Goal: Task Accomplishment & Management: Manage account settings

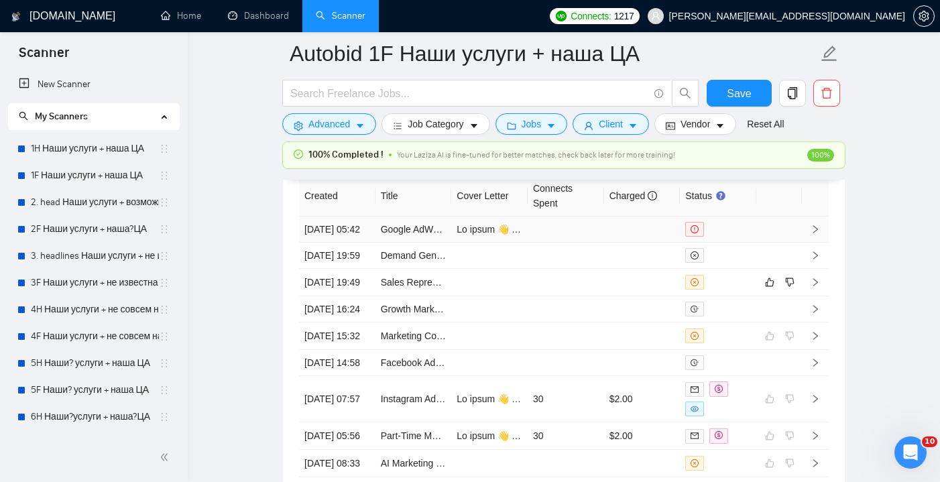
scroll to position [339, 0]
click at [262, 14] on link "Dashboard" at bounding box center [258, 15] width 61 height 11
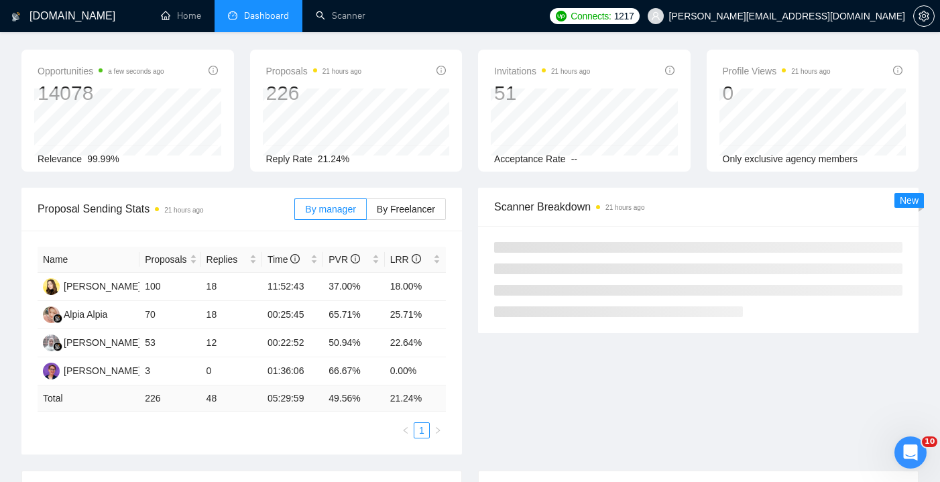
scroll to position [49, 0]
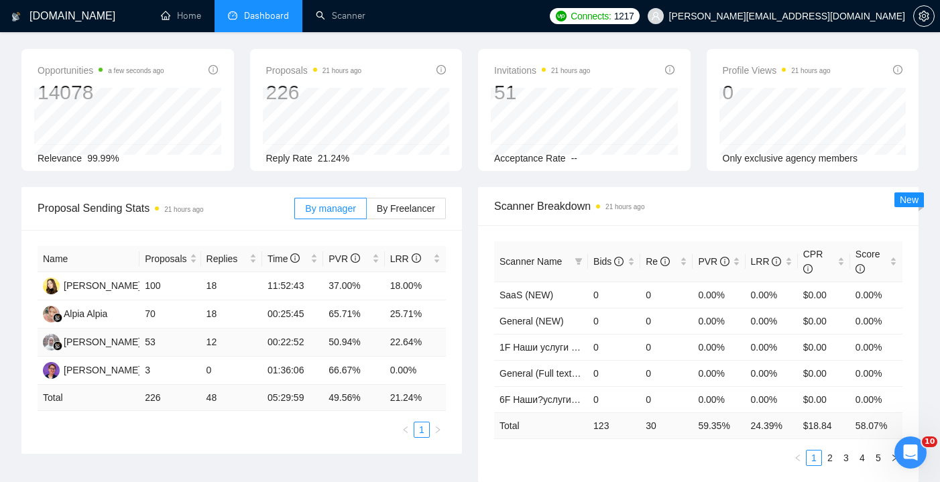
click at [178, 343] on td "53" at bounding box center [169, 342] width 61 height 28
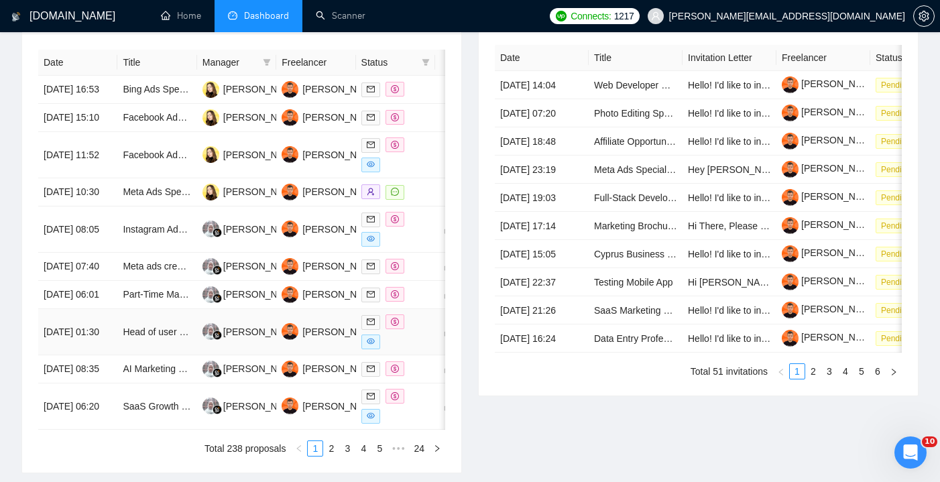
scroll to position [555, 0]
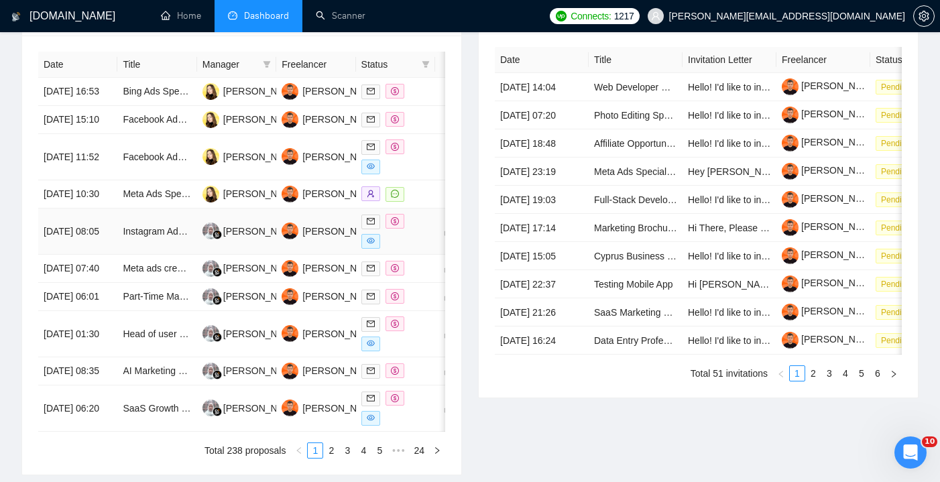
click at [133, 255] on td "Instagram Ads Expert Needed to Acquire New Users for Fitness SaaS Platform" at bounding box center [156, 231] width 79 height 46
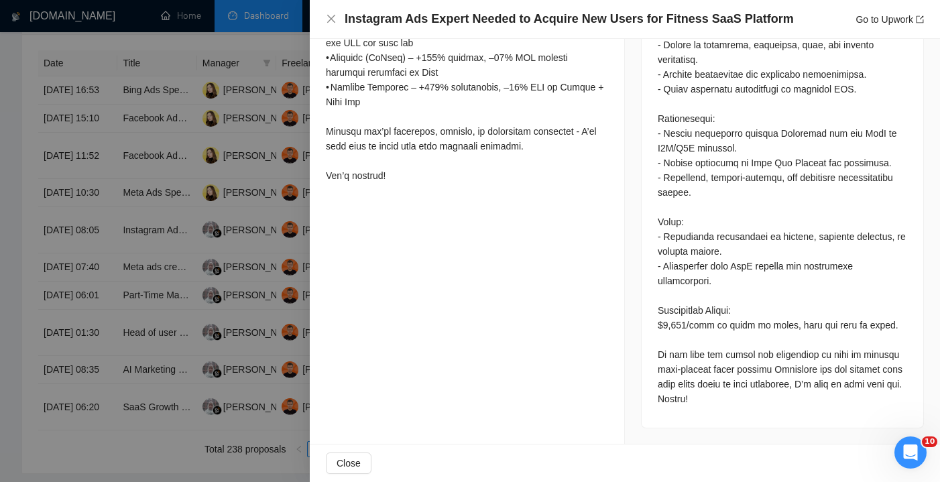
scroll to position [566, 0]
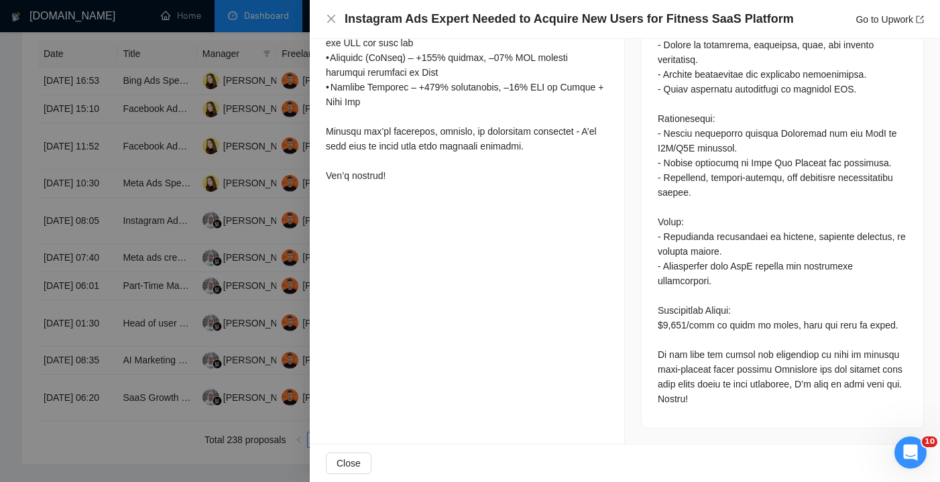
click at [342, 21] on div "Instagram Ads Expert Needed to Acquire New Users for Fitness SaaS Platform Go t…" at bounding box center [625, 19] width 598 height 17
click at [334, 19] on icon "close" at bounding box center [331, 18] width 11 height 11
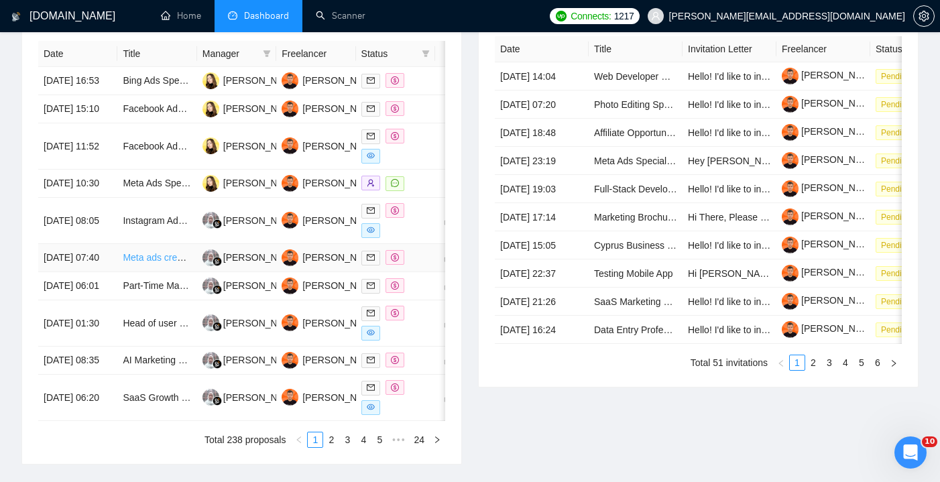
click at [172, 263] on link "Meta ads creative specialist" at bounding box center [180, 257] width 115 height 11
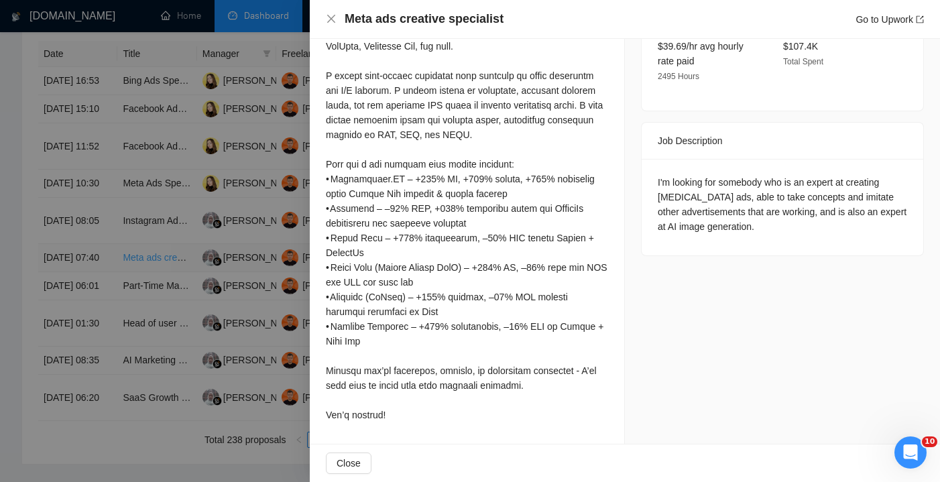
scroll to position [444, 0]
click at [164, 306] on div at bounding box center [470, 241] width 940 height 482
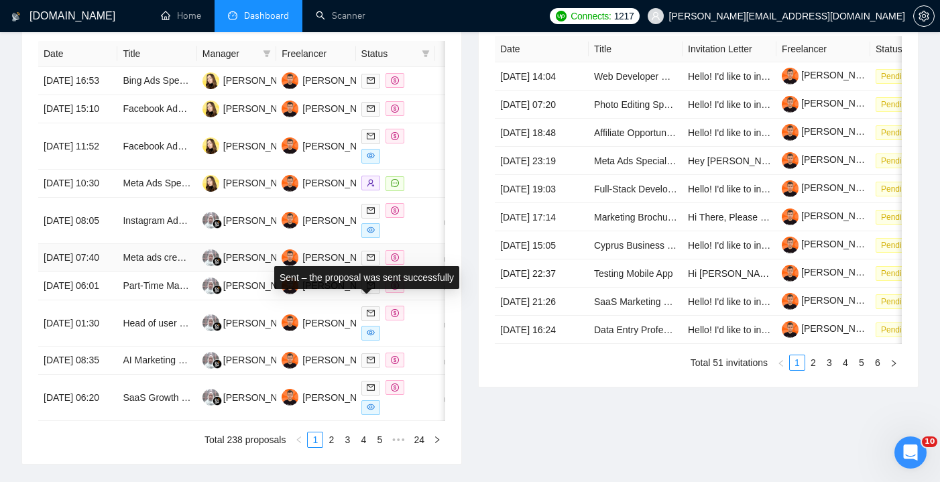
click at [372, 261] on icon "mail" at bounding box center [371, 257] width 8 height 8
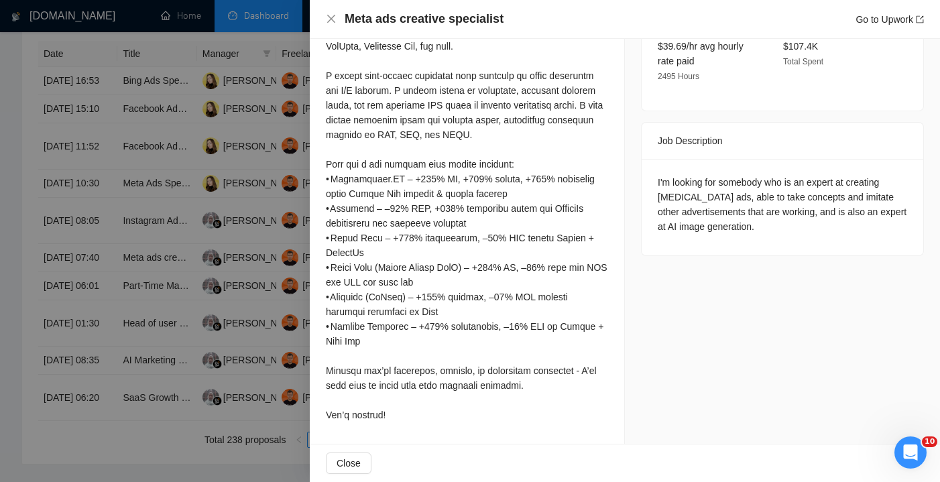
click at [178, 318] on div at bounding box center [470, 241] width 940 height 482
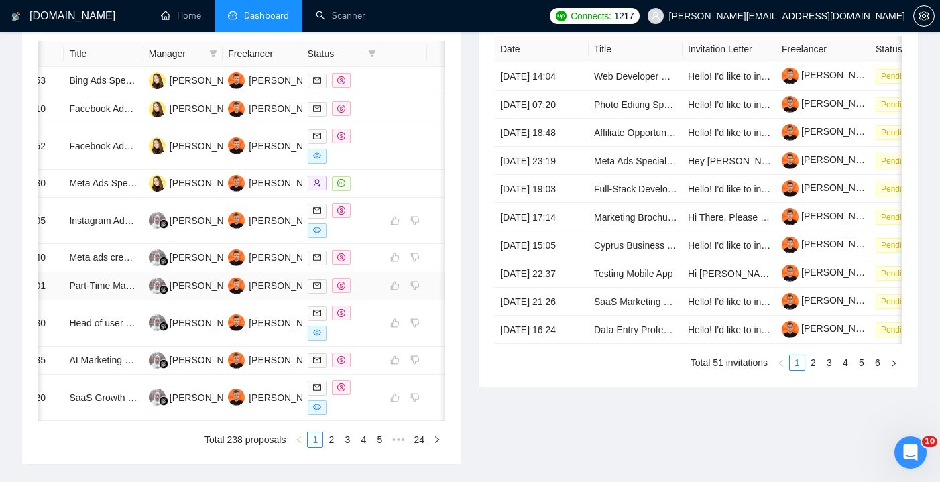
scroll to position [0, 58]
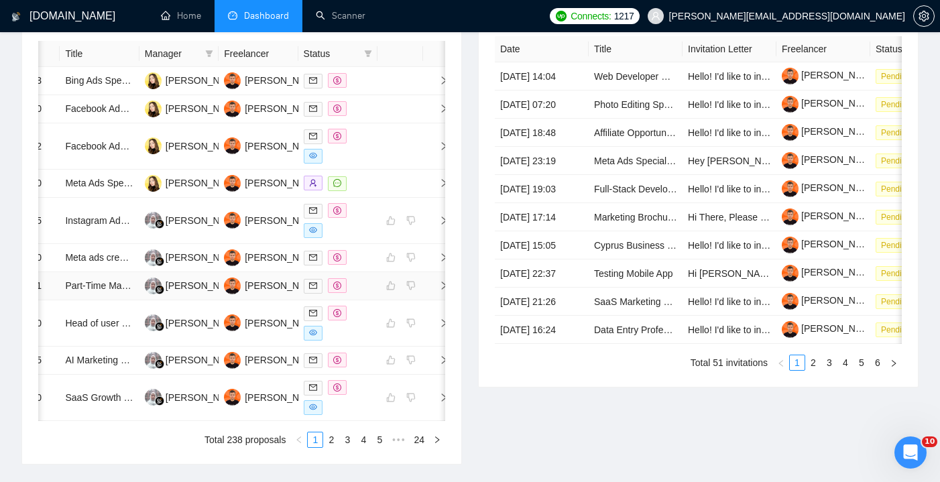
click at [355, 294] on div at bounding box center [338, 285] width 68 height 15
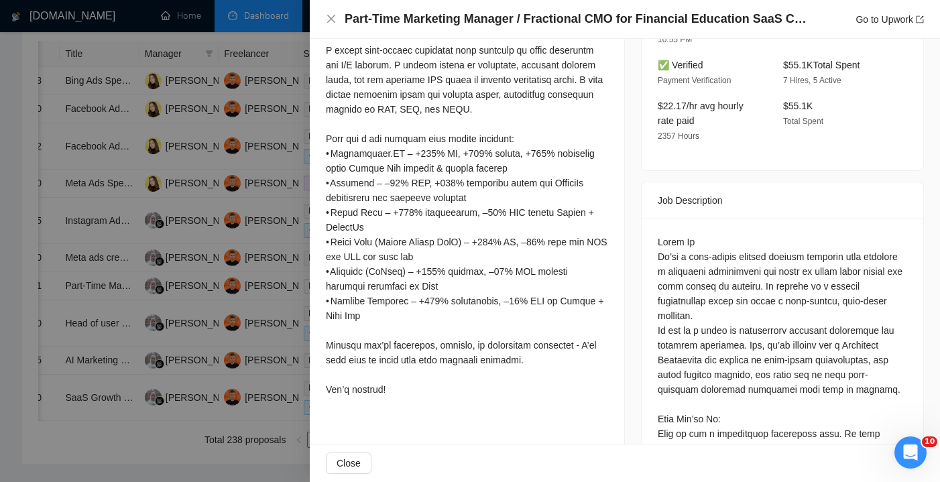
scroll to position [440, 0]
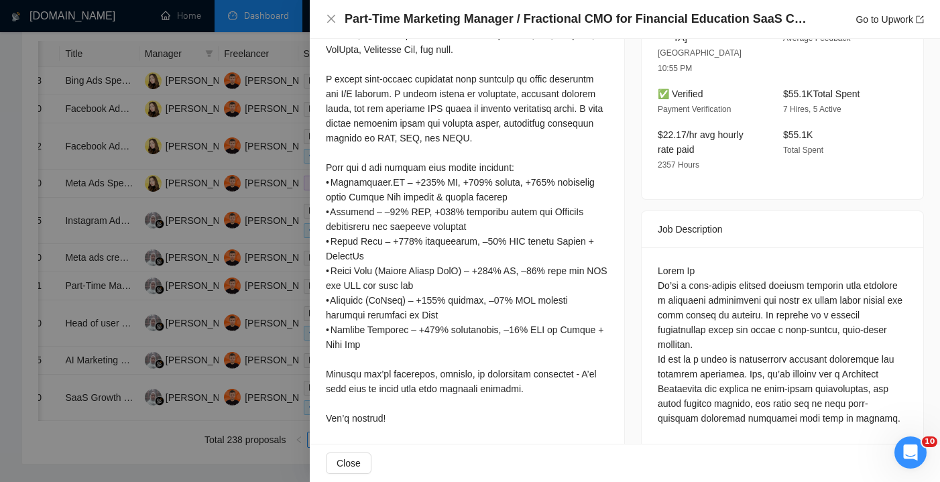
click at [334, 25] on div "Part-Time Marketing Manager / Fractional CMO for Financial Education SaaS Compa…" at bounding box center [625, 19] width 598 height 17
click at [328, 16] on icon "close" at bounding box center [331, 19] width 8 height 8
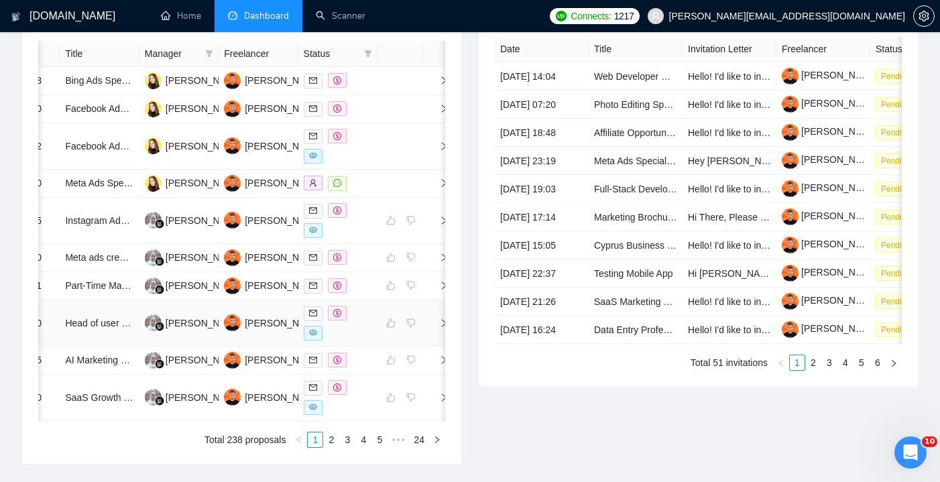
click at [202, 347] on td "[PERSON_NAME]" at bounding box center [178, 323] width 79 height 46
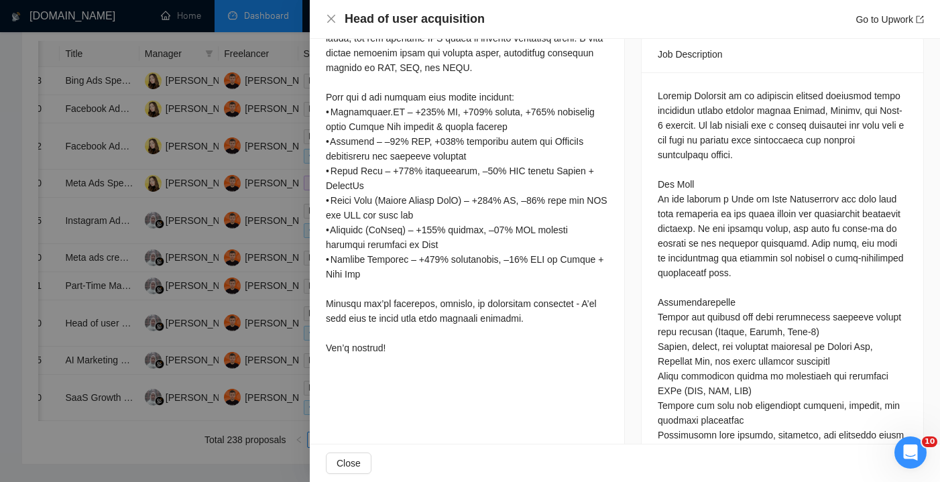
scroll to position [573, 0]
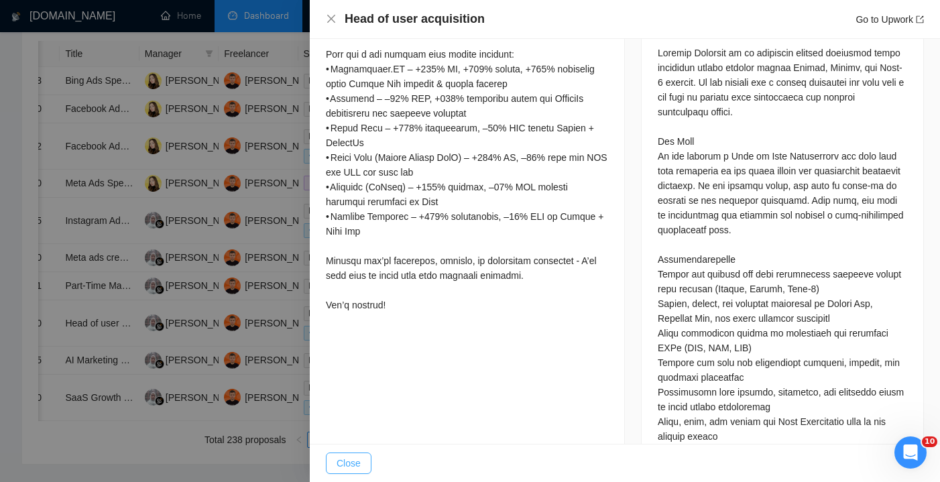
click at [344, 464] on span "Close" at bounding box center [349, 463] width 24 height 15
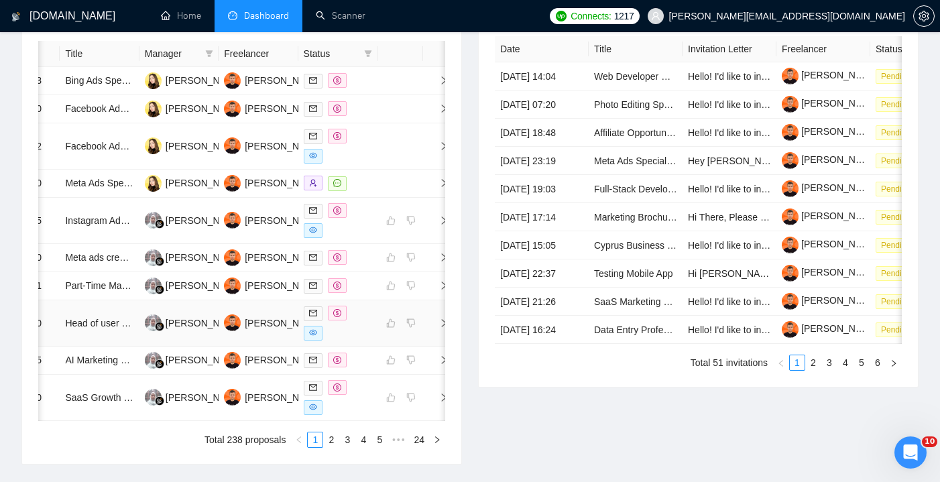
click at [368, 341] on div at bounding box center [338, 323] width 68 height 35
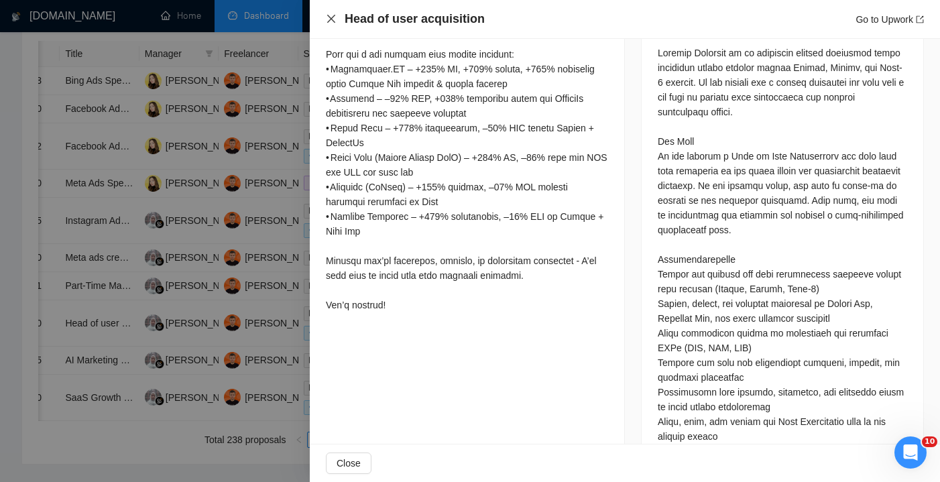
click at [336, 15] on icon "close" at bounding box center [331, 18] width 11 height 11
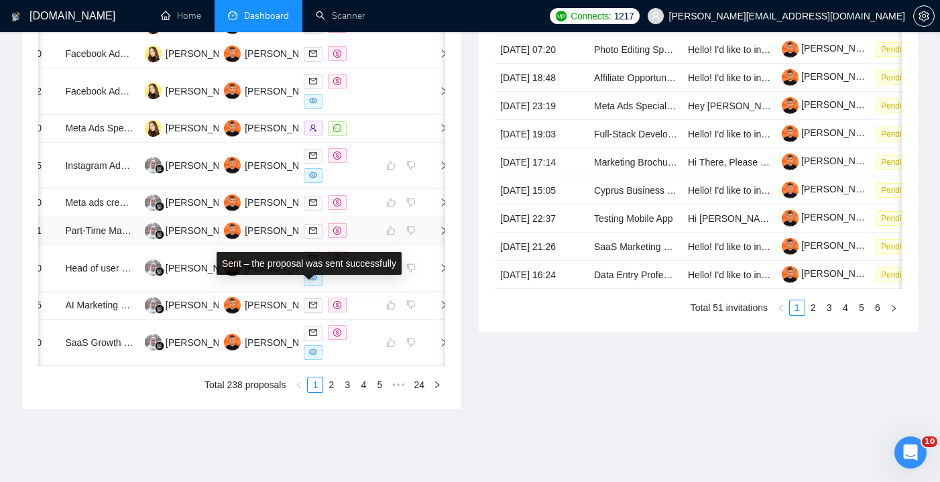
scroll to position [630, 0]
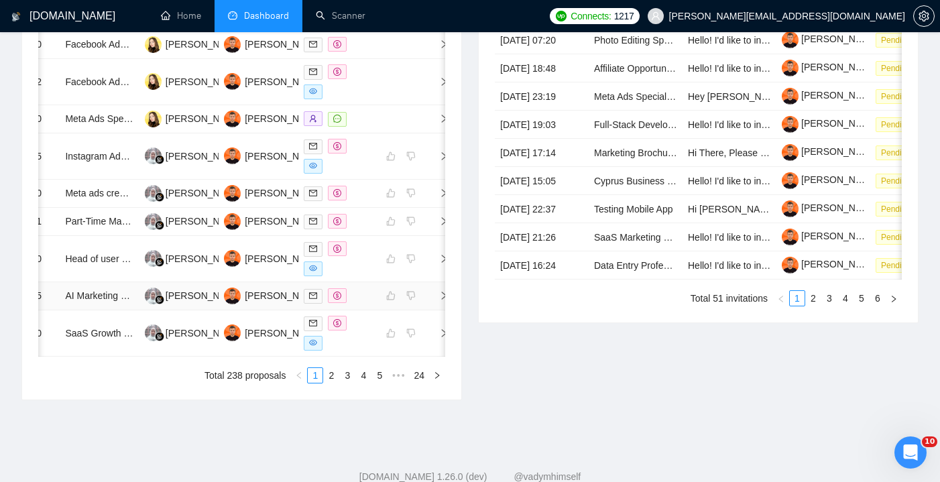
click at [363, 304] on div at bounding box center [338, 295] width 68 height 15
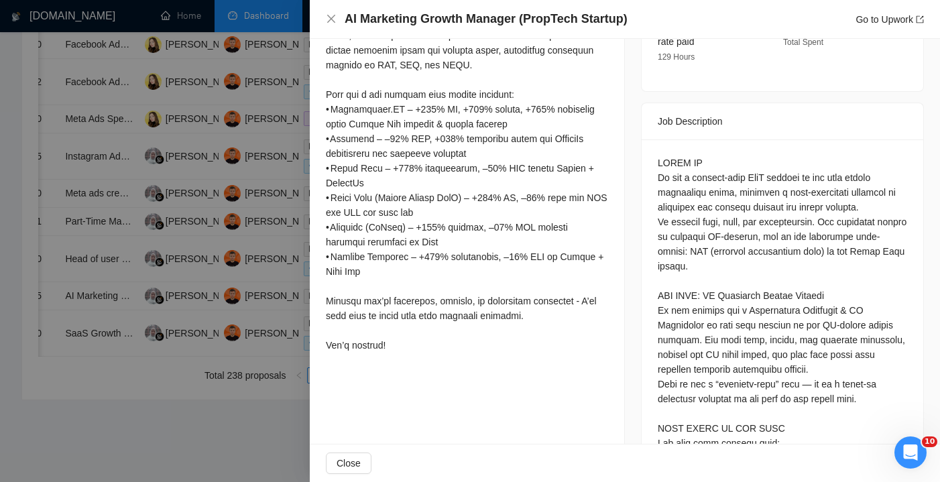
scroll to position [511, 0]
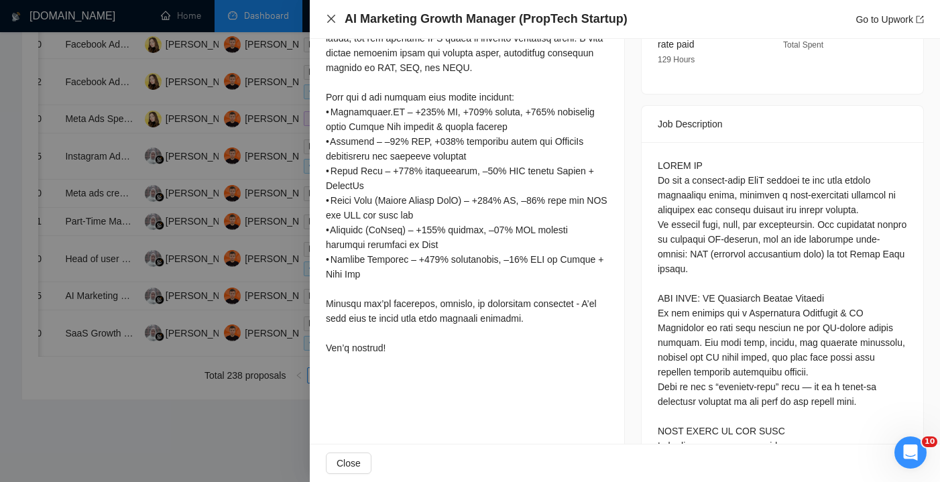
click at [334, 17] on icon "close" at bounding box center [331, 19] width 8 height 8
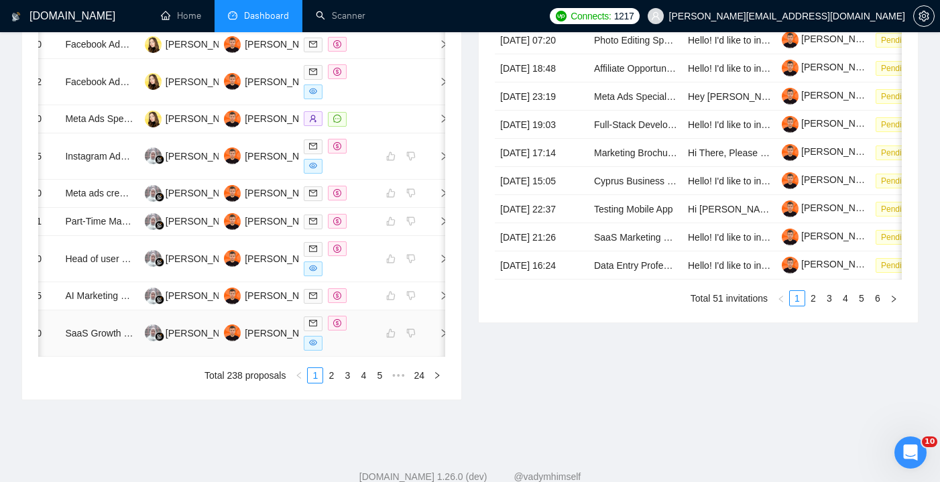
click at [358, 351] on div at bounding box center [338, 333] width 68 height 35
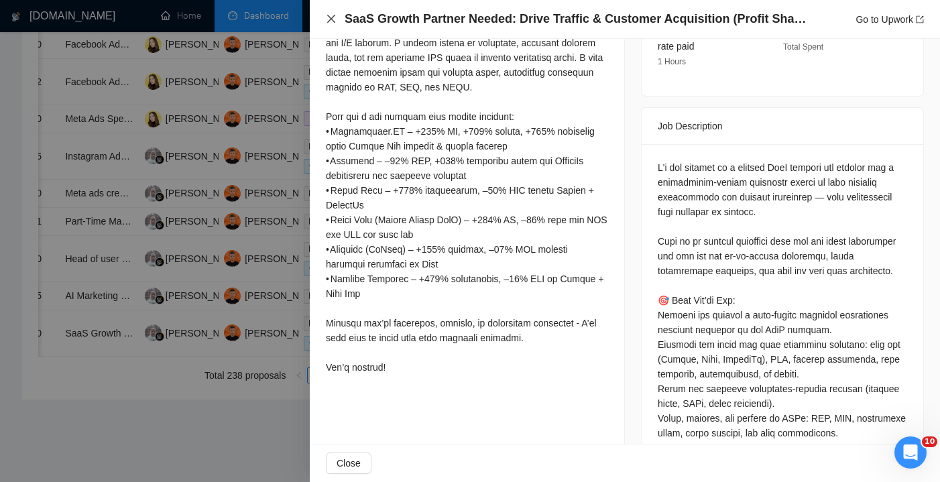
click at [326, 17] on icon "close" at bounding box center [331, 18] width 11 height 11
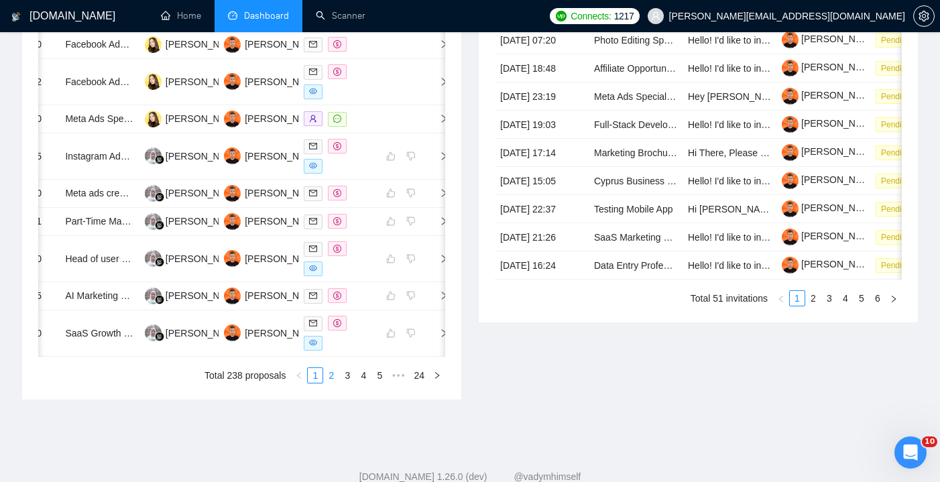
click at [335, 383] on link "2" at bounding box center [331, 375] width 15 height 15
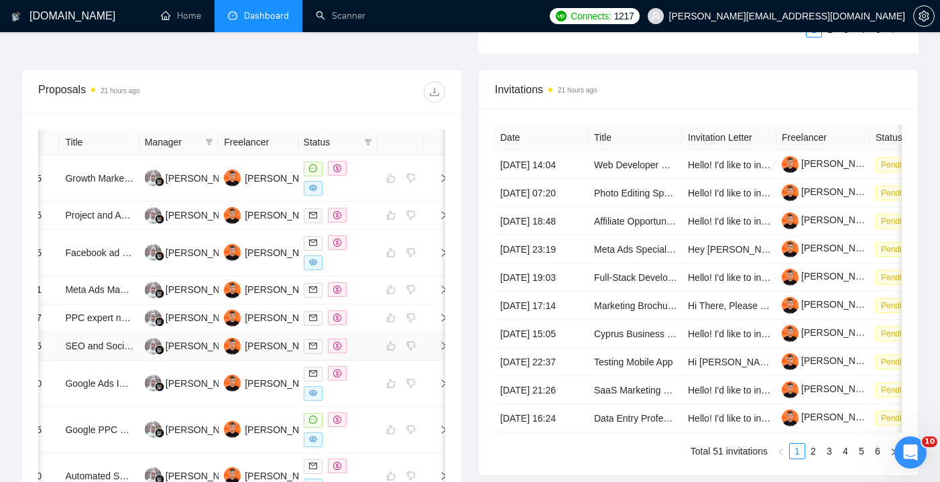
scroll to position [408, 0]
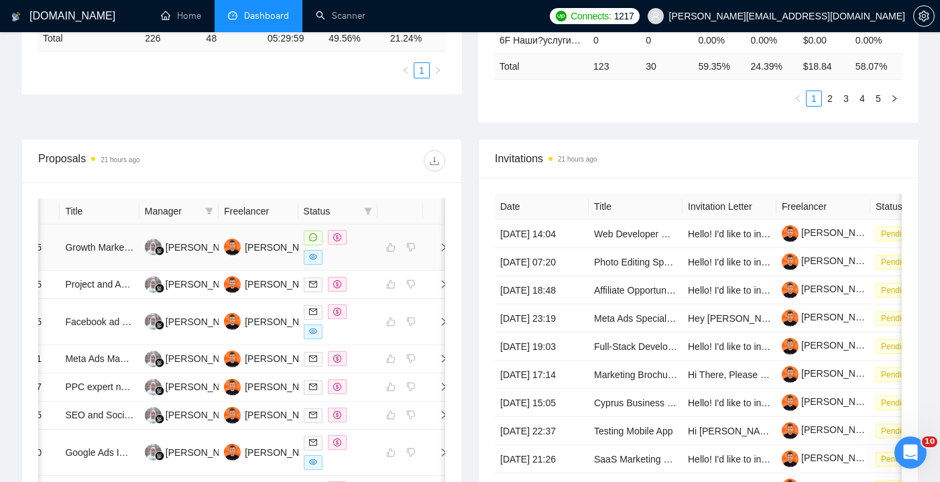
click at [347, 261] on div at bounding box center [338, 247] width 68 height 35
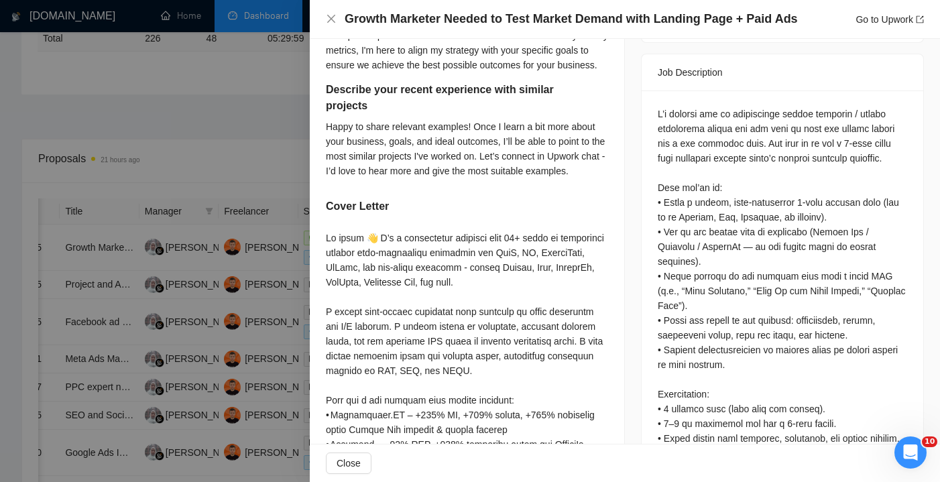
scroll to position [610, 0]
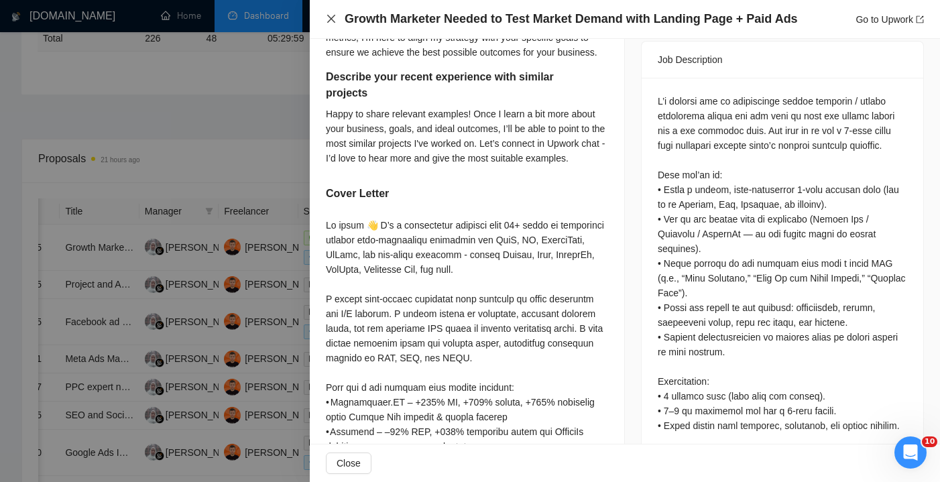
click at [334, 18] on icon "close" at bounding box center [331, 18] width 11 height 11
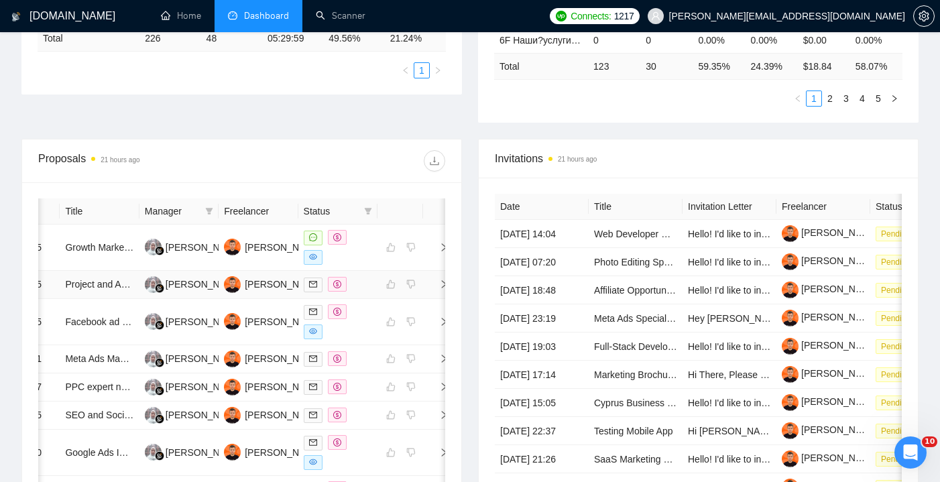
click at [367, 292] on div at bounding box center [338, 284] width 68 height 15
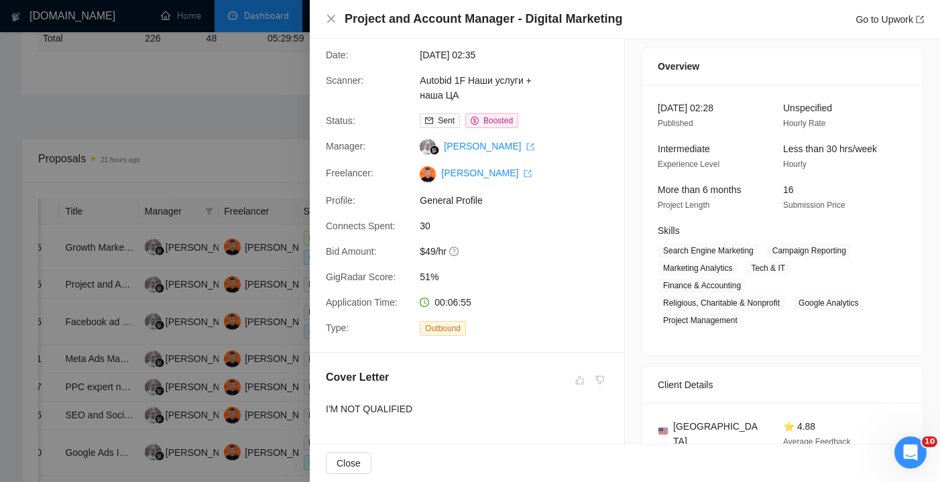
scroll to position [34, 0]
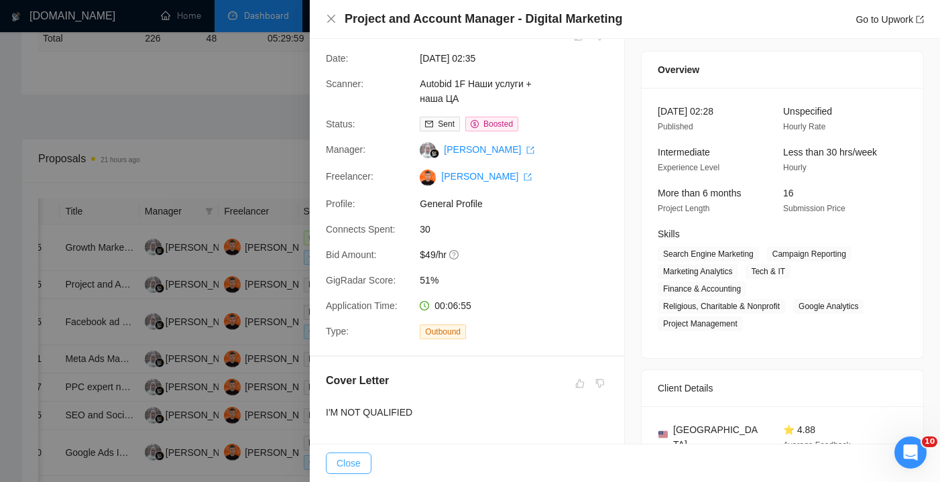
click at [364, 465] on button "Close" at bounding box center [349, 462] width 46 height 21
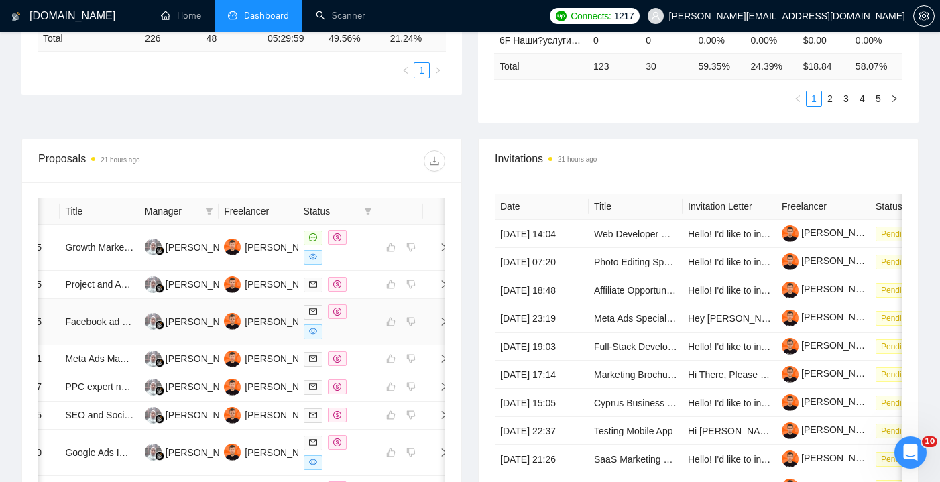
click at [367, 330] on div at bounding box center [338, 321] width 68 height 35
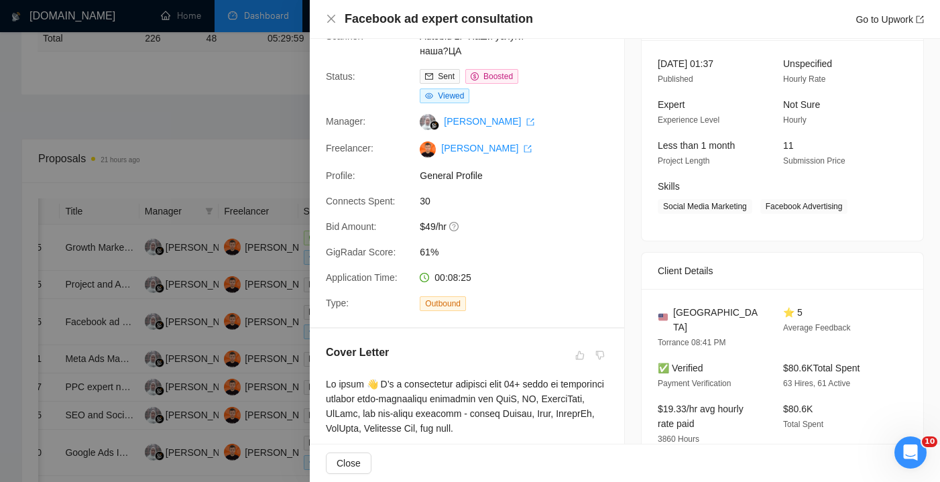
scroll to position [93, 0]
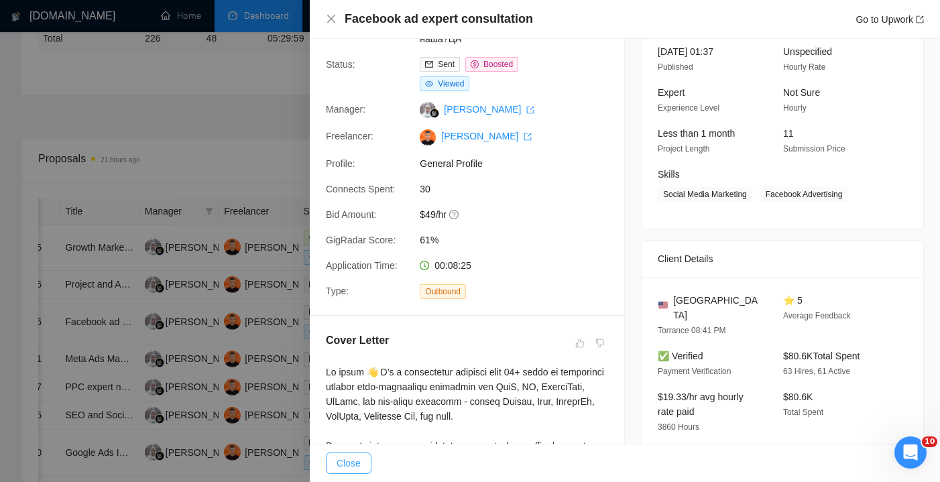
click at [340, 461] on span "Close" at bounding box center [349, 463] width 24 height 15
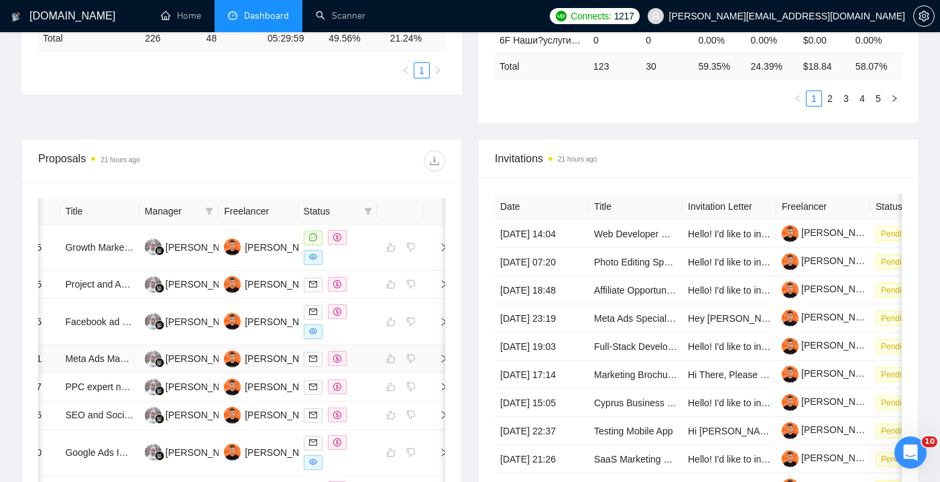
click at [375, 373] on td at bounding box center [337, 359] width 79 height 28
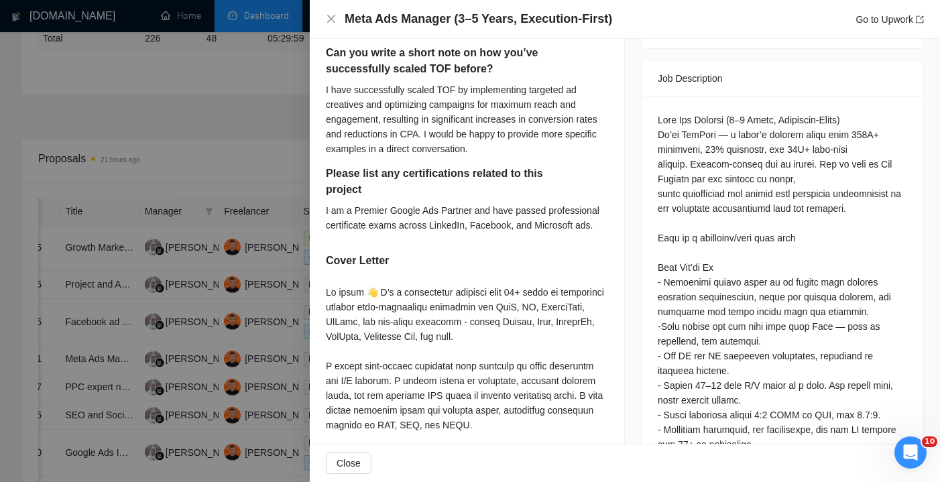
scroll to position [604, 0]
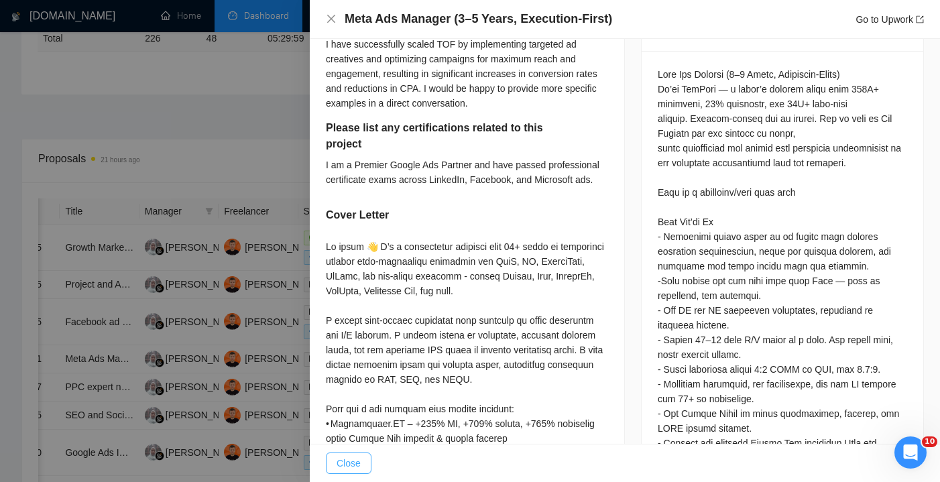
click at [359, 457] on span "Close" at bounding box center [349, 463] width 24 height 15
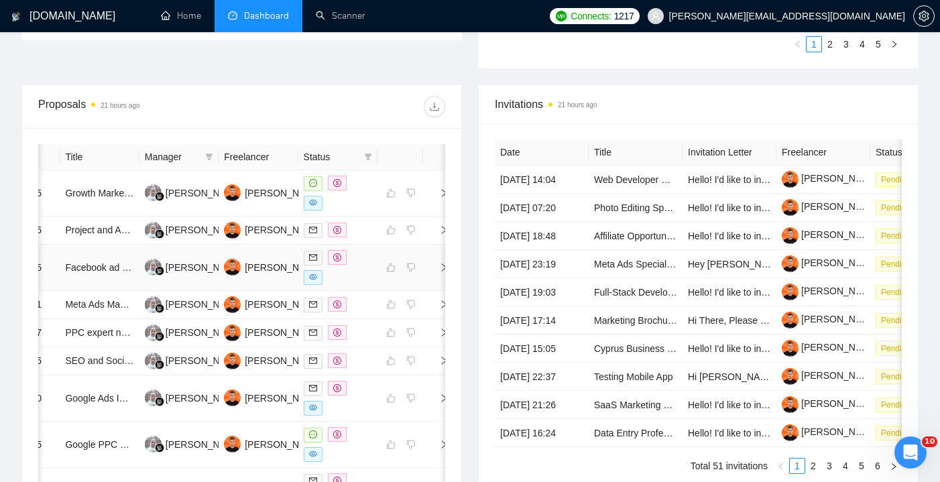
scroll to position [471, 0]
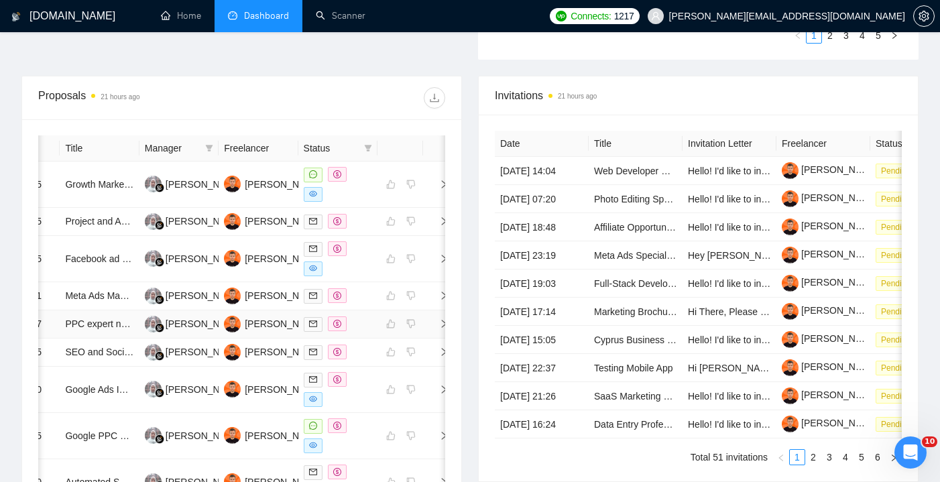
click at [365, 332] on div at bounding box center [338, 323] width 68 height 15
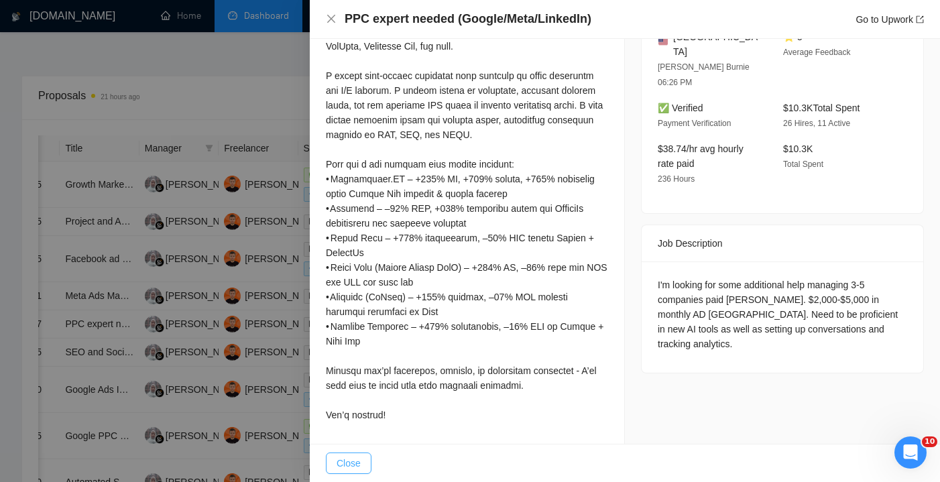
click at [359, 463] on span "Close" at bounding box center [349, 463] width 24 height 15
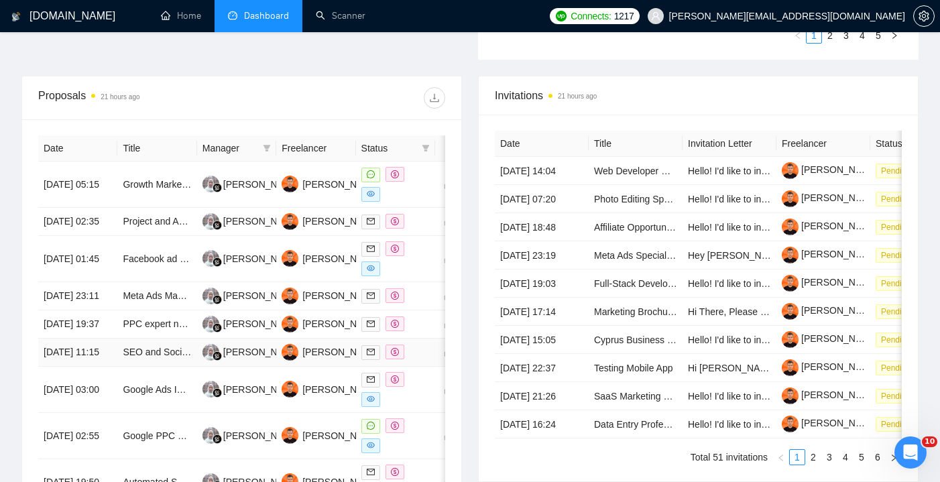
scroll to position [0, 40]
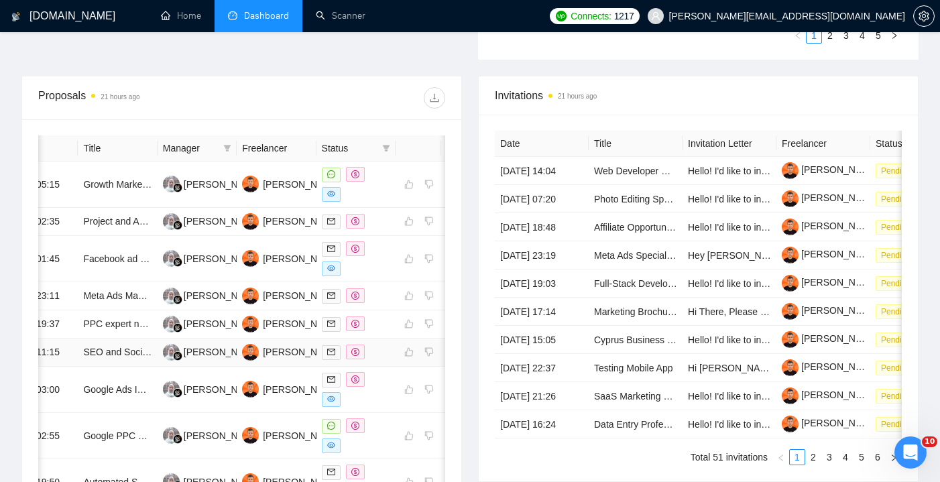
click at [392, 367] on td at bounding box center [355, 353] width 79 height 28
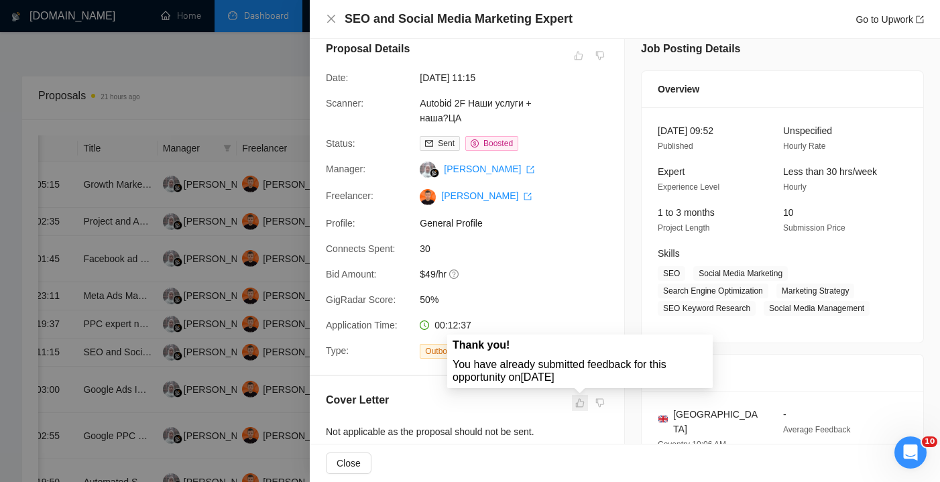
scroll to position [16, 0]
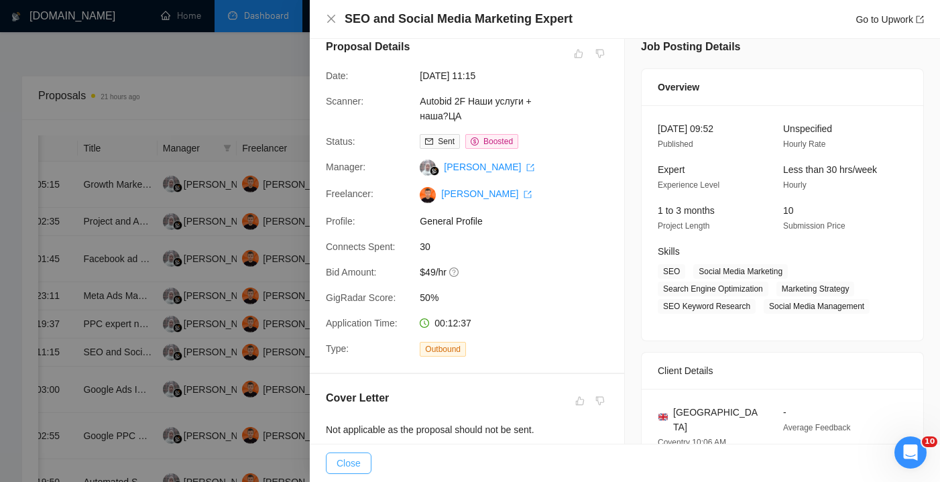
click at [353, 471] on button "Close" at bounding box center [349, 462] width 46 height 21
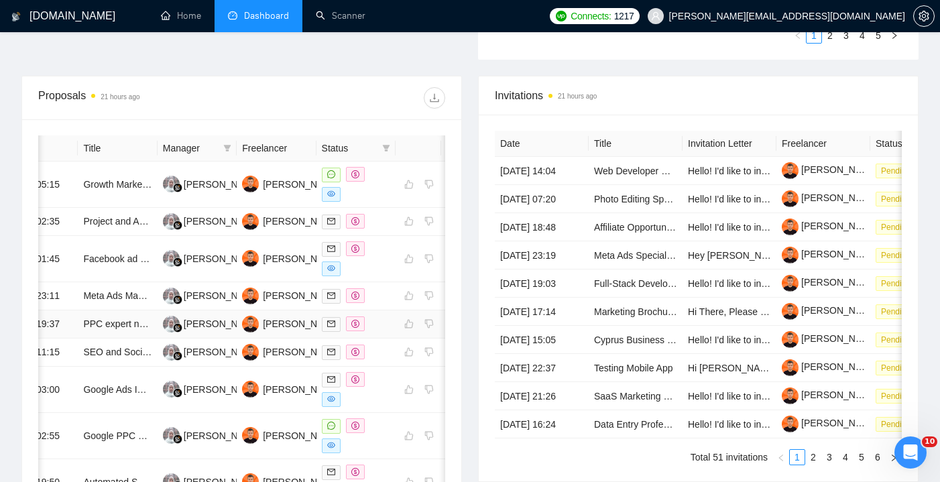
scroll to position [532, 0]
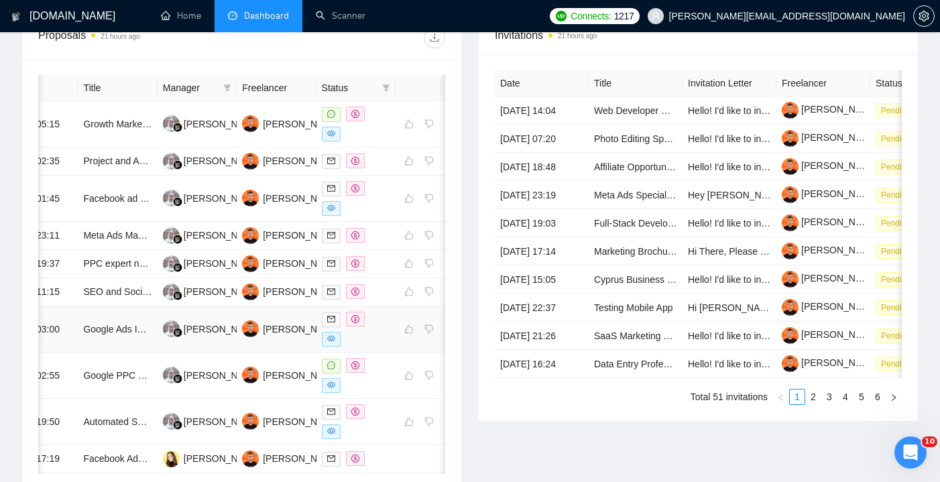
click at [393, 353] on td at bounding box center [355, 329] width 79 height 46
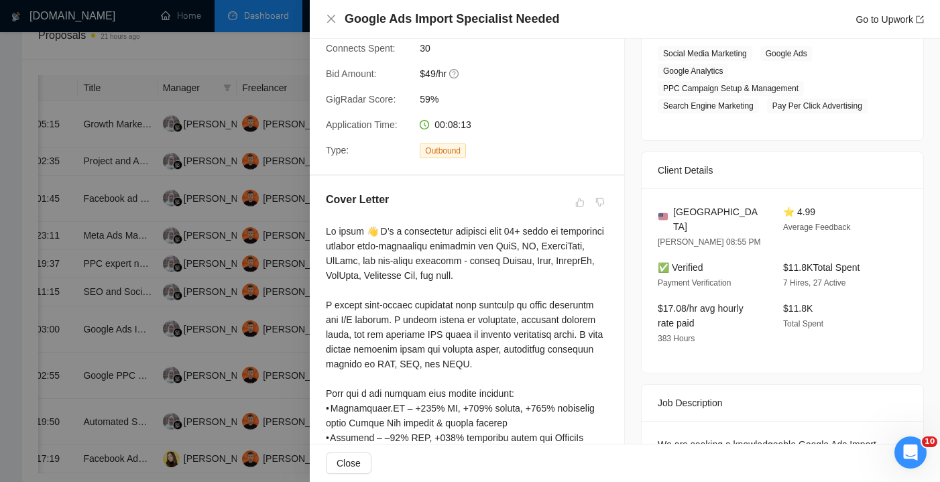
scroll to position [240, 0]
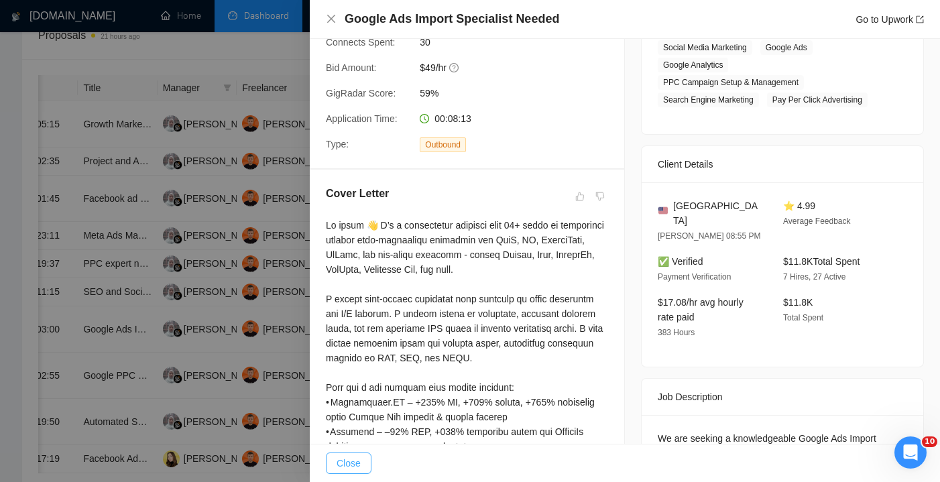
click at [355, 461] on span "Close" at bounding box center [349, 463] width 24 height 15
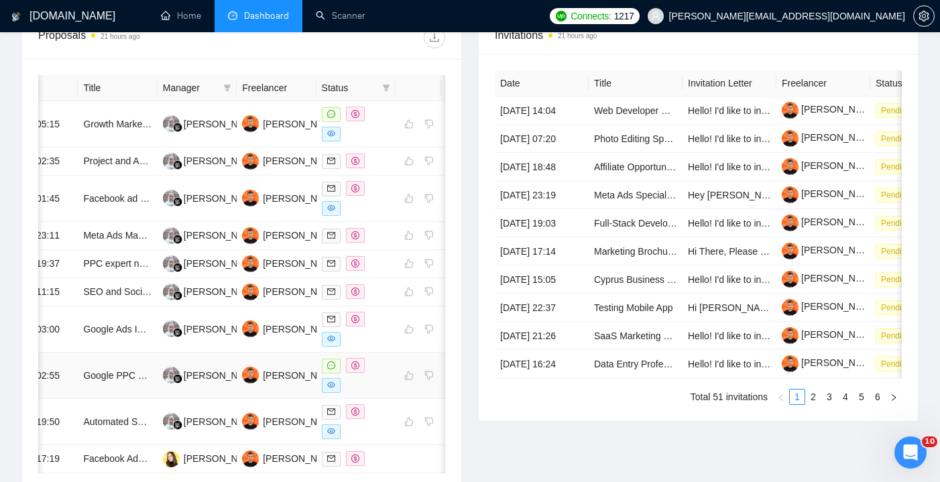
click at [378, 393] on div at bounding box center [356, 375] width 68 height 35
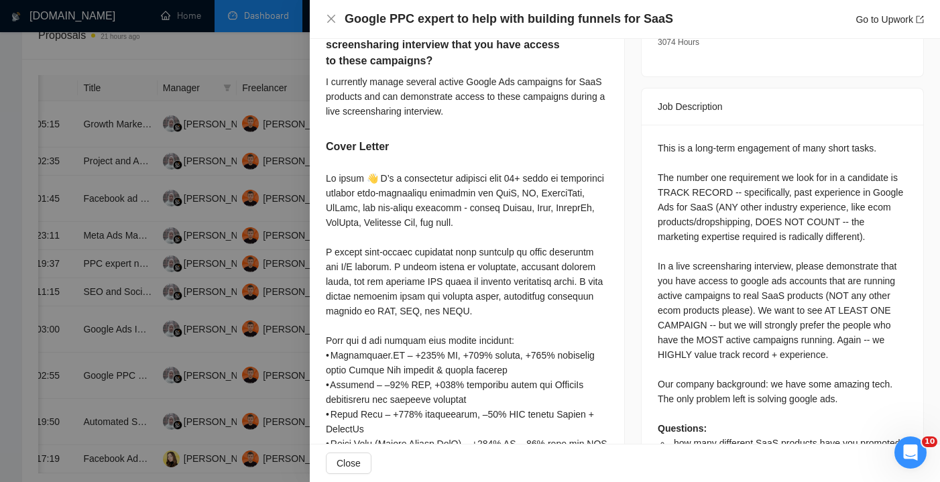
scroll to position [536, 0]
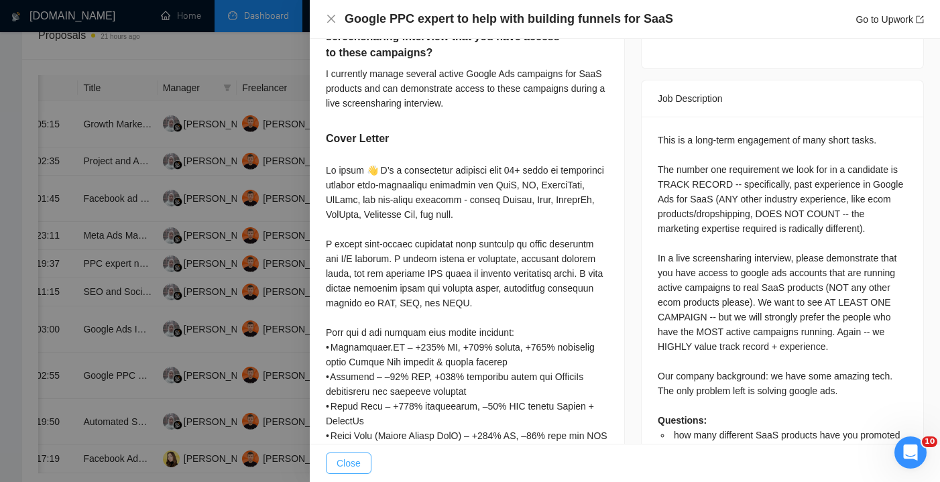
click at [363, 463] on button "Close" at bounding box center [349, 462] width 46 height 21
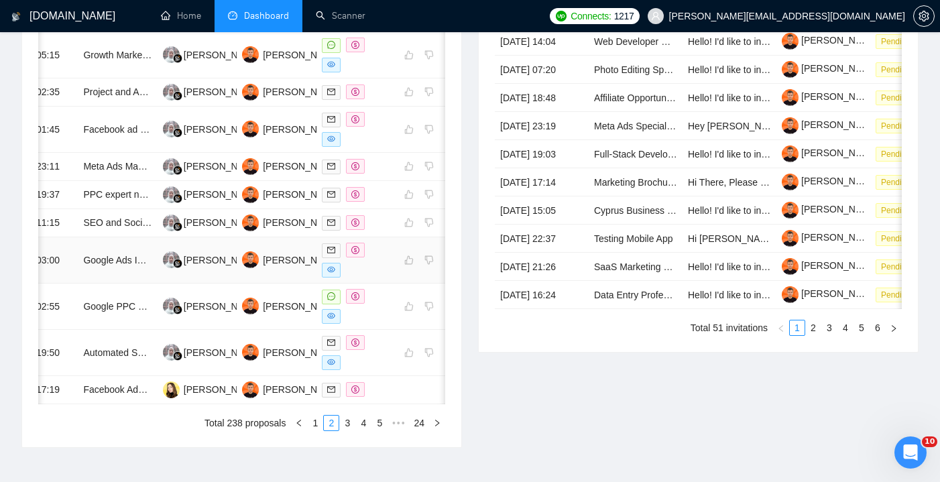
scroll to position [605, 0]
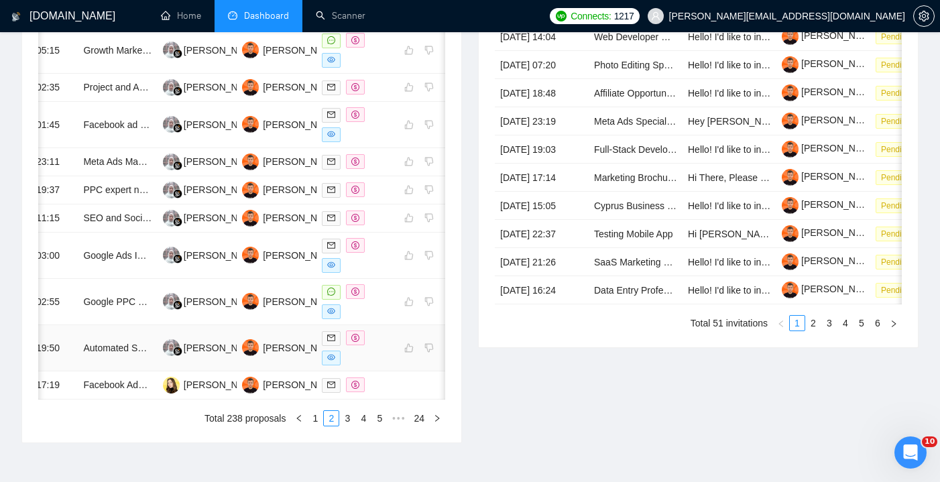
click at [373, 365] on div at bounding box center [356, 347] width 68 height 35
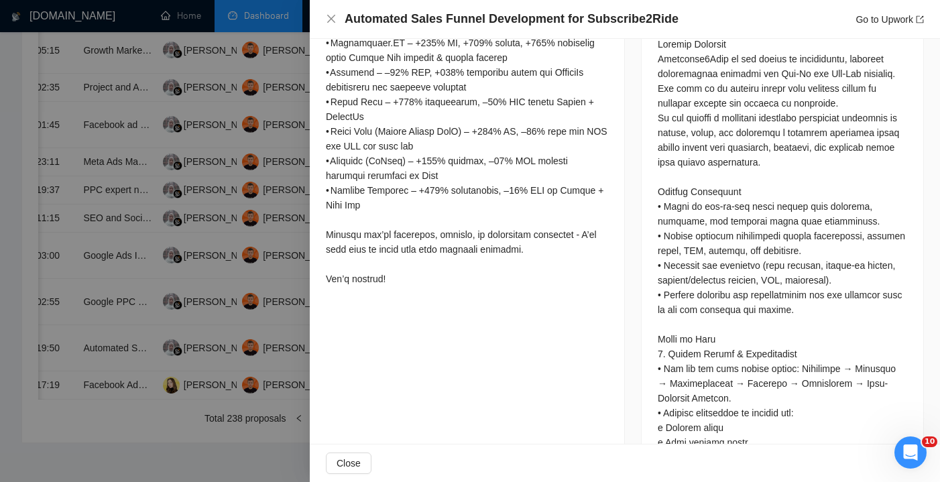
scroll to position [556, 0]
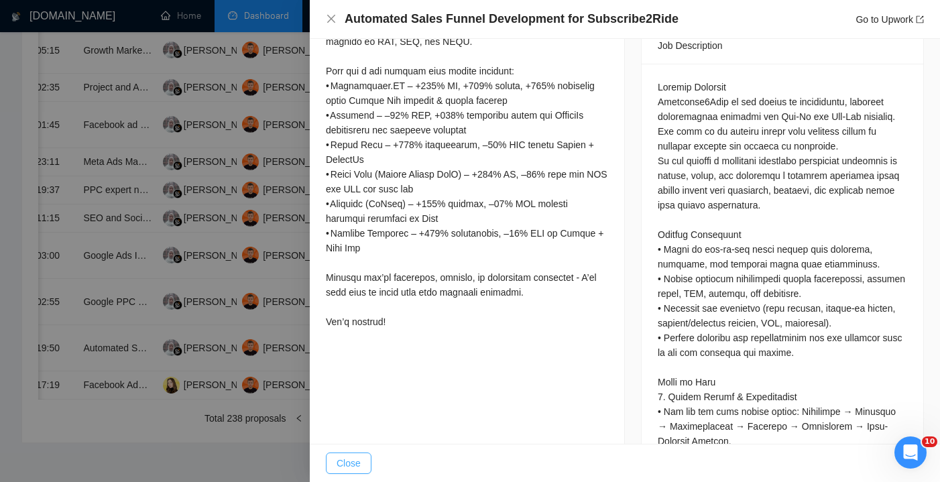
click at [350, 470] on span "Close" at bounding box center [349, 463] width 24 height 15
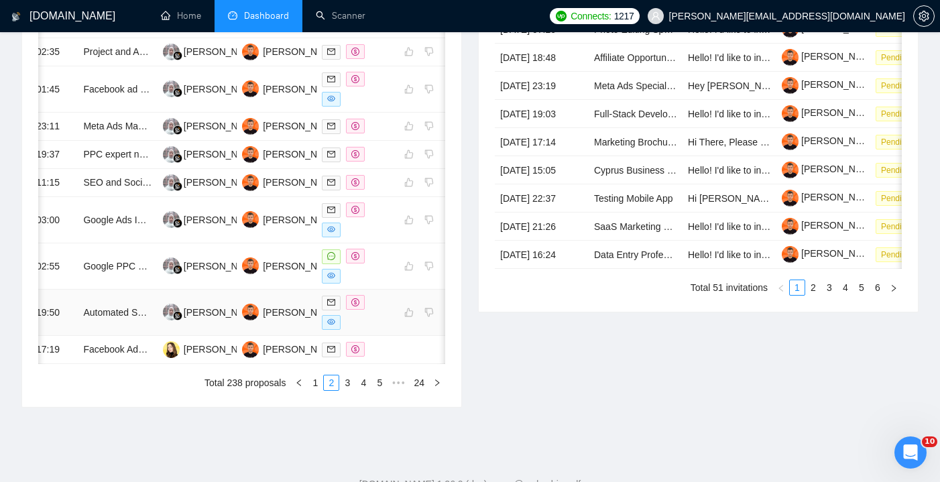
scroll to position [654, 0]
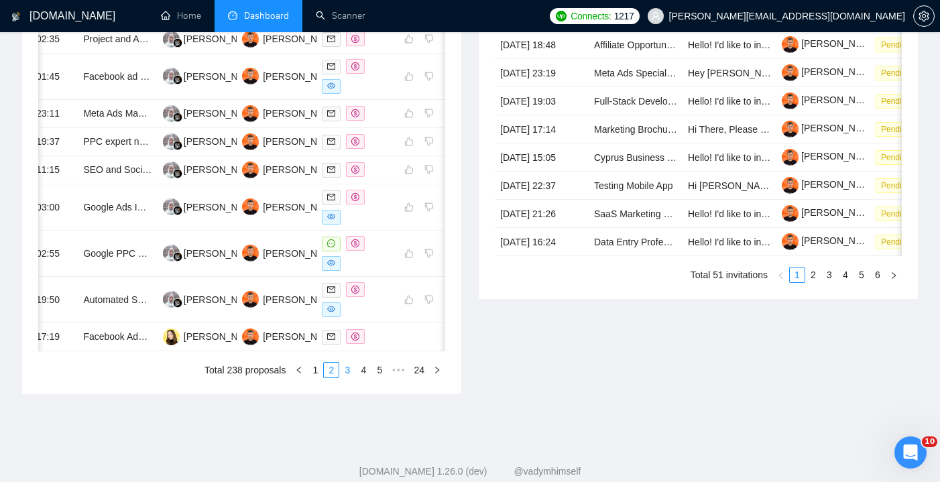
click at [348, 377] on link "3" at bounding box center [347, 370] width 15 height 15
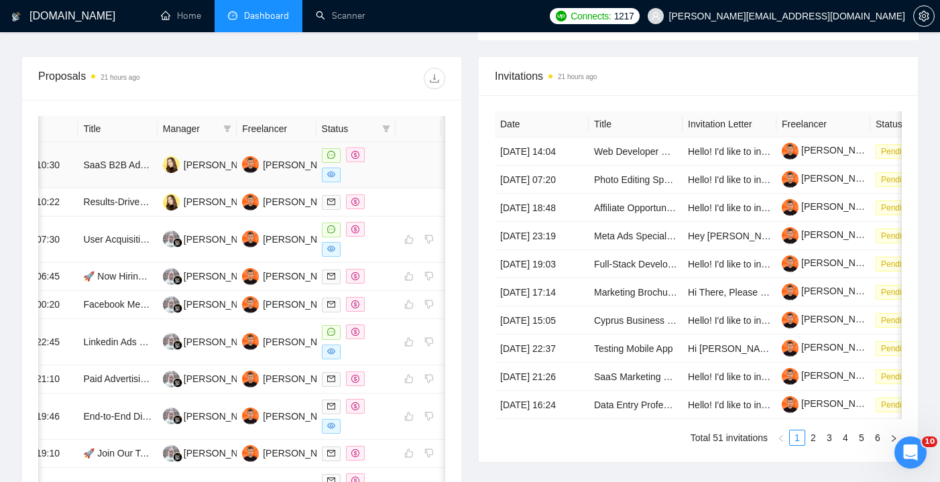
scroll to position [491, 0]
click at [371, 256] on div at bounding box center [356, 238] width 68 height 35
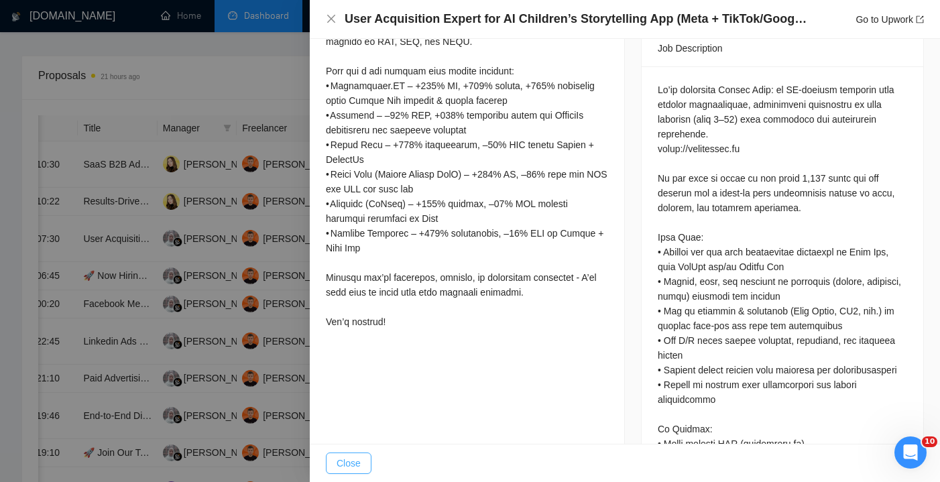
click at [355, 469] on span "Close" at bounding box center [349, 463] width 24 height 15
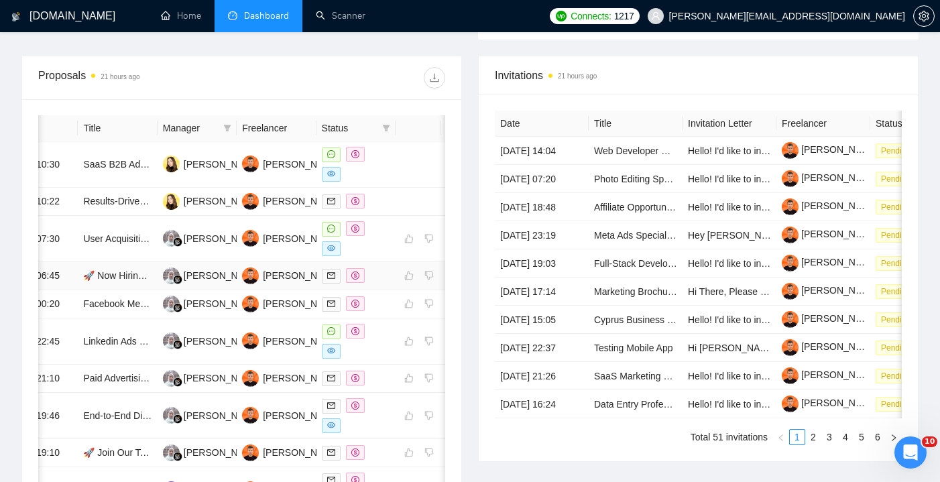
click at [379, 284] on div at bounding box center [356, 275] width 68 height 15
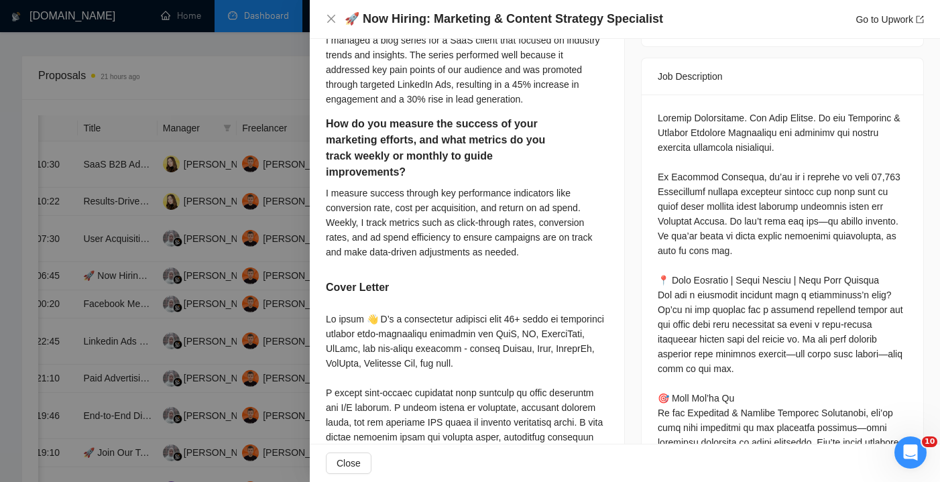
scroll to position [614, 0]
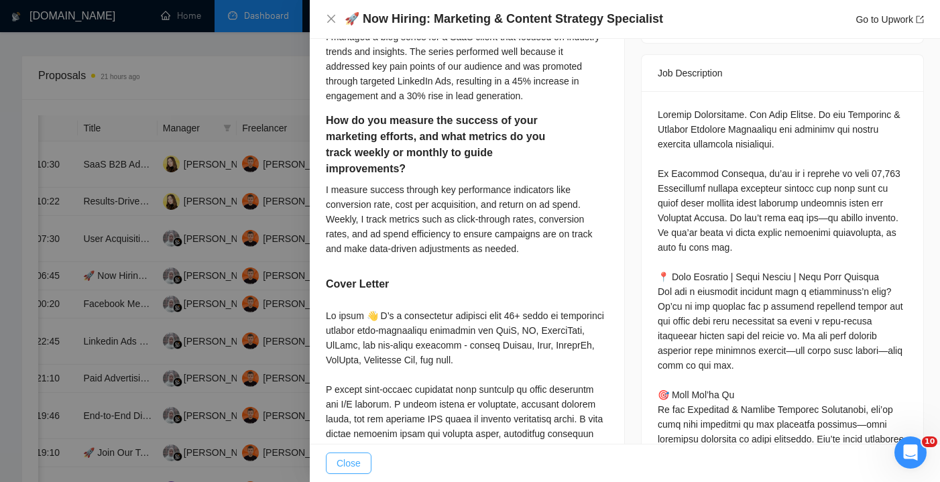
click at [361, 465] on button "Close" at bounding box center [349, 462] width 46 height 21
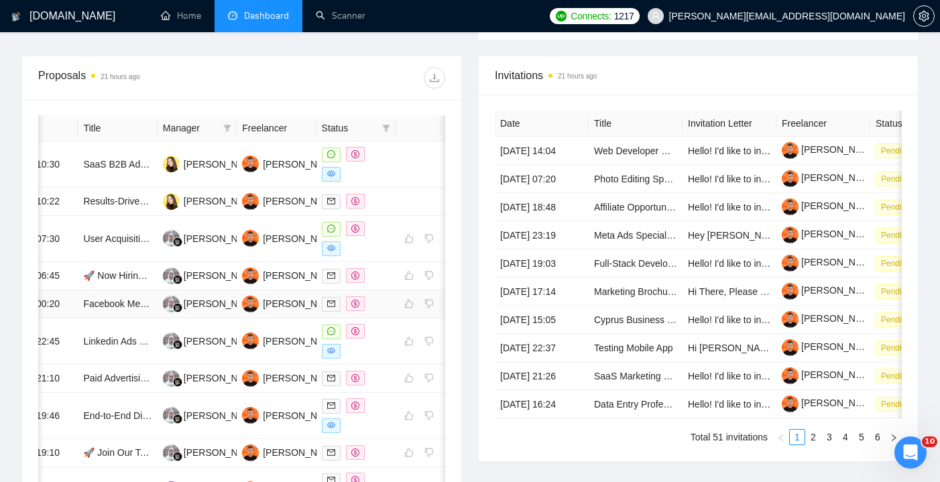
click at [381, 312] on div at bounding box center [356, 303] width 68 height 15
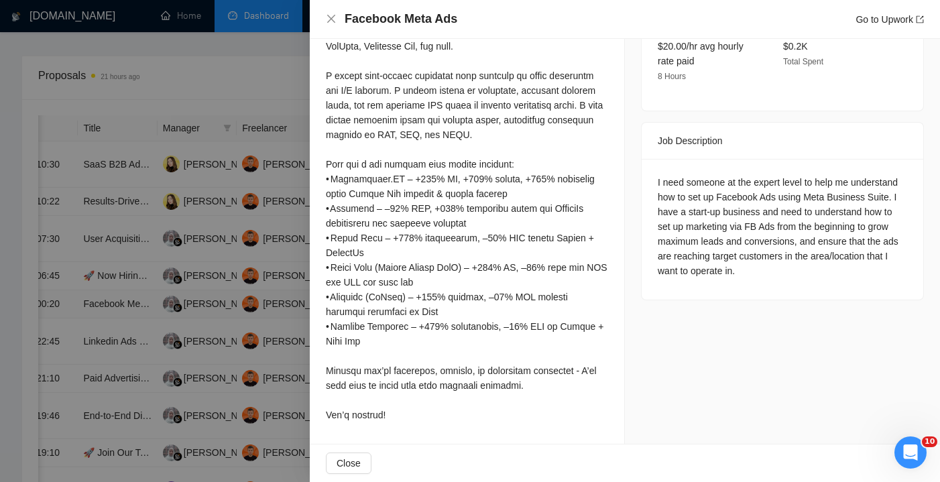
scroll to position [444, 0]
click at [363, 459] on button "Close" at bounding box center [349, 462] width 46 height 21
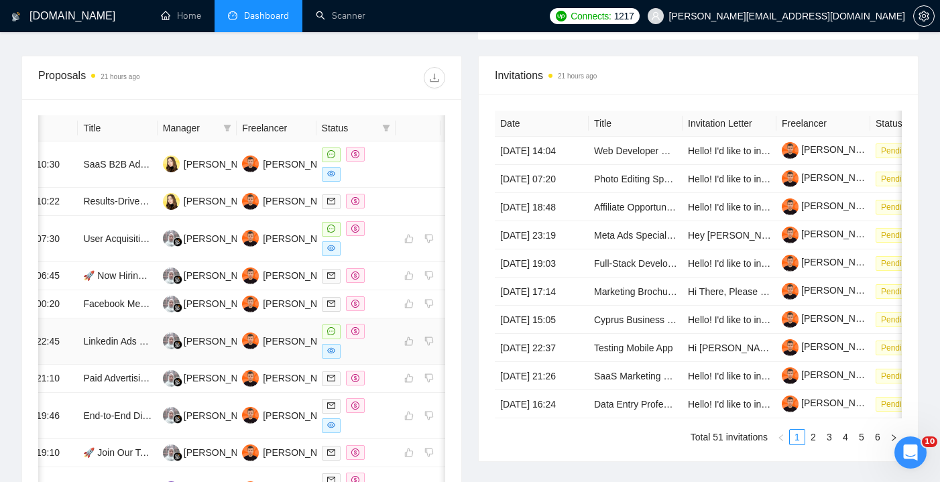
click at [376, 359] on div at bounding box center [356, 341] width 68 height 35
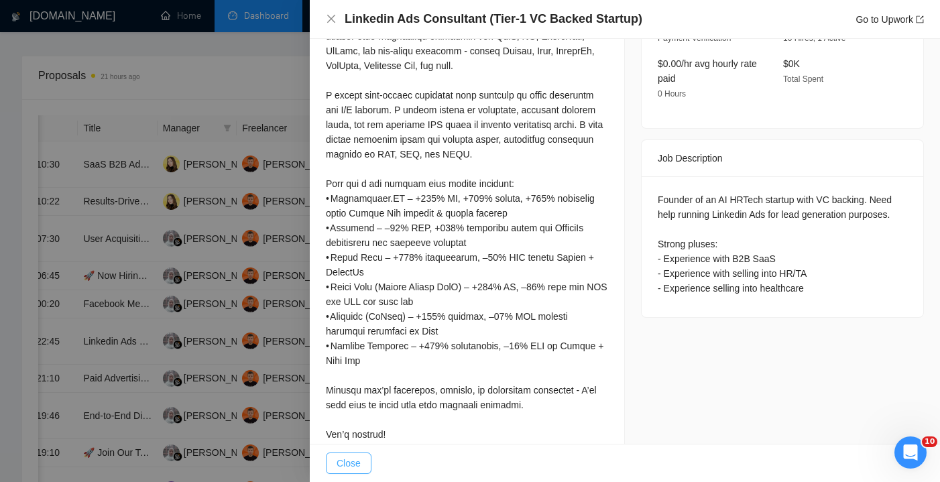
click at [359, 452] on button "Close" at bounding box center [349, 462] width 46 height 21
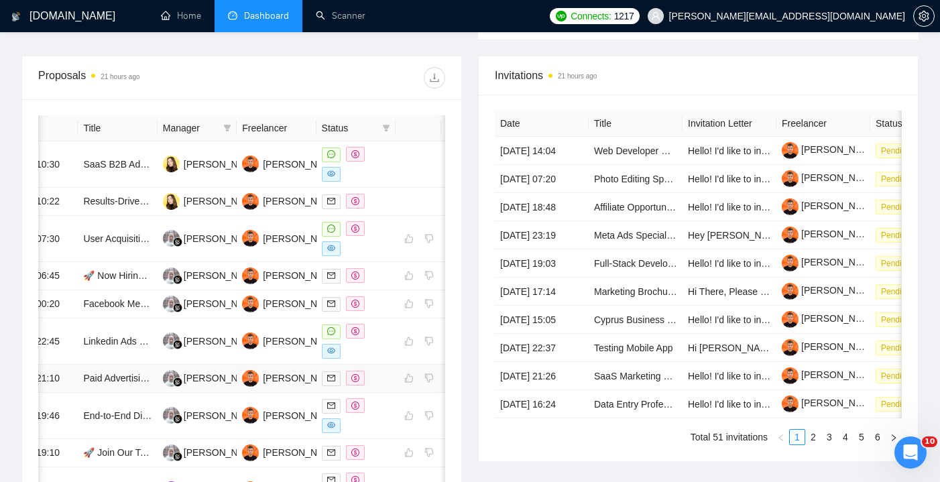
click at [377, 386] on div at bounding box center [356, 378] width 68 height 15
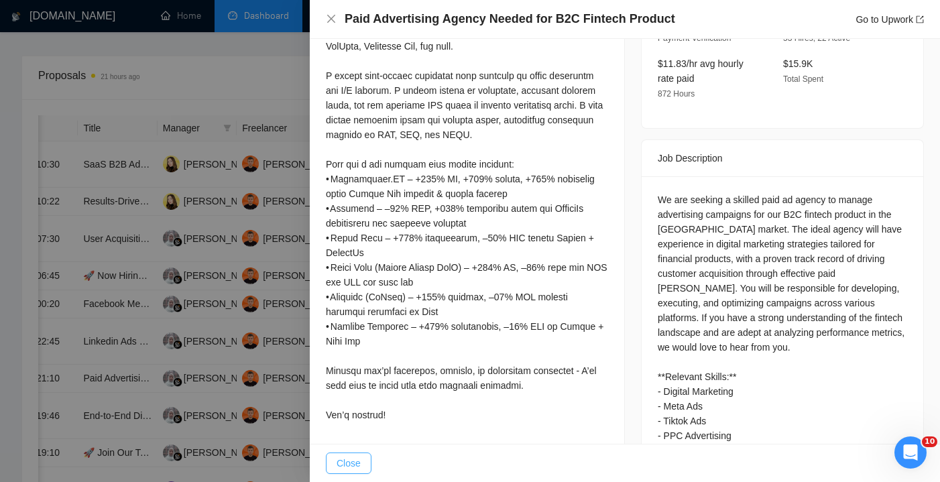
click at [358, 461] on span "Close" at bounding box center [349, 463] width 24 height 15
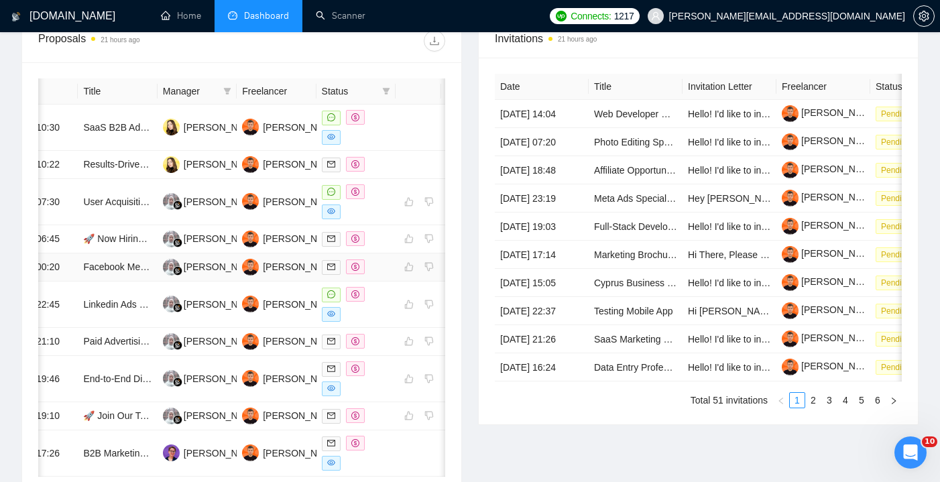
scroll to position [553, 0]
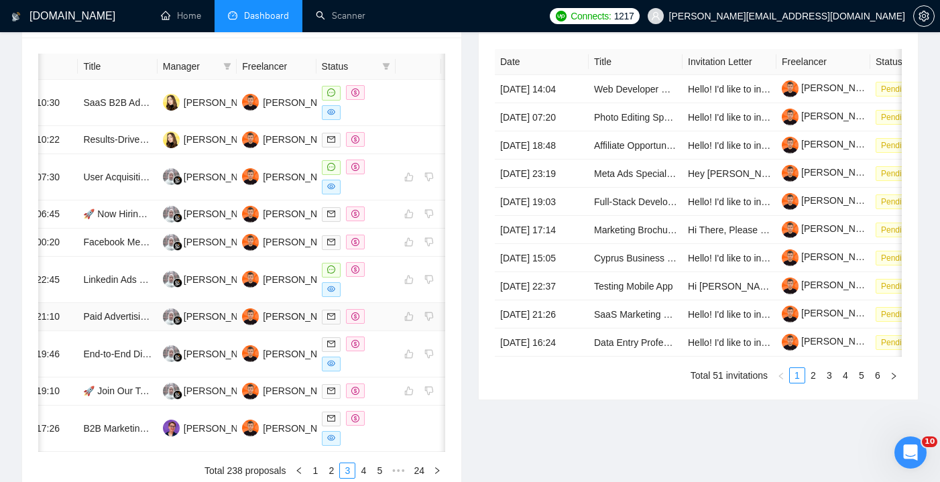
click at [376, 324] on div at bounding box center [356, 316] width 68 height 15
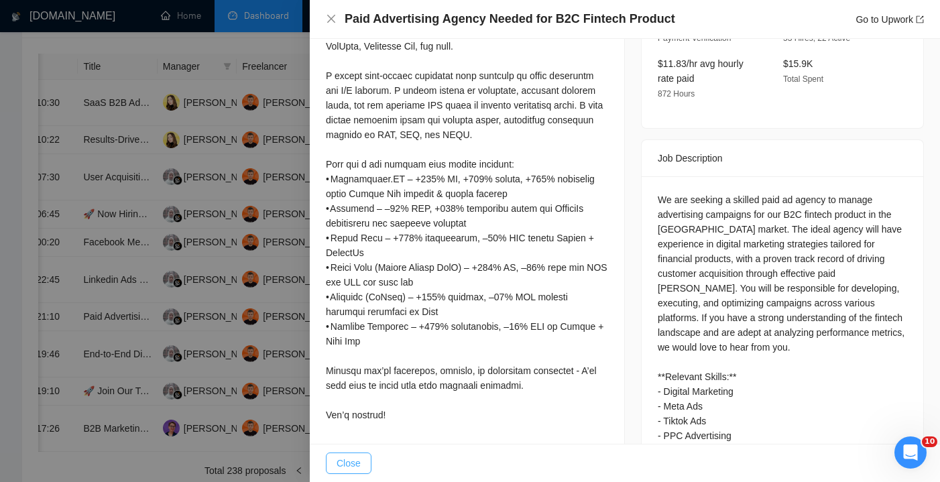
click at [366, 456] on button "Close" at bounding box center [349, 462] width 46 height 21
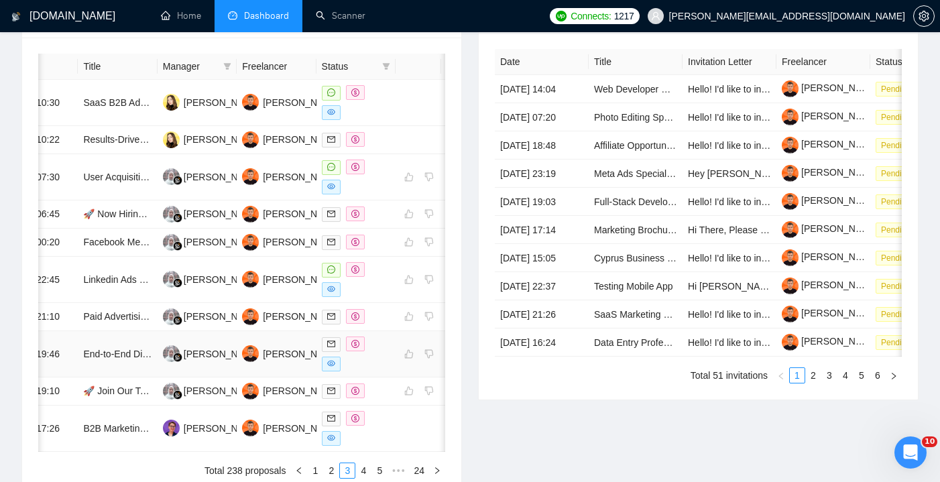
click at [379, 371] on div at bounding box center [356, 354] width 68 height 35
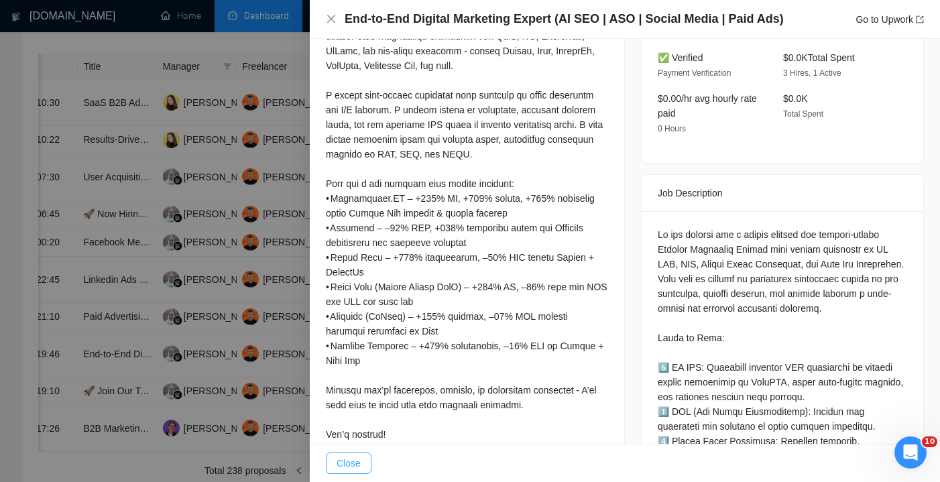
click at [353, 463] on span "Close" at bounding box center [349, 463] width 24 height 15
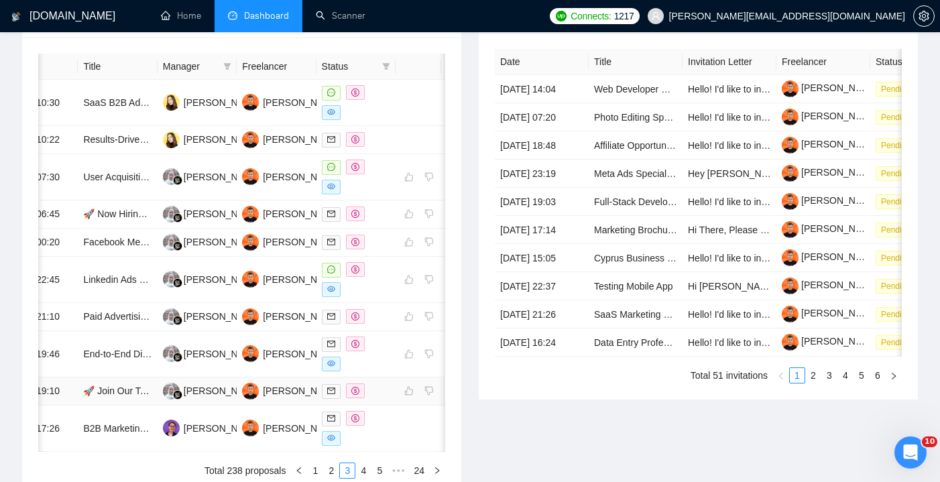
click at [379, 399] on div at bounding box center [356, 390] width 68 height 15
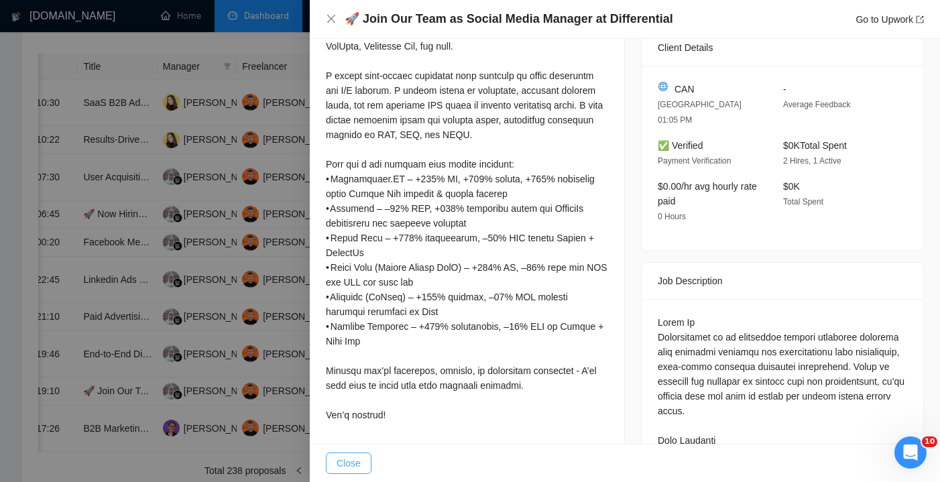
click at [363, 469] on button "Close" at bounding box center [349, 462] width 46 height 21
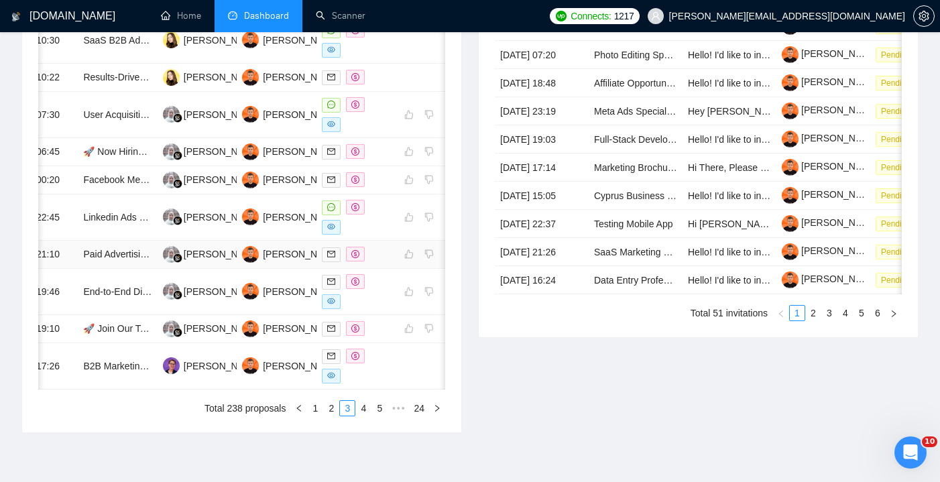
scroll to position [620, 0]
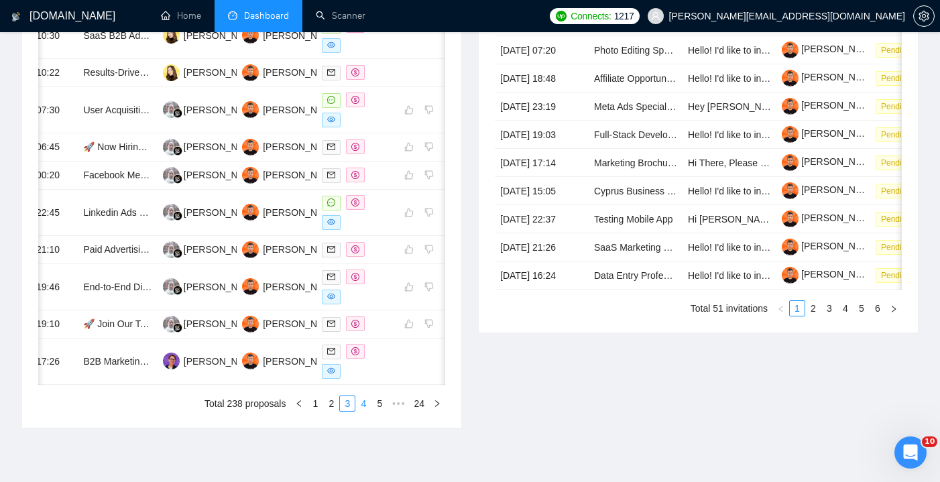
click at [363, 411] on link "4" at bounding box center [363, 403] width 15 height 15
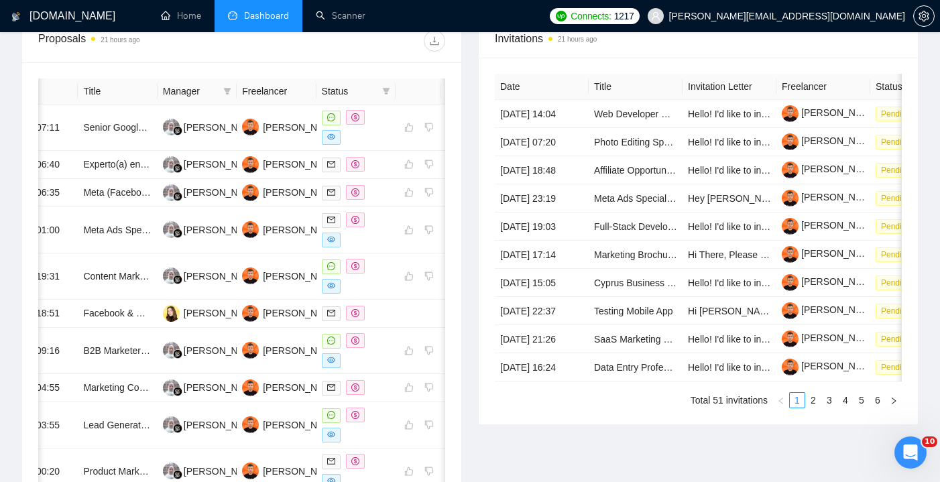
scroll to position [517, 0]
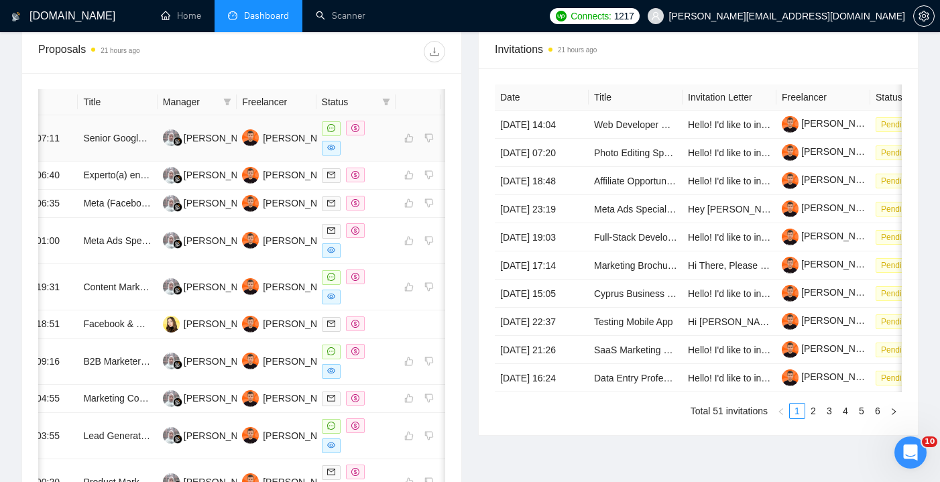
click at [375, 152] on div at bounding box center [356, 138] width 68 height 35
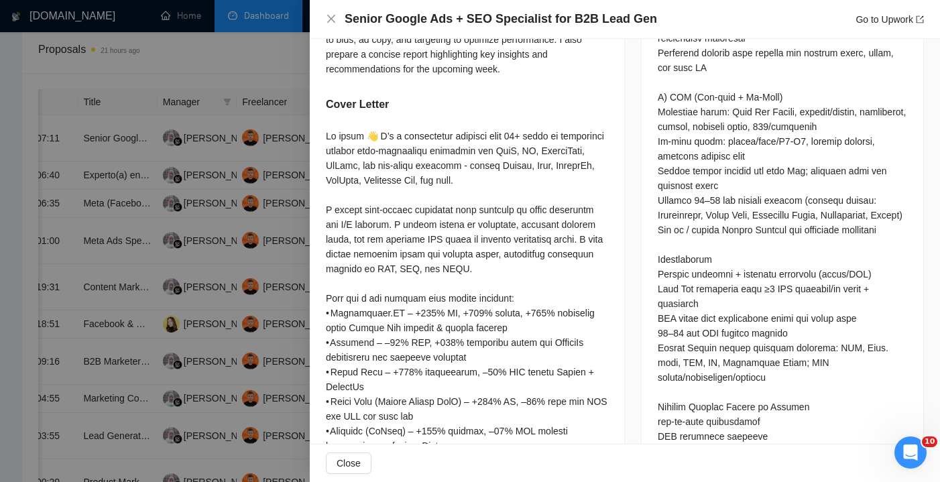
scroll to position [977, 0]
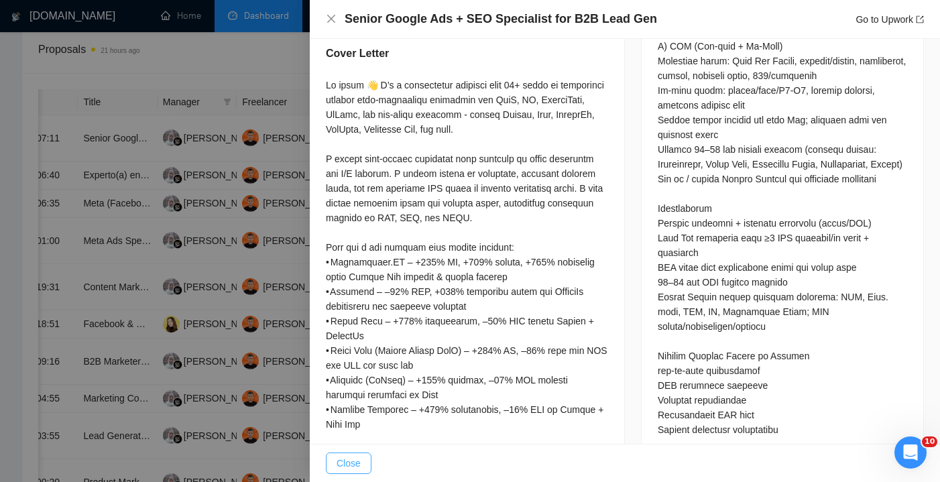
click at [357, 456] on span "Close" at bounding box center [349, 463] width 24 height 15
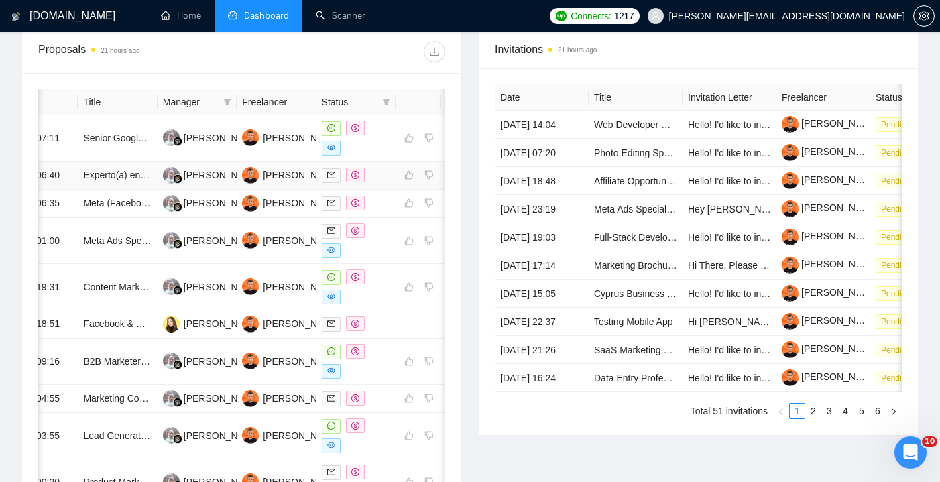
click at [382, 183] on div at bounding box center [356, 175] width 68 height 15
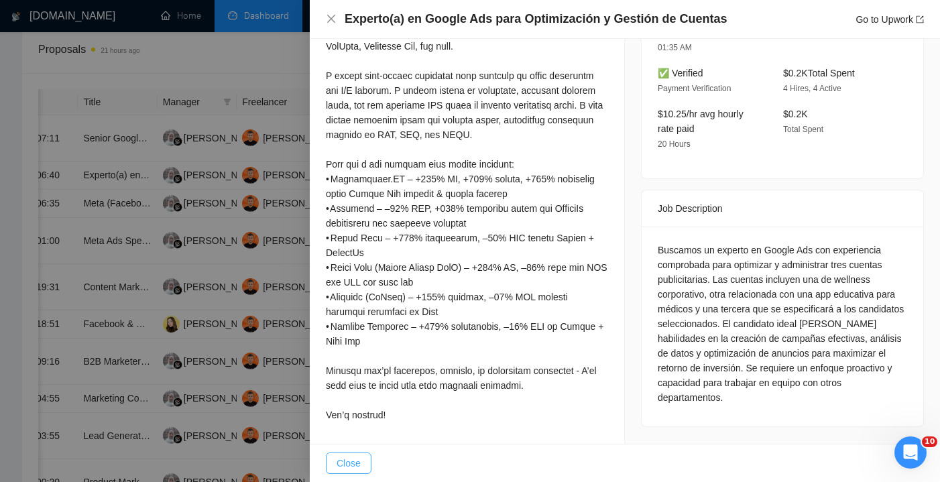
click at [343, 459] on span "Close" at bounding box center [349, 463] width 24 height 15
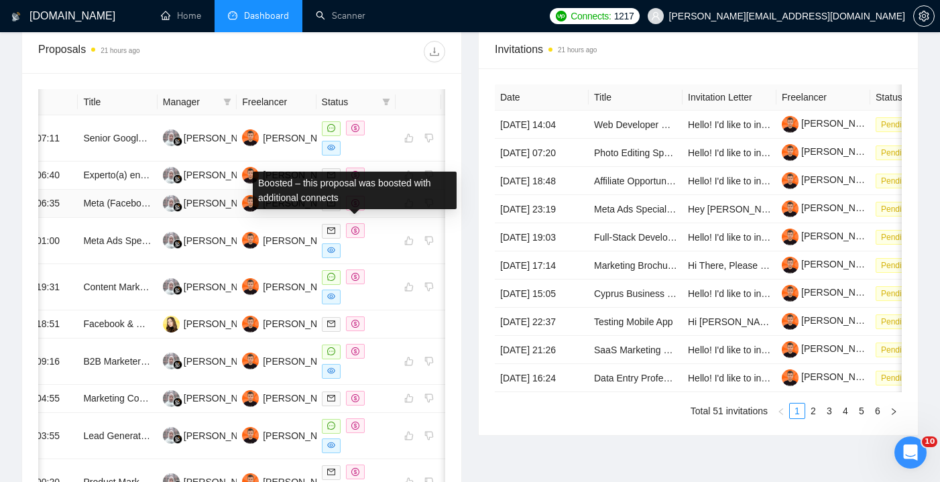
click at [366, 211] on div at bounding box center [356, 203] width 68 height 15
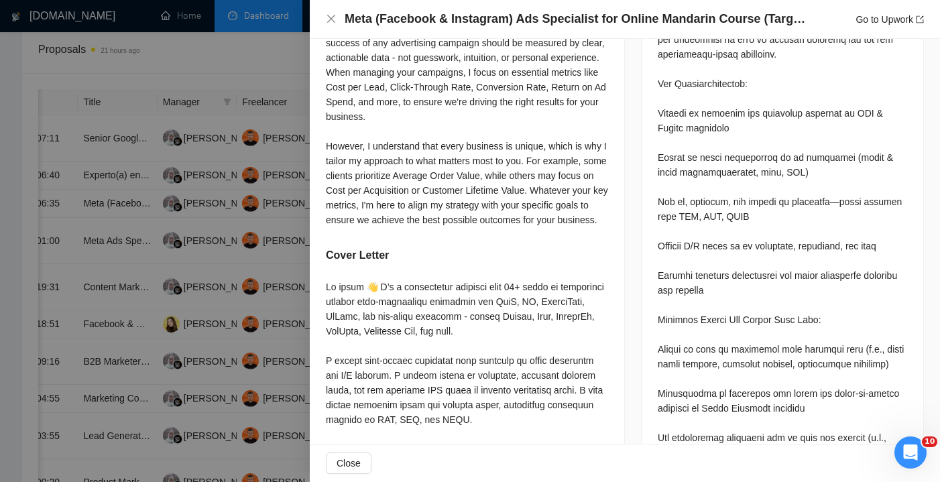
scroll to position [725, 0]
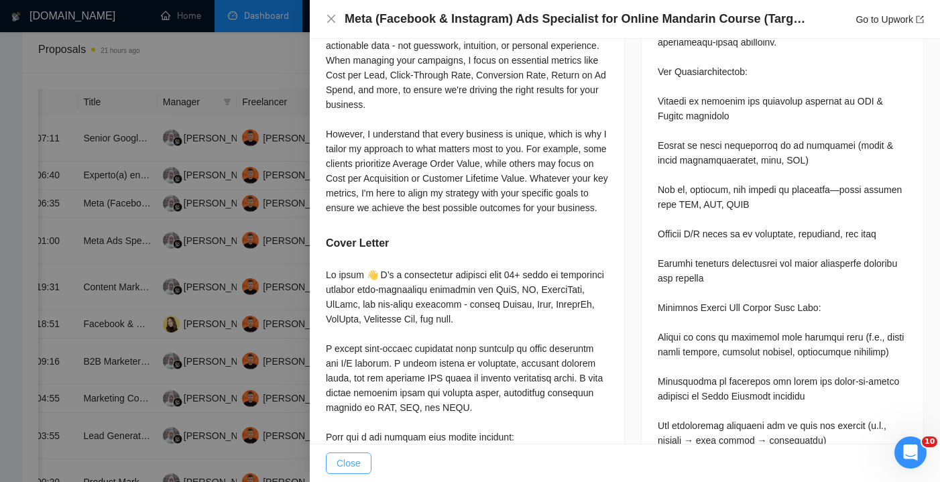
click at [356, 456] on span "Close" at bounding box center [349, 463] width 24 height 15
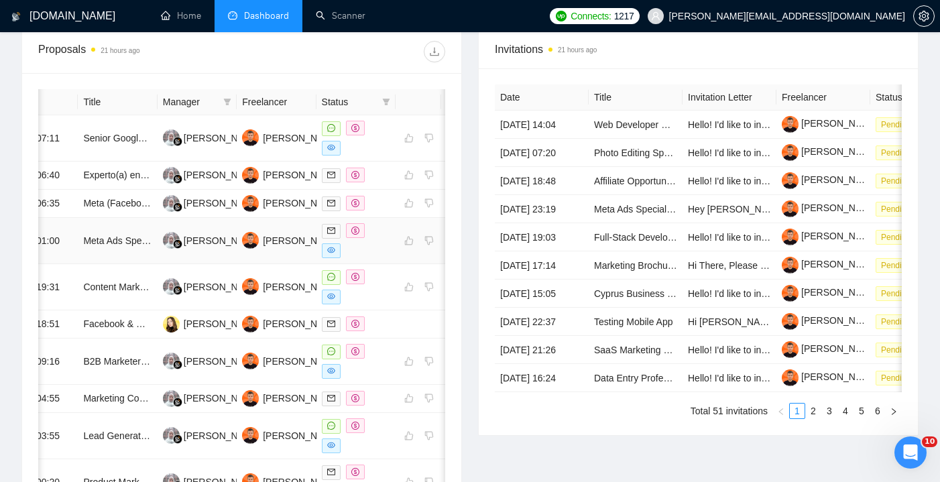
click at [382, 258] on div at bounding box center [356, 240] width 68 height 35
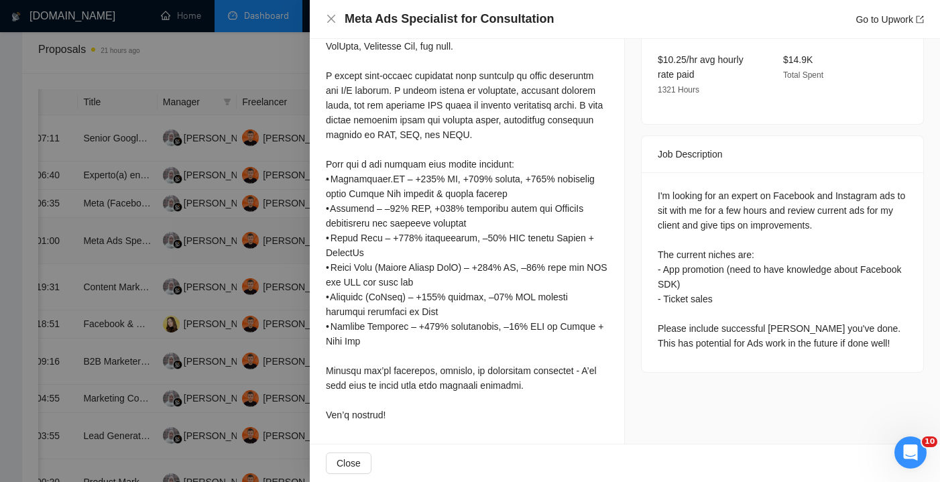
scroll to position [463, 0]
click at [359, 455] on button "Close" at bounding box center [349, 462] width 46 height 21
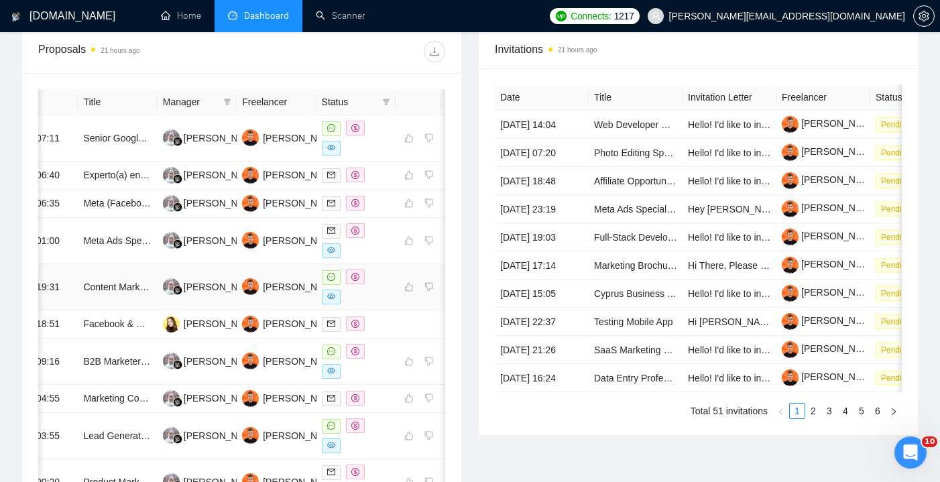
click at [381, 304] on div at bounding box center [356, 286] width 68 height 35
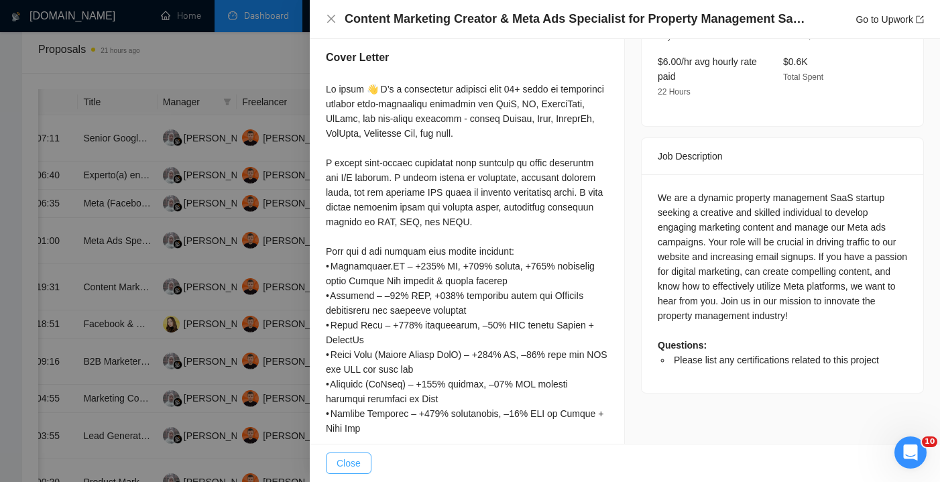
click at [355, 456] on span "Close" at bounding box center [349, 463] width 24 height 15
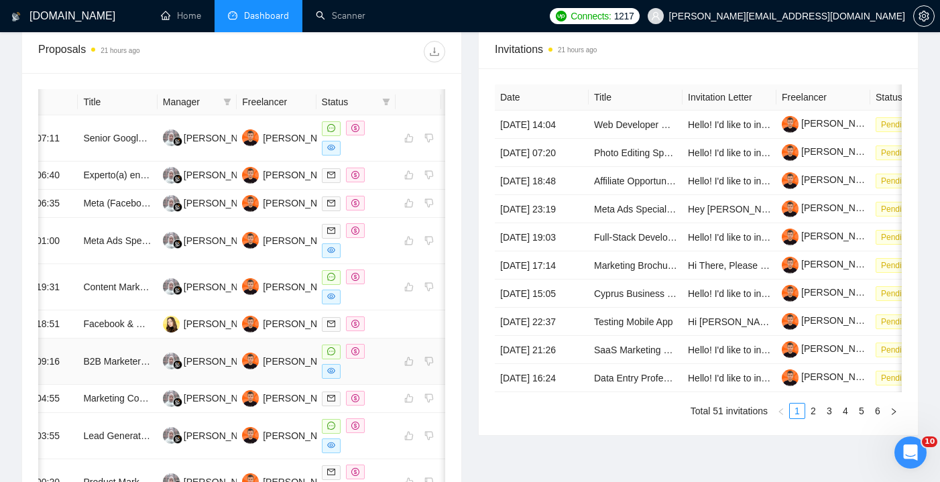
click at [373, 379] on div at bounding box center [356, 361] width 68 height 35
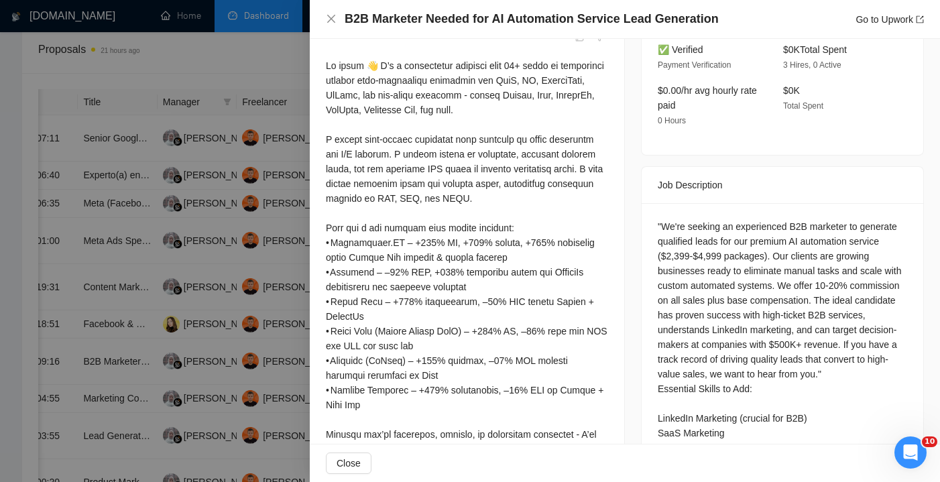
scroll to position [394, 0]
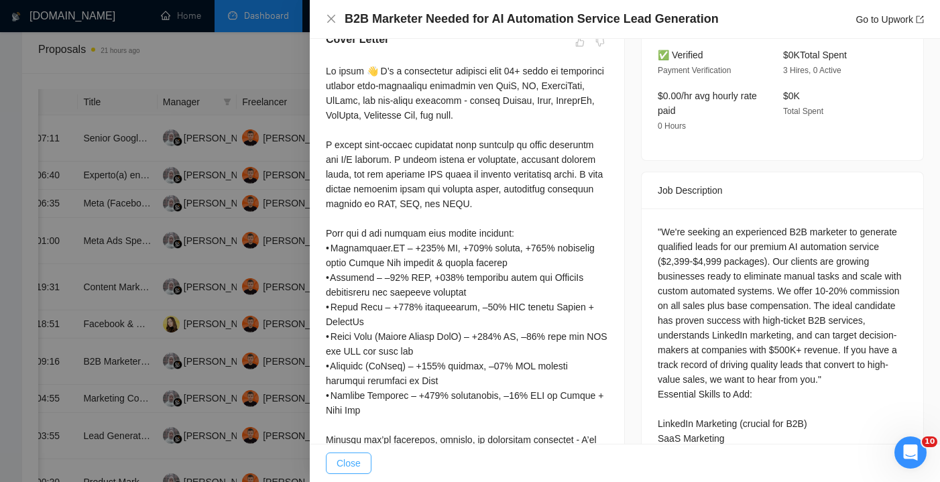
click at [364, 457] on button "Close" at bounding box center [349, 462] width 46 height 21
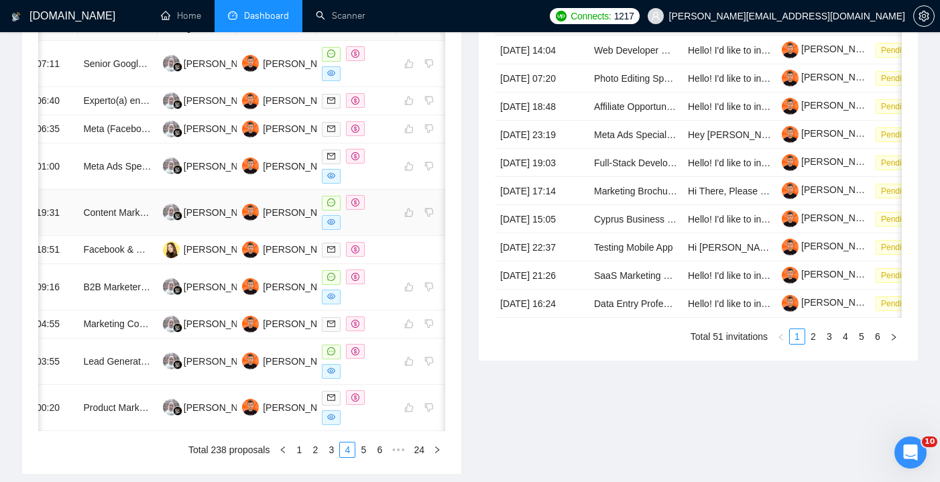
scroll to position [610, 0]
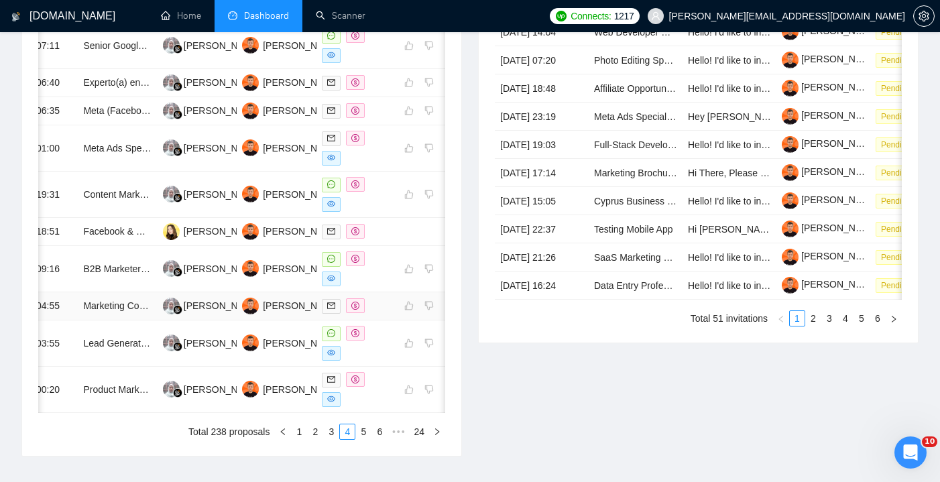
click at [375, 320] on td at bounding box center [355, 306] width 79 height 28
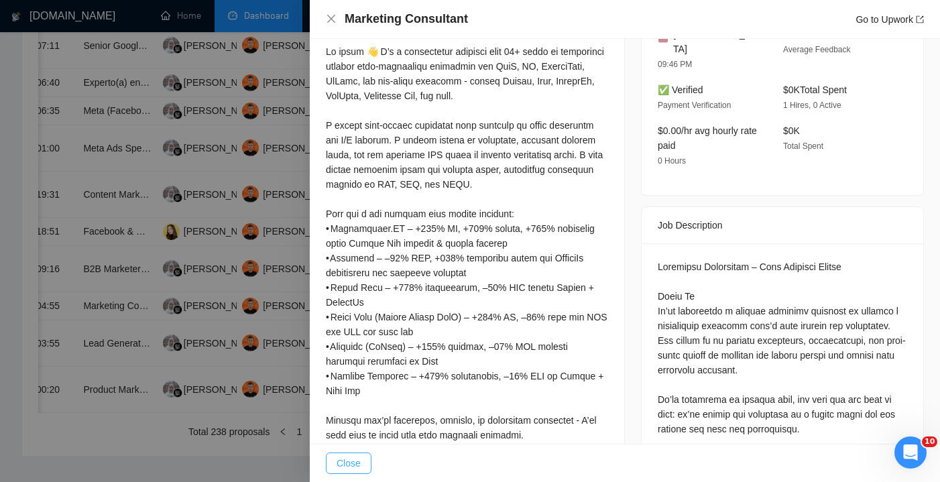
click at [351, 459] on span "Close" at bounding box center [349, 463] width 24 height 15
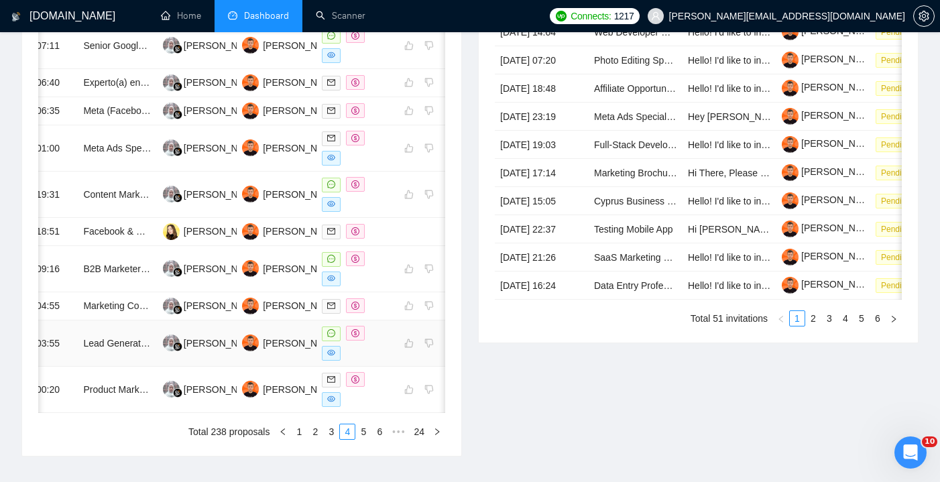
click at [375, 361] on div at bounding box center [356, 343] width 68 height 35
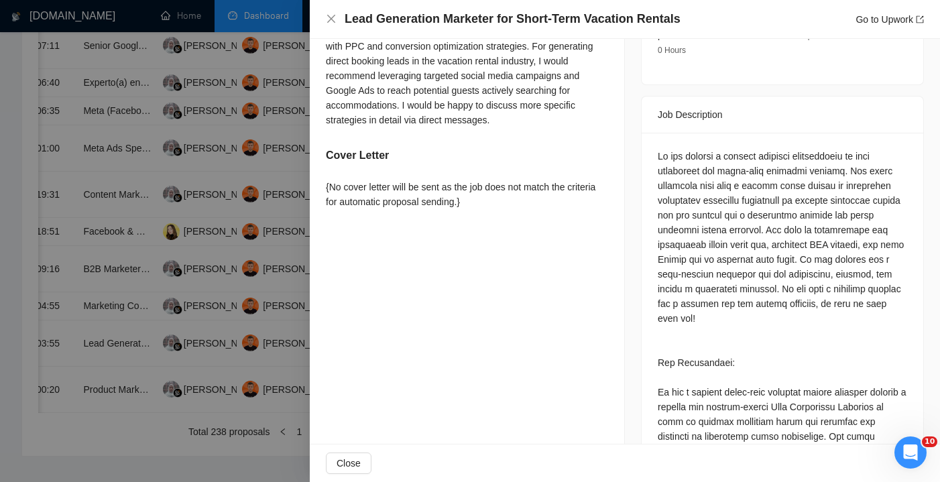
scroll to position [488, 0]
click at [356, 463] on span "Close" at bounding box center [349, 463] width 24 height 15
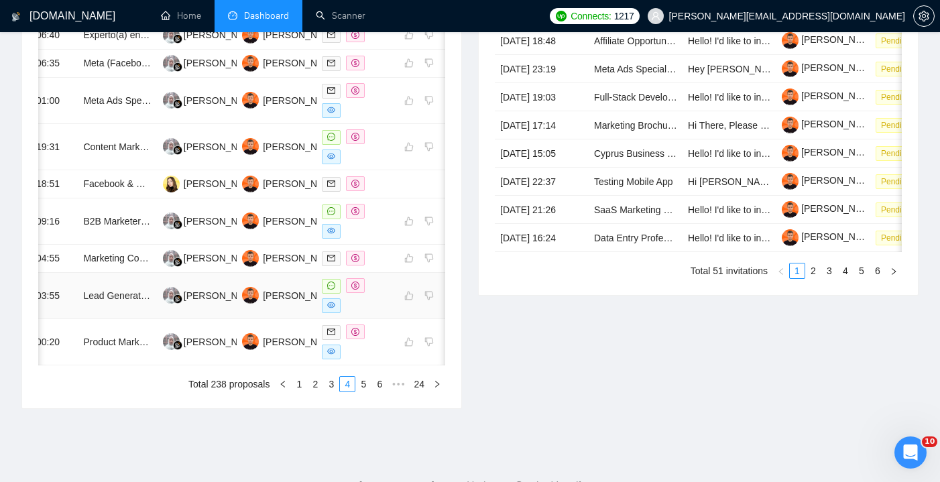
scroll to position [661, 0]
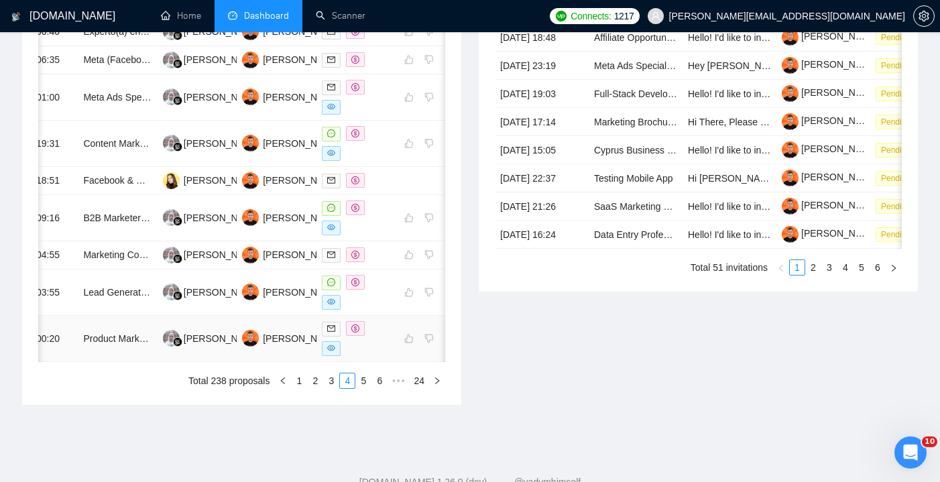
click at [381, 356] on div at bounding box center [356, 338] width 68 height 35
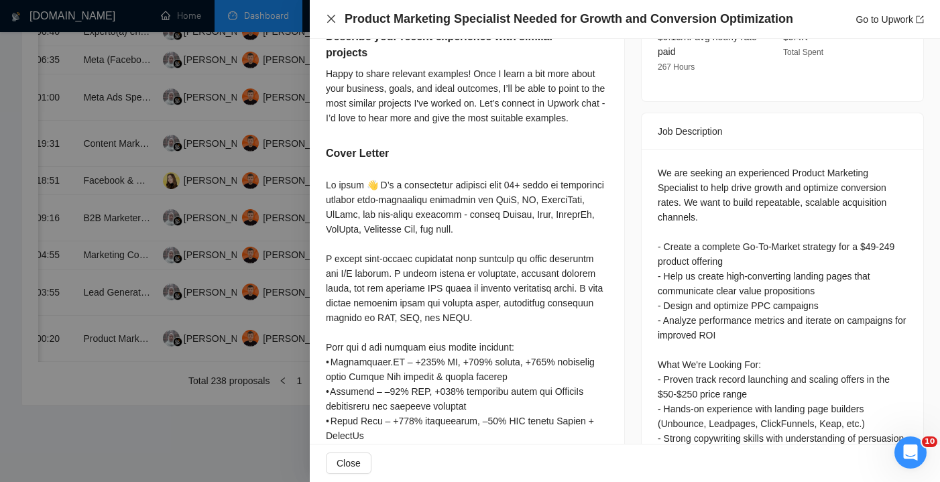
click at [329, 19] on icon "close" at bounding box center [331, 18] width 11 height 11
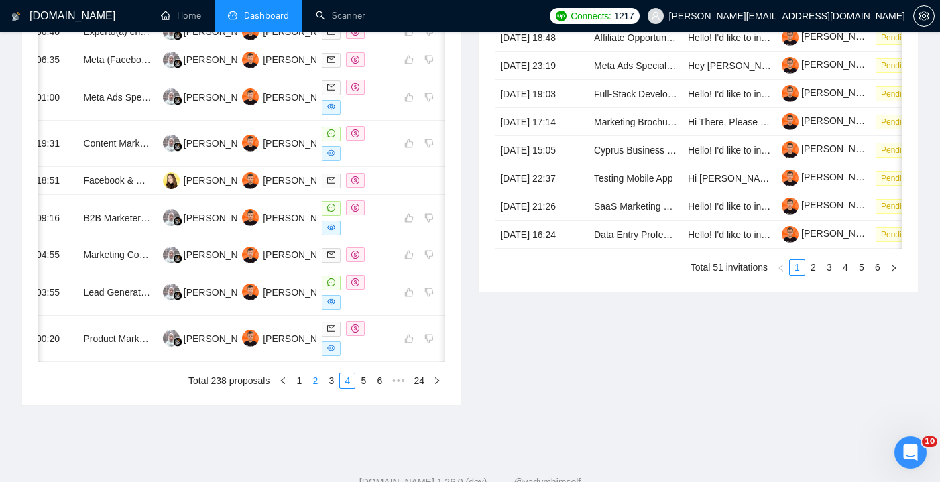
click at [318, 388] on link "2" at bounding box center [315, 380] width 15 height 15
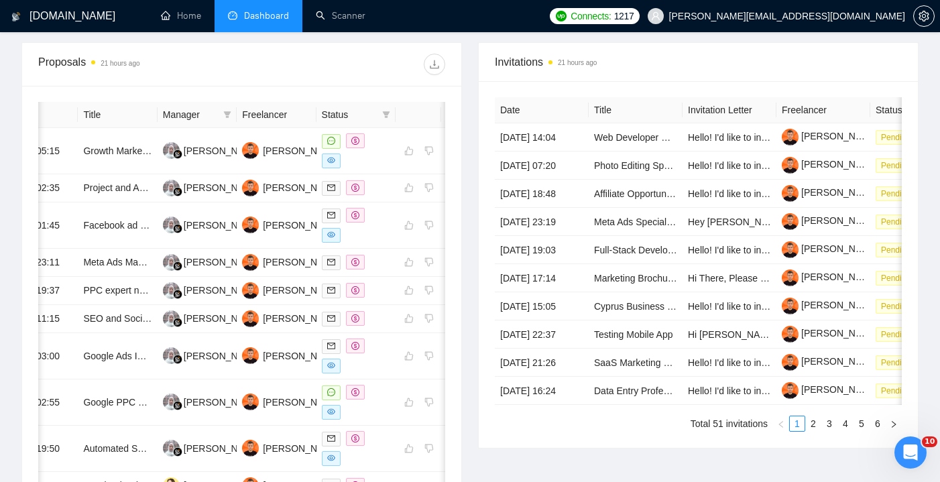
scroll to position [503, 0]
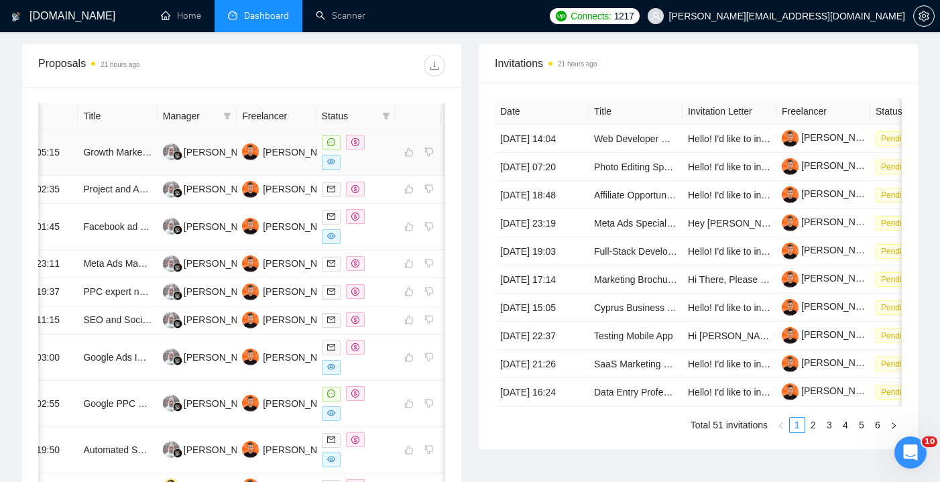
click at [375, 159] on div at bounding box center [356, 152] width 68 height 35
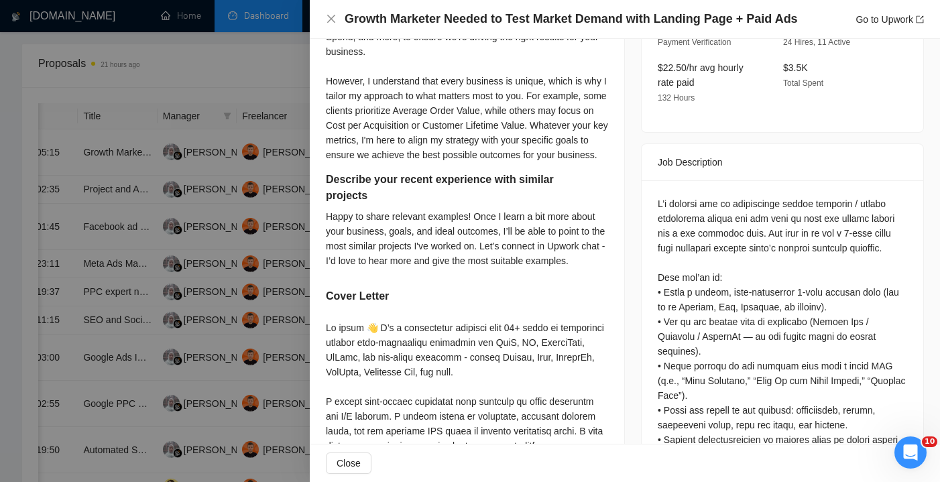
scroll to position [509, 0]
click at [366, 456] on button "Close" at bounding box center [349, 462] width 46 height 21
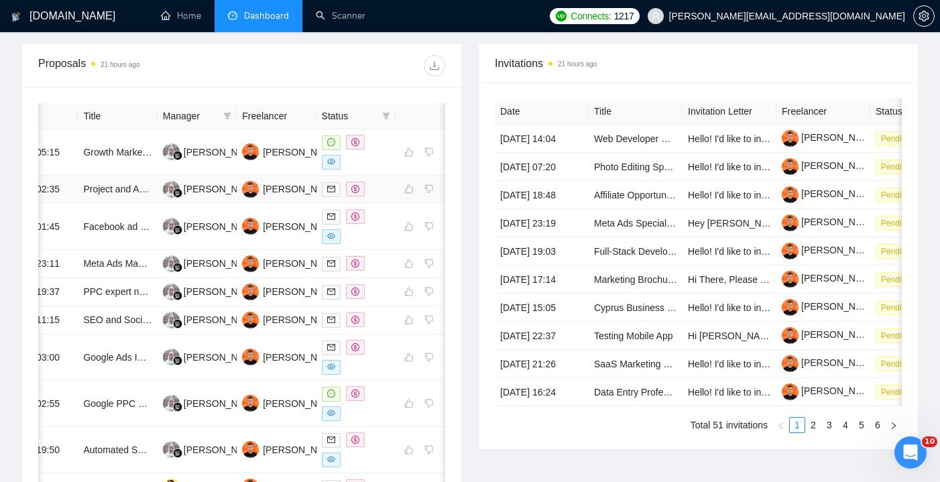
click at [379, 203] on td at bounding box center [355, 190] width 79 height 28
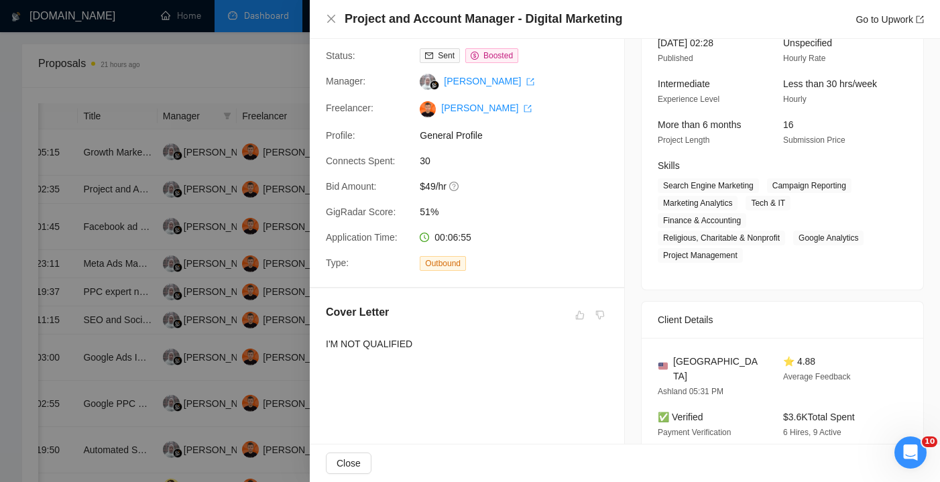
scroll to position [20, 0]
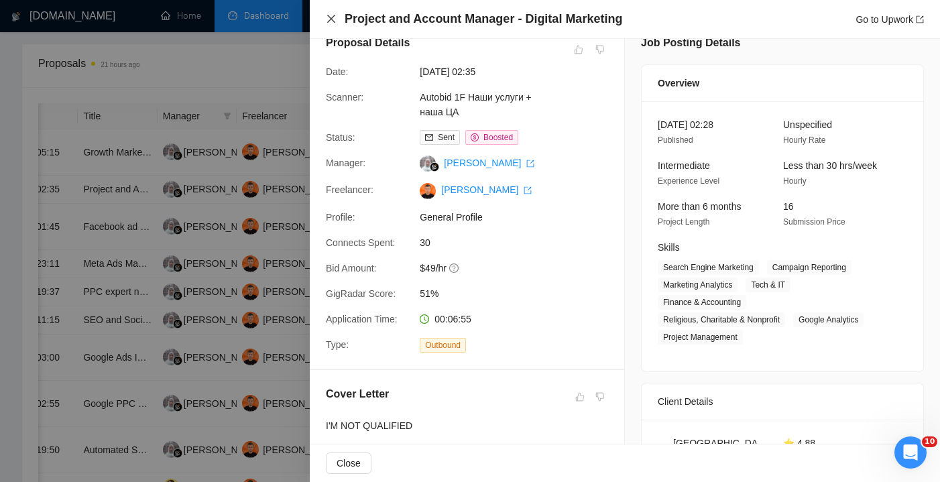
click at [331, 14] on icon "close" at bounding box center [331, 18] width 11 height 11
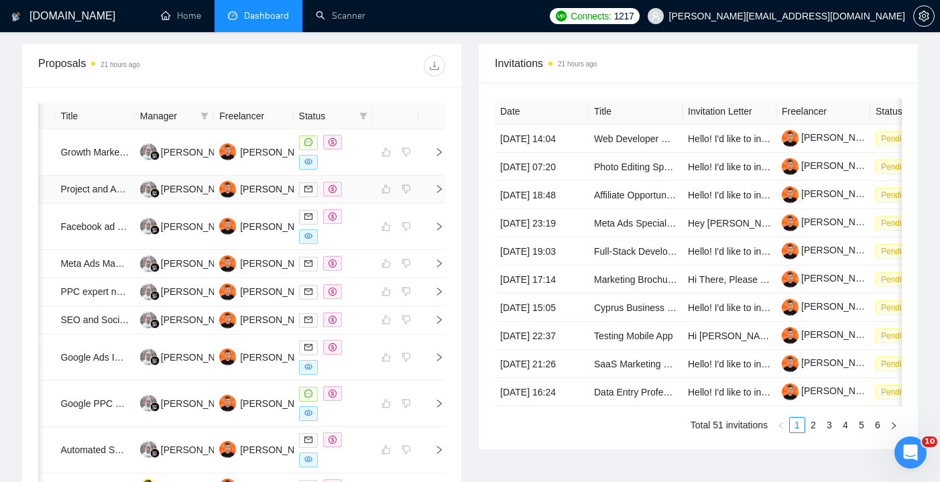
scroll to position [0, 62]
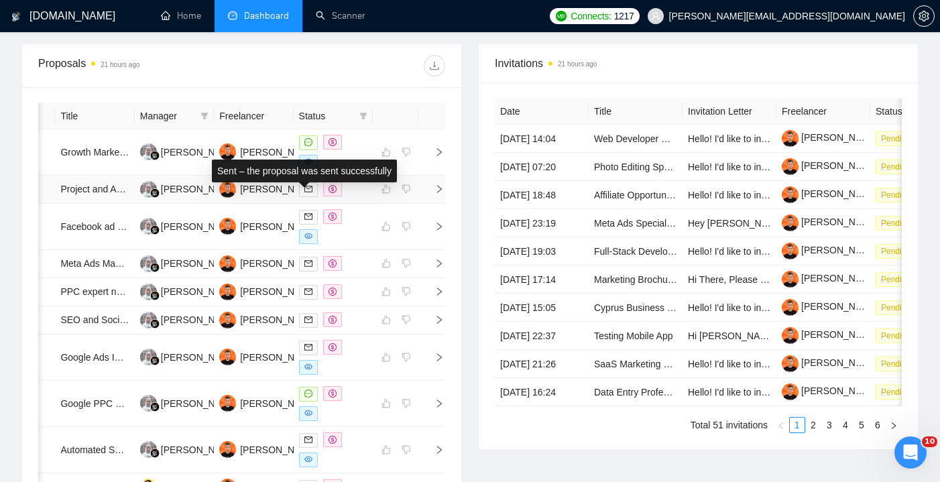
click at [312, 192] on icon "mail" at bounding box center [308, 189] width 8 height 6
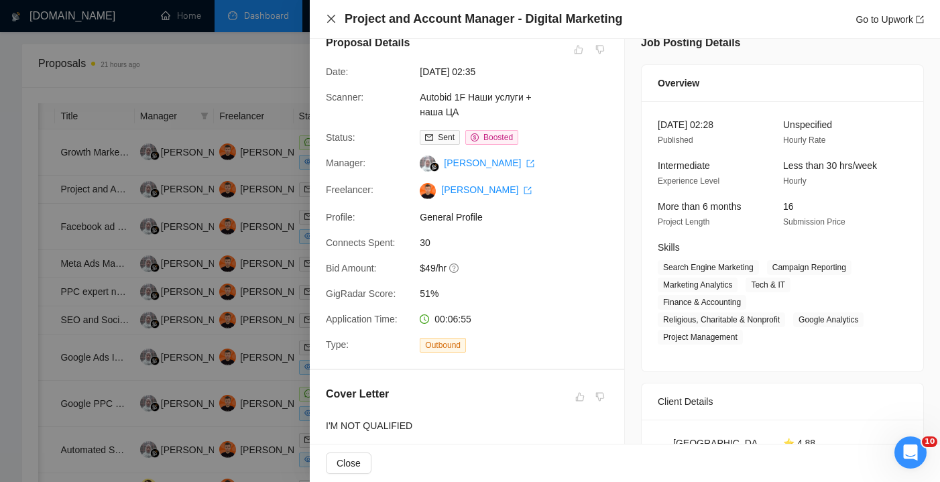
click at [333, 20] on icon "close" at bounding box center [331, 18] width 11 height 11
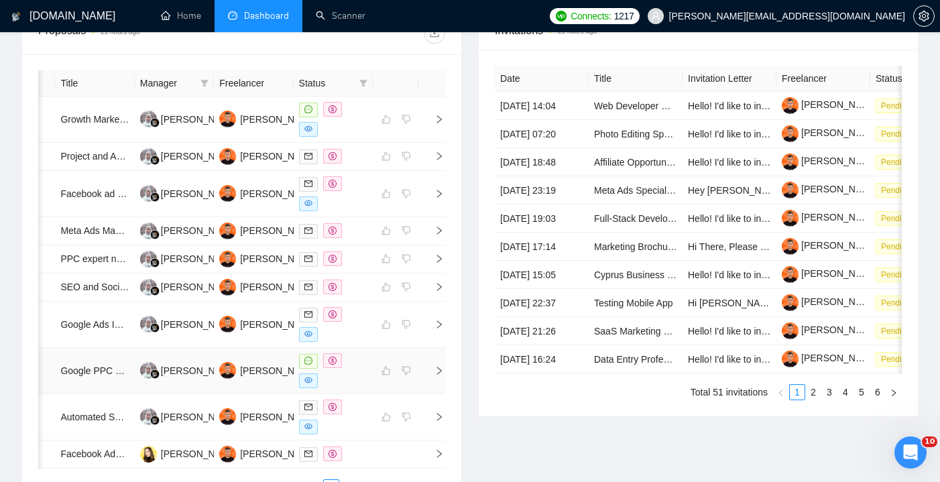
scroll to position [536, 0]
click at [359, 267] on div at bounding box center [333, 258] width 68 height 15
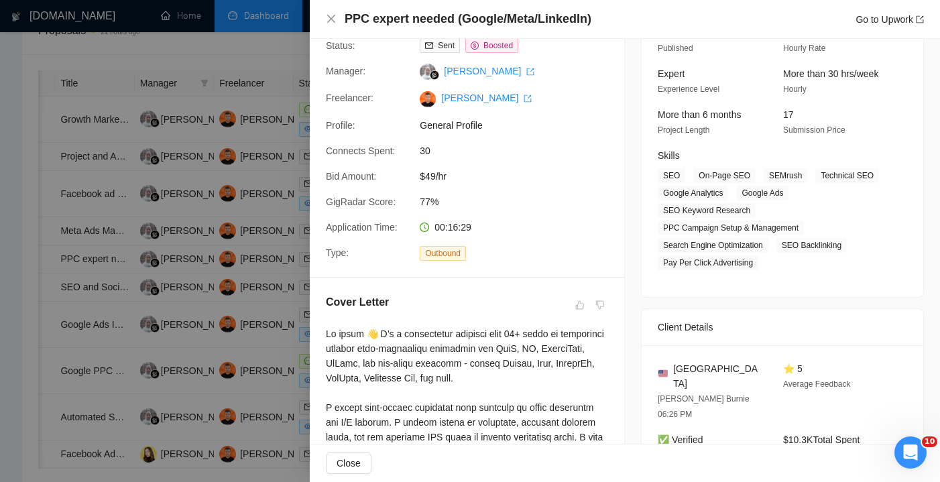
scroll to position [139, 0]
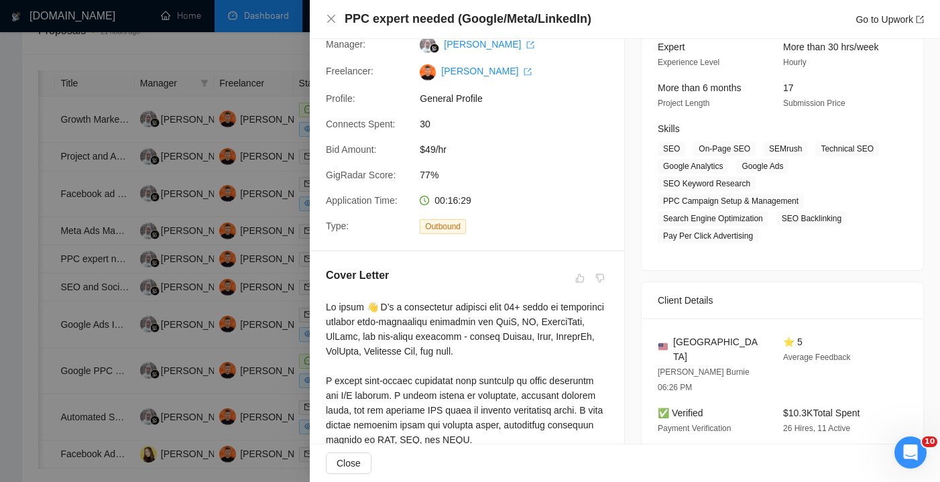
click at [330, 26] on div "PPC expert needed (Google/Meta/LinkedIn) Go to Upwork" at bounding box center [625, 19] width 598 height 17
click at [332, 21] on icon "close" at bounding box center [331, 18] width 11 height 11
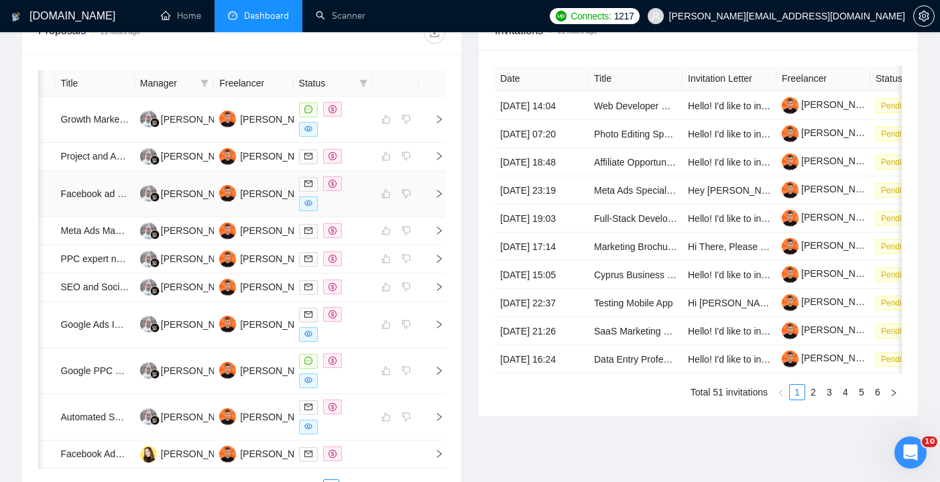
click at [359, 211] on div at bounding box center [333, 193] width 68 height 35
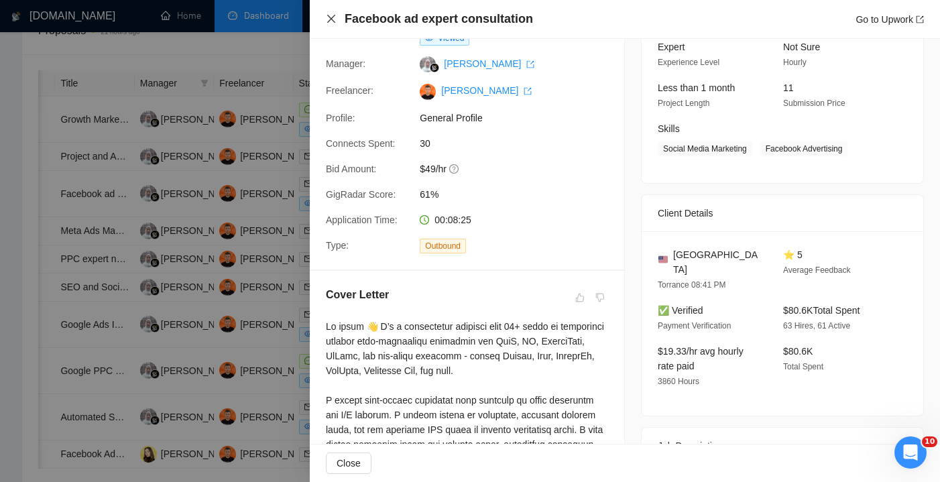
click at [331, 20] on icon "close" at bounding box center [331, 18] width 11 height 11
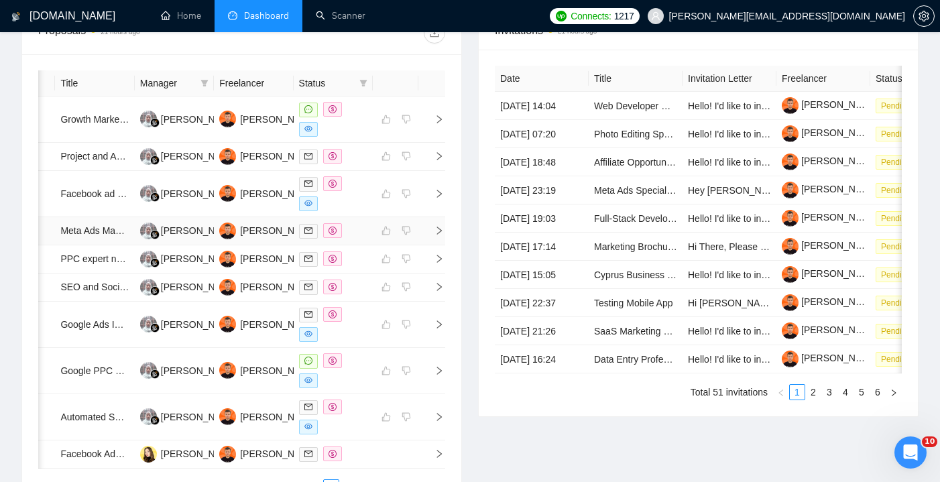
click at [351, 239] on div at bounding box center [333, 230] width 68 height 15
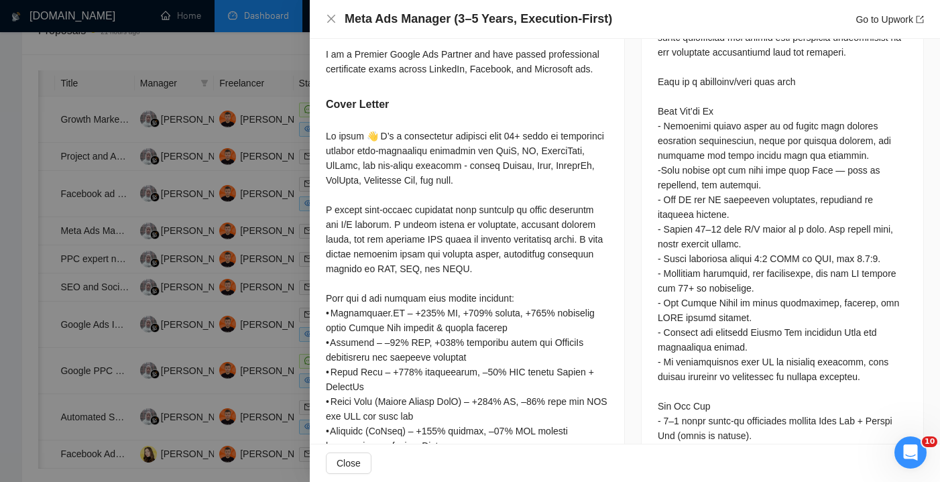
scroll to position [837, 0]
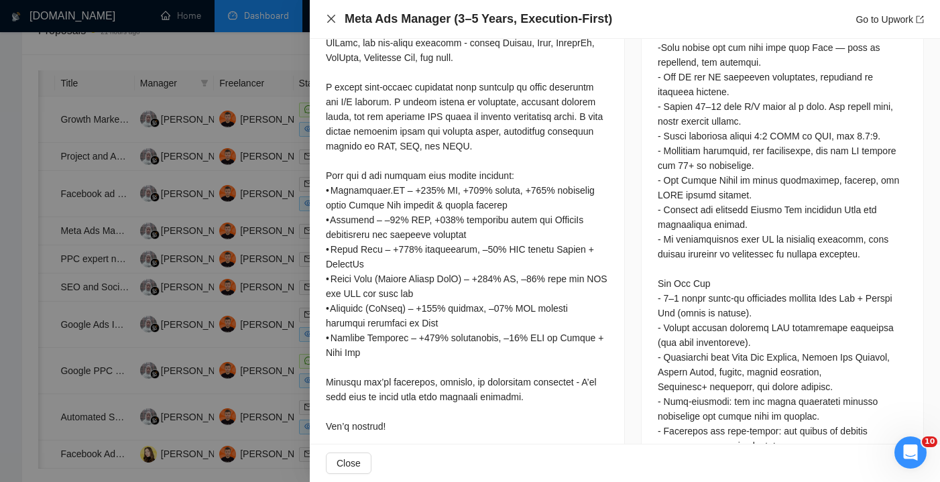
click at [334, 20] on icon "close" at bounding box center [331, 18] width 11 height 11
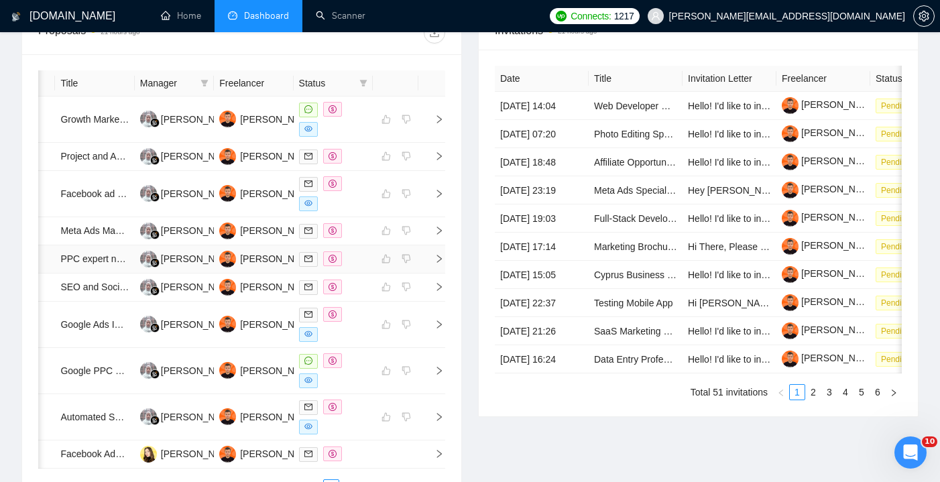
click at [361, 267] on div at bounding box center [333, 258] width 68 height 15
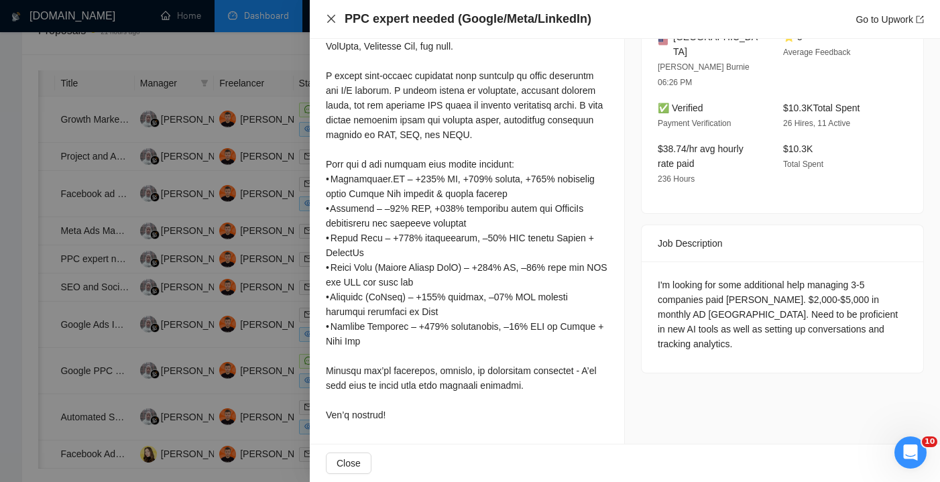
click at [336, 20] on icon "close" at bounding box center [331, 18] width 11 height 11
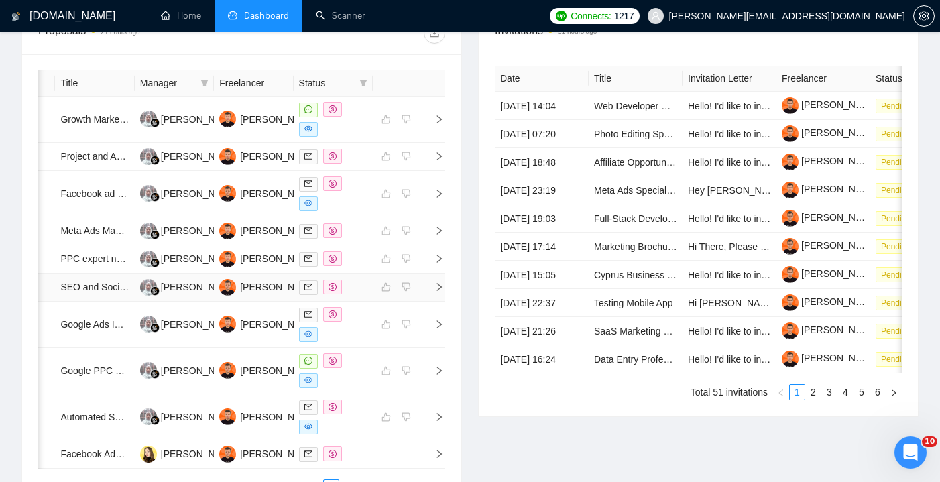
click at [361, 302] on td at bounding box center [333, 287] width 79 height 28
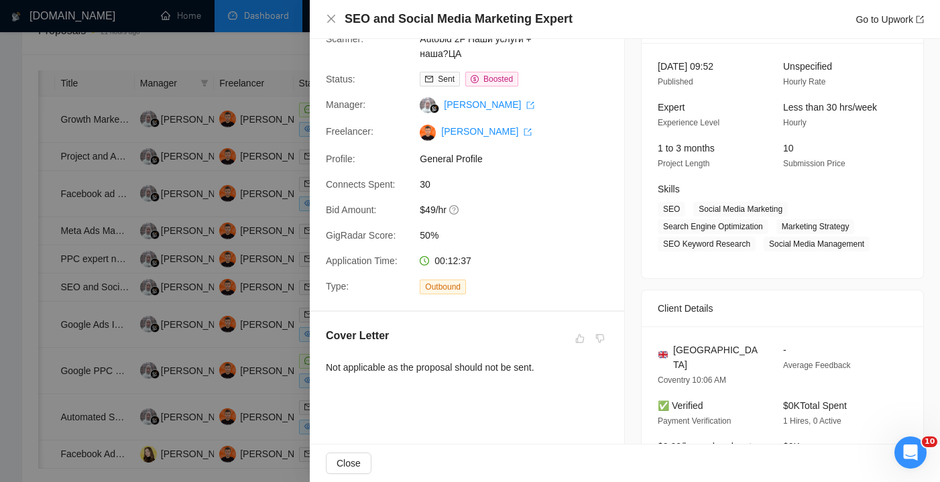
scroll to position [44, 0]
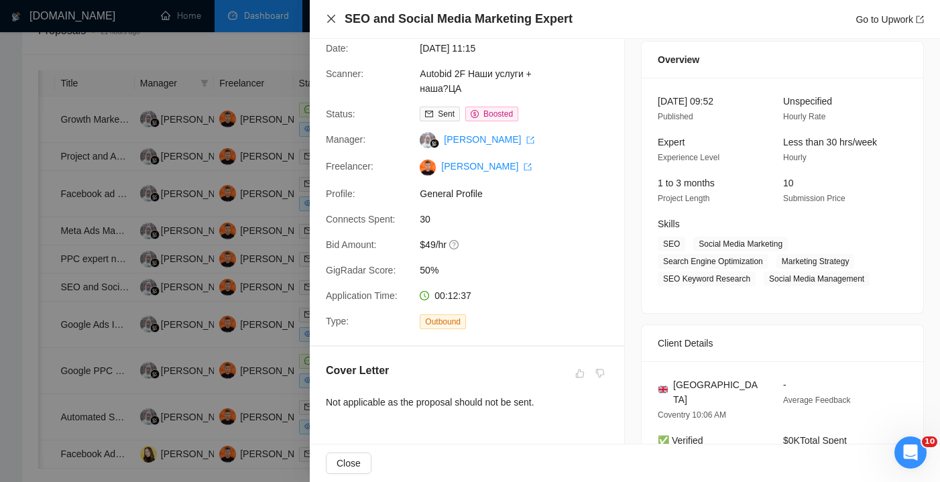
click at [334, 14] on icon "close" at bounding box center [331, 18] width 11 height 11
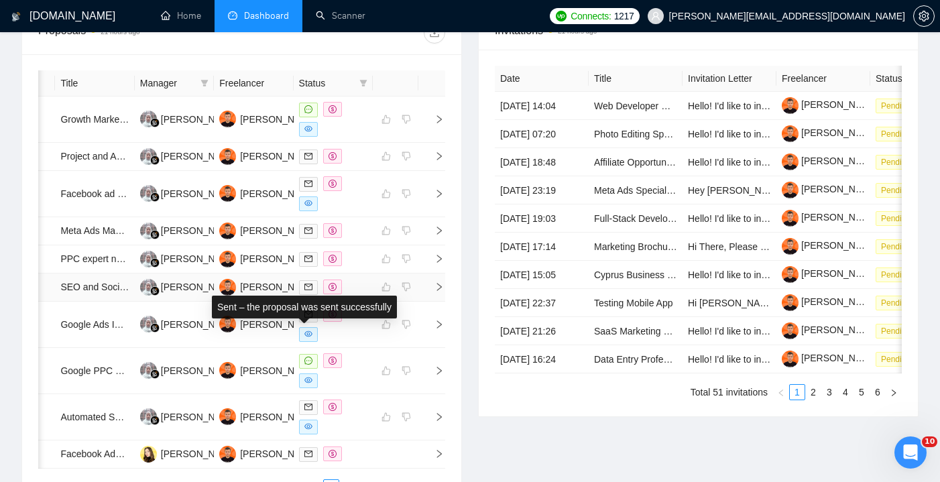
click at [311, 291] on icon "mail" at bounding box center [308, 287] width 8 height 8
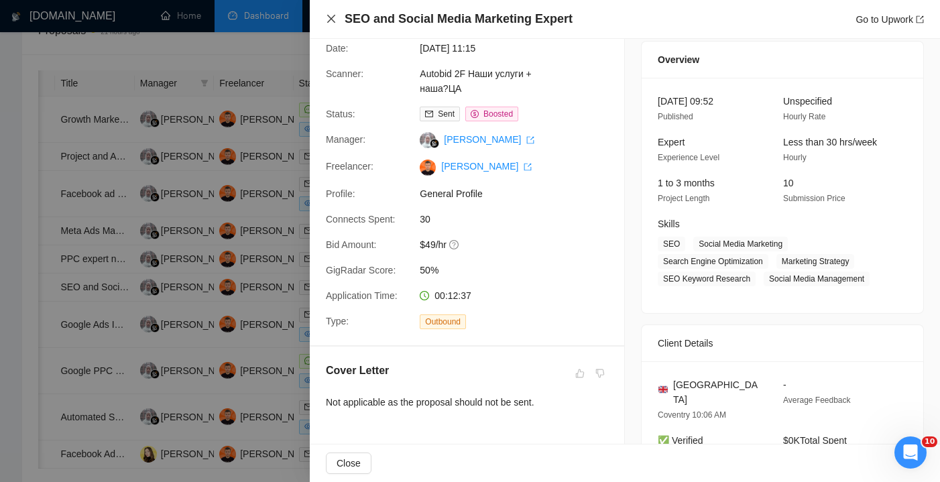
click at [334, 22] on icon "close" at bounding box center [331, 19] width 8 height 8
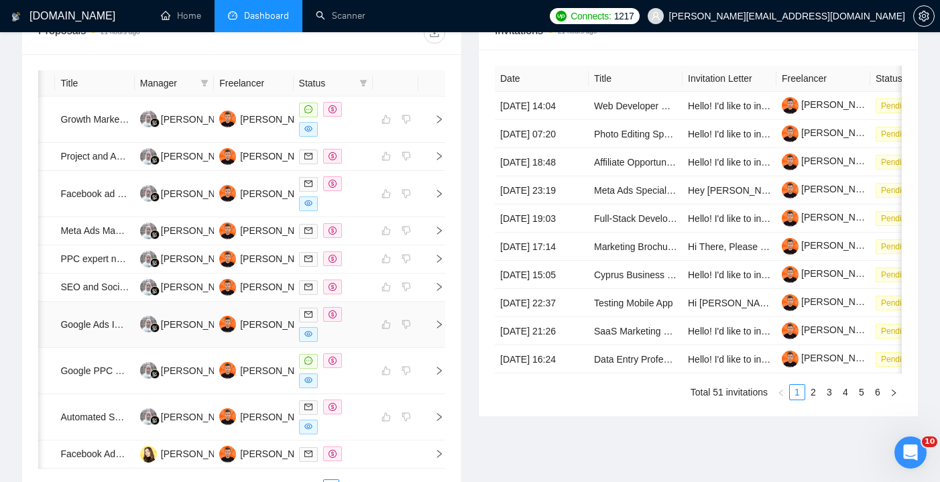
click at [355, 342] on div at bounding box center [333, 324] width 68 height 35
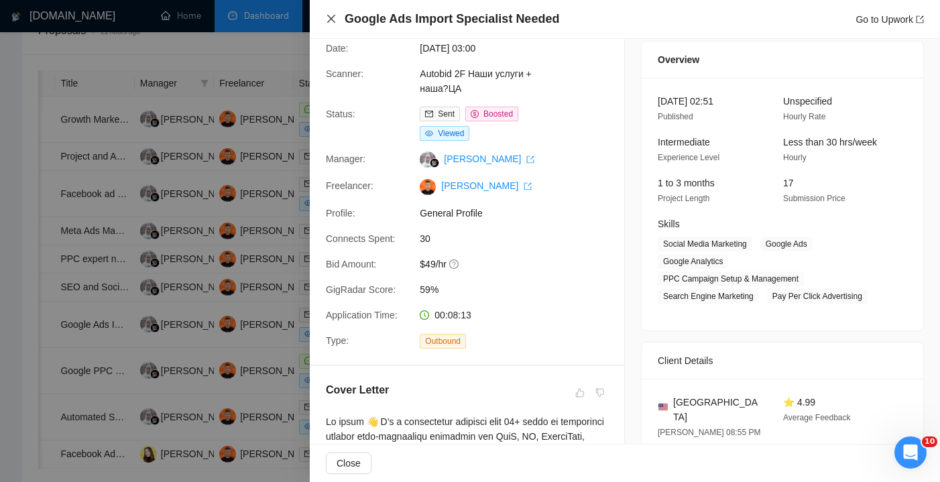
click at [330, 23] on icon "close" at bounding box center [331, 18] width 11 height 11
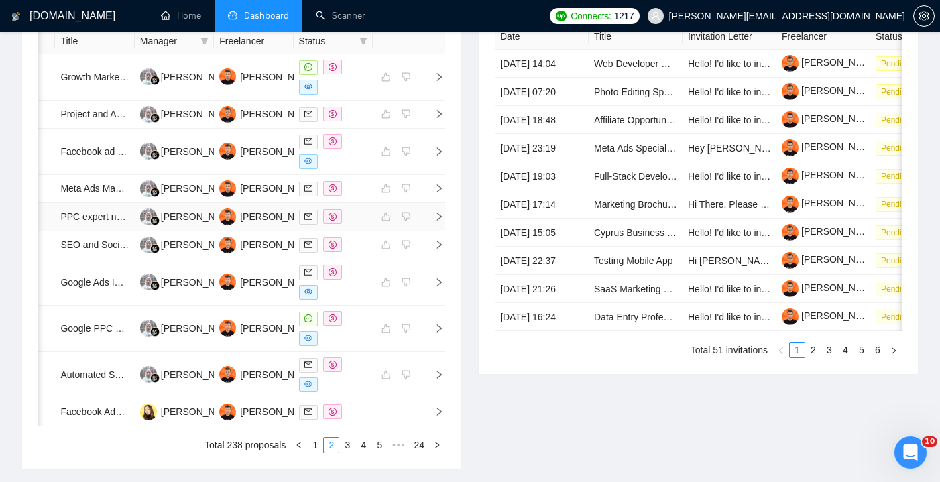
scroll to position [581, 0]
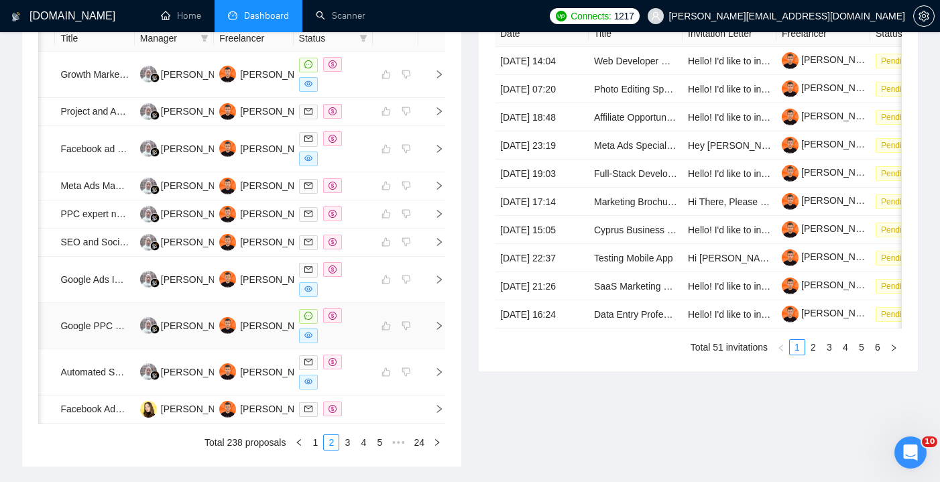
click at [363, 343] on div at bounding box center [333, 325] width 68 height 35
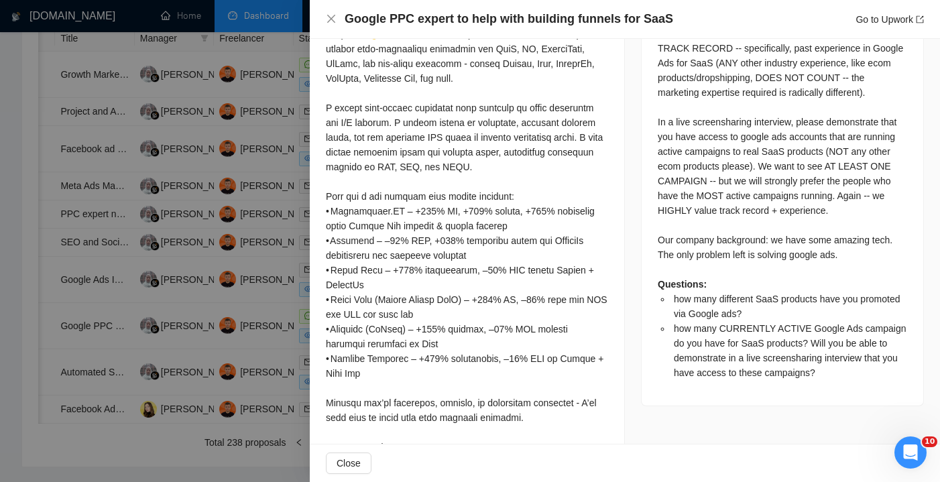
scroll to position [694, 0]
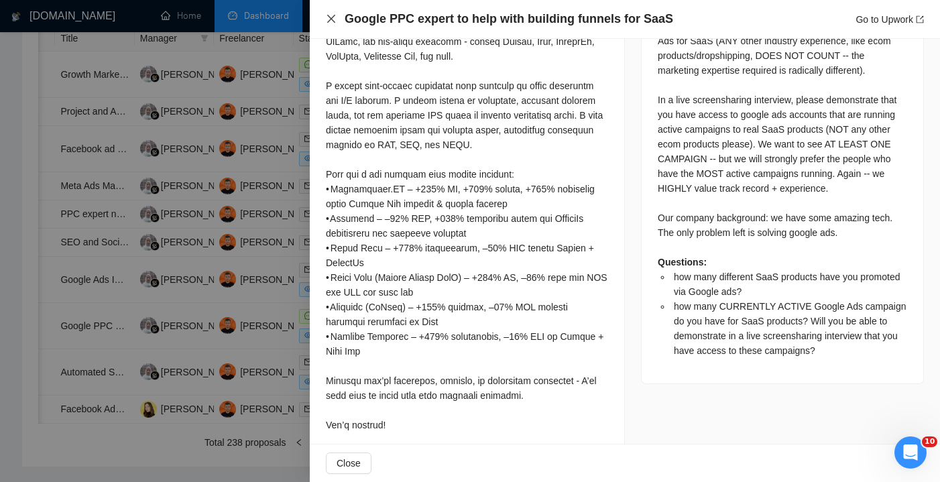
click at [331, 21] on icon "close" at bounding box center [331, 18] width 11 height 11
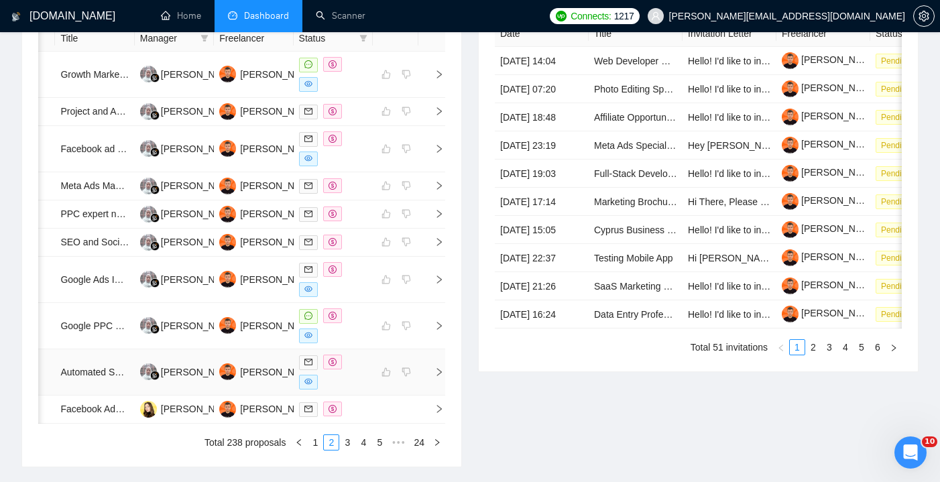
click at [349, 389] on div at bounding box center [333, 372] width 68 height 35
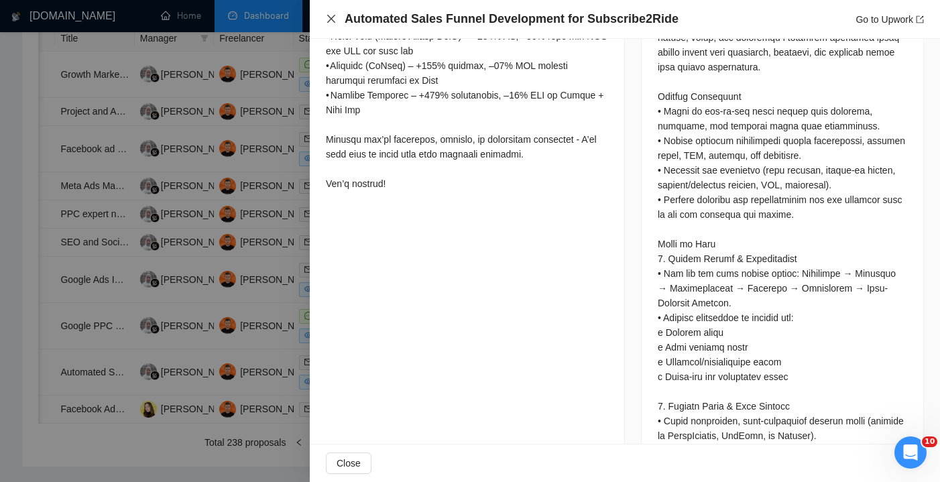
click at [330, 20] on icon "close" at bounding box center [331, 19] width 8 height 8
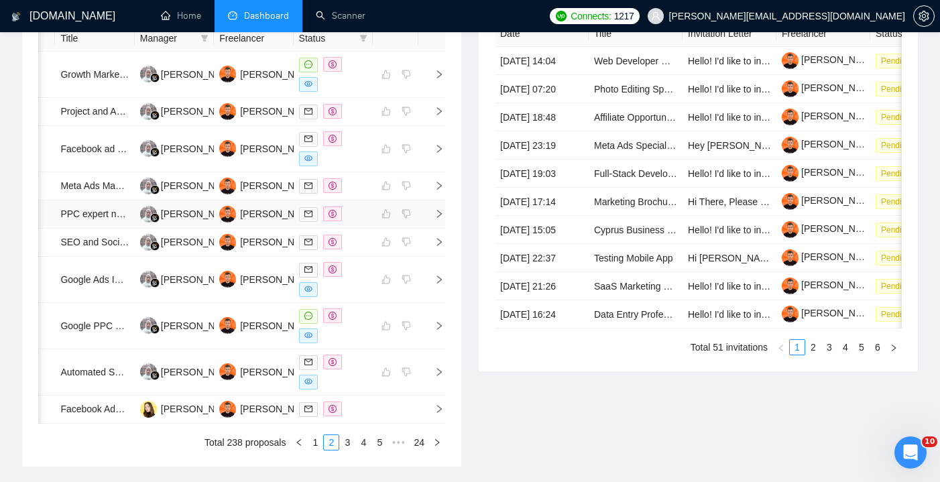
scroll to position [654, 0]
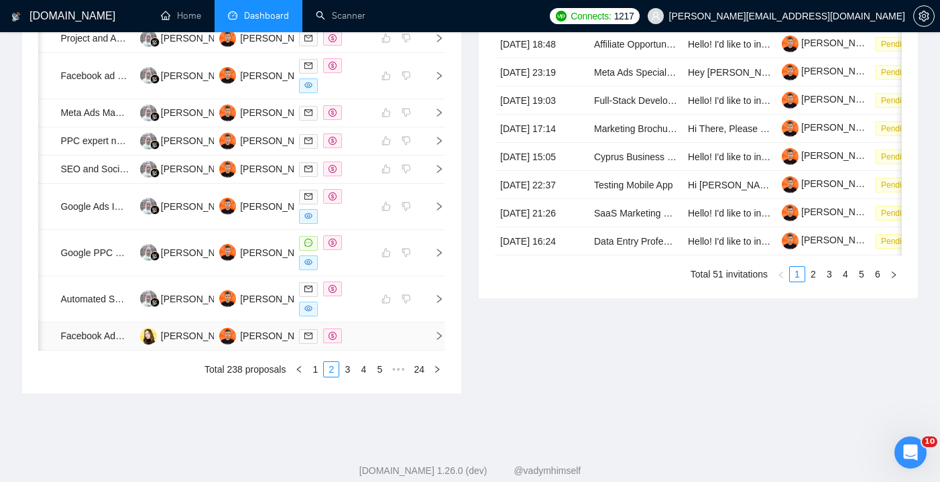
click at [369, 351] on td at bounding box center [333, 336] width 79 height 28
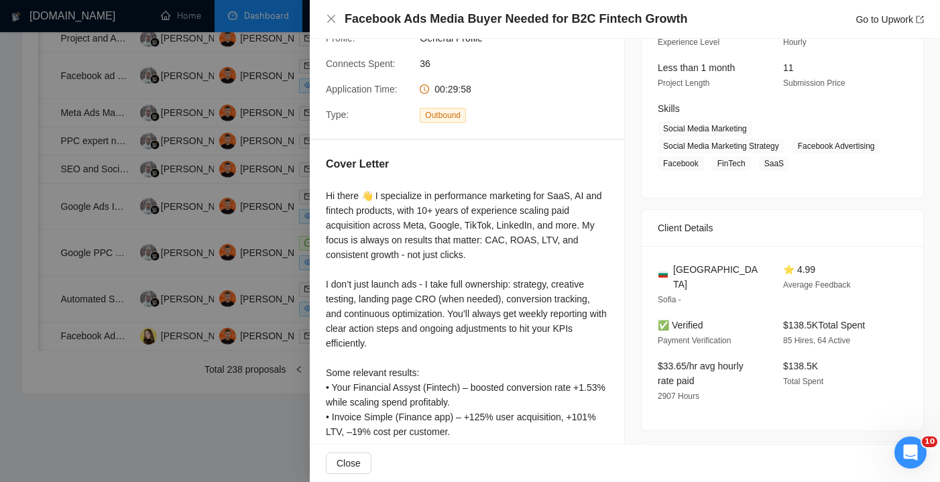
scroll to position [12, 0]
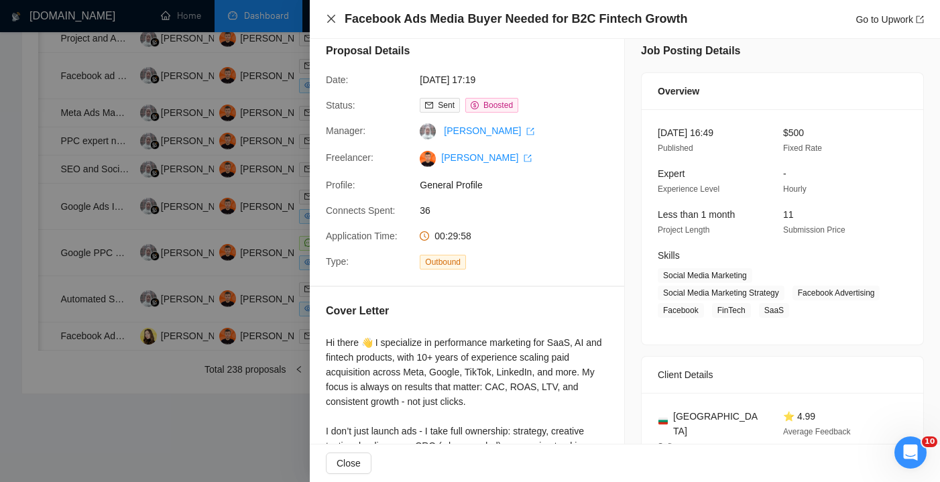
click at [331, 19] on icon "close" at bounding box center [331, 19] width 8 height 8
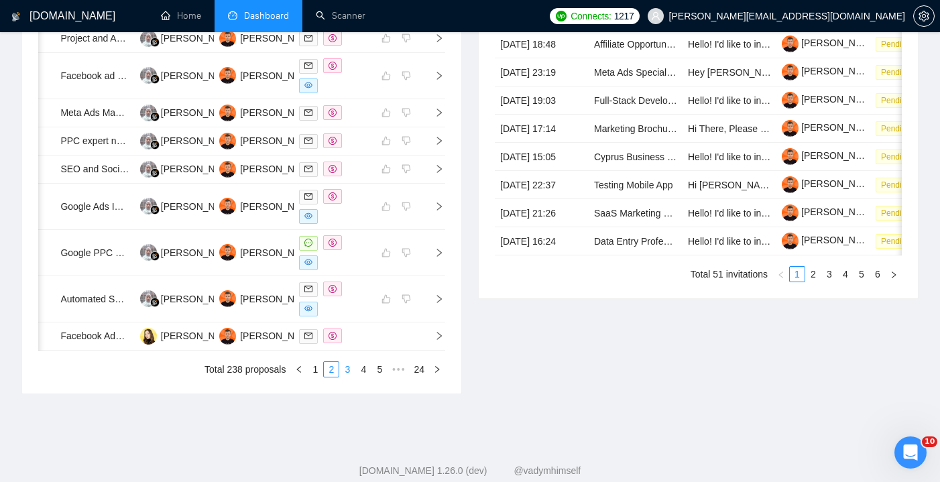
click at [344, 377] on link "3" at bounding box center [347, 369] width 15 height 15
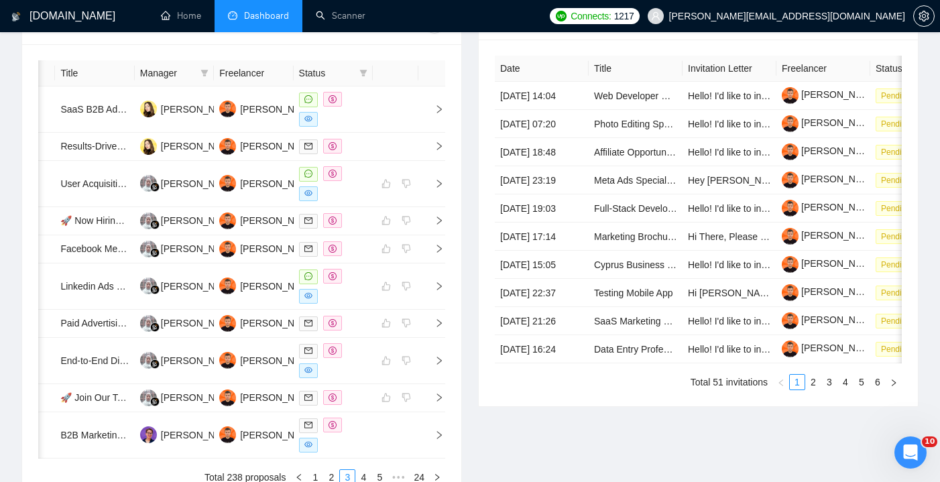
scroll to position [502, 0]
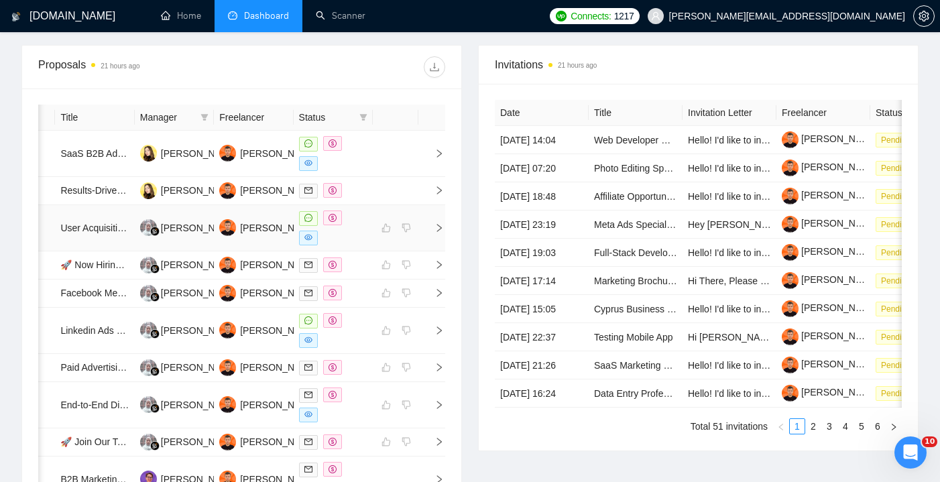
click at [349, 241] on div at bounding box center [333, 227] width 68 height 35
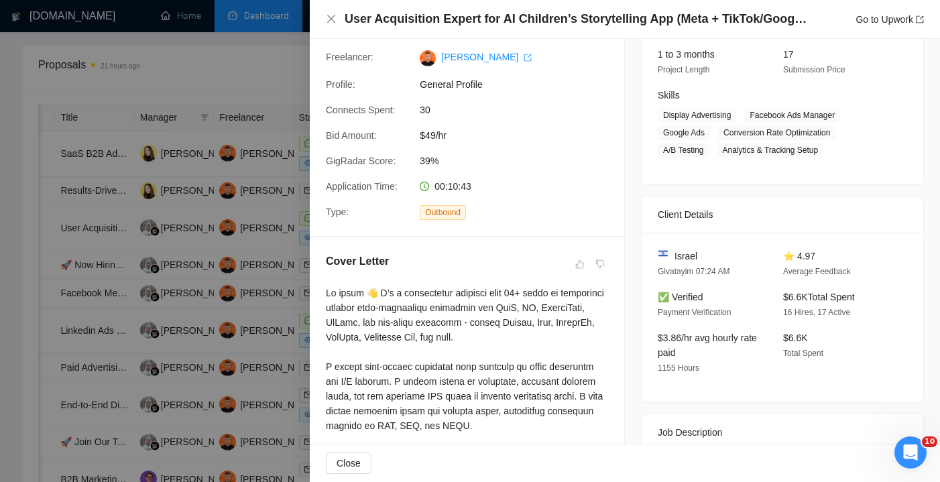
scroll to position [180, 0]
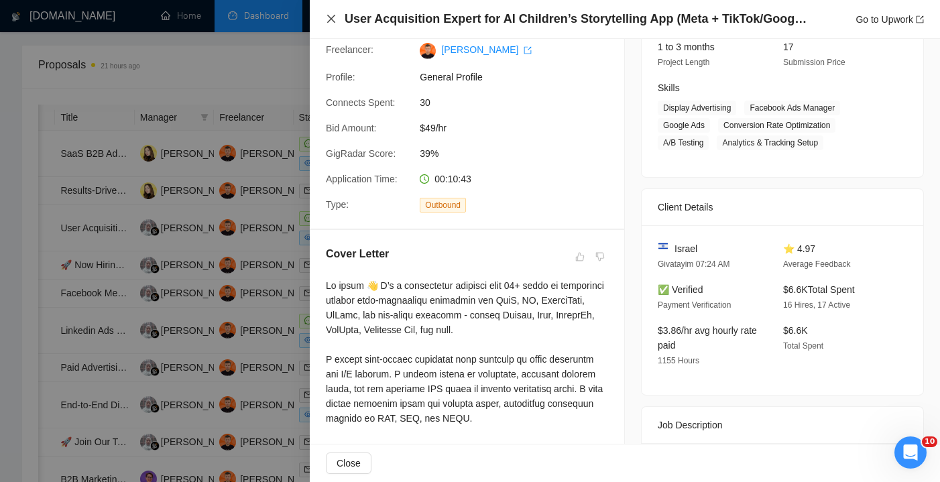
click at [332, 17] on icon "close" at bounding box center [331, 18] width 11 height 11
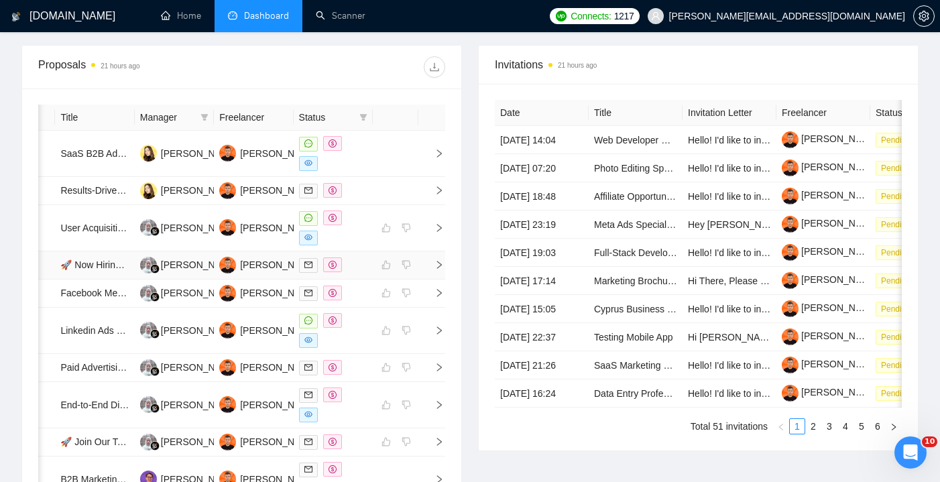
click at [360, 273] on div at bounding box center [333, 264] width 68 height 15
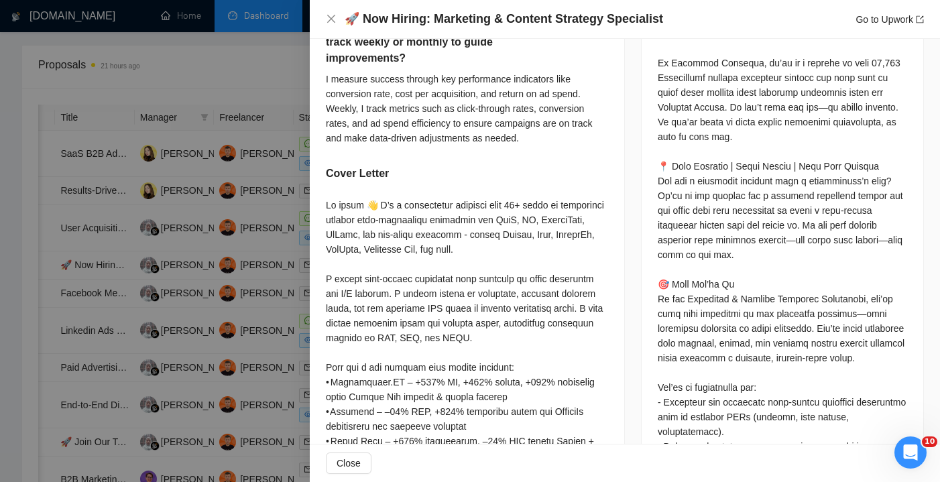
scroll to position [734, 0]
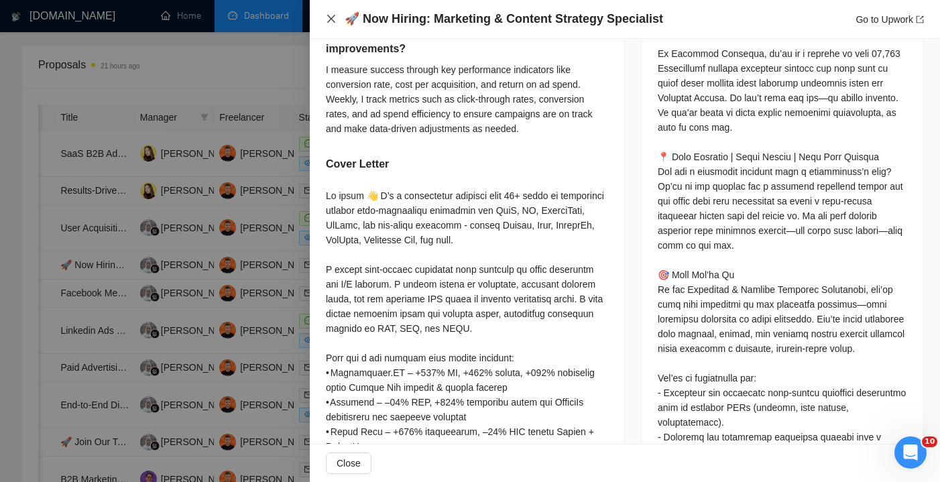
click at [328, 21] on icon "close" at bounding box center [331, 18] width 11 height 11
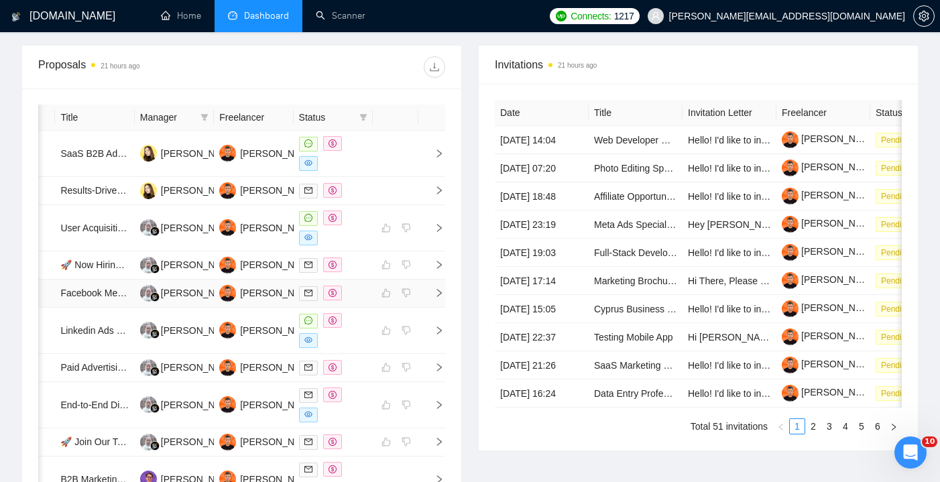
click at [358, 301] on div at bounding box center [333, 293] width 68 height 15
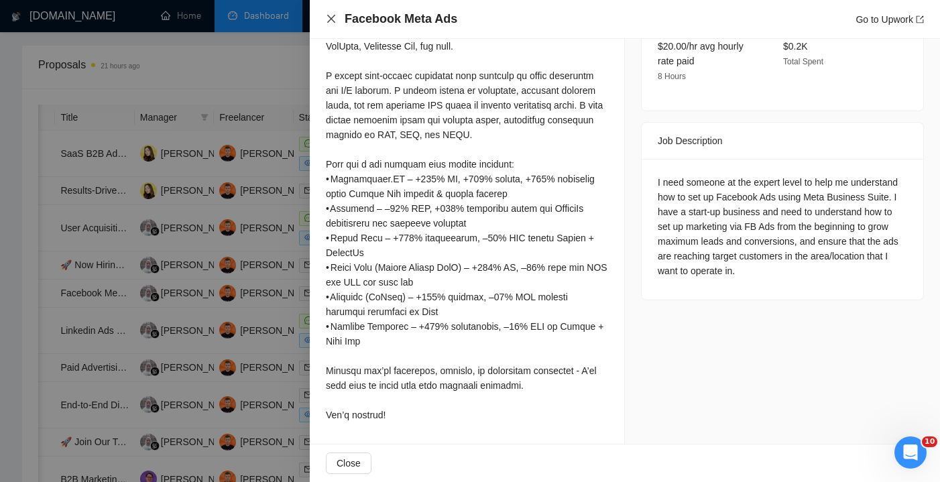
click at [334, 21] on icon "close" at bounding box center [331, 18] width 11 height 11
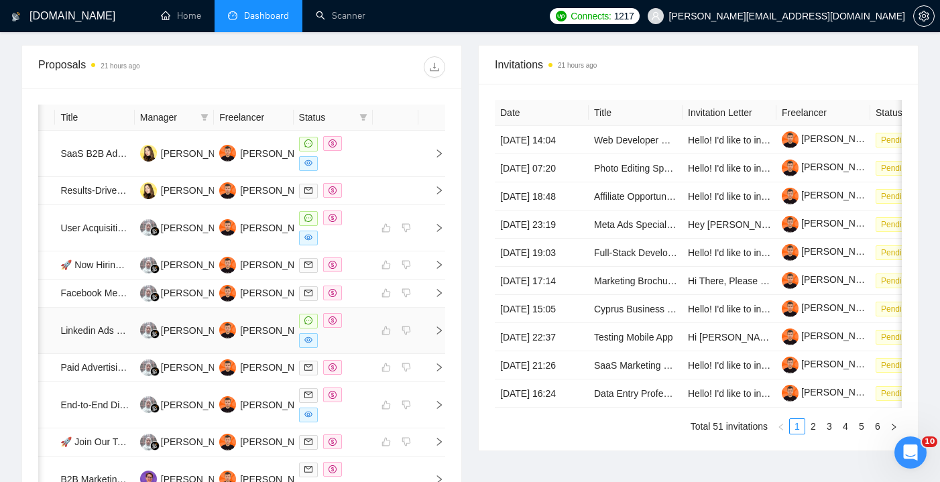
click at [349, 348] on div at bounding box center [333, 330] width 68 height 35
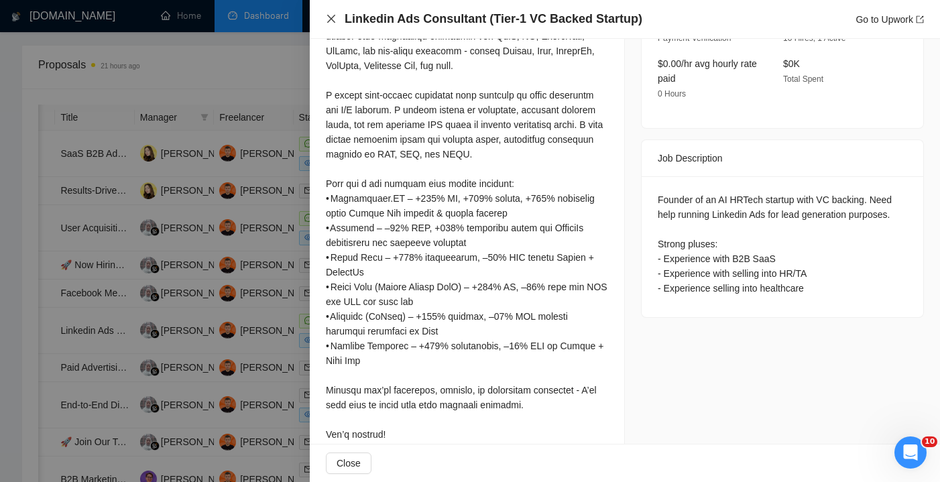
click at [335, 19] on icon "close" at bounding box center [331, 18] width 11 height 11
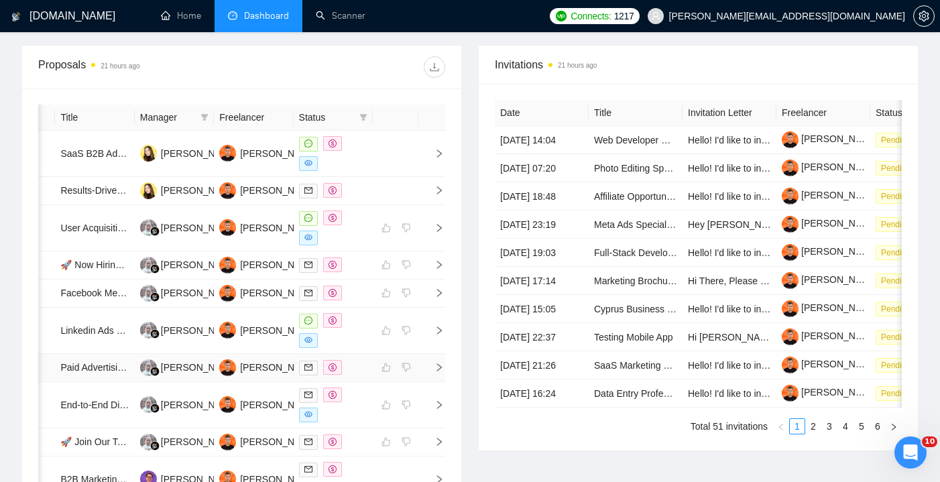
click at [364, 375] on div at bounding box center [333, 367] width 68 height 15
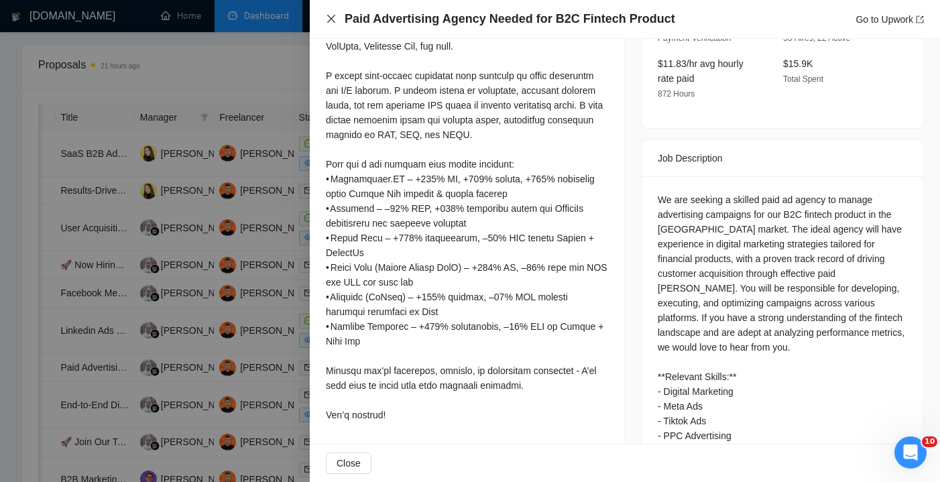
click at [330, 21] on icon "close" at bounding box center [331, 18] width 11 height 11
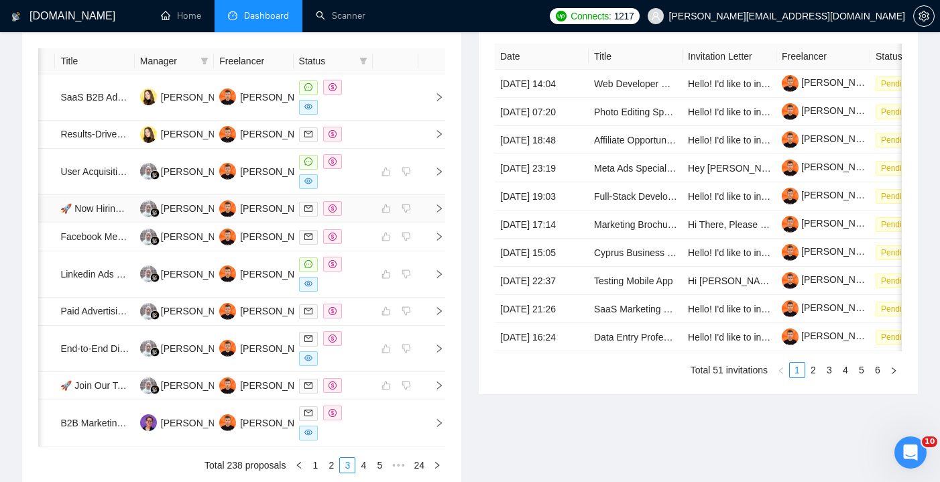
scroll to position [619, 0]
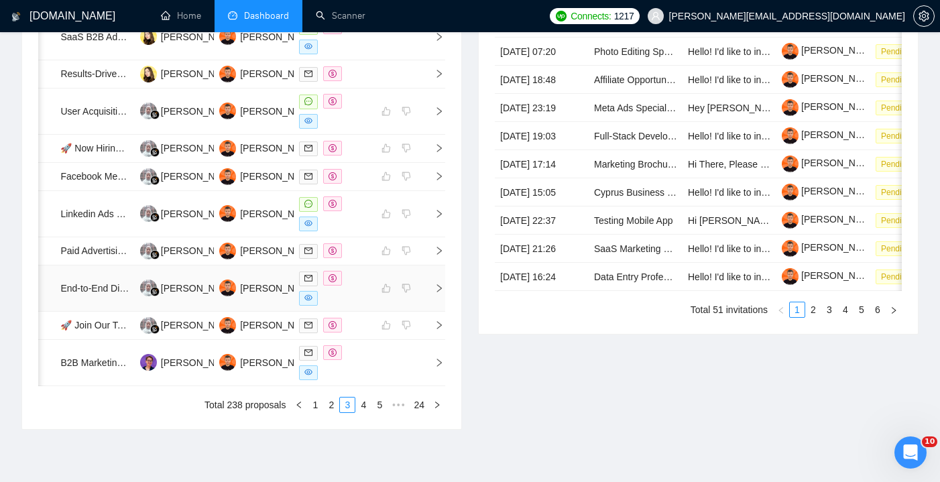
click at [362, 306] on div at bounding box center [333, 288] width 68 height 35
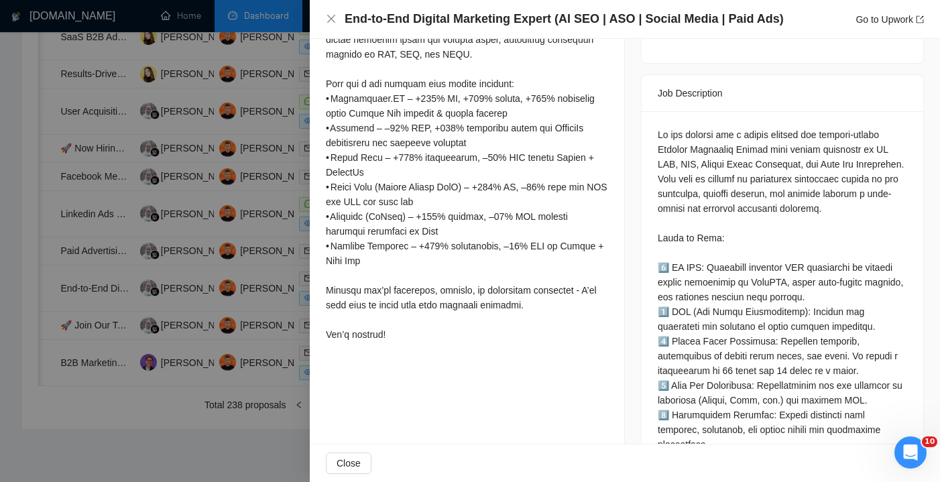
scroll to position [550, 0]
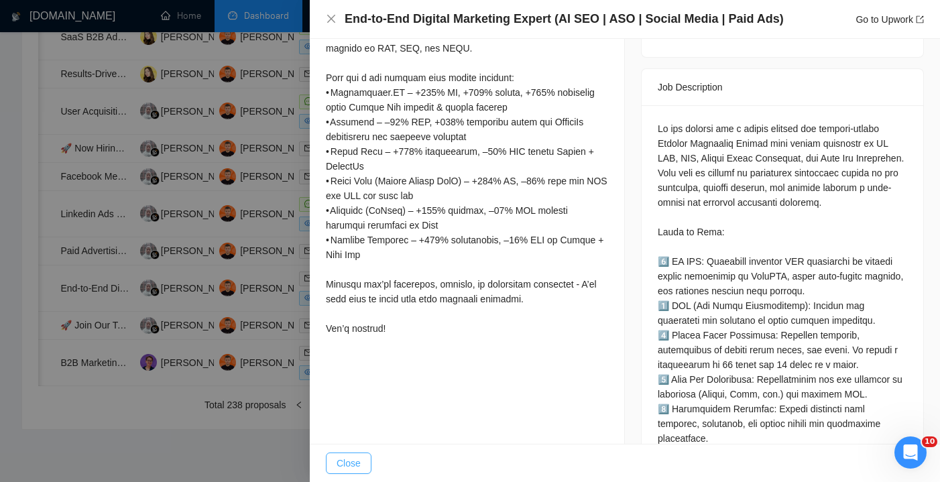
click at [359, 461] on span "Close" at bounding box center [349, 463] width 24 height 15
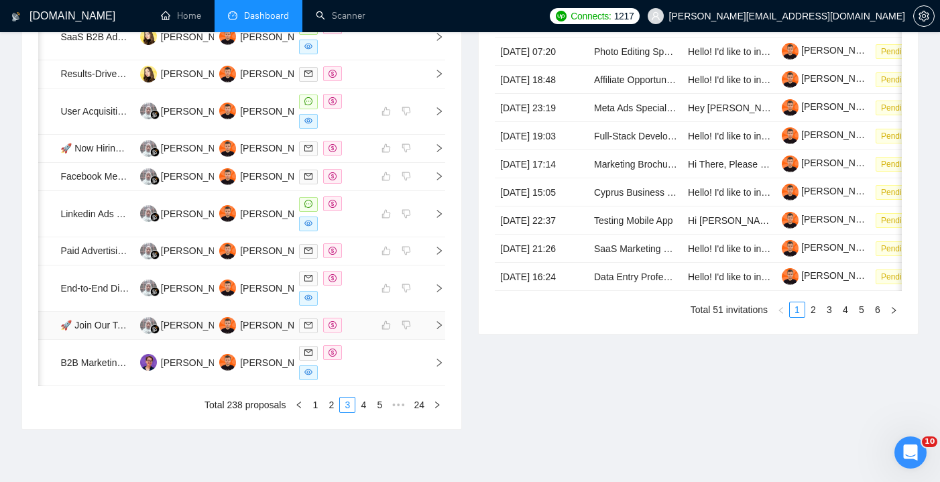
click at [359, 333] on div at bounding box center [333, 325] width 68 height 15
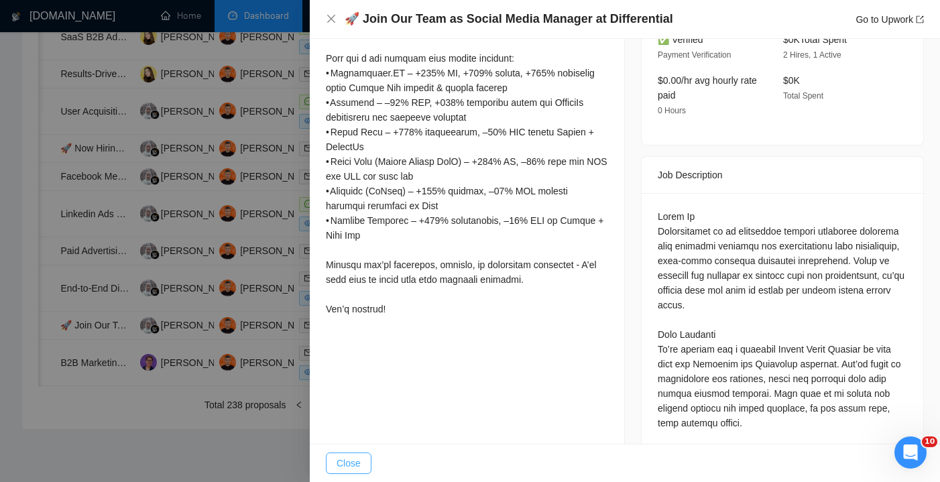
click at [357, 456] on span "Close" at bounding box center [349, 463] width 24 height 15
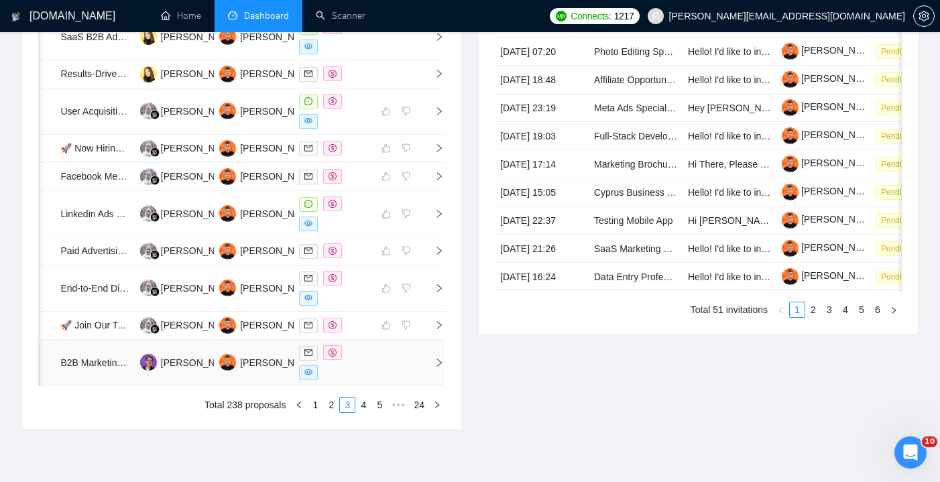
click at [373, 386] on td at bounding box center [396, 363] width 46 height 46
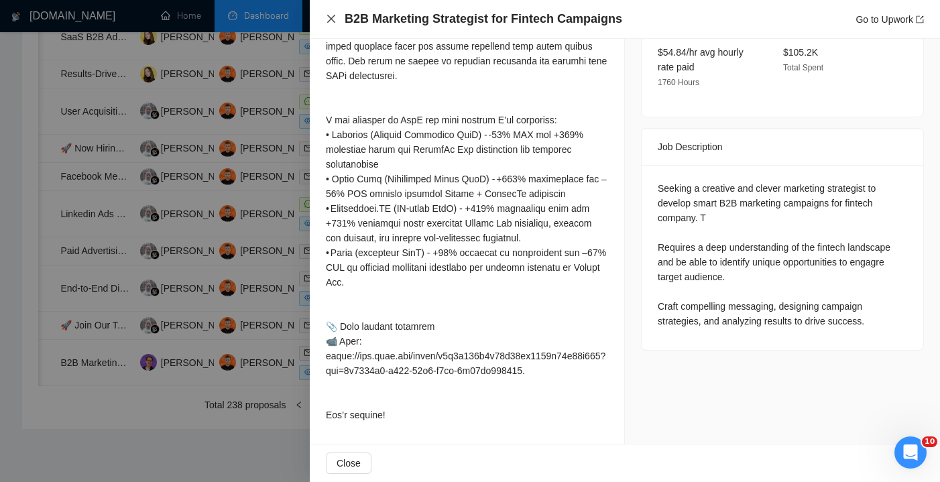
click at [331, 19] on icon "close" at bounding box center [331, 19] width 8 height 8
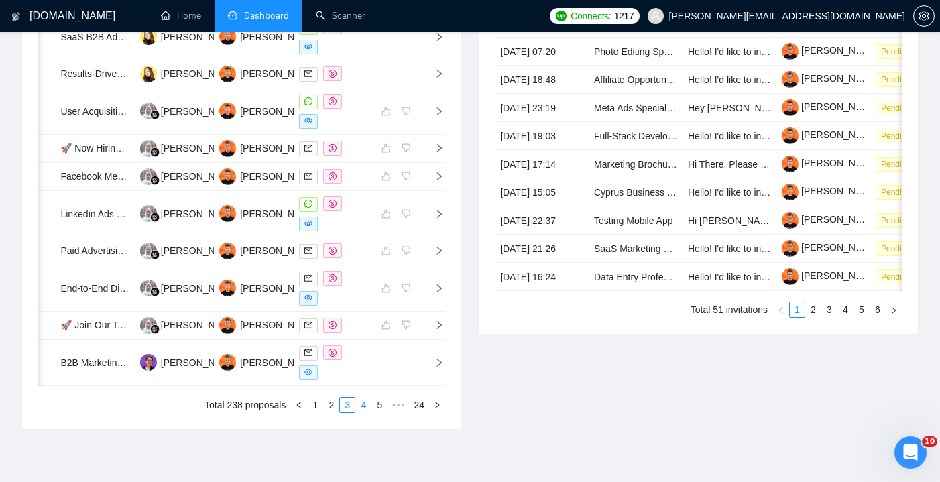
click at [359, 412] on link "4" at bounding box center [363, 405] width 15 height 15
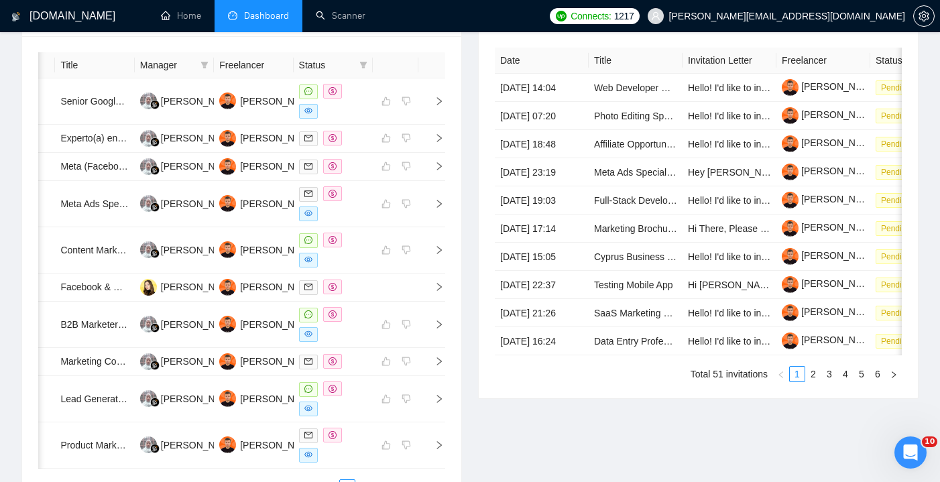
scroll to position [451, 0]
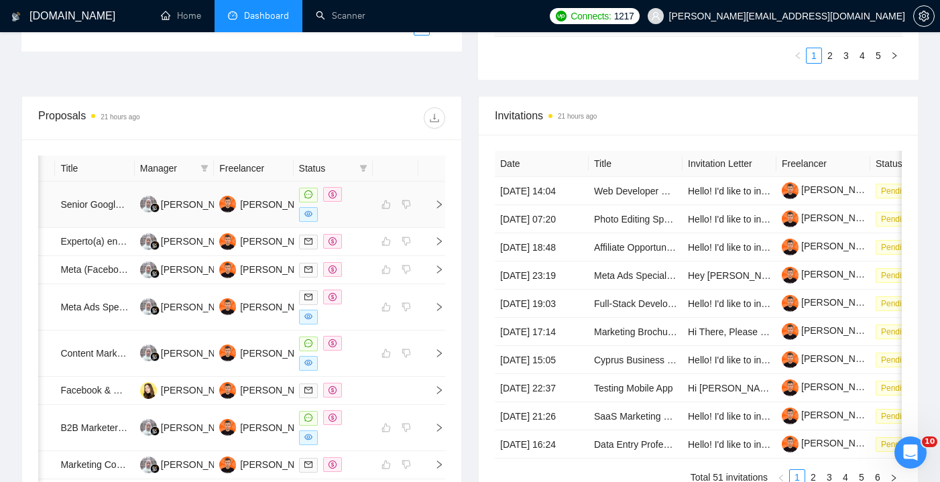
click at [361, 211] on div at bounding box center [333, 204] width 68 height 35
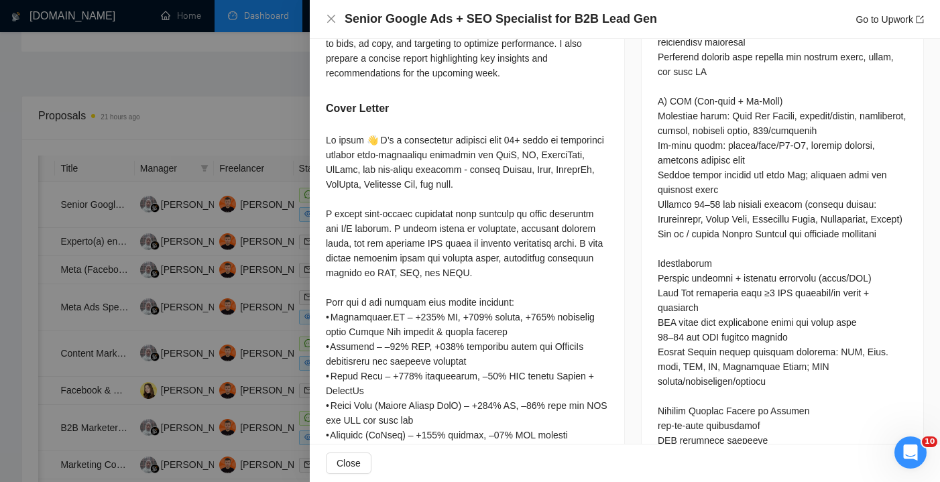
scroll to position [963, 0]
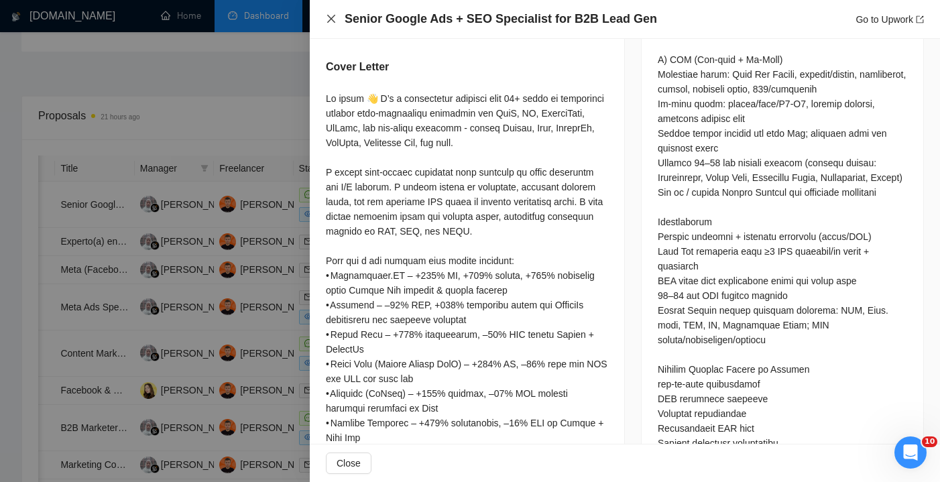
click at [334, 19] on icon "close" at bounding box center [331, 18] width 11 height 11
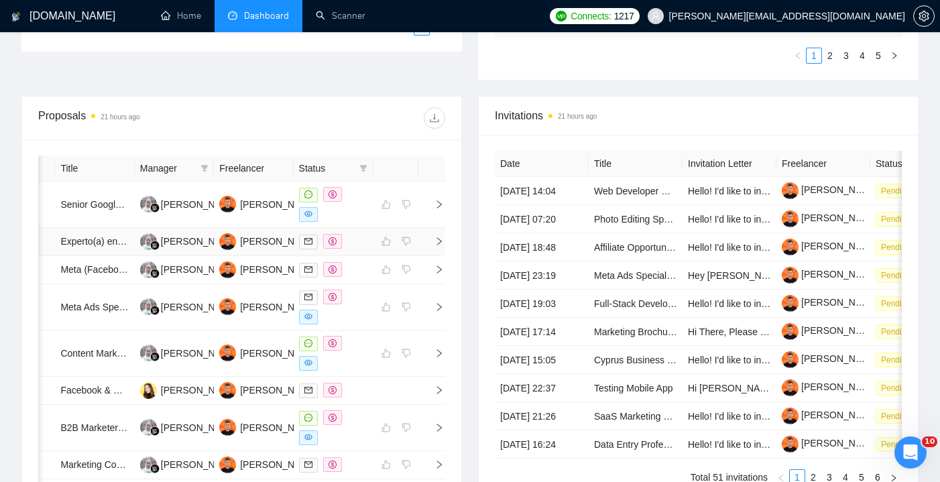
click at [356, 249] on div at bounding box center [333, 241] width 68 height 15
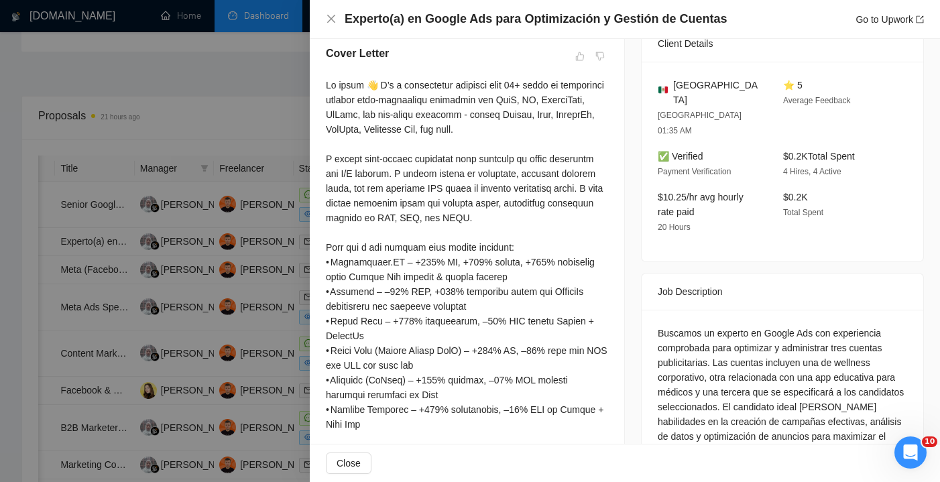
scroll to position [354, 0]
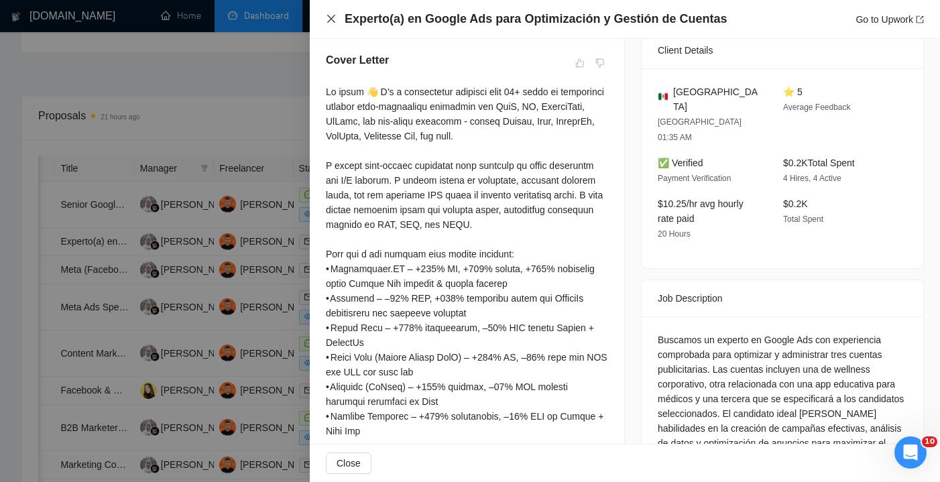
click at [330, 19] on icon "close" at bounding box center [331, 18] width 11 height 11
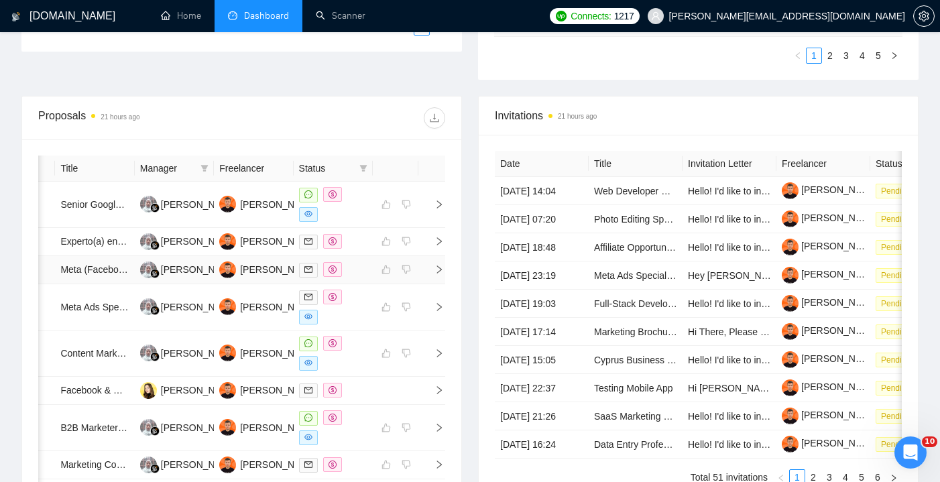
click at [355, 278] on div at bounding box center [333, 269] width 68 height 15
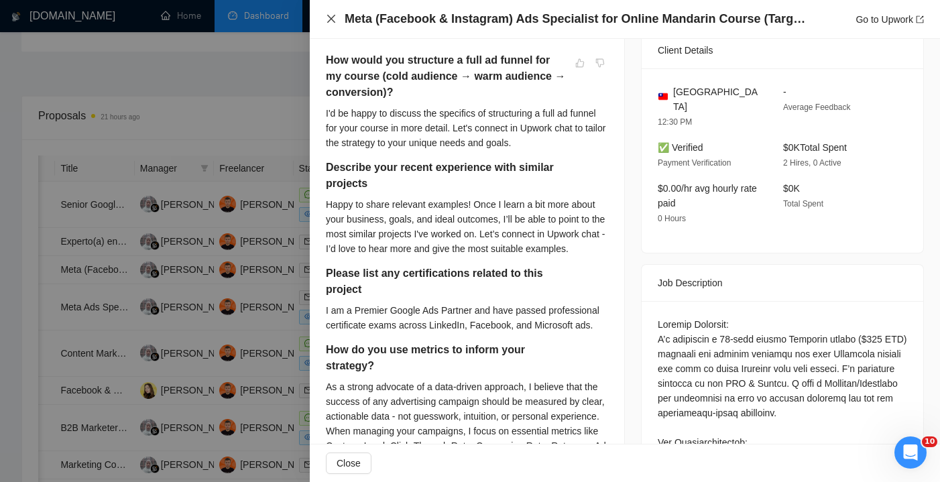
click at [330, 24] on icon "close" at bounding box center [331, 18] width 11 height 11
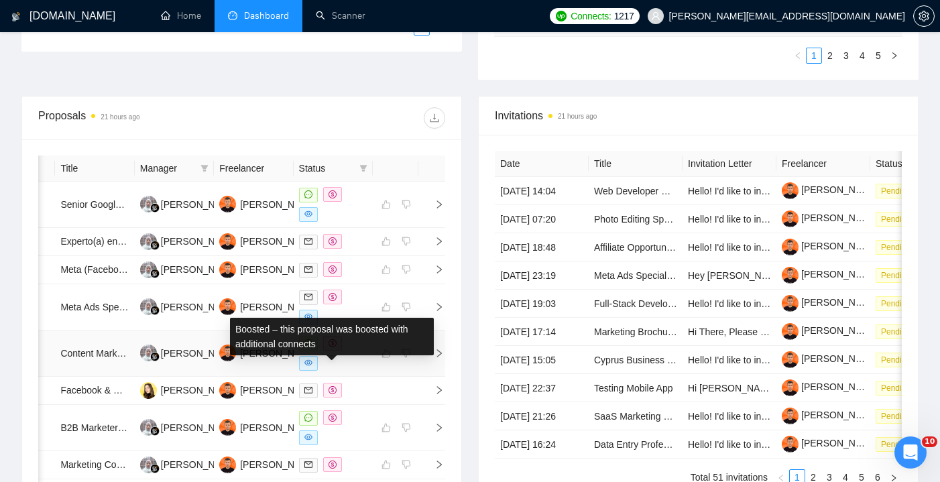
click at [348, 371] on div at bounding box center [333, 353] width 68 height 35
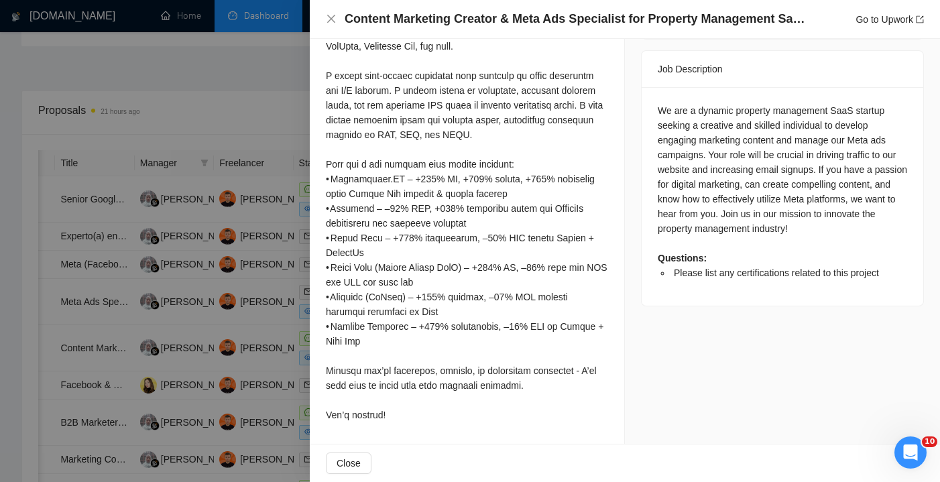
scroll to position [458, 0]
click at [333, 19] on icon "close" at bounding box center [331, 18] width 11 height 11
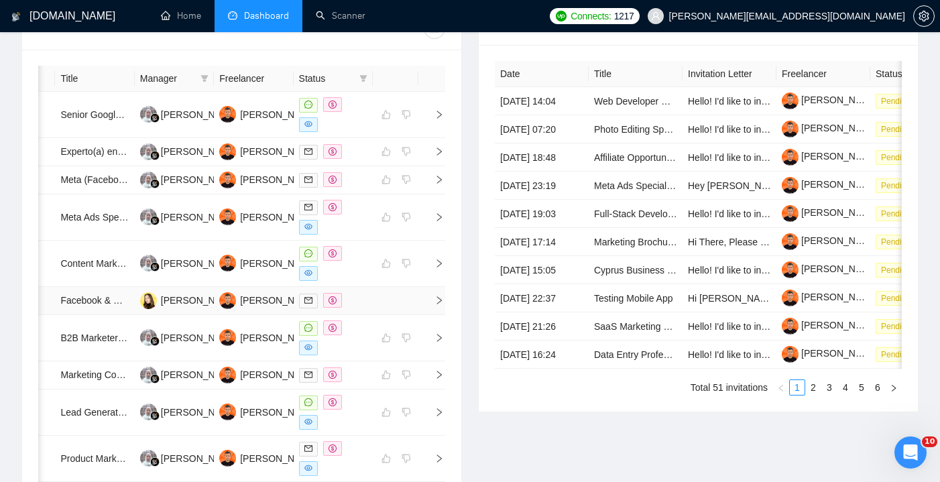
scroll to position [542, 0]
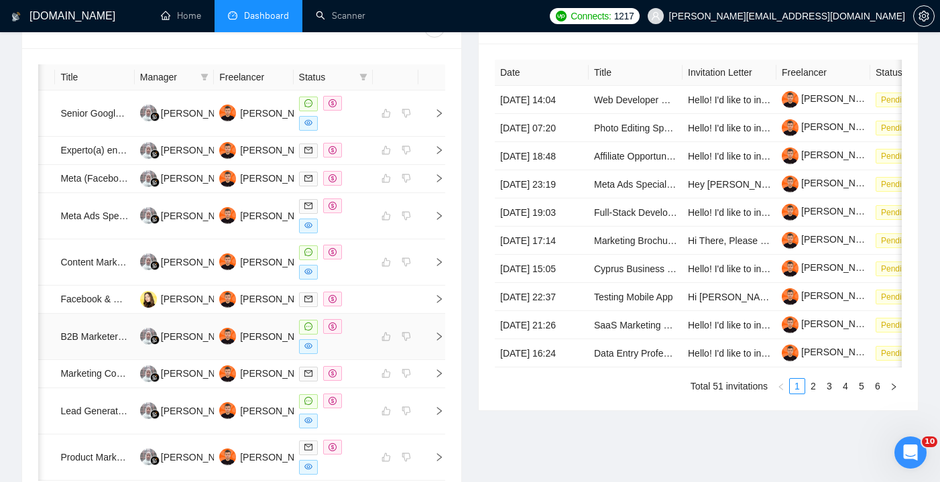
click at [354, 354] on div at bounding box center [333, 336] width 68 height 35
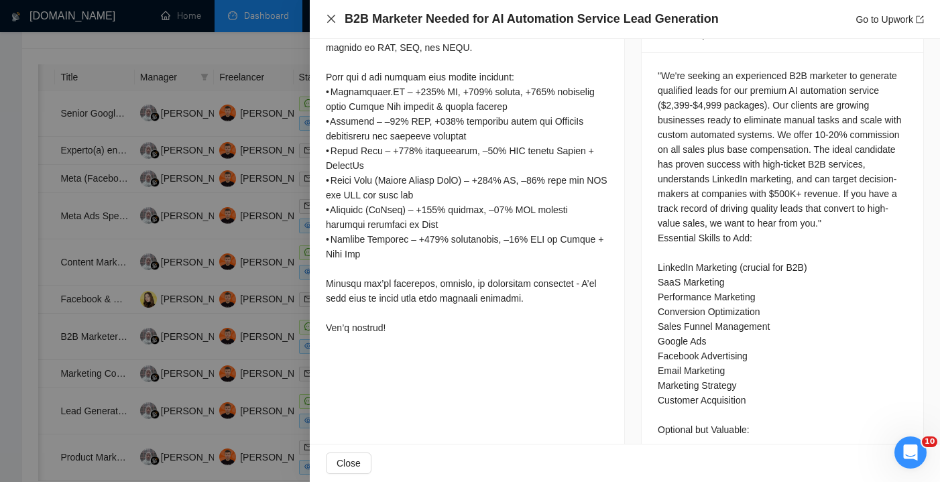
click at [330, 17] on icon "close" at bounding box center [331, 18] width 11 height 11
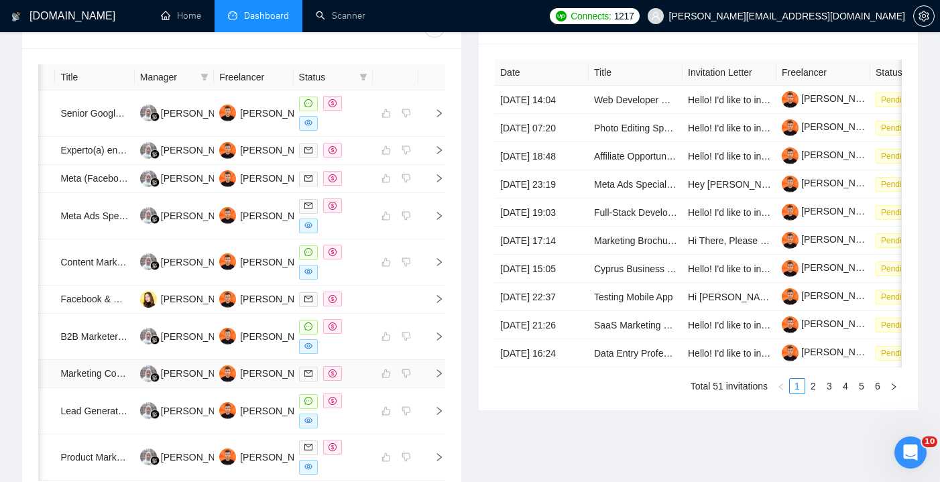
click at [359, 388] on td at bounding box center [333, 374] width 79 height 28
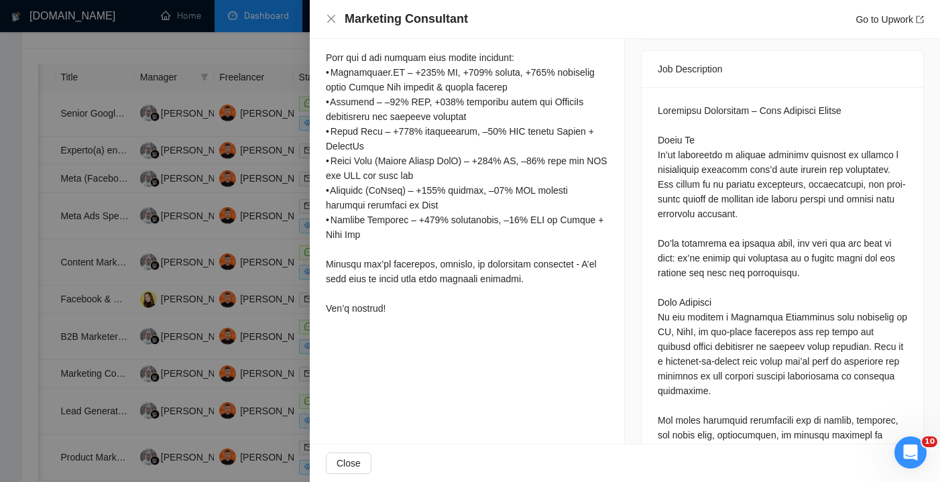
scroll to position [566, 0]
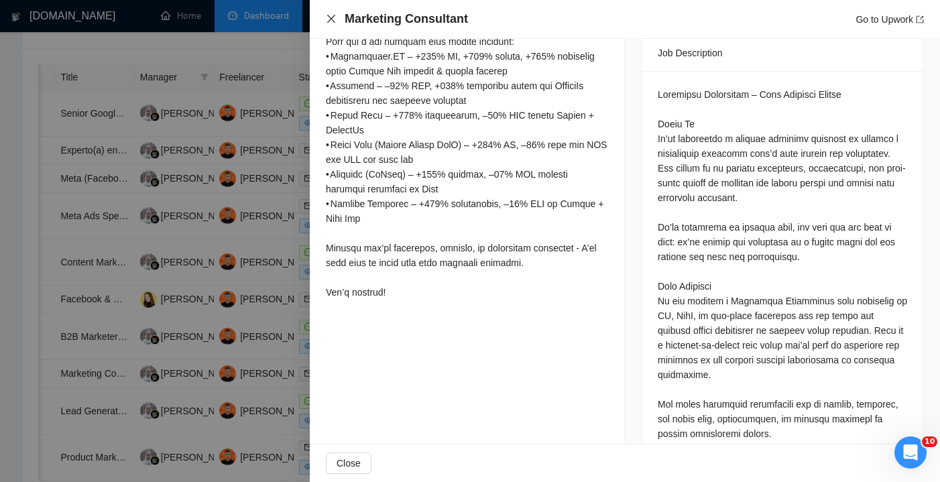
click at [332, 20] on icon "close" at bounding box center [331, 19] width 8 height 8
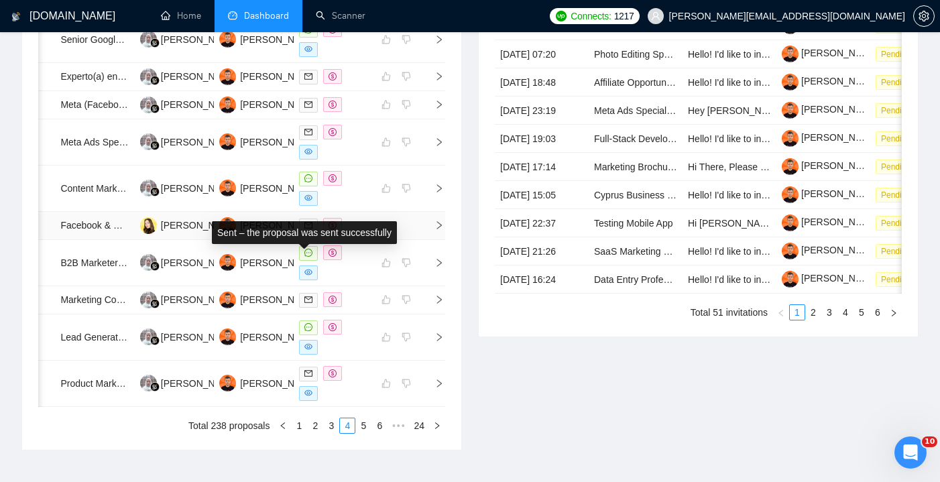
scroll to position [626, 0]
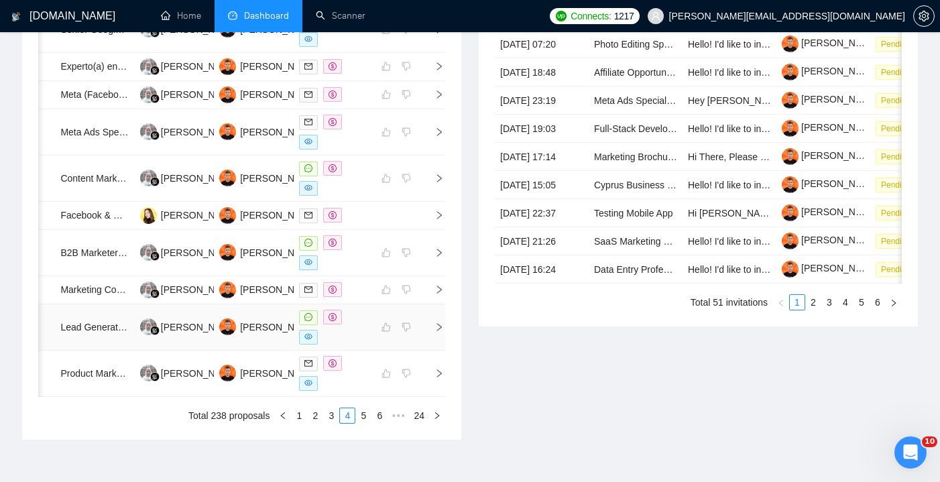
click at [357, 345] on div at bounding box center [333, 327] width 68 height 35
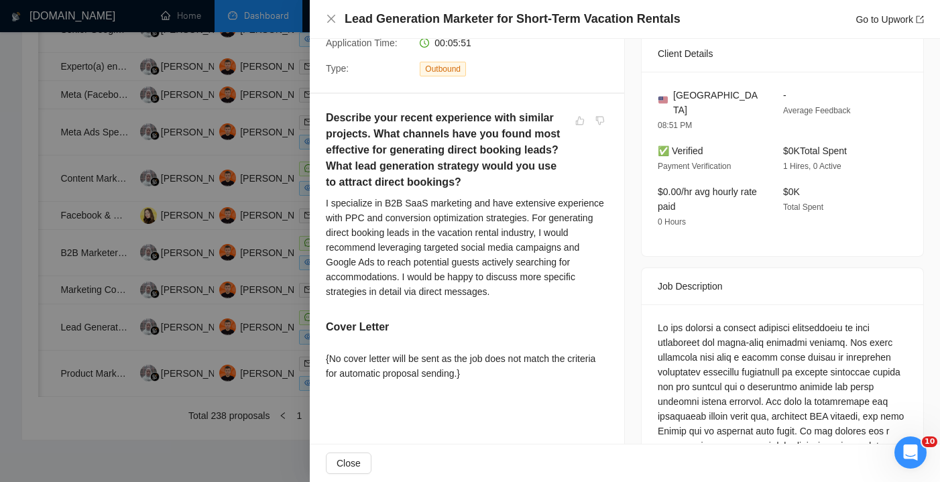
scroll to position [319, 0]
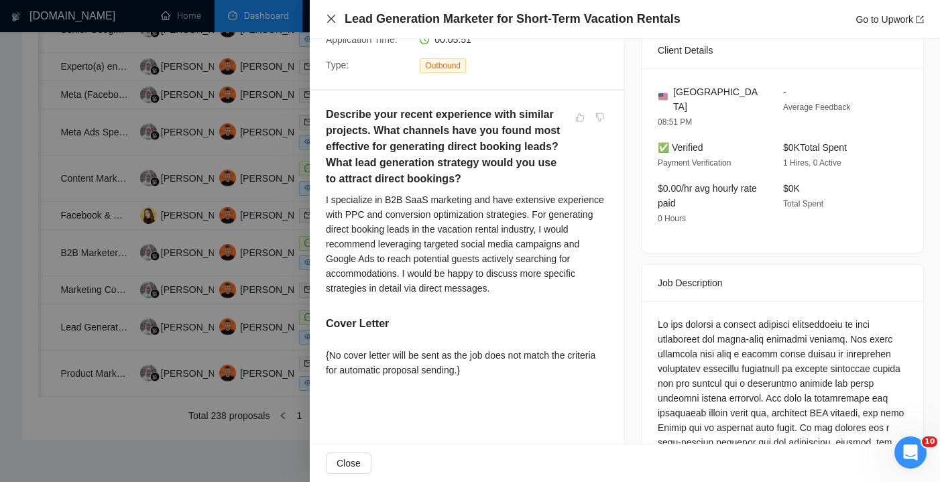
click at [331, 18] on icon "close" at bounding box center [331, 18] width 11 height 11
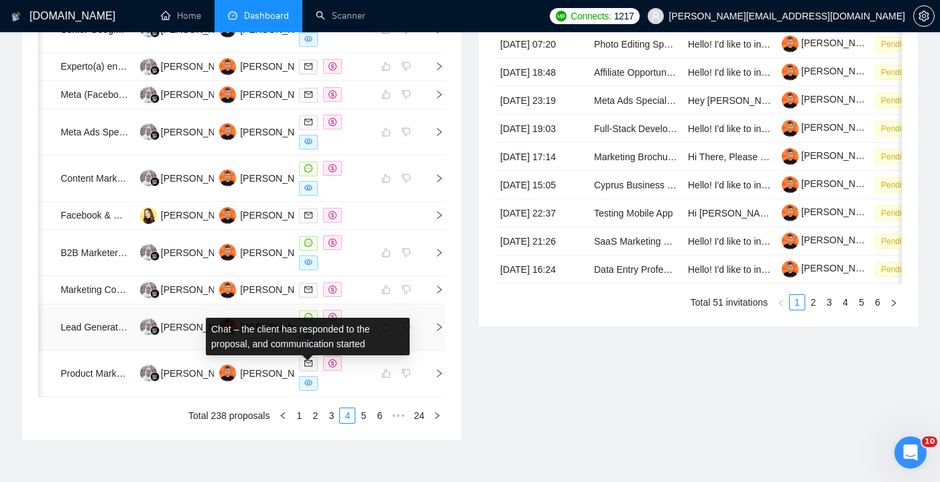
click at [306, 321] on icon "message" at bounding box center [308, 317] width 8 height 8
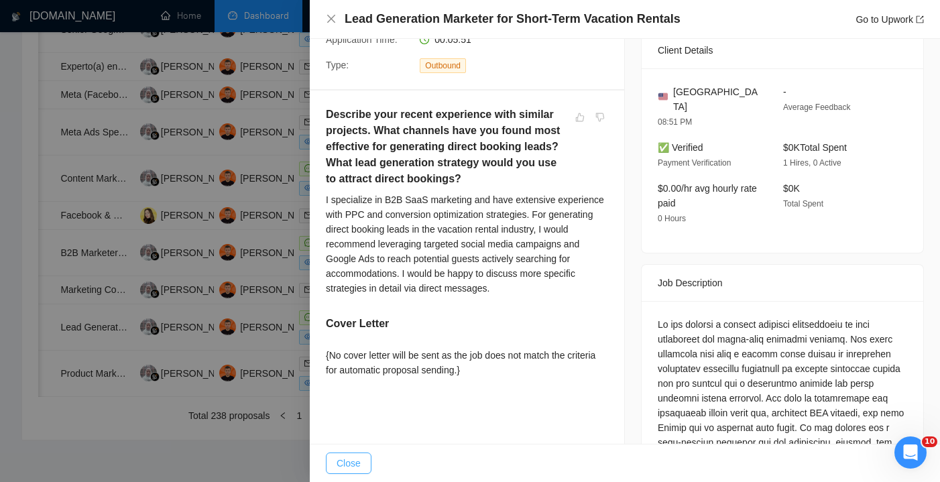
click at [364, 469] on button "Close" at bounding box center [349, 462] width 46 height 21
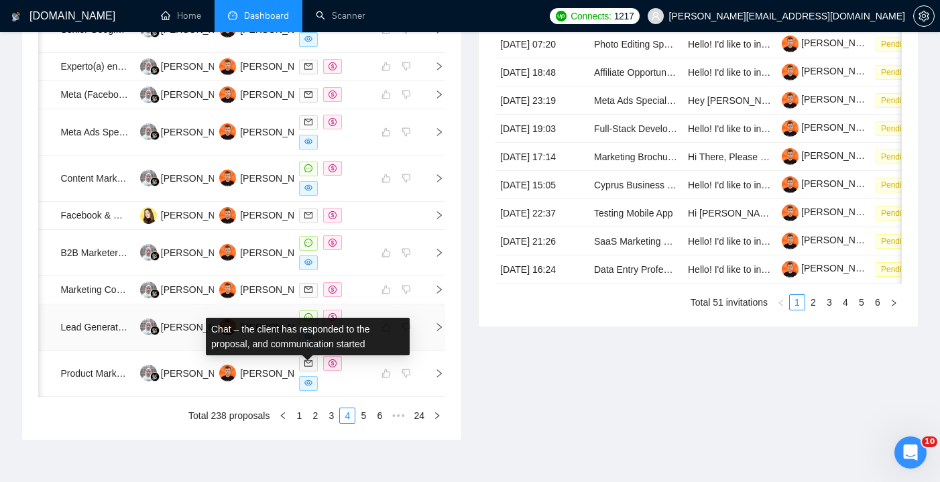
click at [306, 321] on icon "message" at bounding box center [308, 317] width 8 height 8
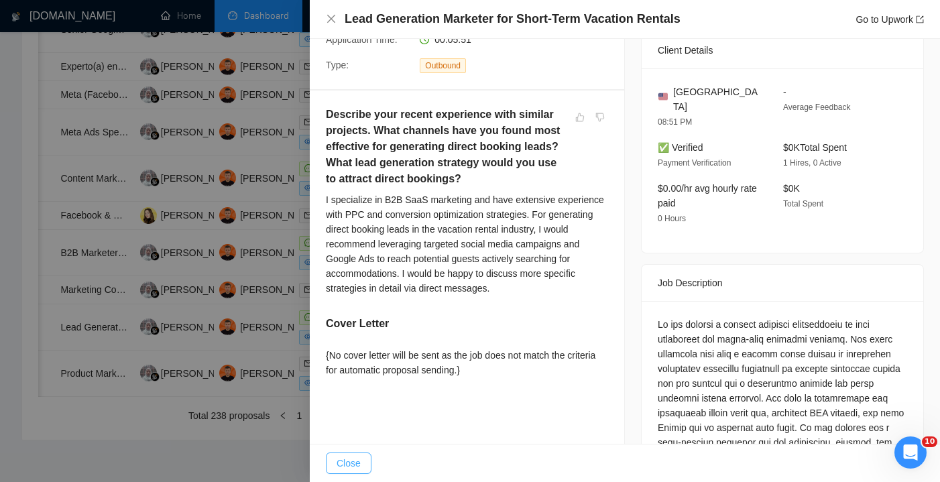
click at [358, 465] on span "Close" at bounding box center [349, 463] width 24 height 15
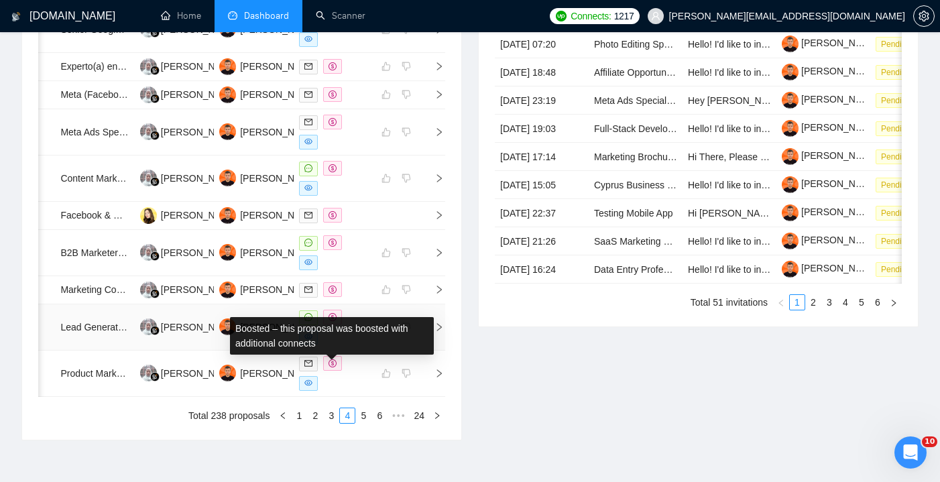
click at [333, 321] on icon "dollar" at bounding box center [332, 317] width 8 height 8
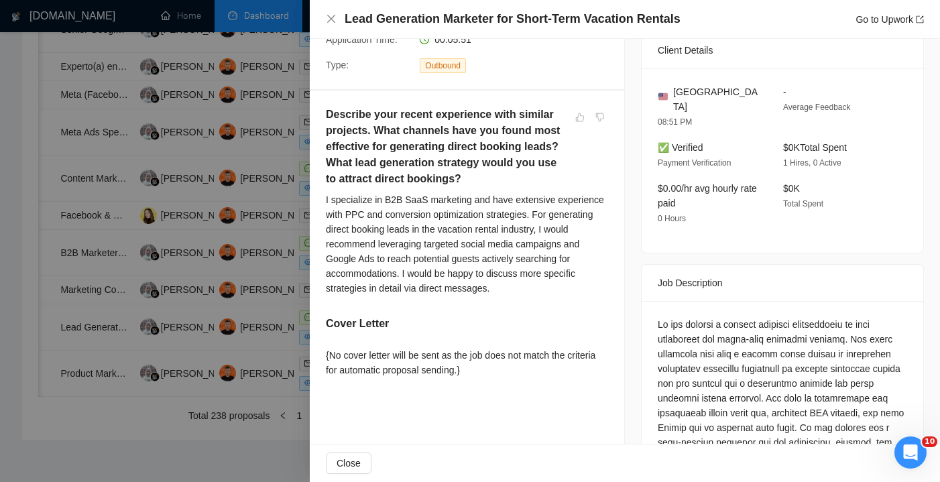
click at [288, 381] on div at bounding box center [470, 241] width 940 height 482
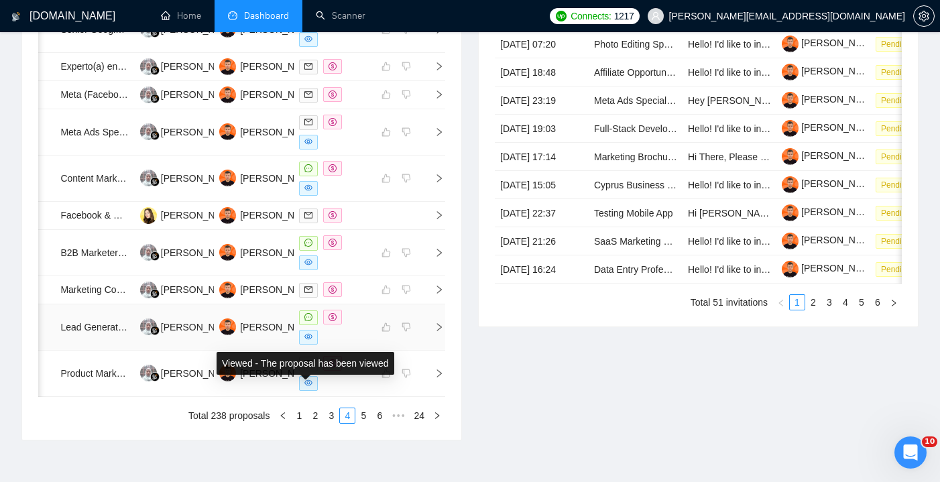
click at [313, 345] on span at bounding box center [308, 337] width 19 height 15
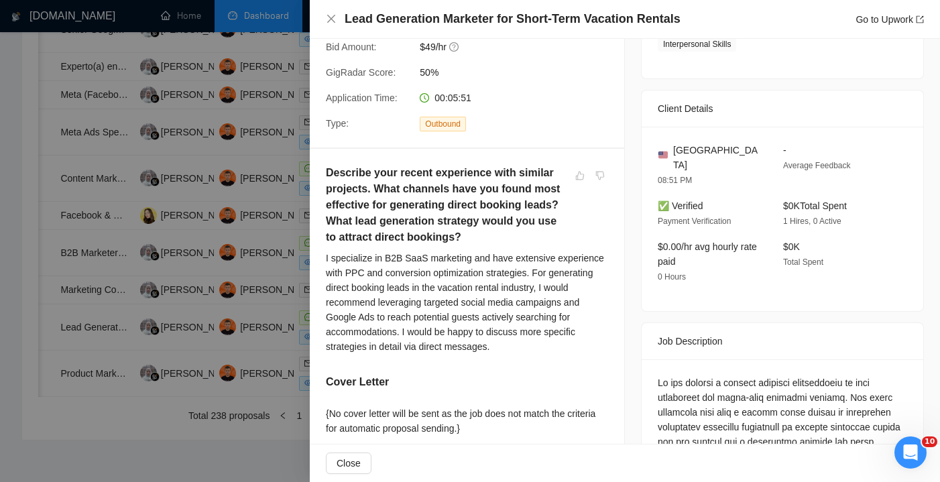
scroll to position [84, 0]
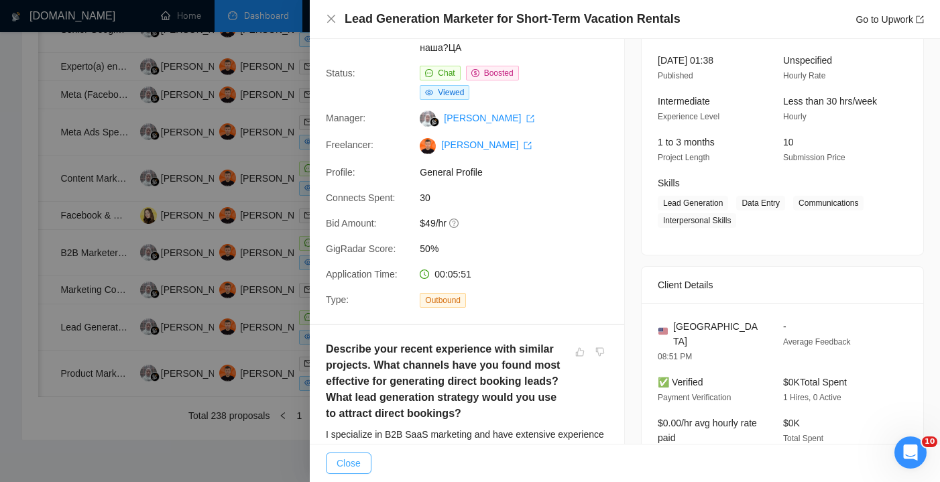
click at [359, 463] on span "Close" at bounding box center [349, 463] width 24 height 15
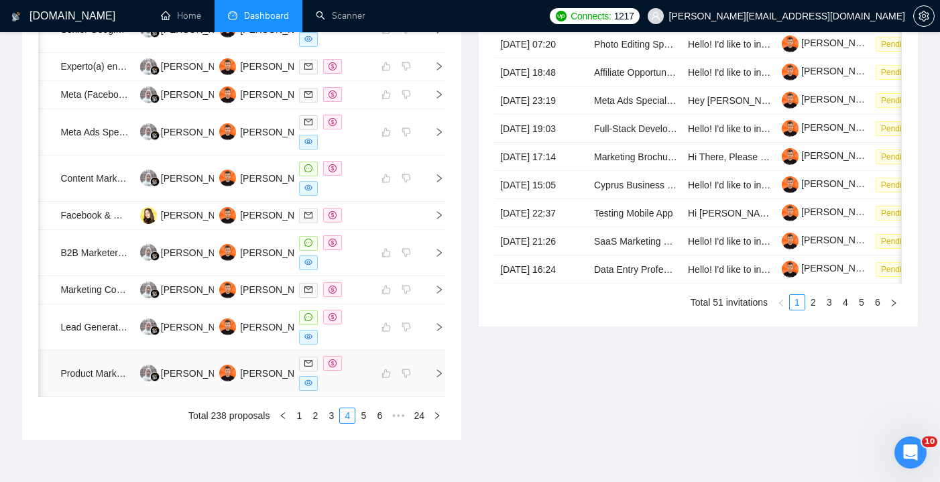
click at [351, 391] on div at bounding box center [333, 373] width 68 height 35
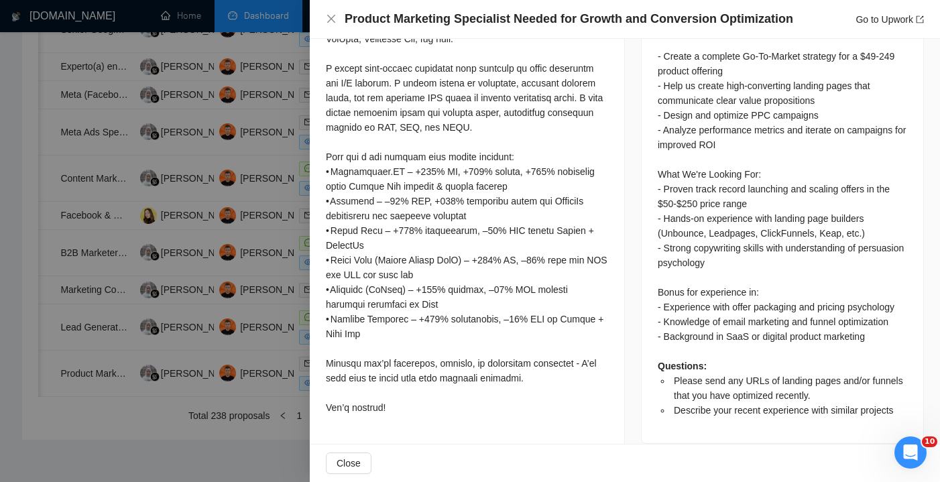
scroll to position [687, 0]
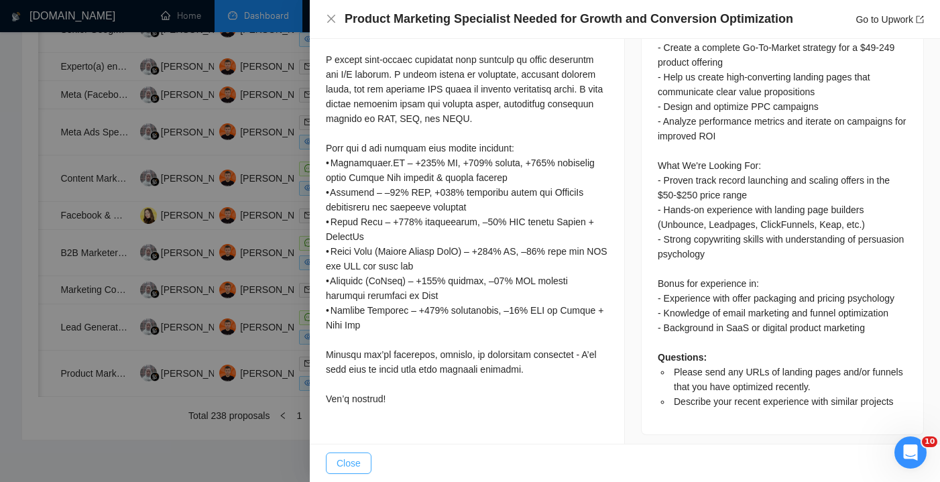
click at [355, 459] on span "Close" at bounding box center [349, 463] width 24 height 15
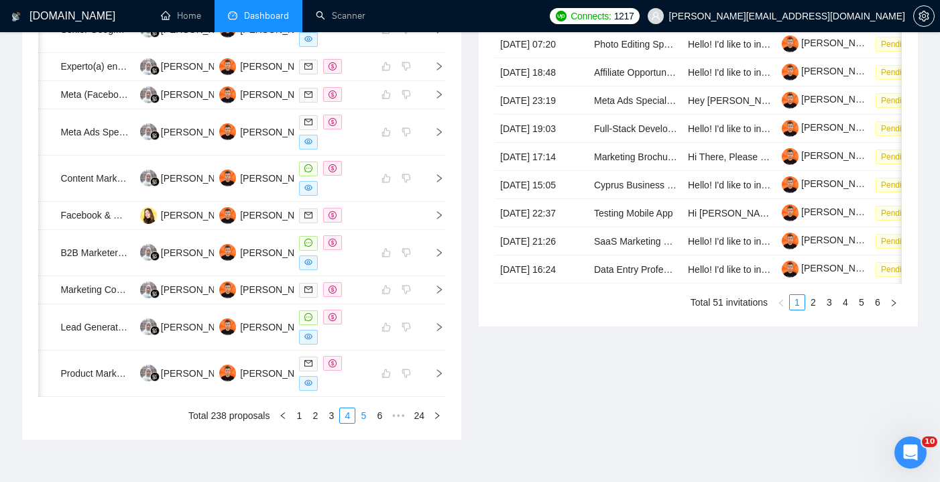
click at [357, 423] on link "5" at bounding box center [363, 415] width 15 height 15
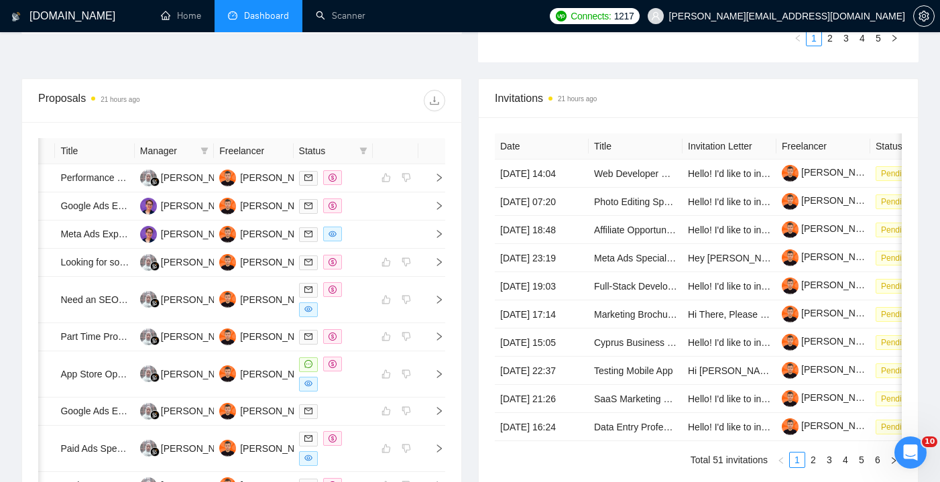
scroll to position [465, 0]
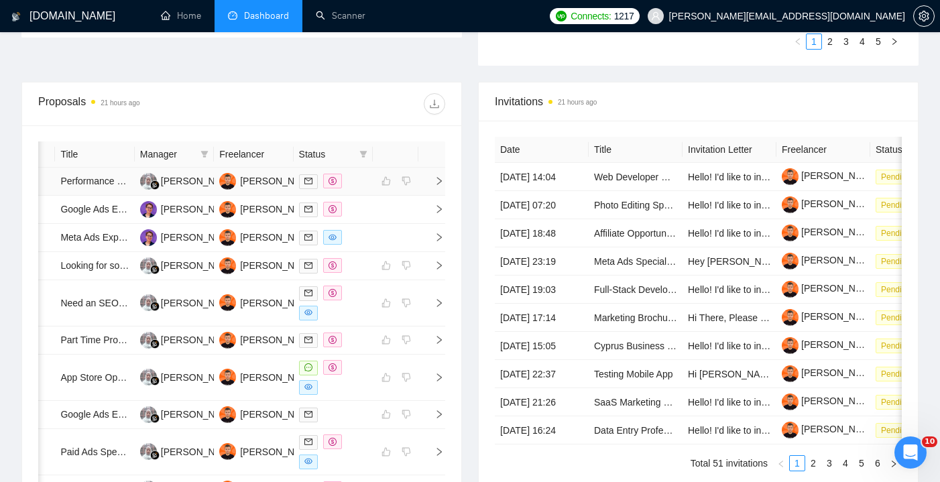
click at [361, 189] on div at bounding box center [333, 181] width 68 height 15
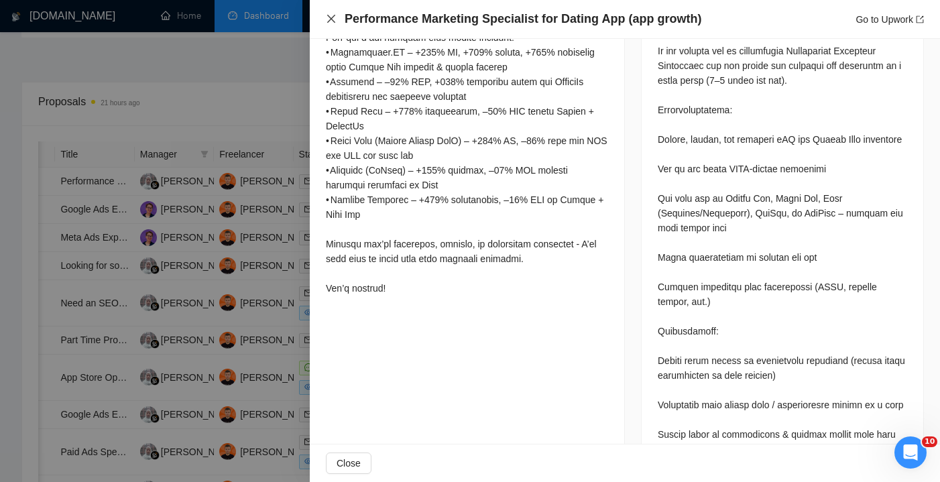
click at [329, 17] on icon "close" at bounding box center [331, 19] width 8 height 8
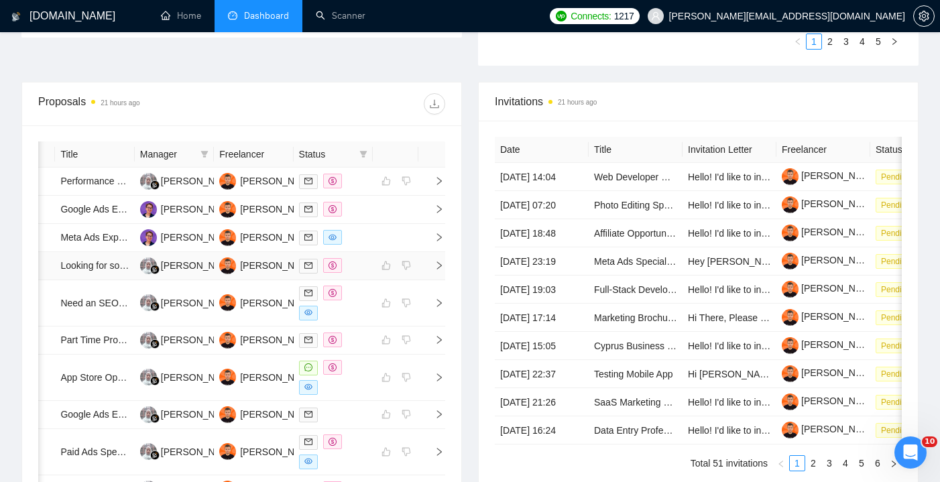
click at [365, 273] on div at bounding box center [333, 265] width 68 height 15
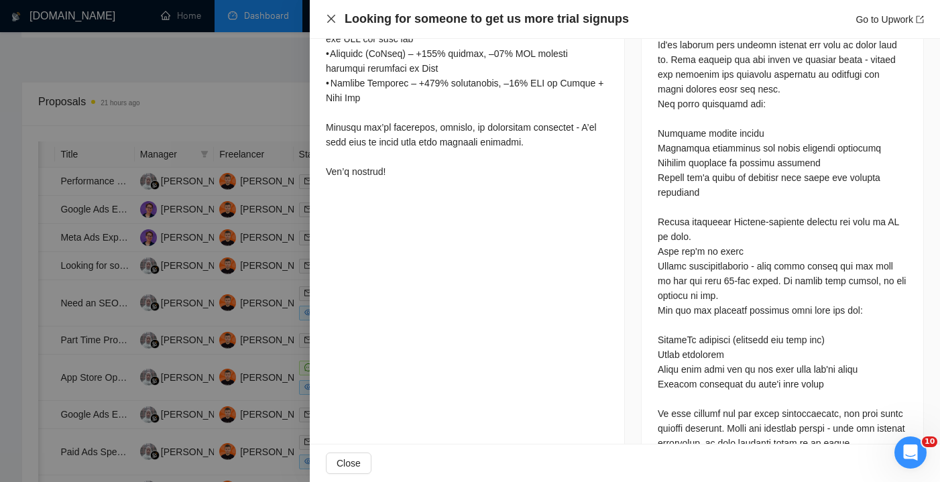
click at [330, 14] on icon "close" at bounding box center [331, 18] width 11 height 11
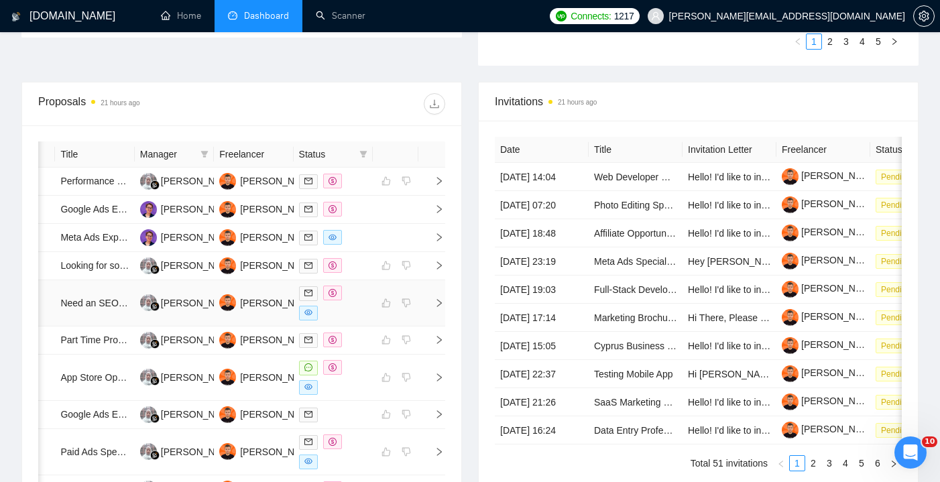
click at [370, 326] on td at bounding box center [333, 303] width 79 height 46
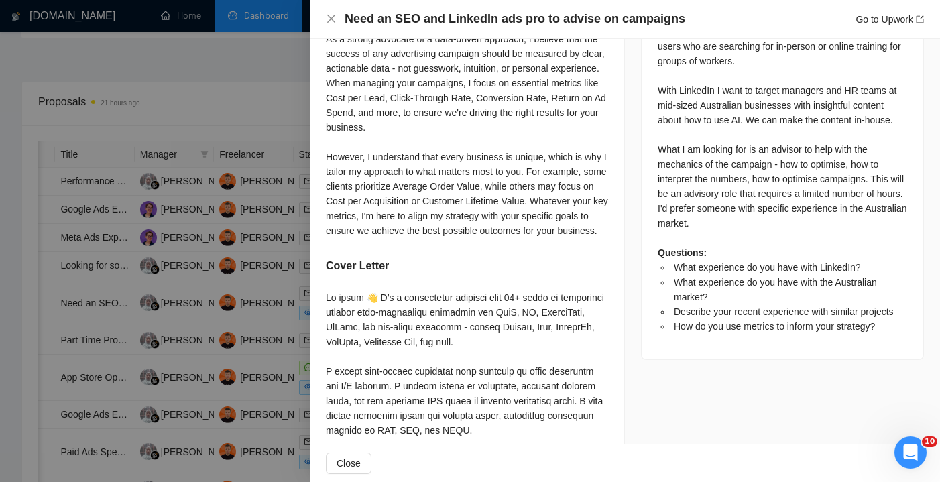
scroll to position [809, 0]
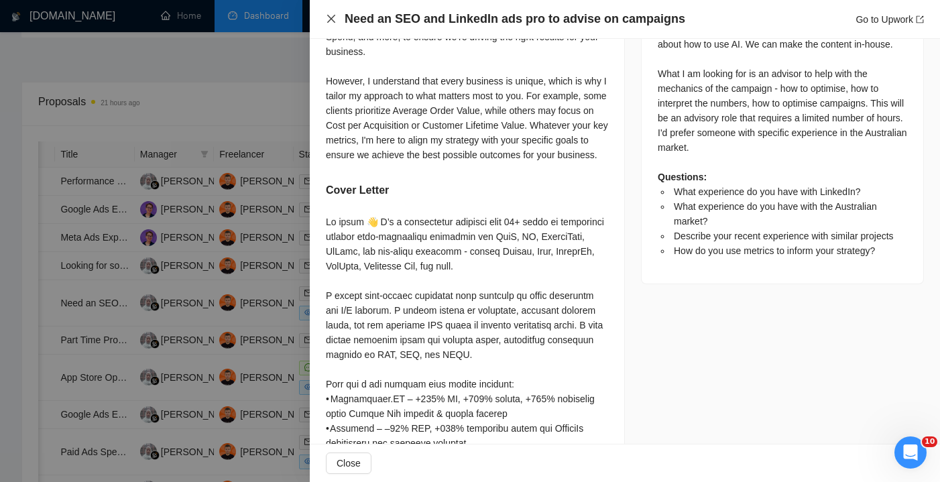
click at [332, 19] on icon "close" at bounding box center [331, 18] width 11 height 11
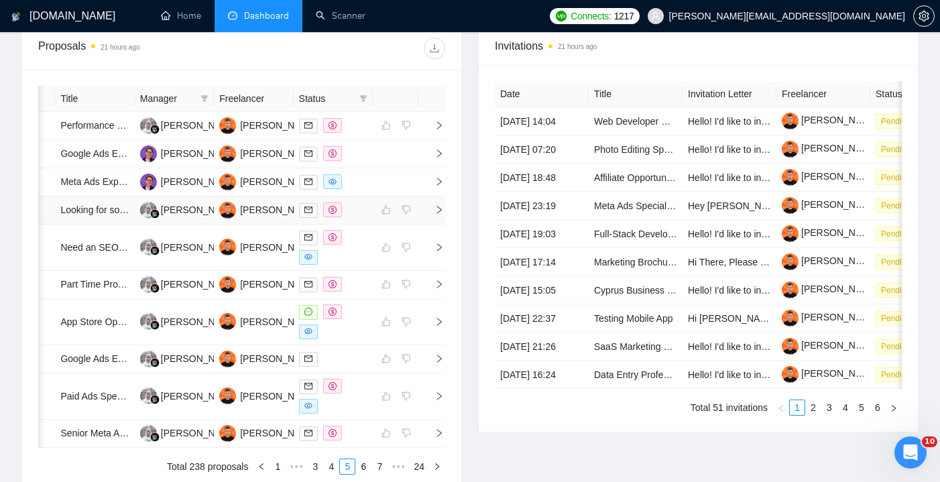
scroll to position [527, 0]
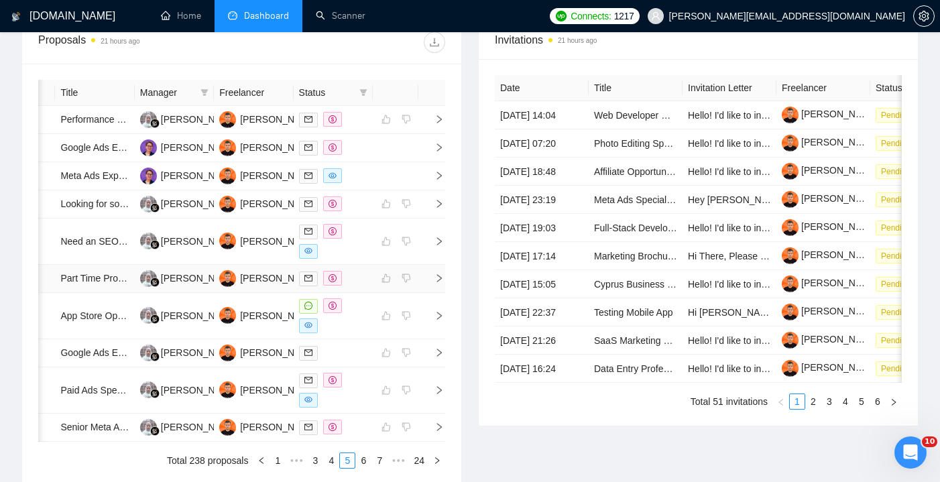
click at [360, 286] on div at bounding box center [333, 278] width 68 height 15
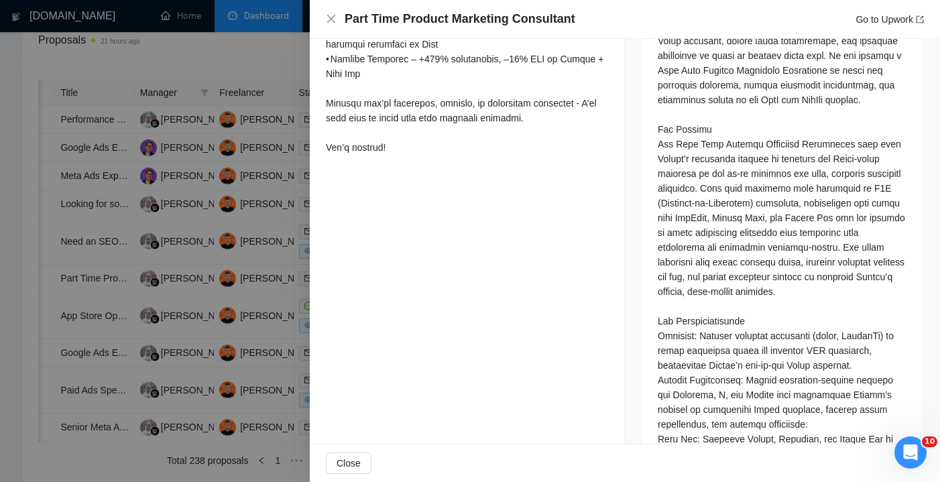
scroll to position [698, 0]
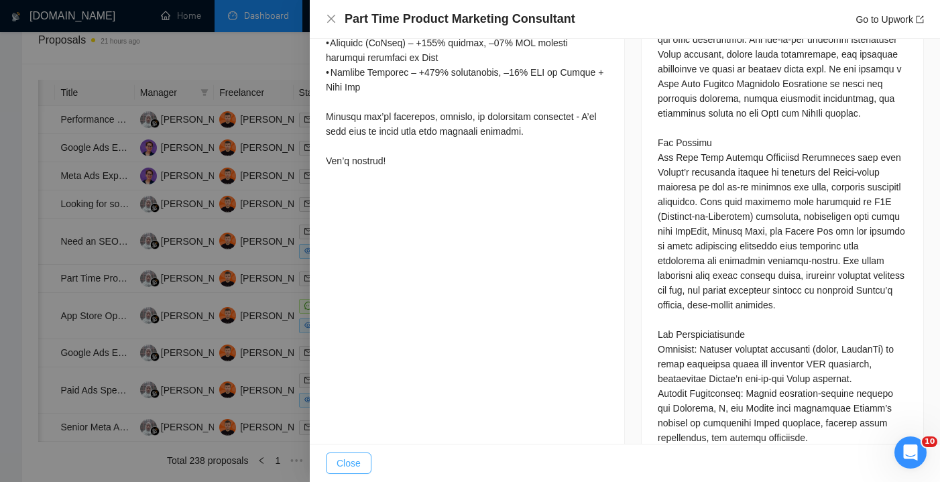
click at [356, 456] on span "Close" at bounding box center [349, 463] width 24 height 15
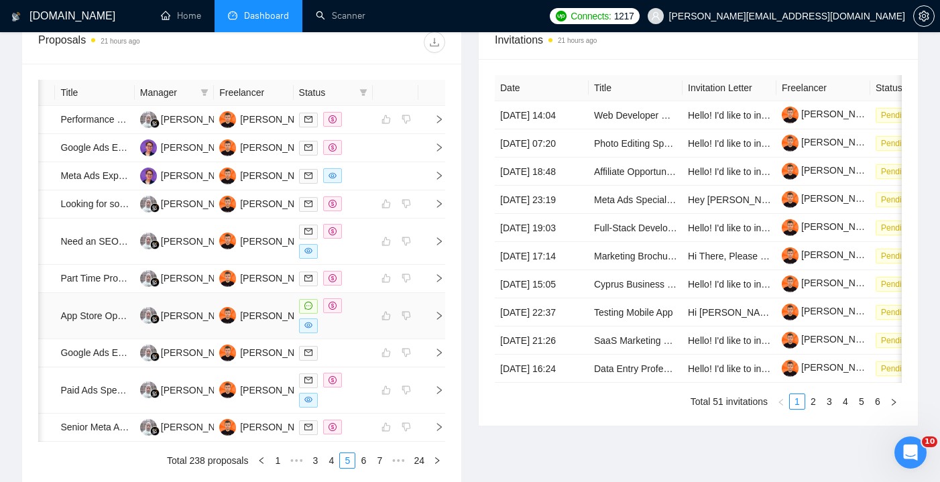
click at [354, 333] on div at bounding box center [333, 315] width 68 height 35
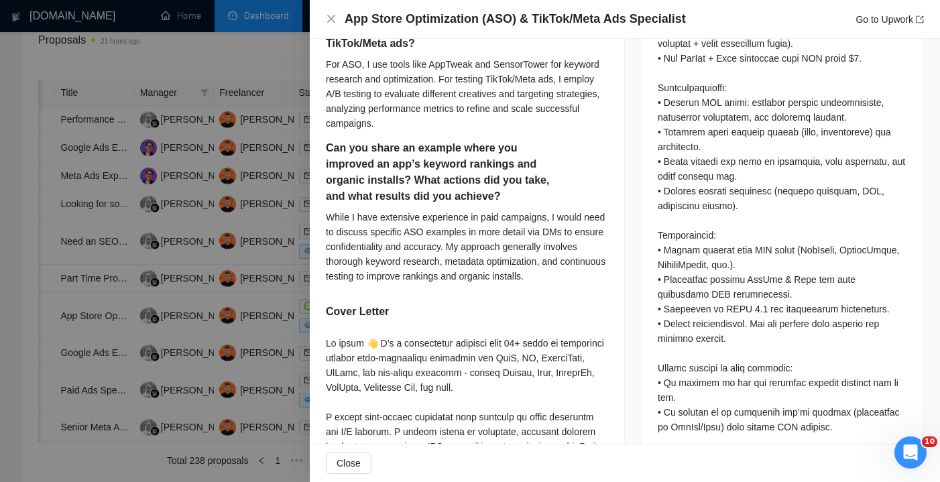
scroll to position [745, 0]
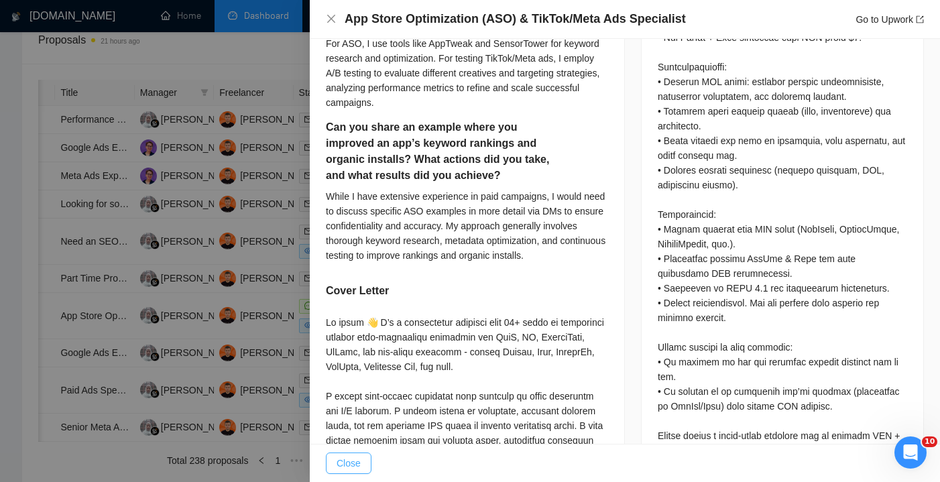
click at [355, 454] on button "Close" at bounding box center [349, 462] width 46 height 21
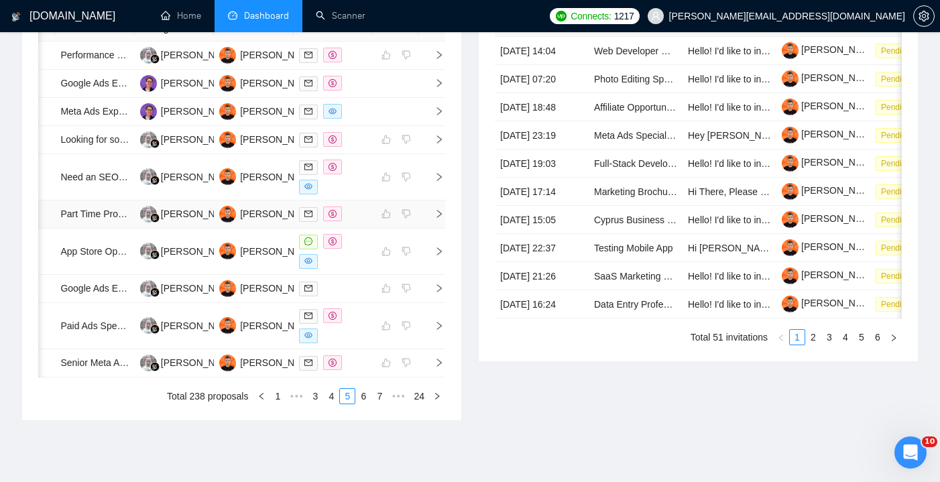
scroll to position [599, 0]
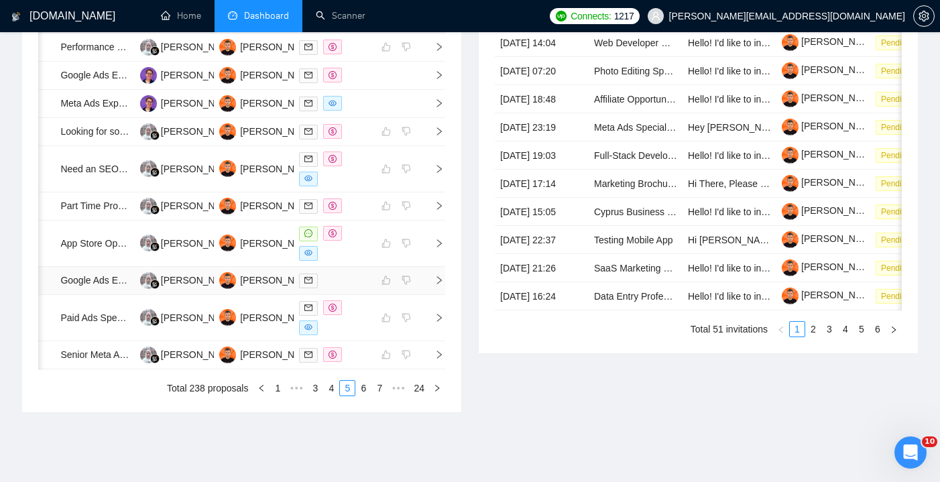
click at [357, 288] on div at bounding box center [333, 280] width 68 height 15
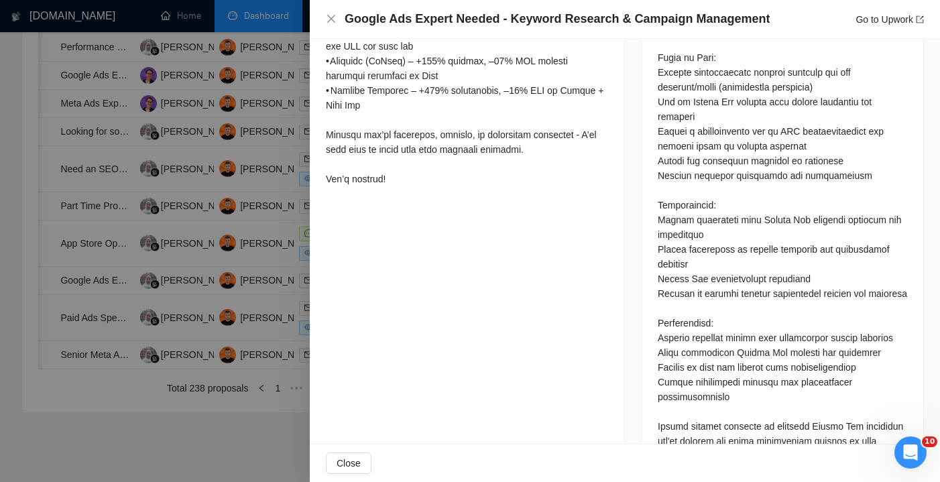
scroll to position [680, 0]
click at [355, 461] on span "Close" at bounding box center [349, 463] width 24 height 15
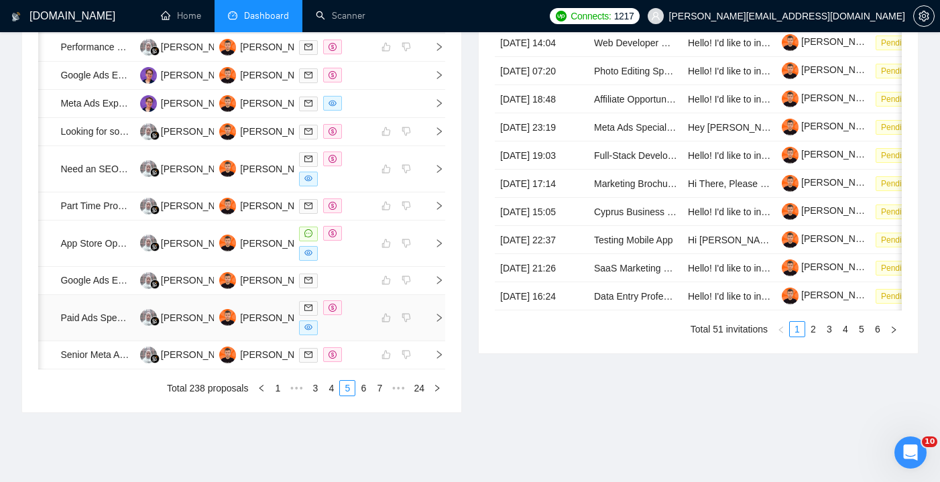
click at [344, 335] on div at bounding box center [333, 317] width 68 height 35
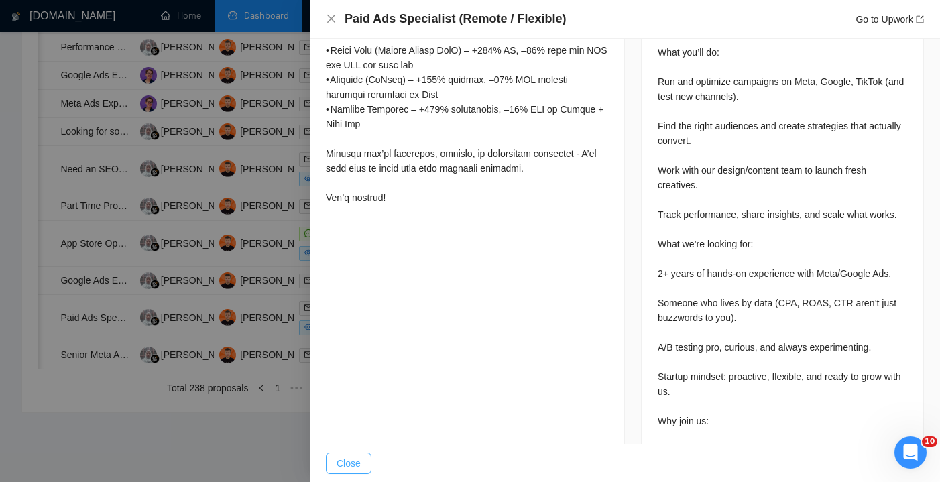
click at [347, 465] on span "Close" at bounding box center [349, 463] width 24 height 15
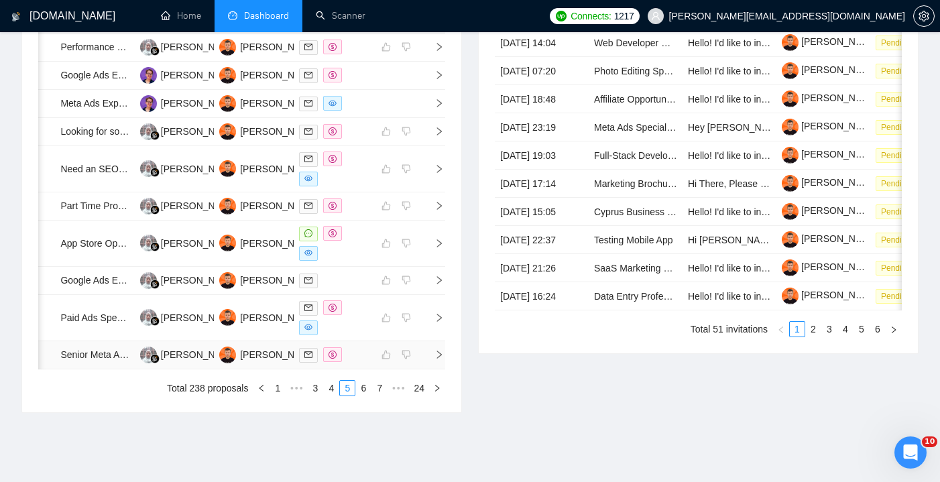
click at [356, 363] on div at bounding box center [333, 354] width 68 height 15
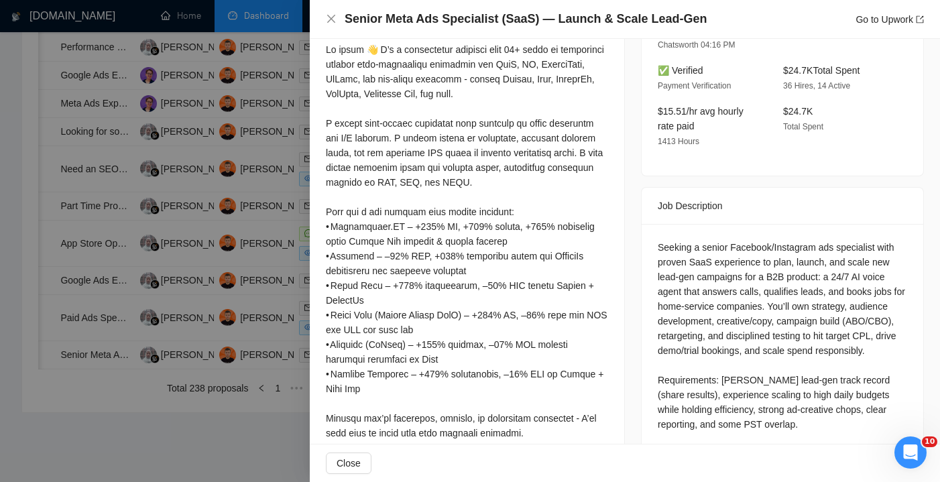
scroll to position [371, 0]
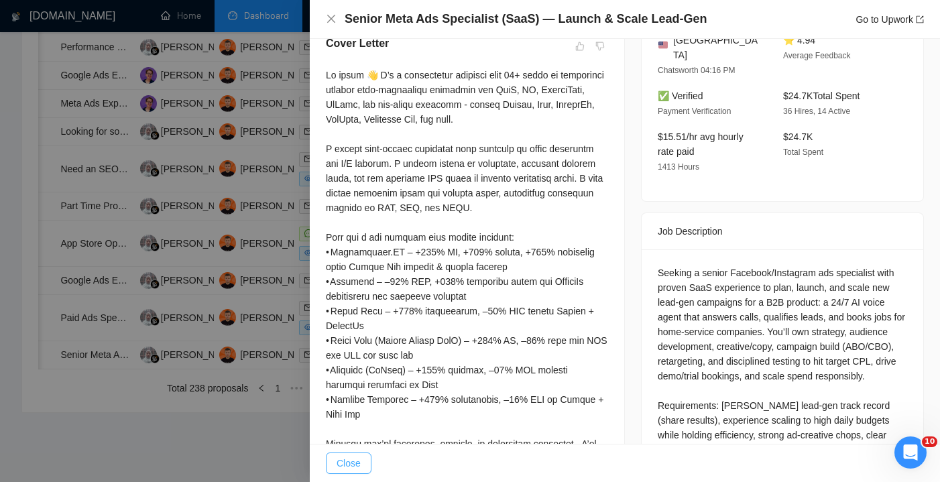
click at [361, 453] on button "Close" at bounding box center [349, 462] width 46 height 21
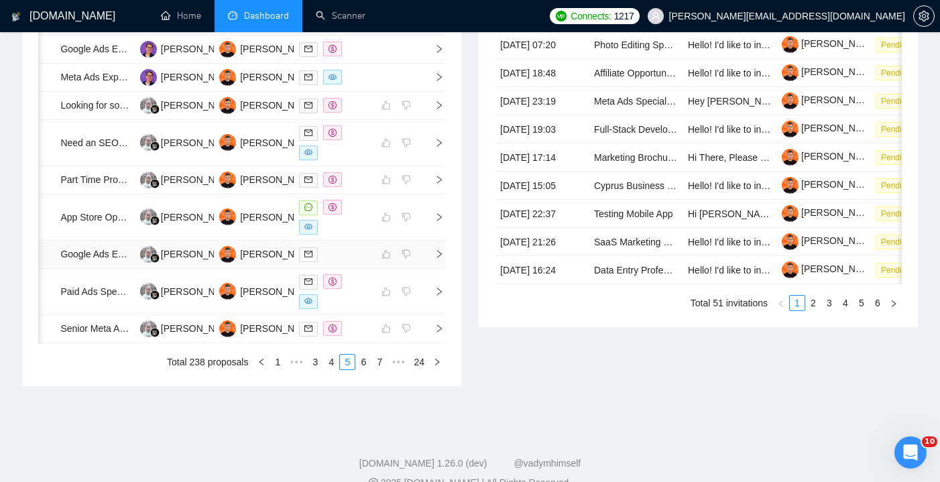
scroll to position [682, 0]
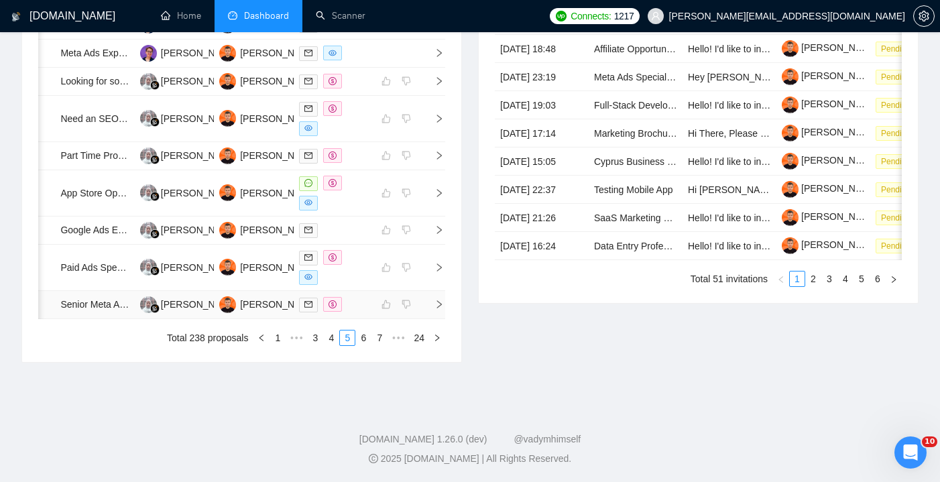
click at [361, 312] on div at bounding box center [333, 304] width 68 height 15
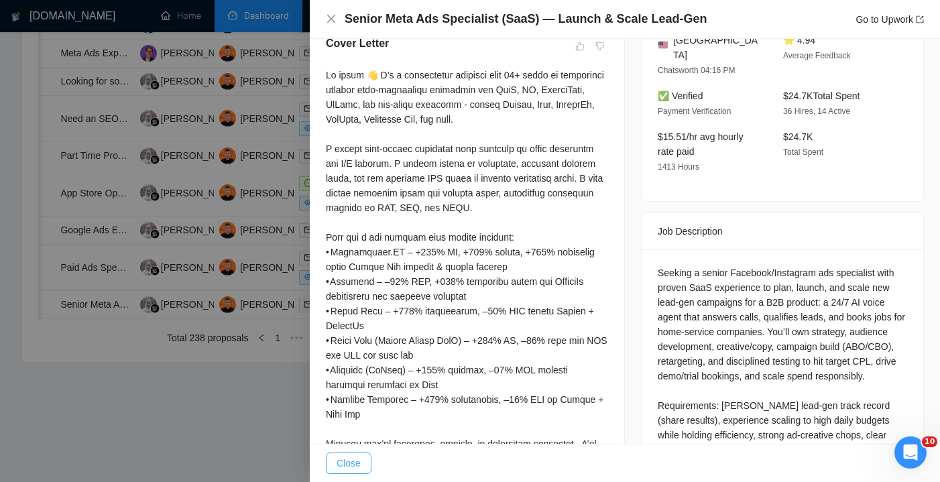
click at [359, 464] on span "Close" at bounding box center [349, 463] width 24 height 15
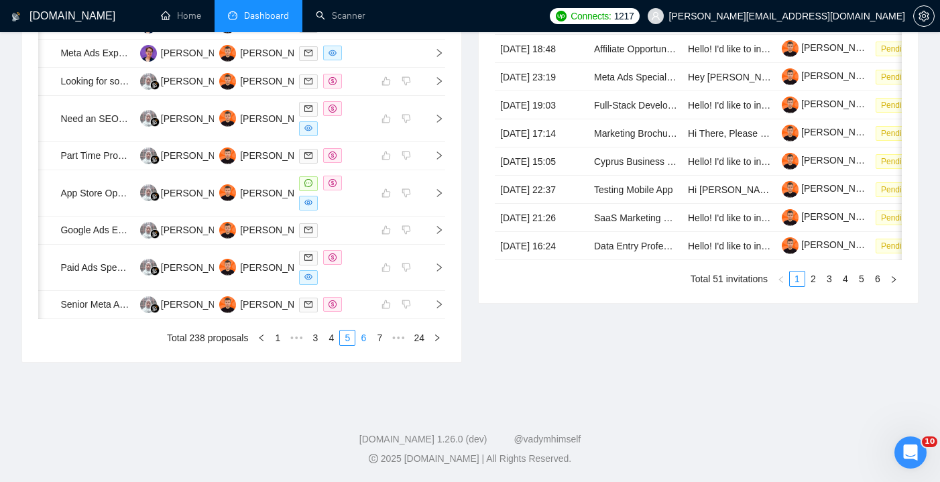
click at [363, 345] on link "6" at bounding box center [363, 337] width 15 height 15
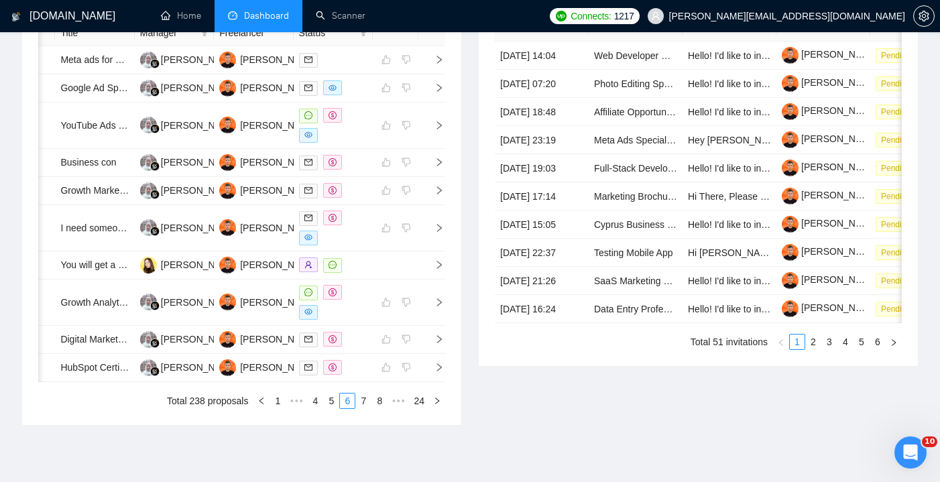
scroll to position [383, 0]
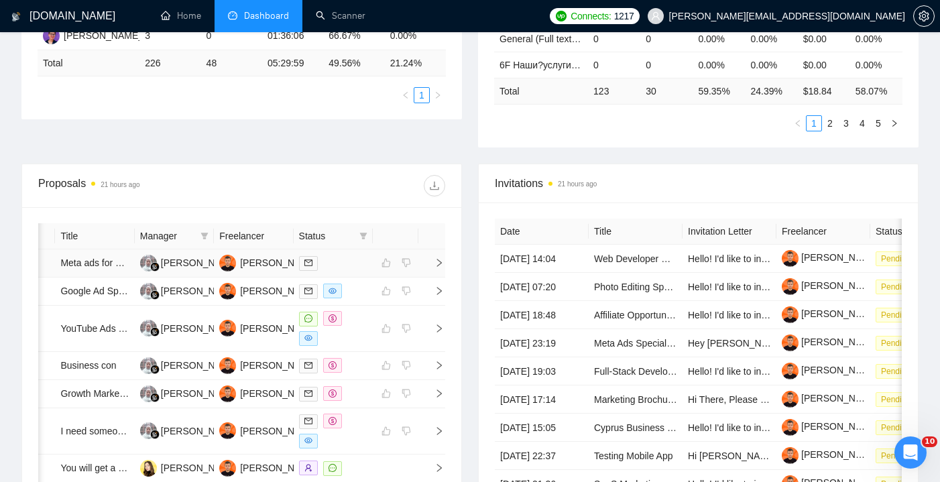
click at [351, 267] on div at bounding box center [333, 262] width 68 height 15
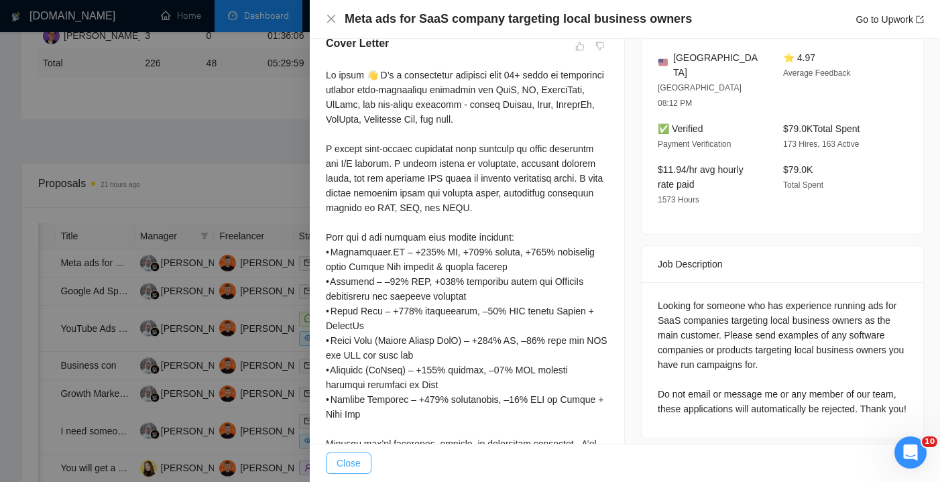
click at [349, 458] on span "Close" at bounding box center [349, 463] width 24 height 15
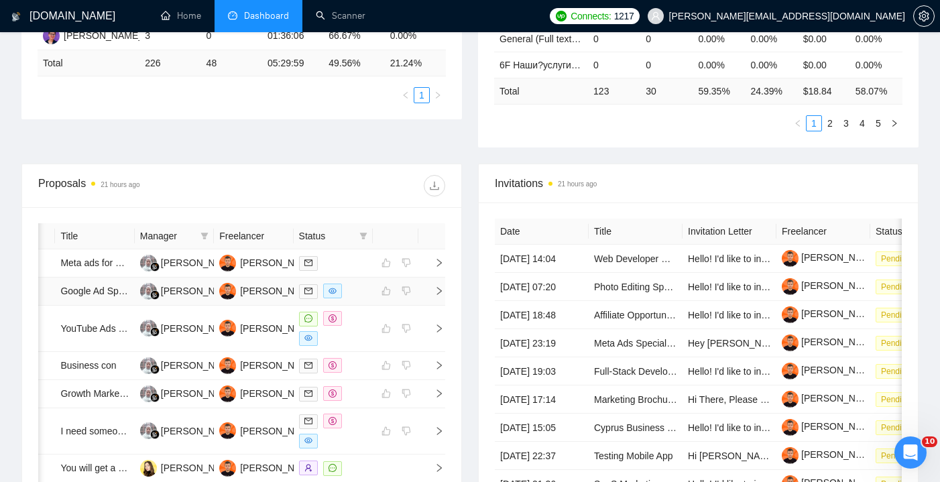
click at [368, 306] on td at bounding box center [333, 292] width 79 height 28
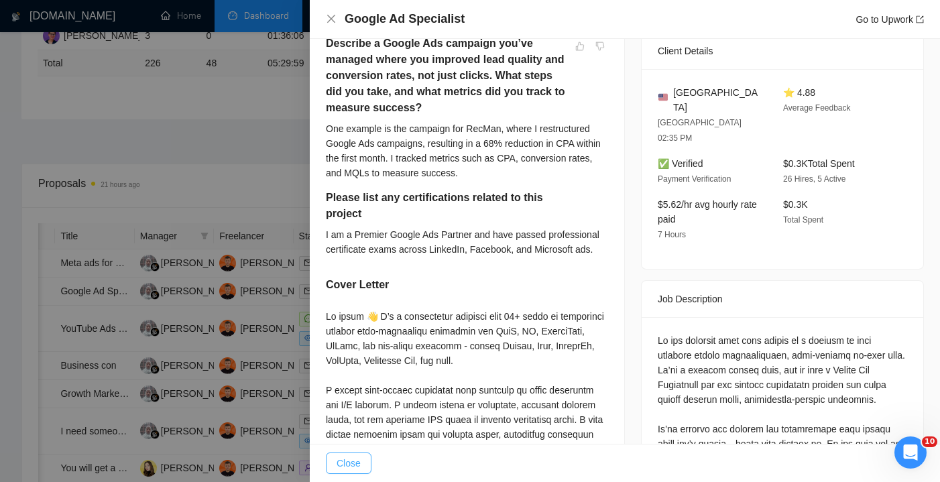
click at [355, 462] on span "Close" at bounding box center [349, 463] width 24 height 15
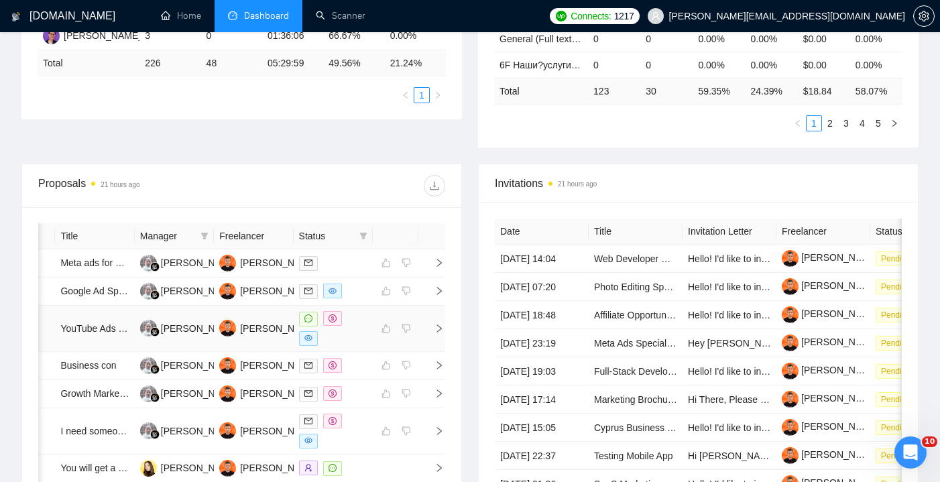
click at [364, 346] on div at bounding box center [333, 328] width 68 height 35
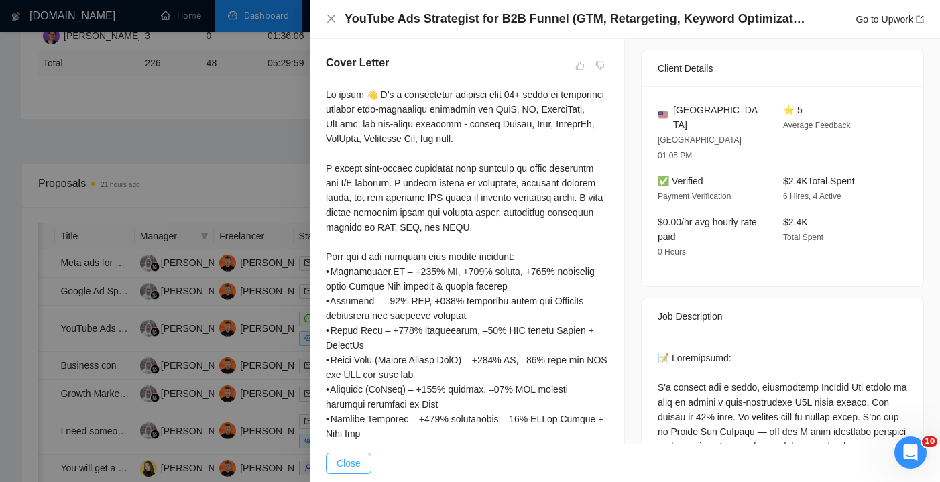
click at [360, 465] on span "Close" at bounding box center [349, 463] width 24 height 15
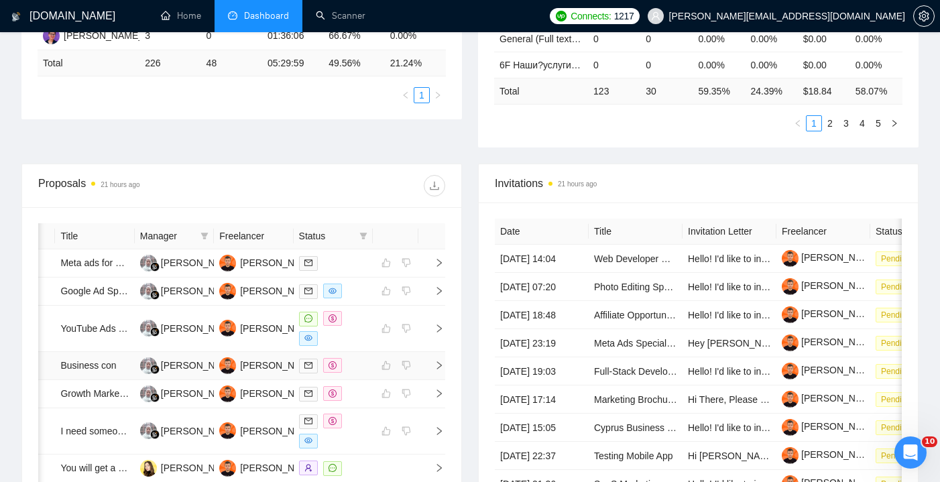
click at [361, 373] on div at bounding box center [333, 365] width 68 height 15
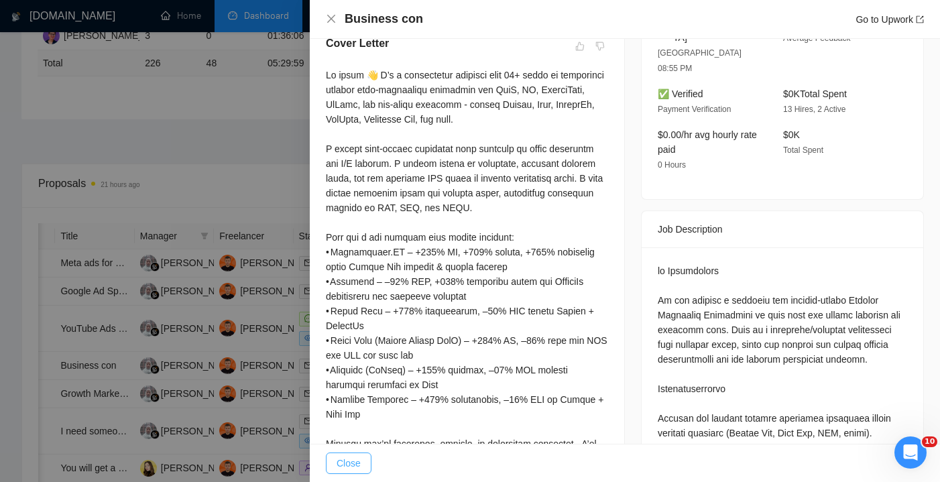
click at [359, 461] on span "Close" at bounding box center [349, 463] width 24 height 15
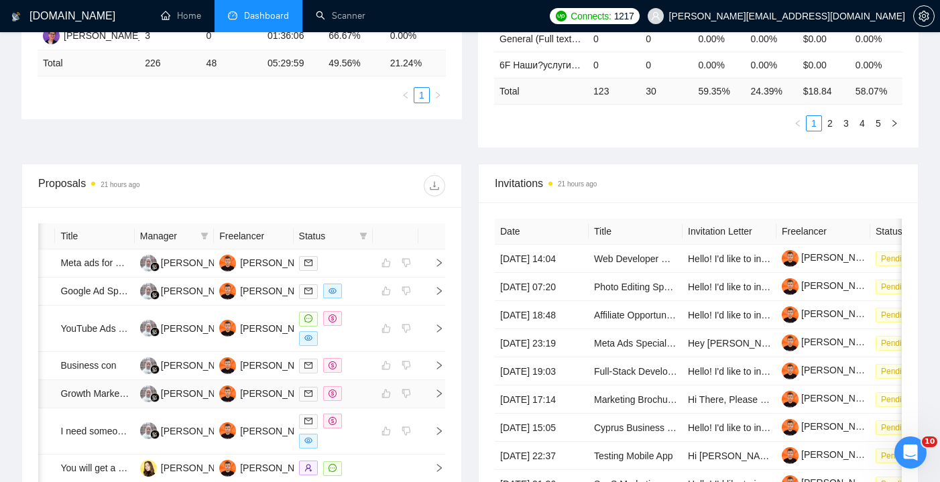
click at [361, 402] on div at bounding box center [333, 393] width 68 height 15
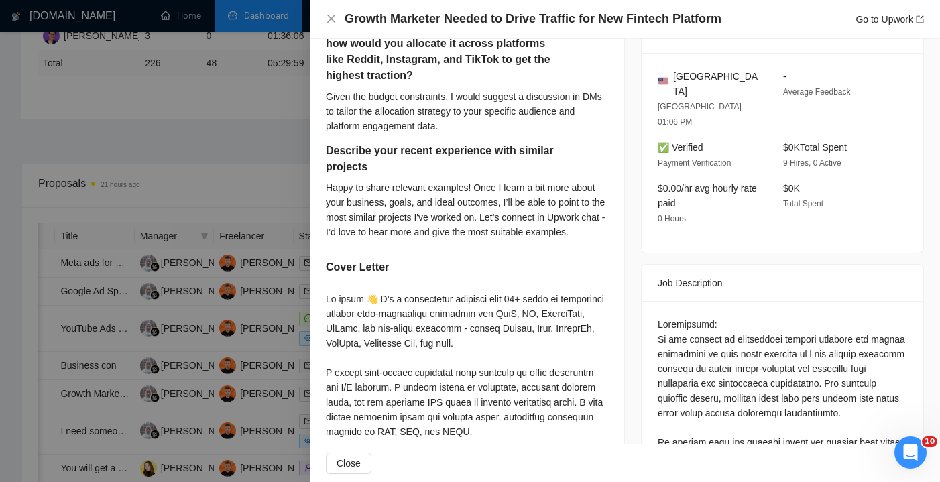
scroll to position [391, 0]
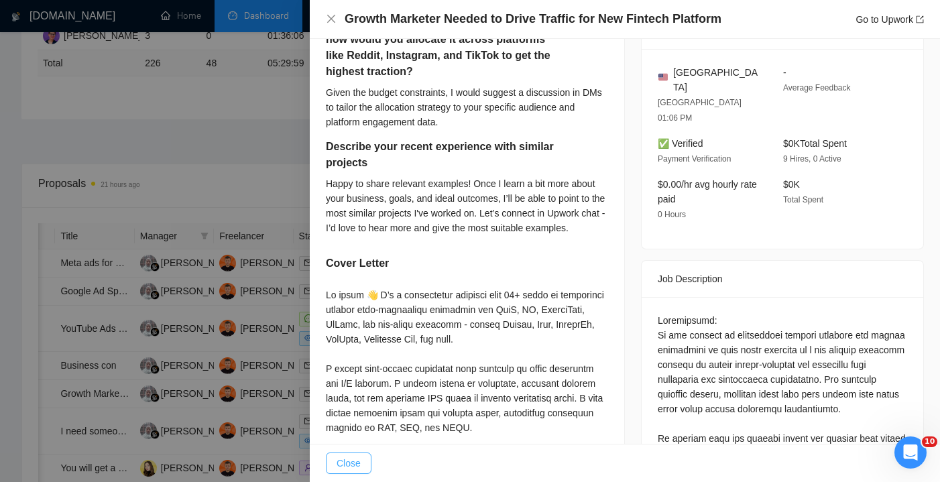
click at [357, 471] on button "Close" at bounding box center [349, 462] width 46 height 21
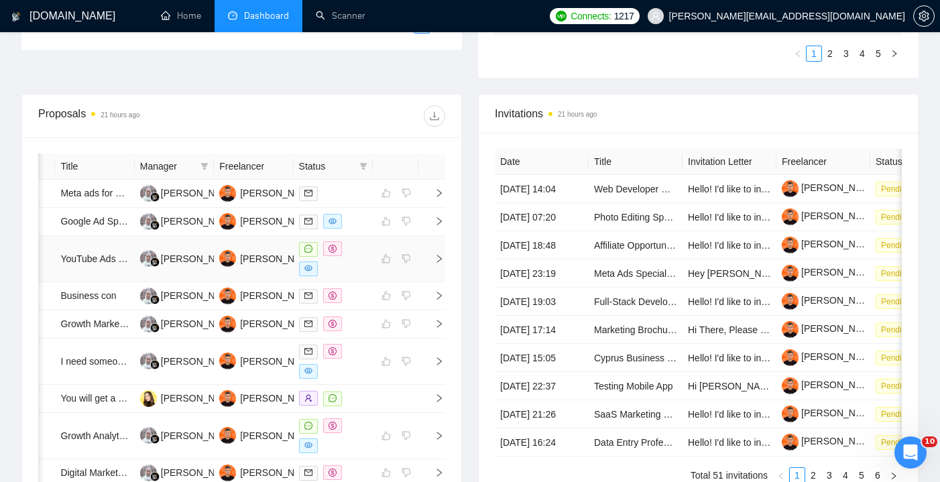
scroll to position [458, 0]
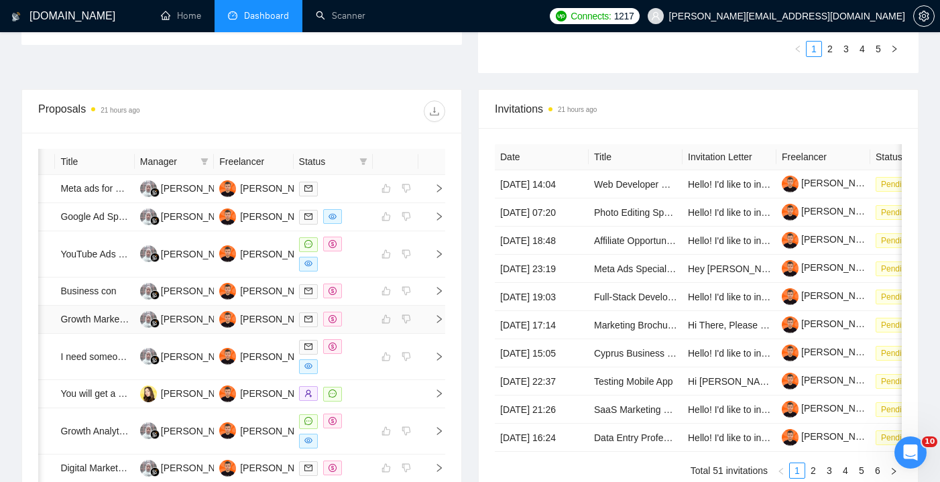
click at [360, 334] on td at bounding box center [333, 320] width 79 height 28
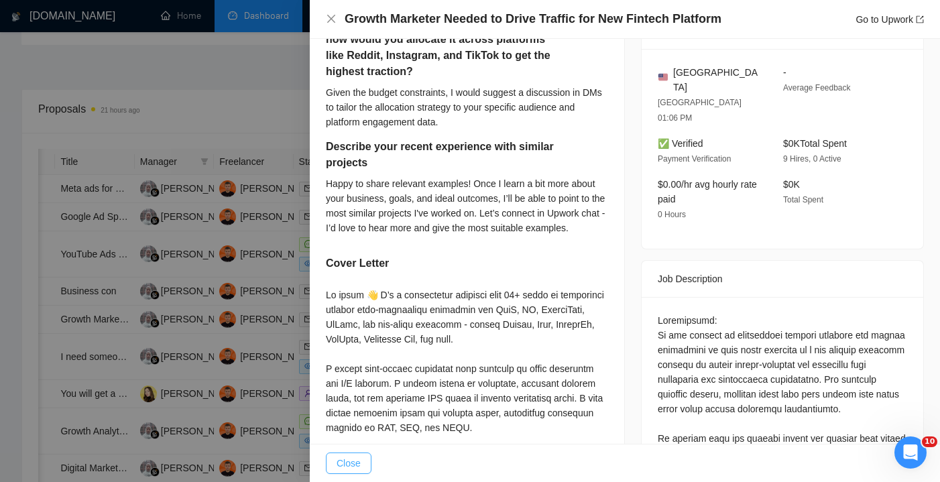
click at [361, 459] on button "Close" at bounding box center [349, 462] width 46 height 21
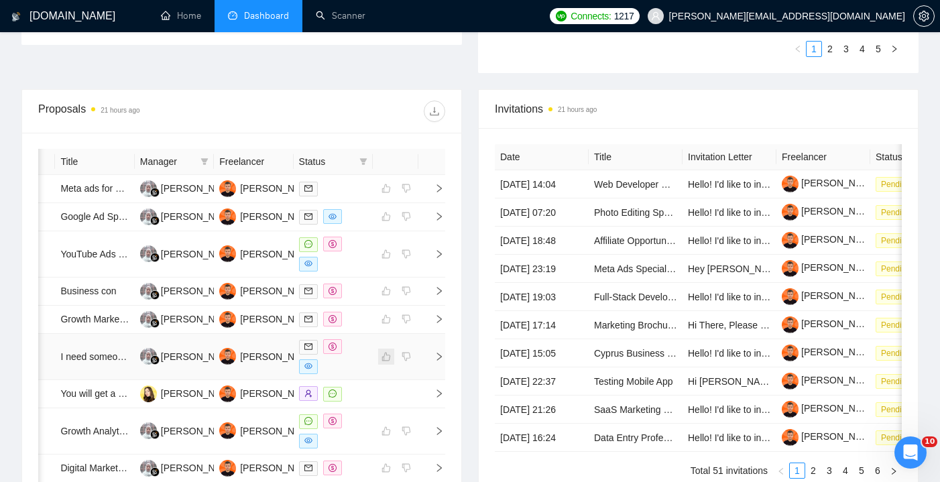
click at [379, 365] on span at bounding box center [386, 357] width 16 height 16
click at [365, 374] on div at bounding box center [333, 356] width 68 height 35
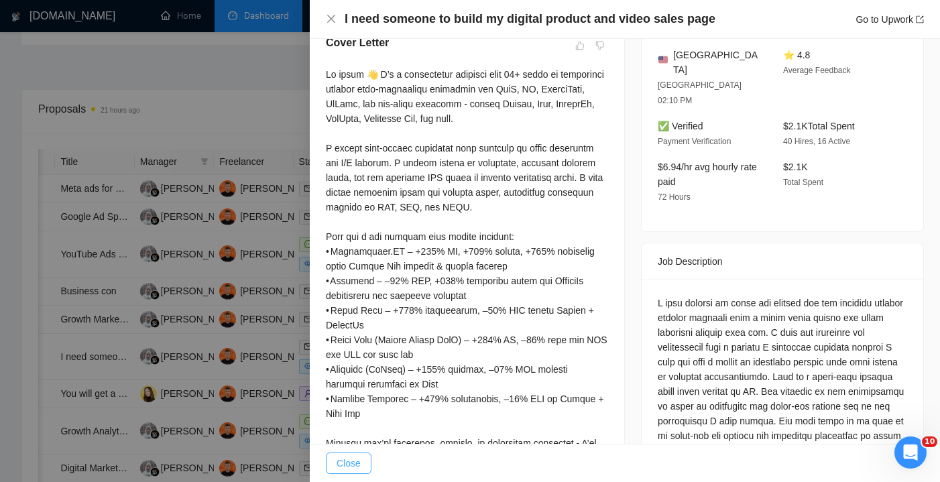
click at [355, 457] on span "Close" at bounding box center [349, 463] width 24 height 15
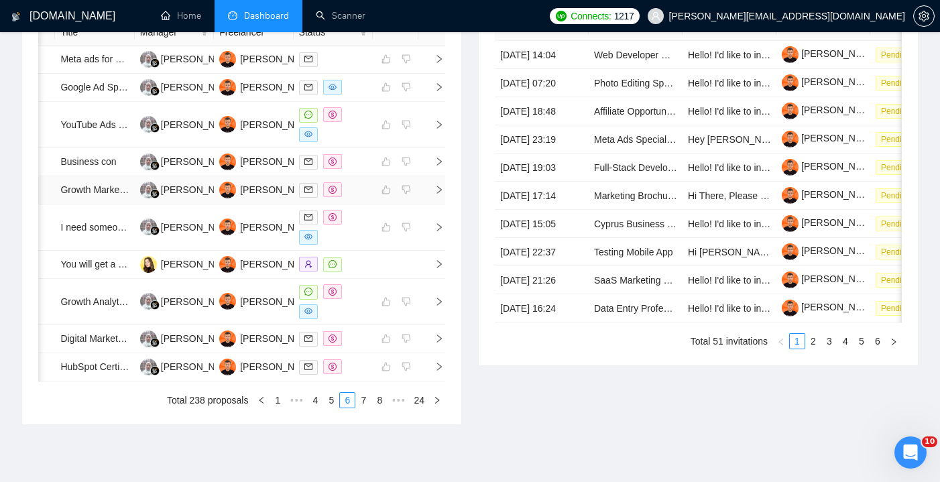
scroll to position [602, 0]
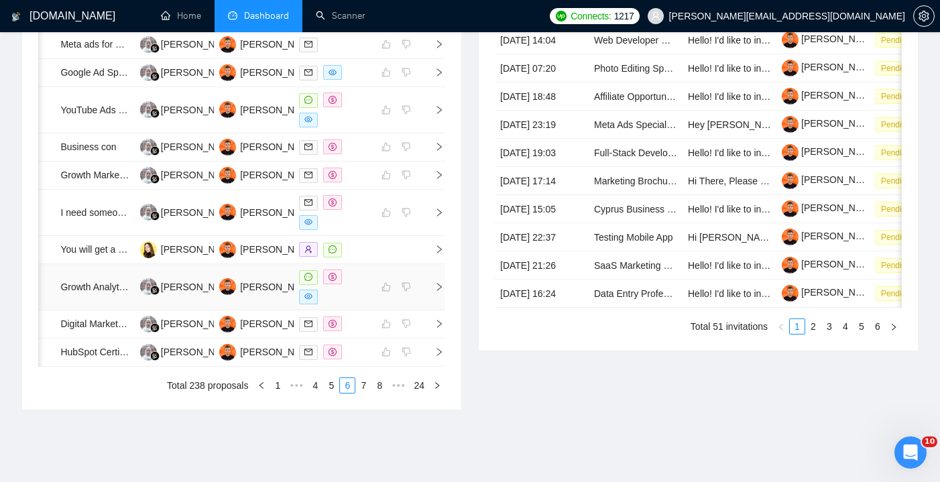
click at [350, 304] on div at bounding box center [333, 286] width 68 height 35
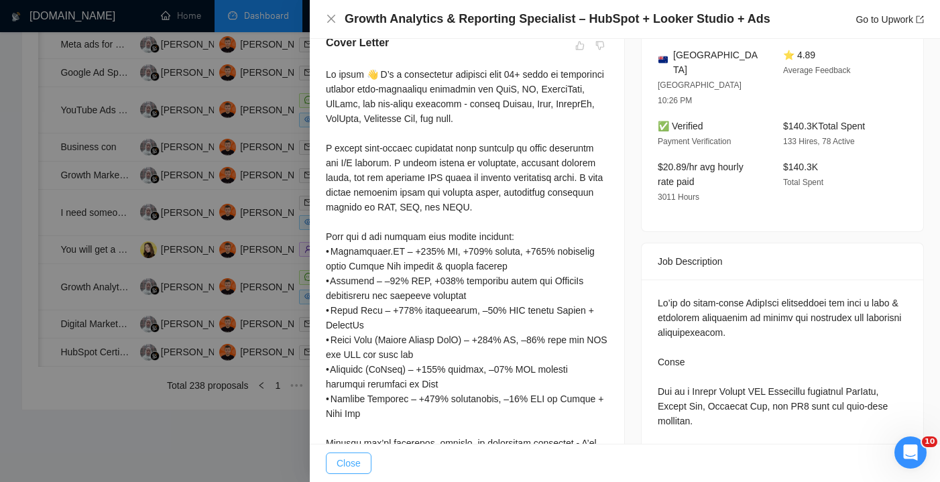
click at [357, 461] on span "Close" at bounding box center [349, 463] width 24 height 15
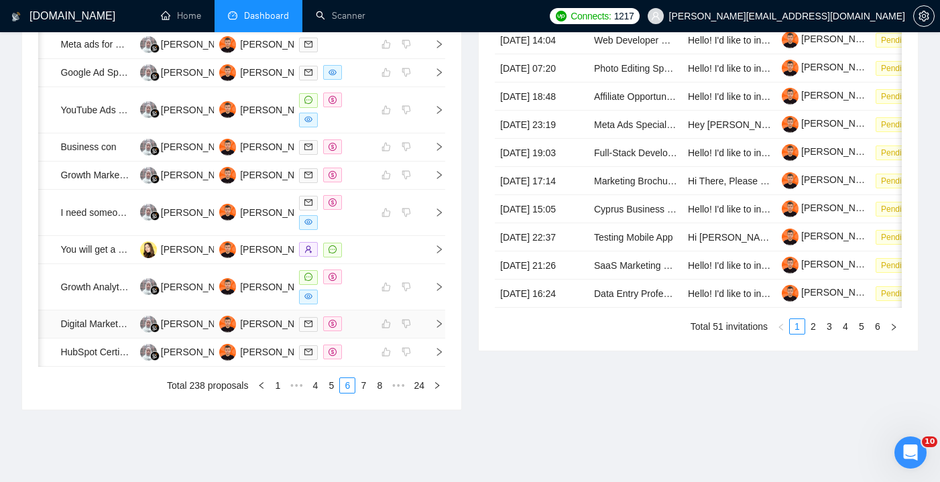
click at [366, 332] on div at bounding box center [333, 323] width 68 height 15
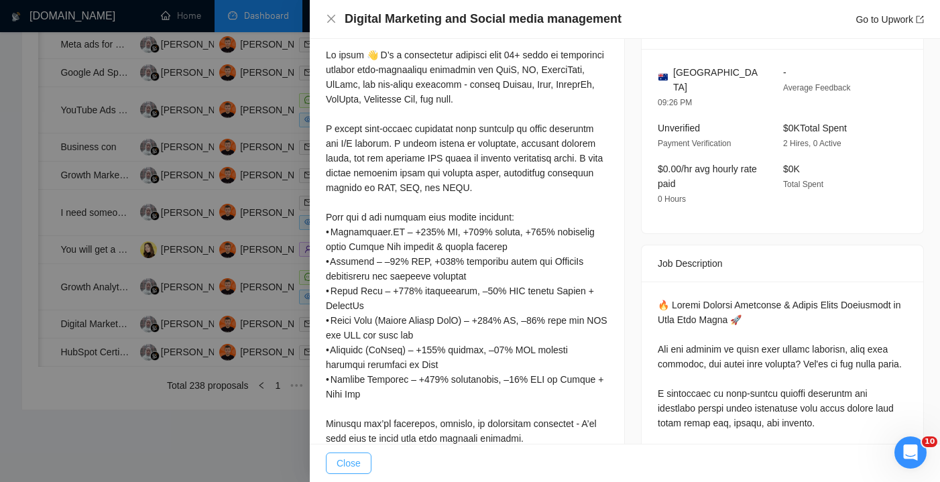
click at [357, 465] on span "Close" at bounding box center [349, 463] width 24 height 15
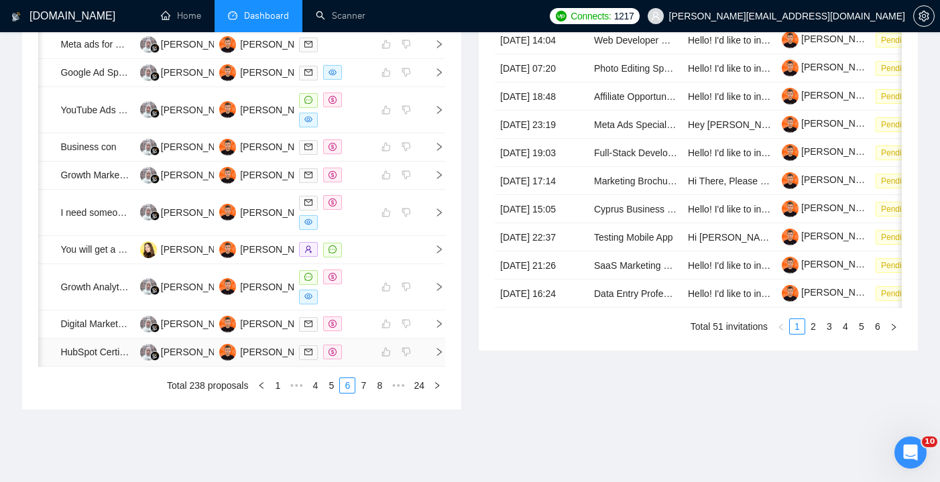
click at [361, 367] on td at bounding box center [333, 353] width 79 height 28
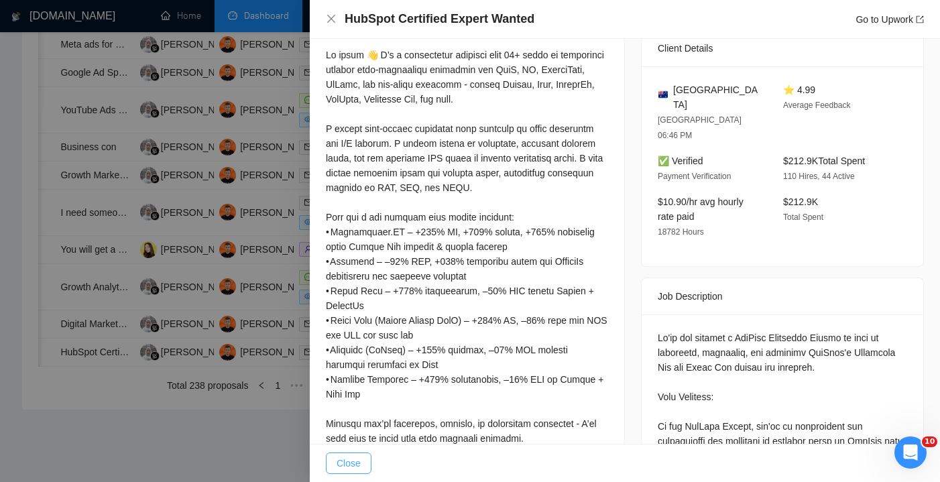
click at [361, 468] on button "Close" at bounding box center [349, 462] width 46 height 21
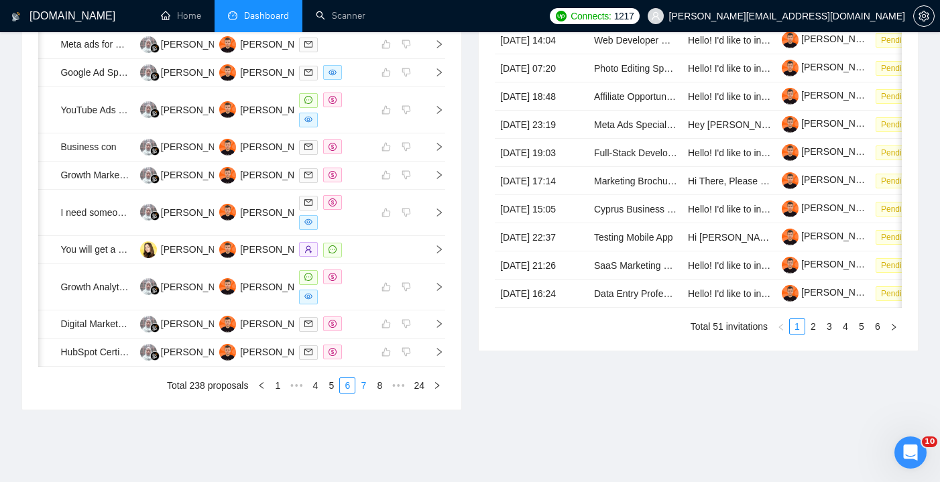
click at [361, 393] on link "7" at bounding box center [363, 385] width 15 height 15
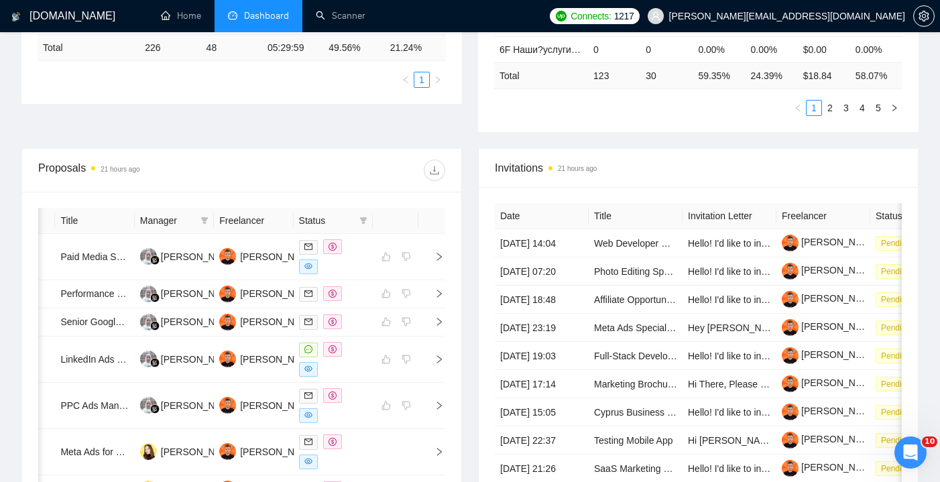
scroll to position [406, 0]
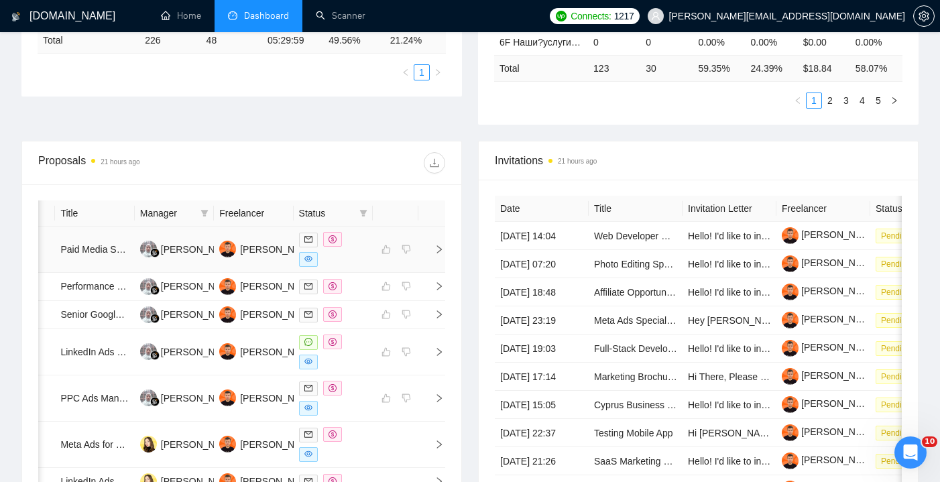
click at [362, 259] on div at bounding box center [333, 249] width 68 height 35
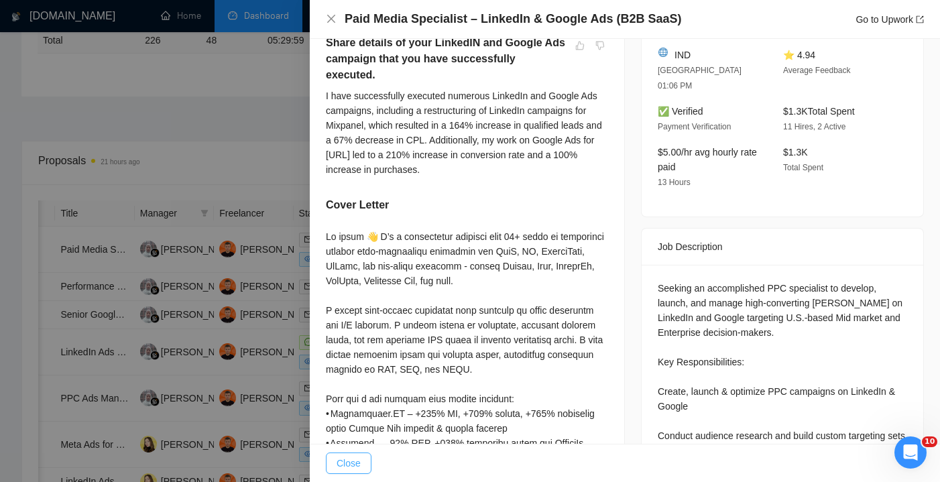
click at [358, 457] on span "Close" at bounding box center [349, 463] width 24 height 15
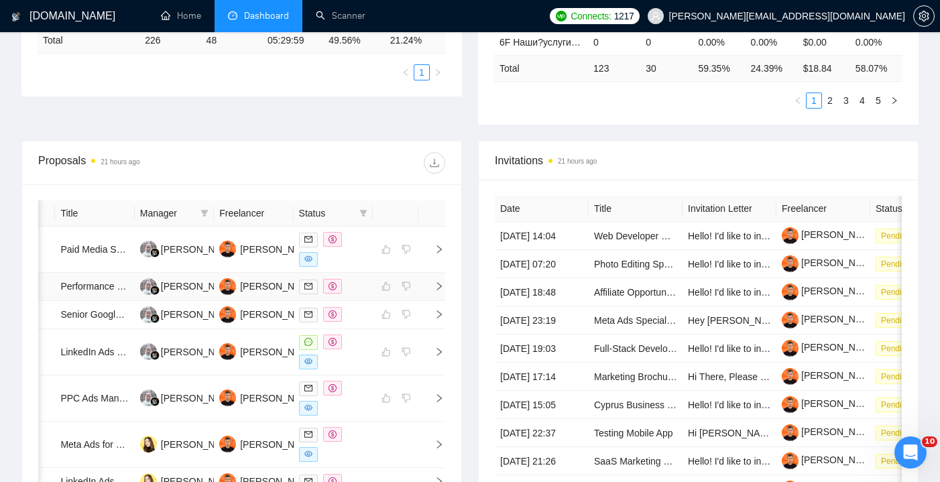
click at [366, 294] on div at bounding box center [333, 286] width 68 height 15
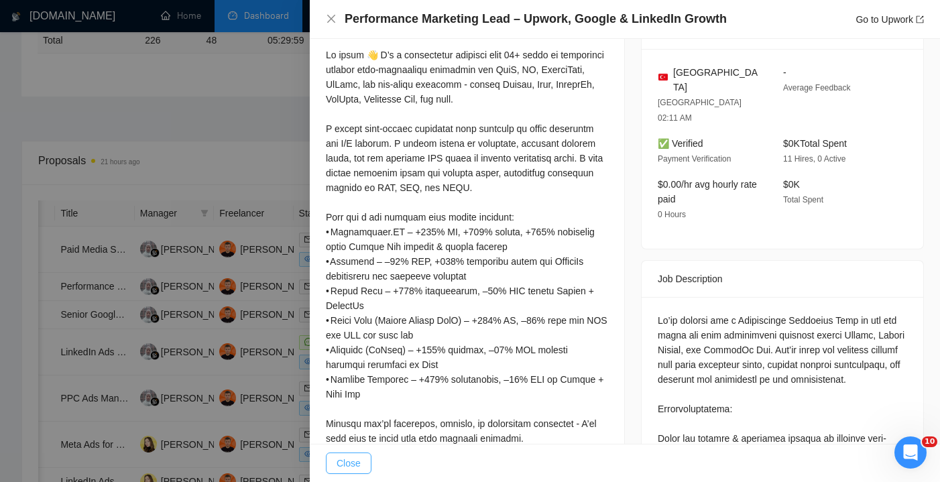
click at [354, 463] on span "Close" at bounding box center [349, 463] width 24 height 15
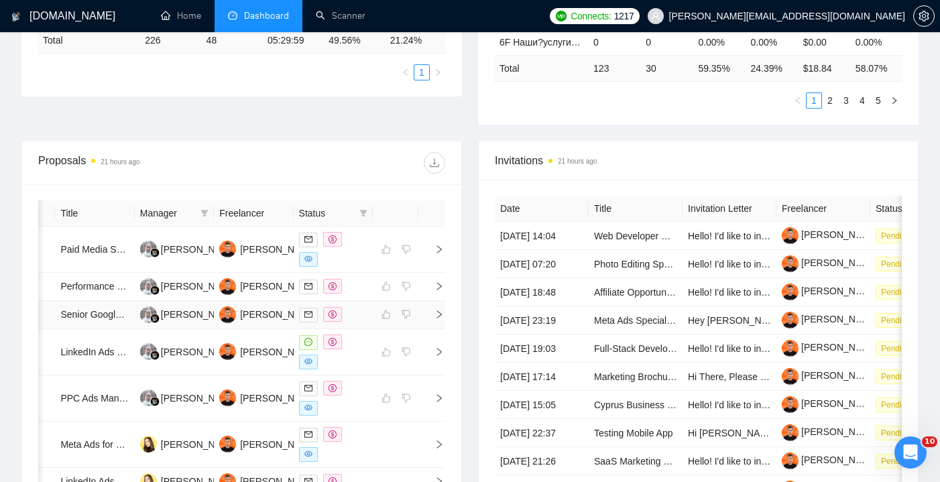
click at [366, 322] on div at bounding box center [333, 314] width 68 height 15
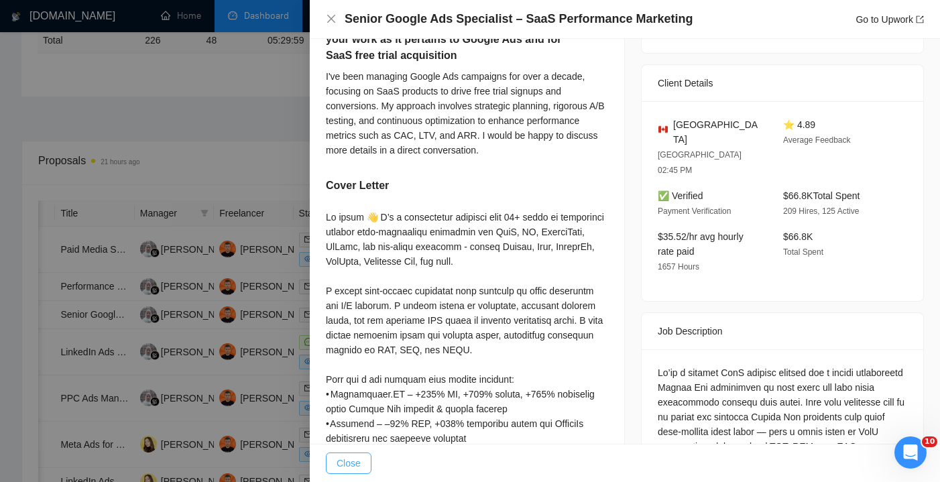
click at [357, 459] on span "Close" at bounding box center [349, 463] width 24 height 15
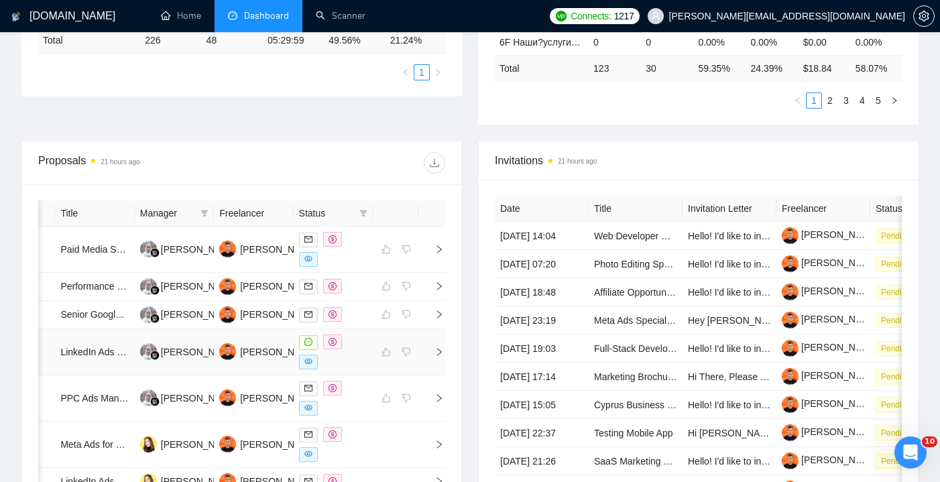
click at [362, 366] on div at bounding box center [333, 351] width 68 height 35
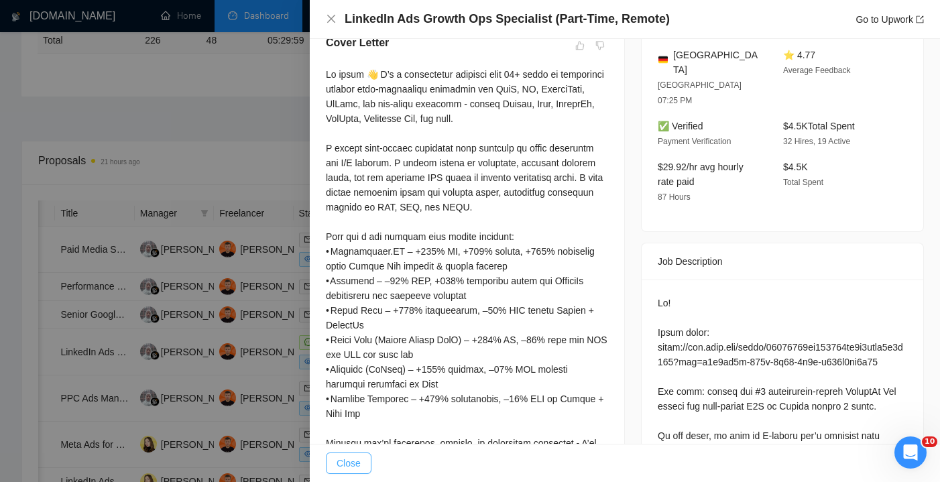
click at [352, 456] on span "Close" at bounding box center [349, 463] width 24 height 15
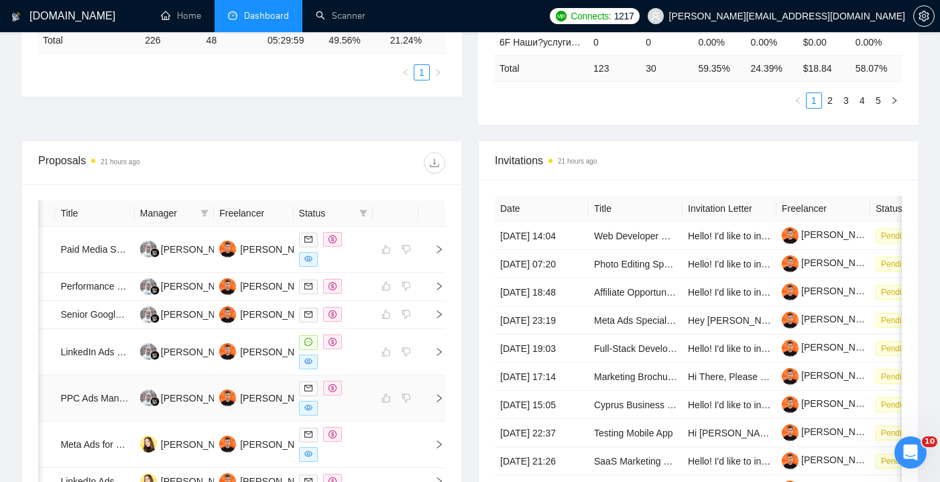
click at [359, 416] on div at bounding box center [333, 398] width 68 height 35
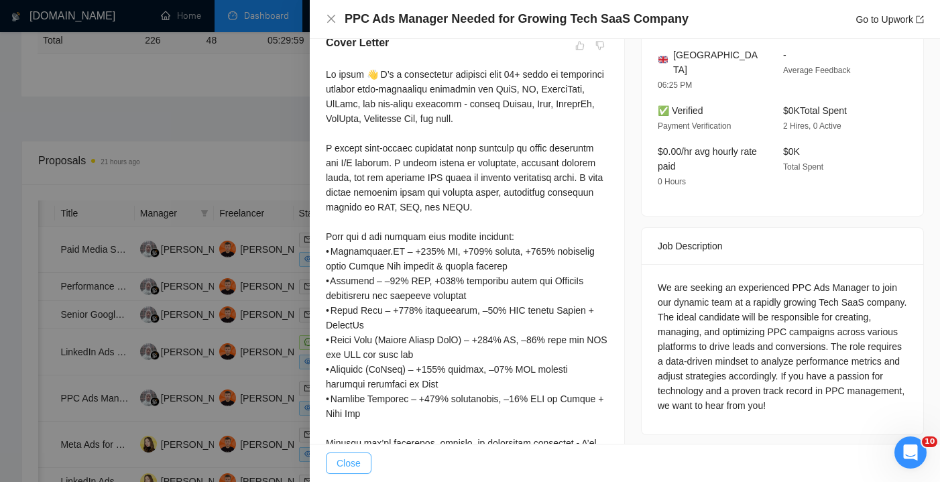
click at [353, 457] on span "Close" at bounding box center [349, 463] width 24 height 15
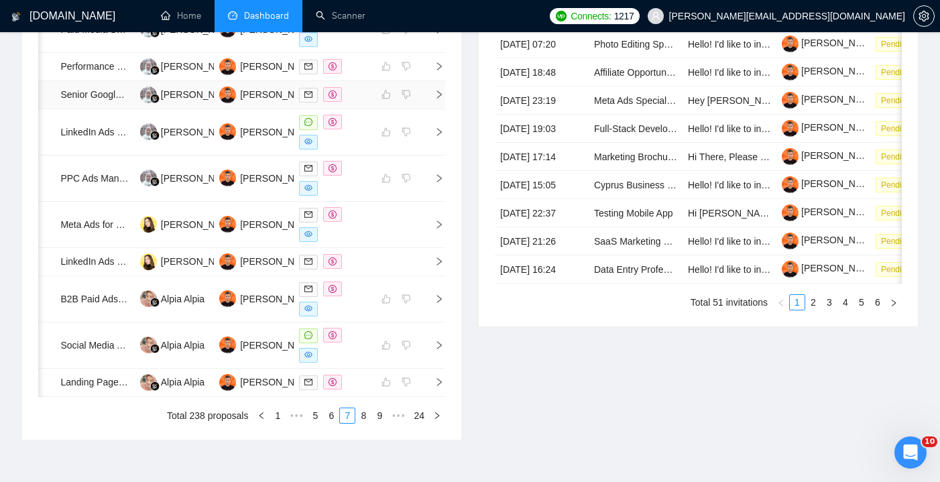
scroll to position [628, 0]
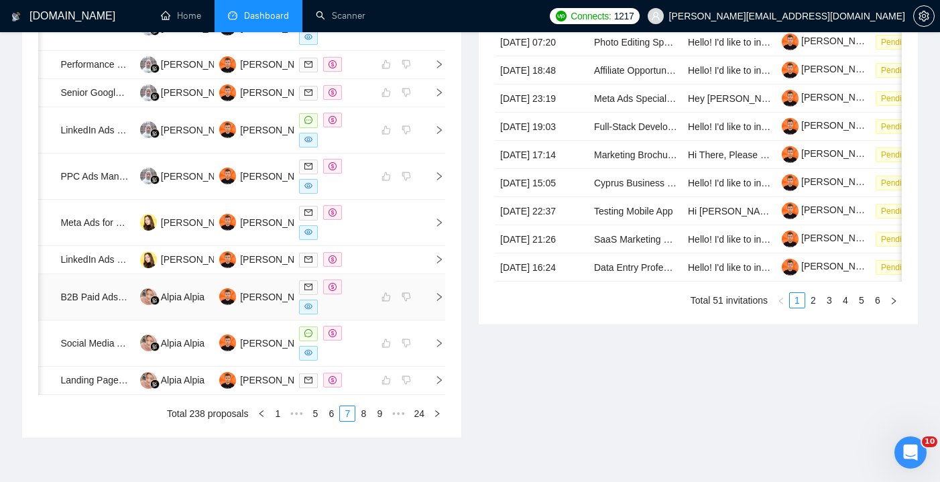
click at [353, 314] on div at bounding box center [333, 297] width 68 height 35
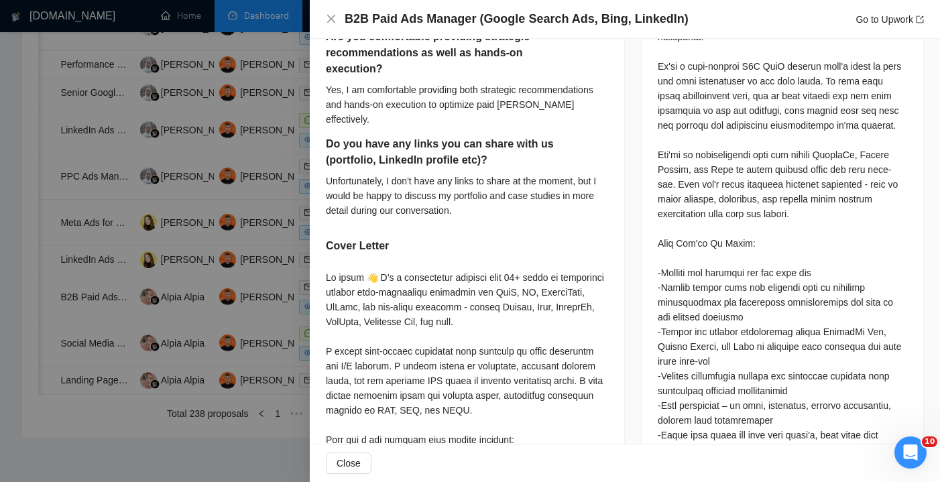
scroll to position [739, 0]
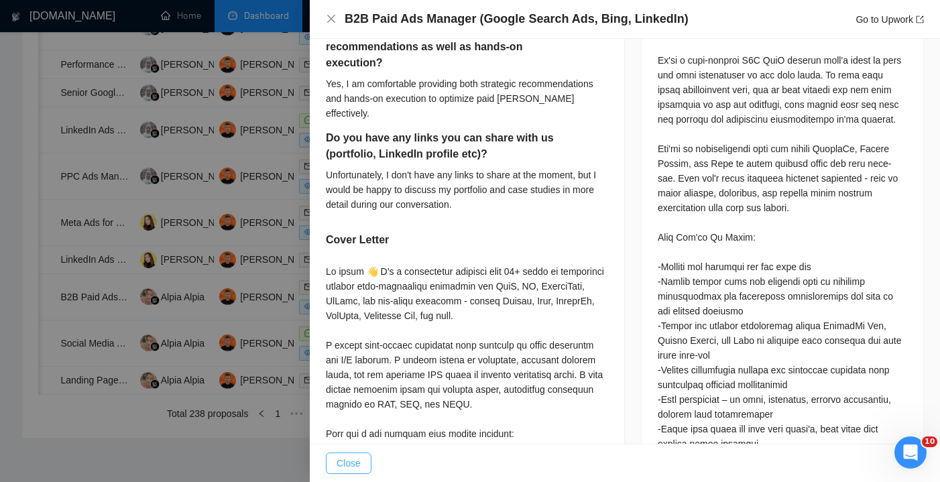
click at [361, 461] on button "Close" at bounding box center [349, 462] width 46 height 21
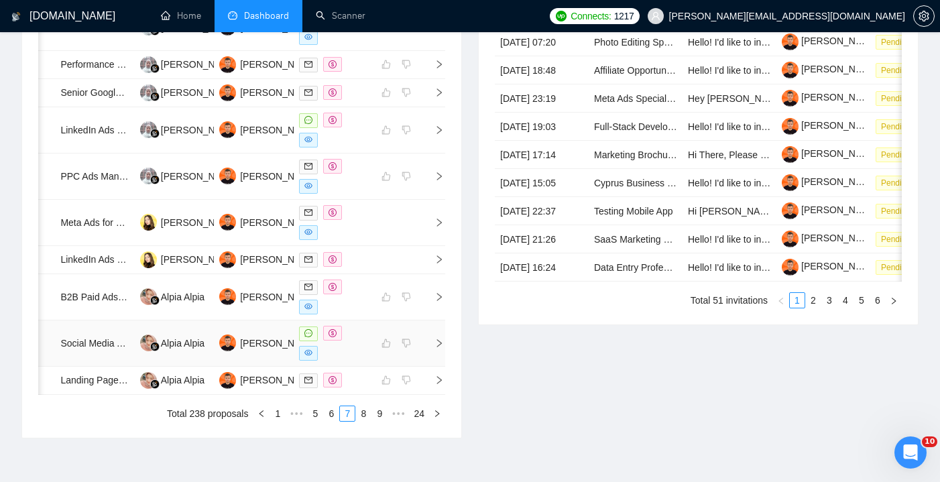
click at [363, 361] on div at bounding box center [333, 343] width 68 height 35
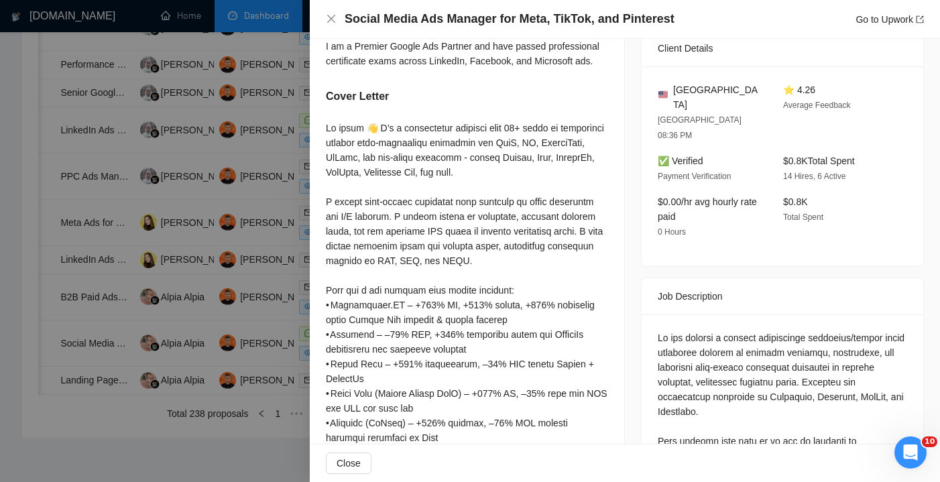
scroll to position [528, 0]
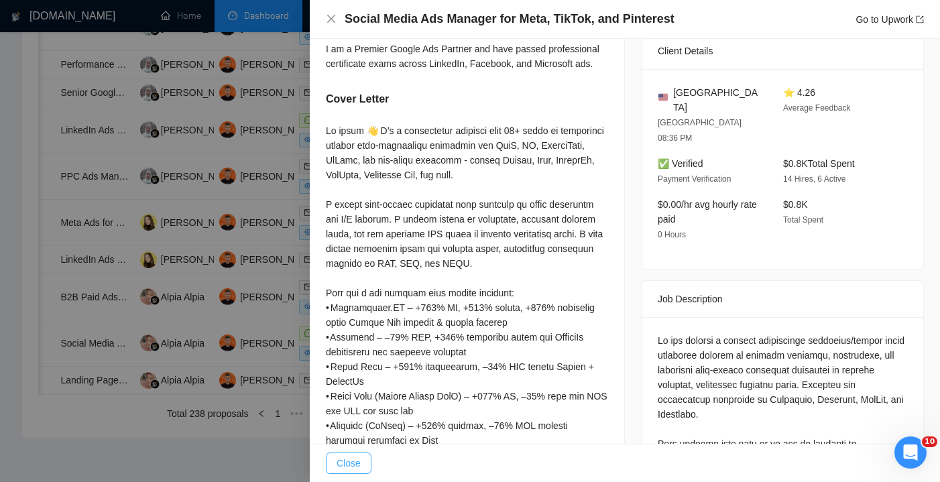
click at [361, 463] on span "Close" at bounding box center [349, 463] width 24 height 15
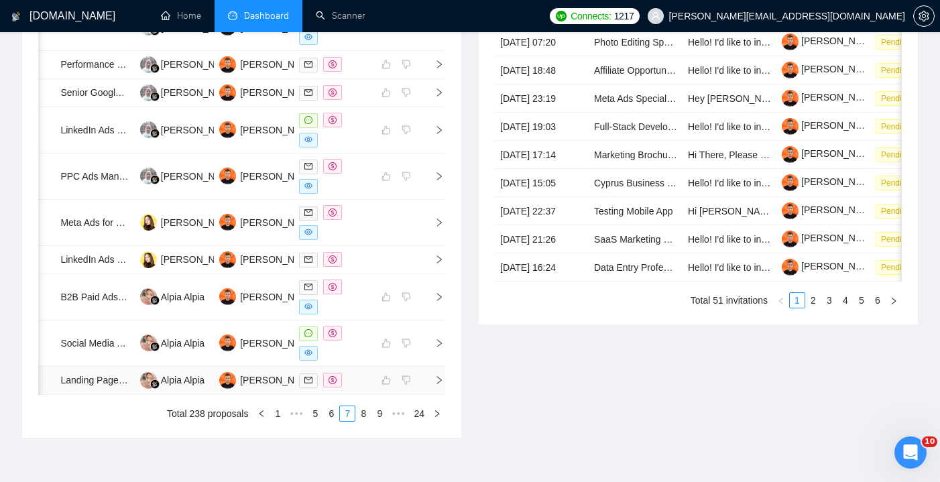
click at [363, 395] on td at bounding box center [333, 381] width 79 height 28
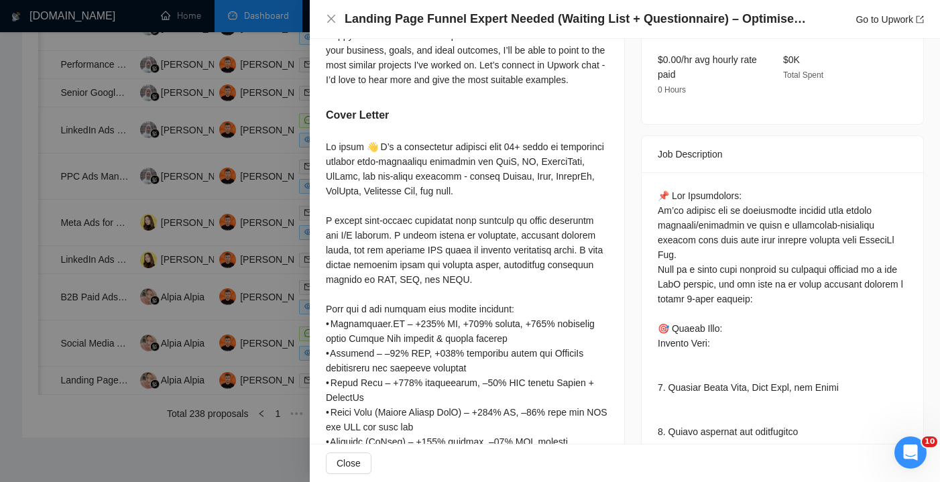
scroll to position [408, 0]
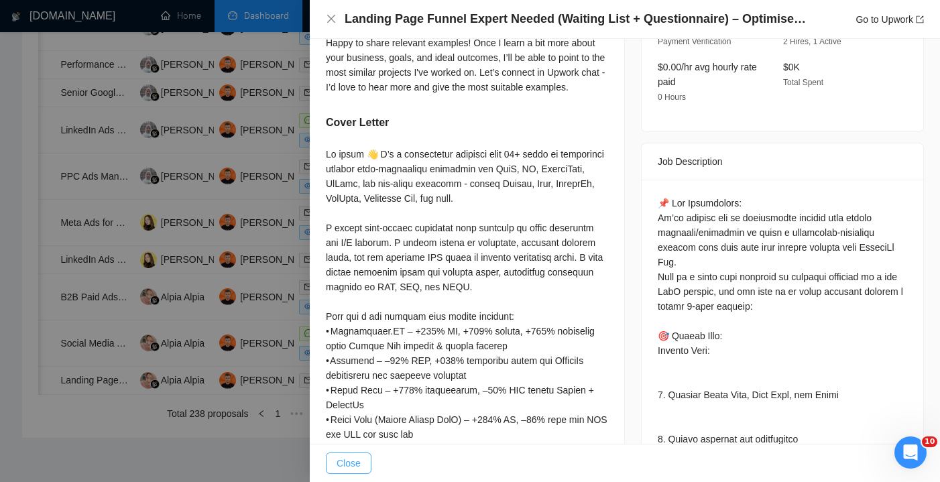
click at [348, 459] on span "Close" at bounding box center [349, 463] width 24 height 15
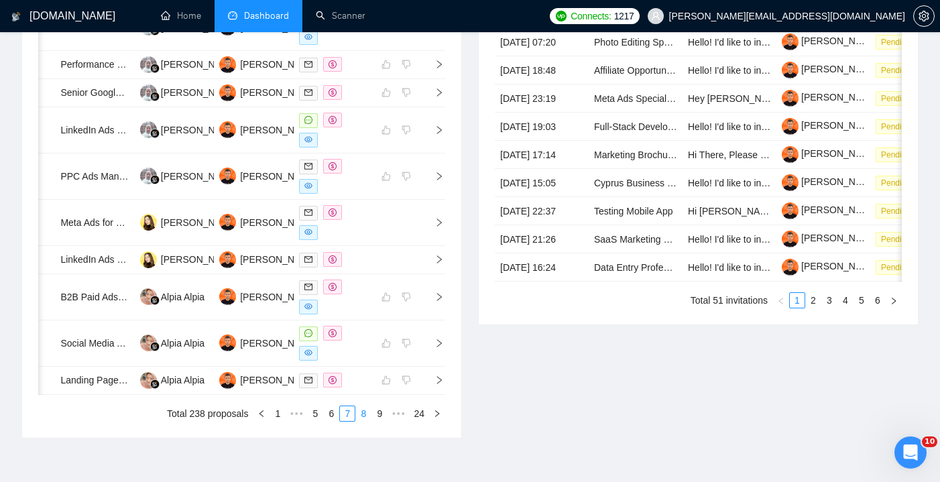
click at [360, 421] on link "8" at bounding box center [363, 413] width 15 height 15
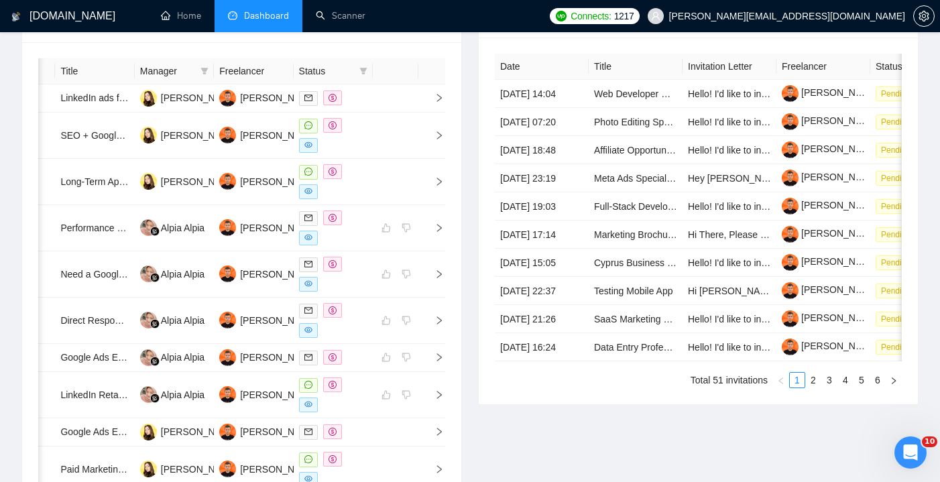
scroll to position [555, 0]
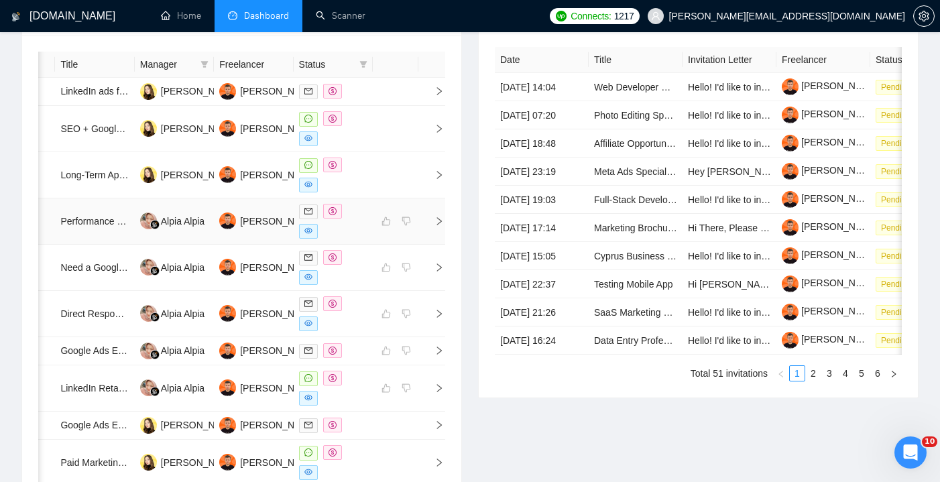
click at [361, 236] on div at bounding box center [333, 221] width 68 height 35
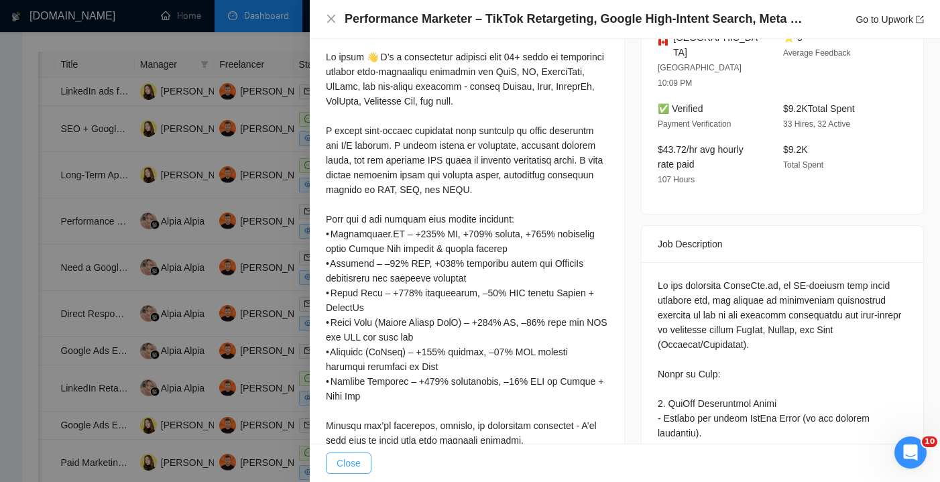
click at [357, 463] on span "Close" at bounding box center [349, 463] width 24 height 15
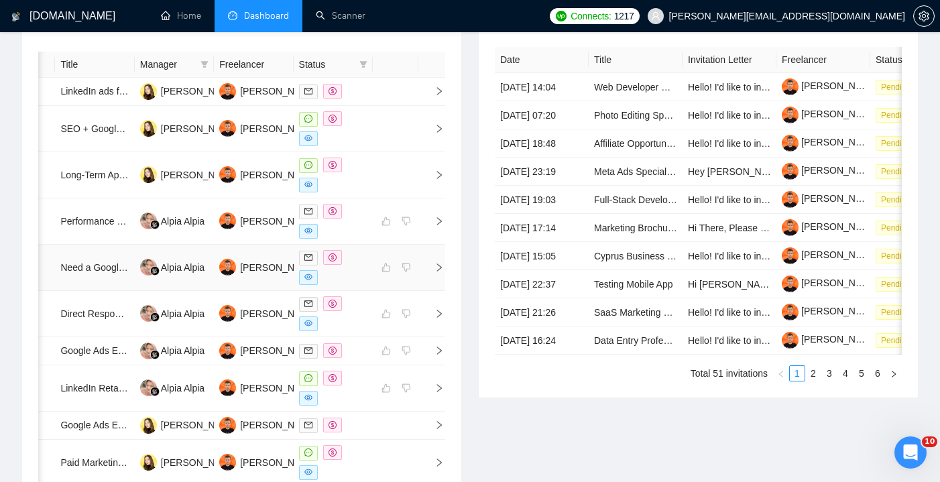
click at [356, 285] on div at bounding box center [333, 267] width 68 height 35
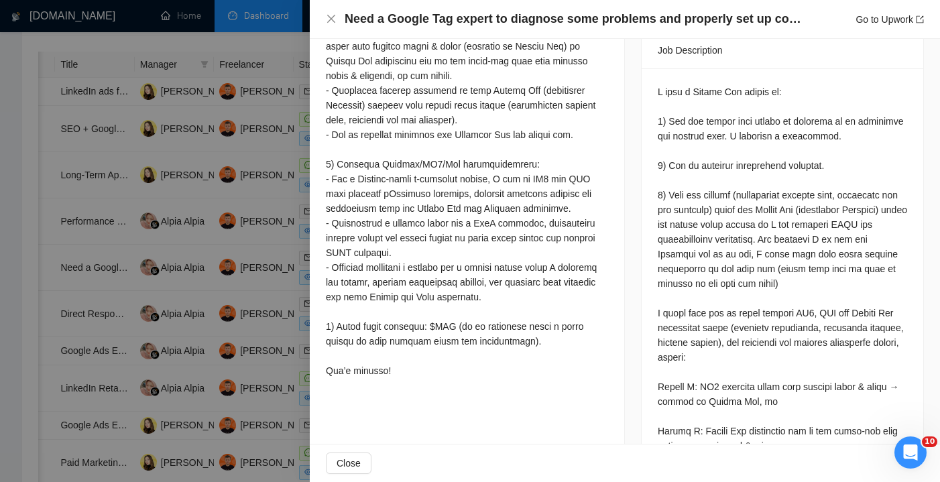
scroll to position [554, 0]
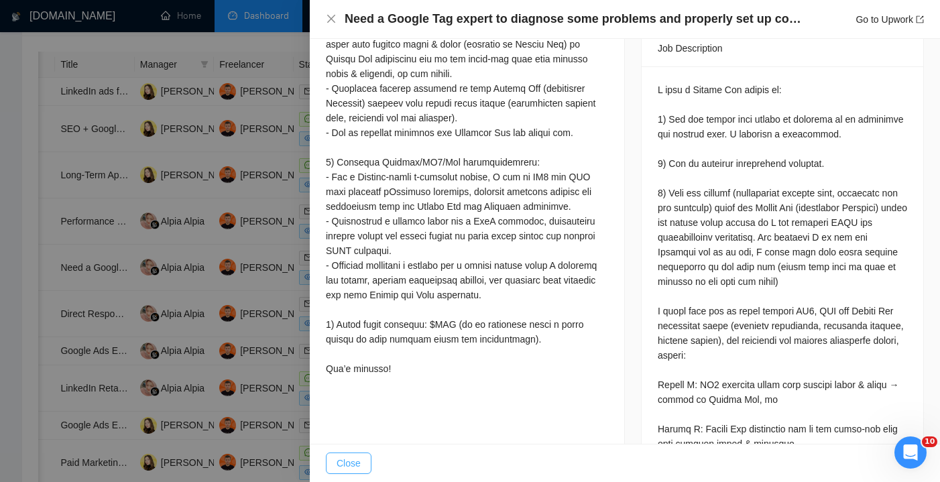
click at [354, 459] on span "Close" at bounding box center [349, 463] width 24 height 15
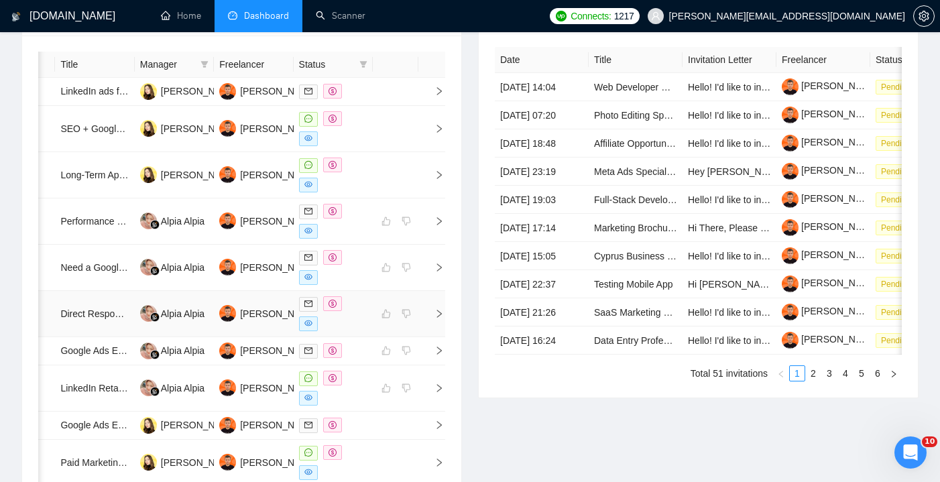
click at [363, 330] on div at bounding box center [333, 313] width 68 height 35
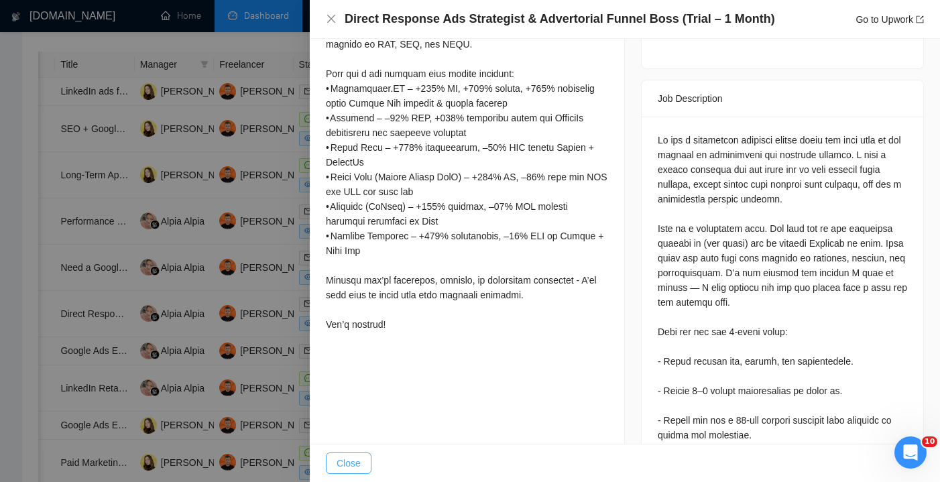
click at [348, 458] on span "Close" at bounding box center [349, 463] width 24 height 15
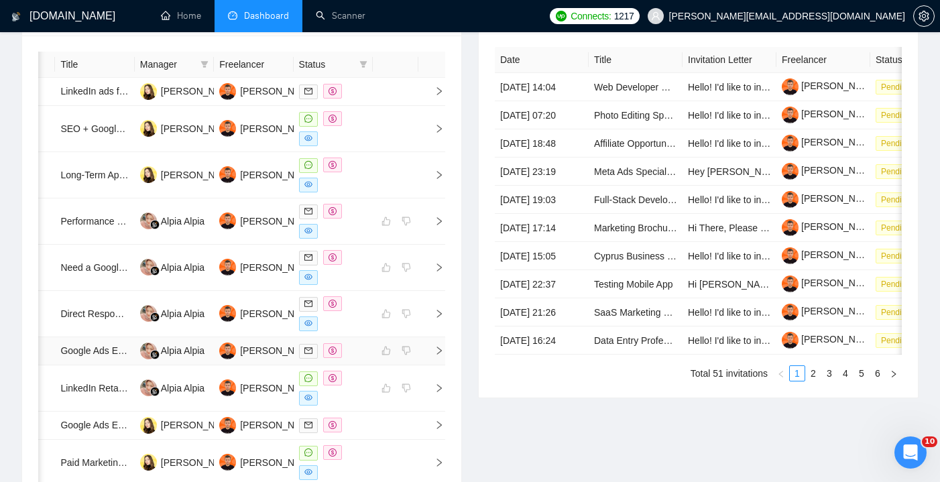
click at [353, 359] on div at bounding box center [333, 350] width 68 height 15
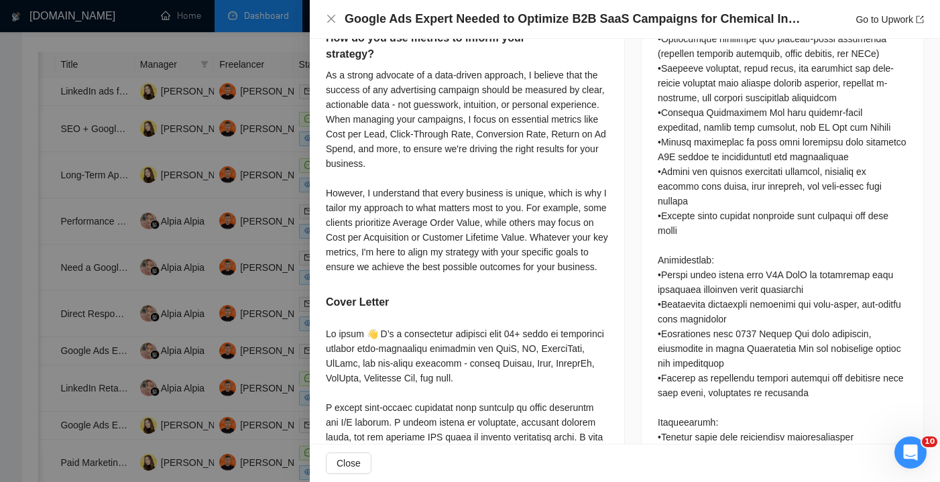
scroll to position [912, 0]
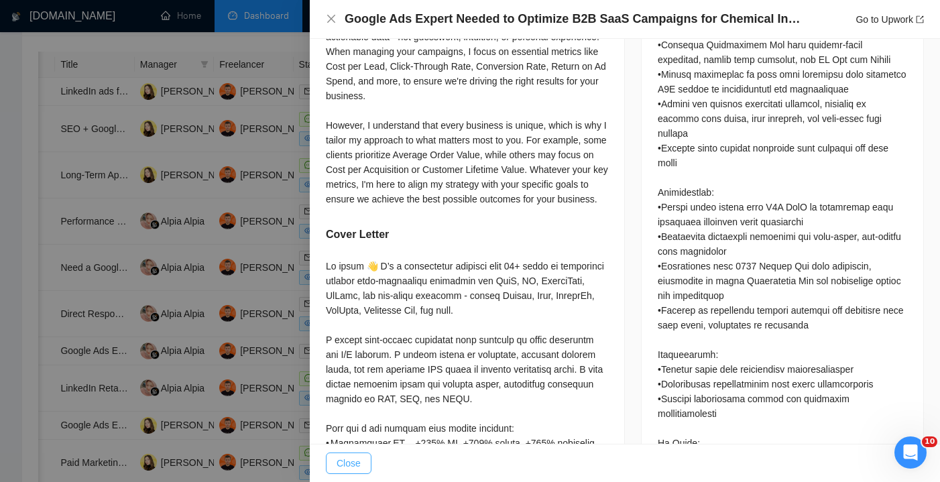
click at [353, 465] on span "Close" at bounding box center [349, 463] width 24 height 15
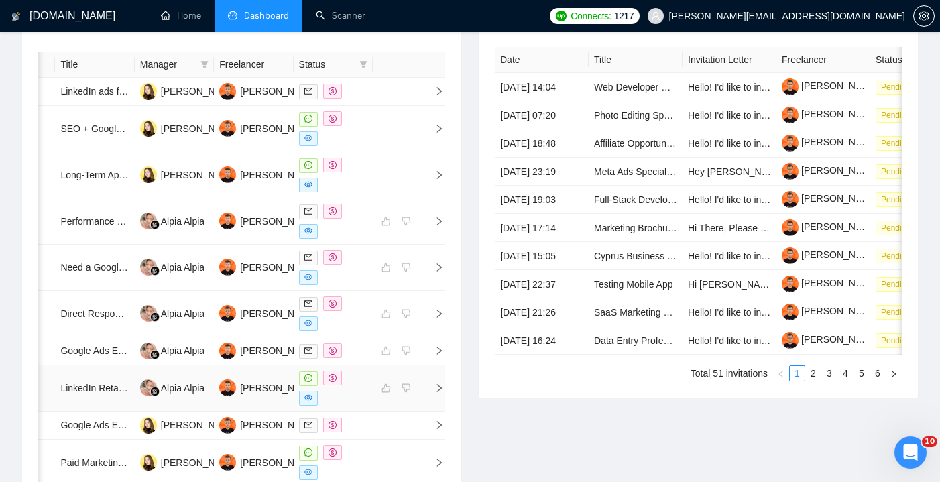
click at [355, 406] on div at bounding box center [333, 388] width 68 height 35
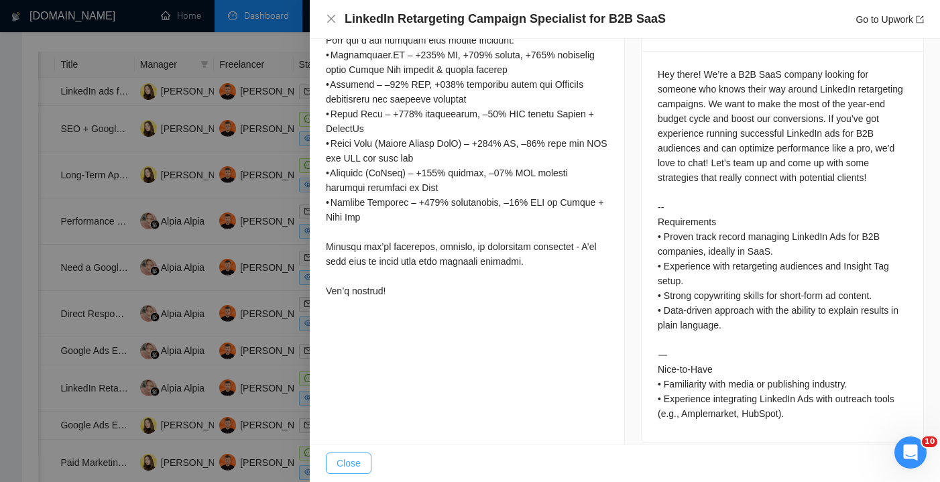
click at [349, 469] on span "Close" at bounding box center [349, 463] width 24 height 15
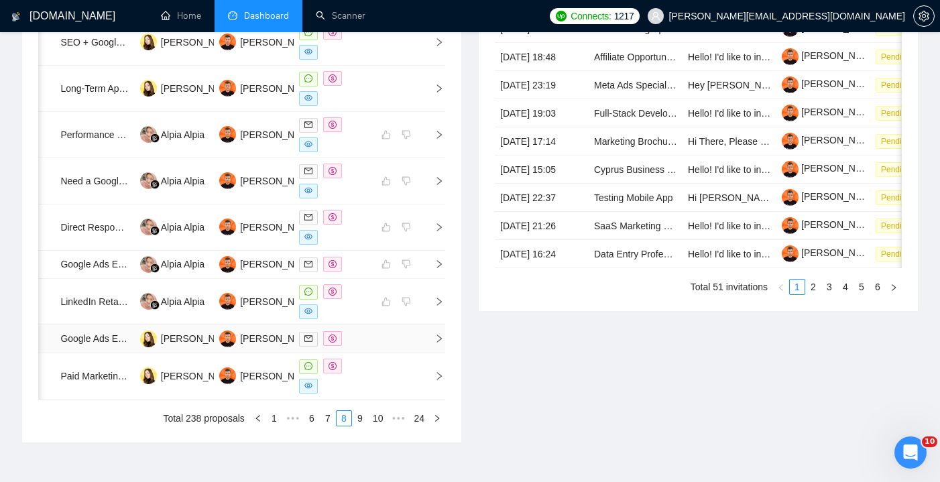
scroll to position [656, 0]
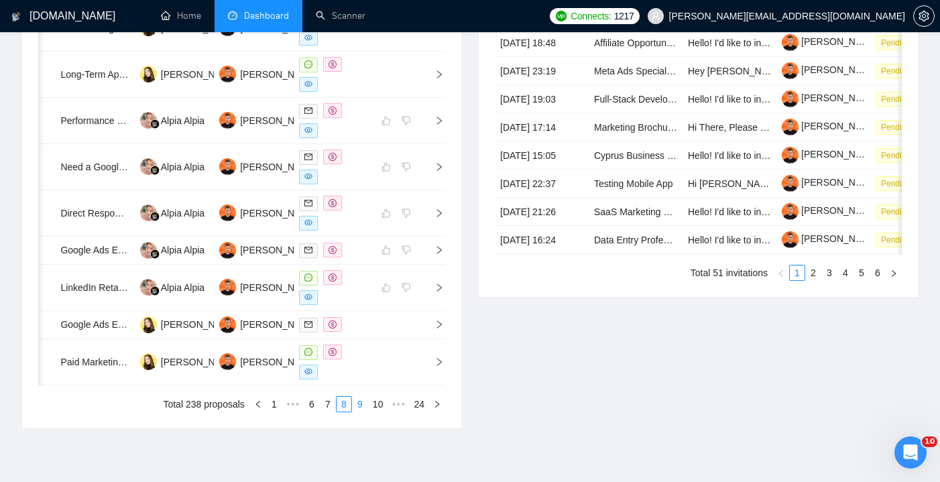
click at [357, 412] on link "9" at bounding box center [360, 404] width 15 height 15
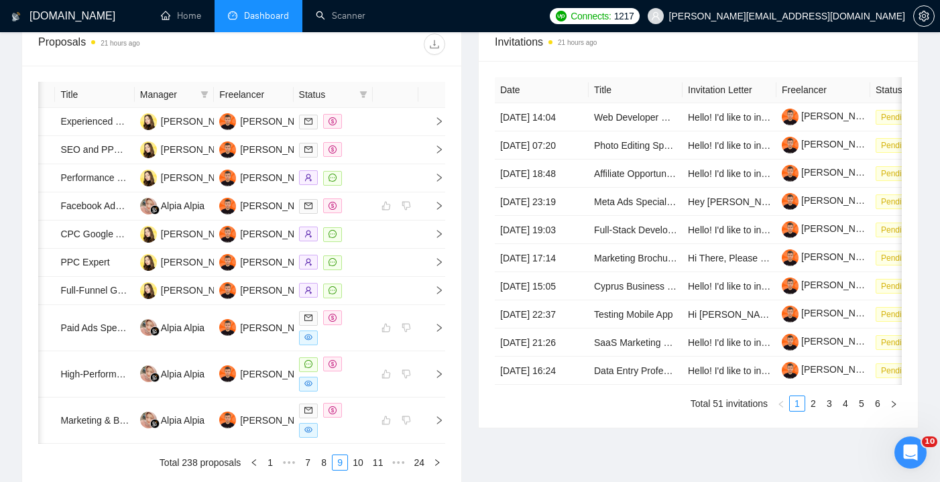
scroll to position [522, 0]
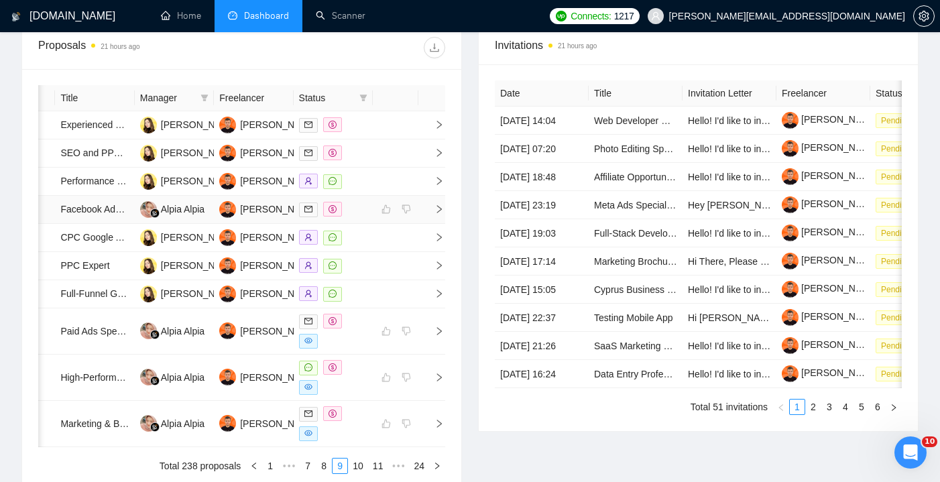
click at [359, 217] on div at bounding box center [333, 209] width 68 height 15
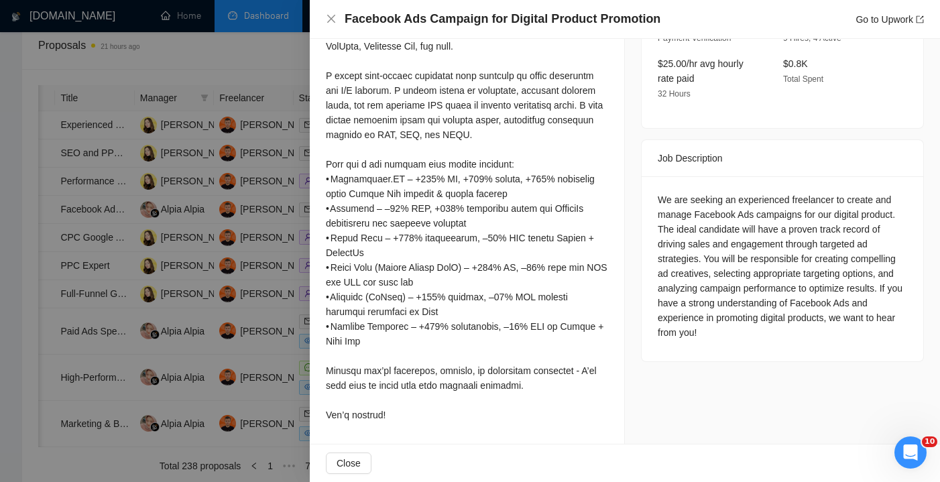
scroll to position [444, 0]
click at [353, 465] on span "Close" at bounding box center [349, 463] width 24 height 15
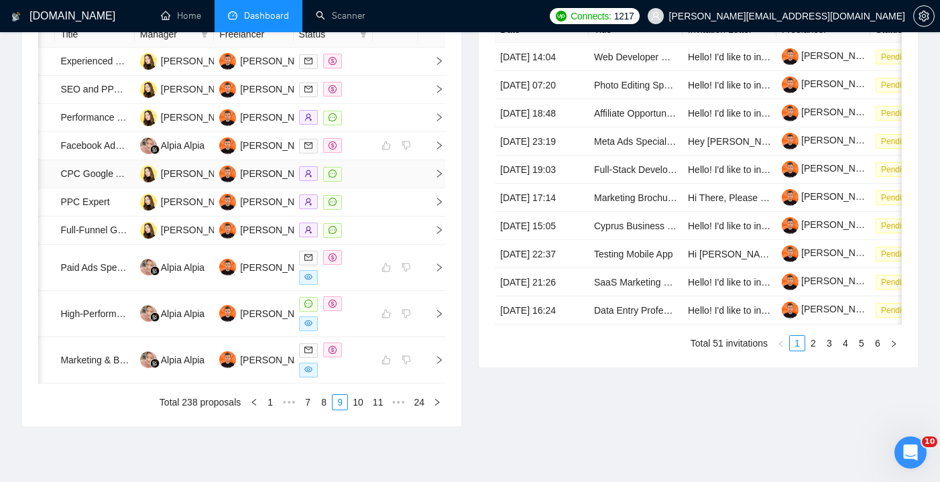
scroll to position [589, 0]
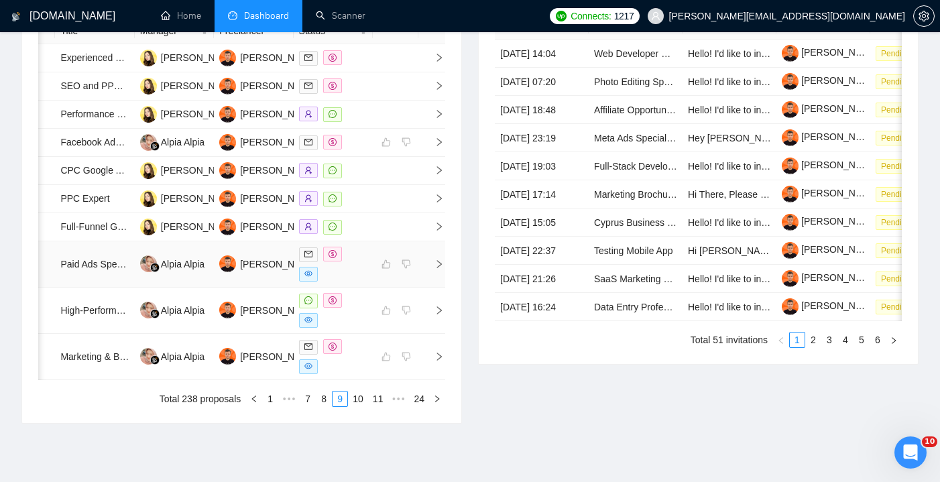
click at [366, 282] on div at bounding box center [333, 264] width 68 height 35
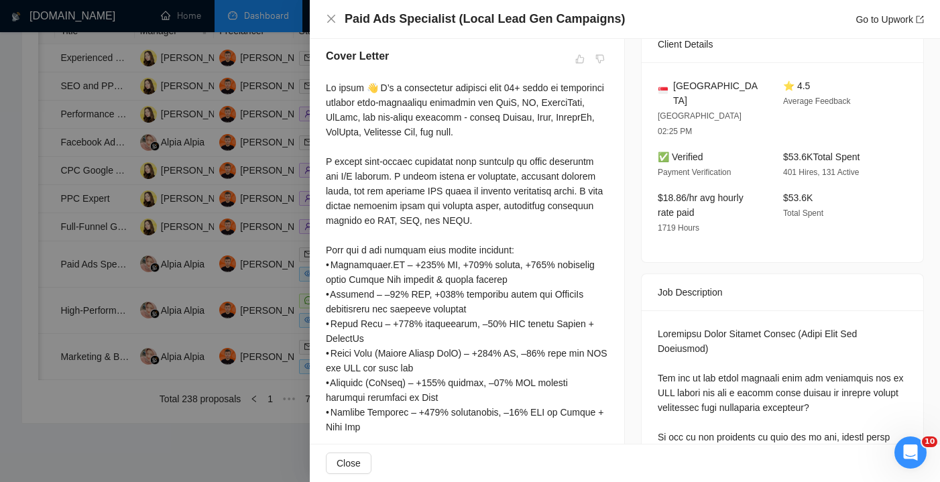
scroll to position [368, 0]
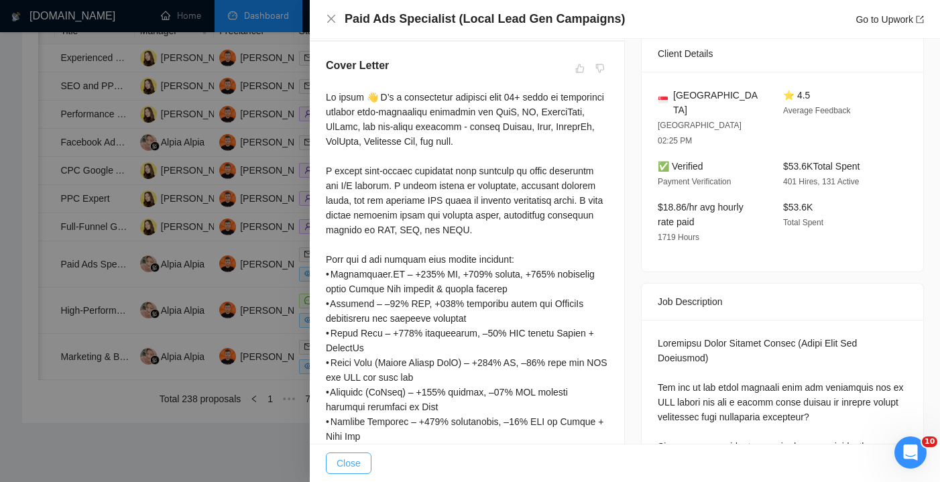
click at [355, 456] on span "Close" at bounding box center [349, 463] width 24 height 15
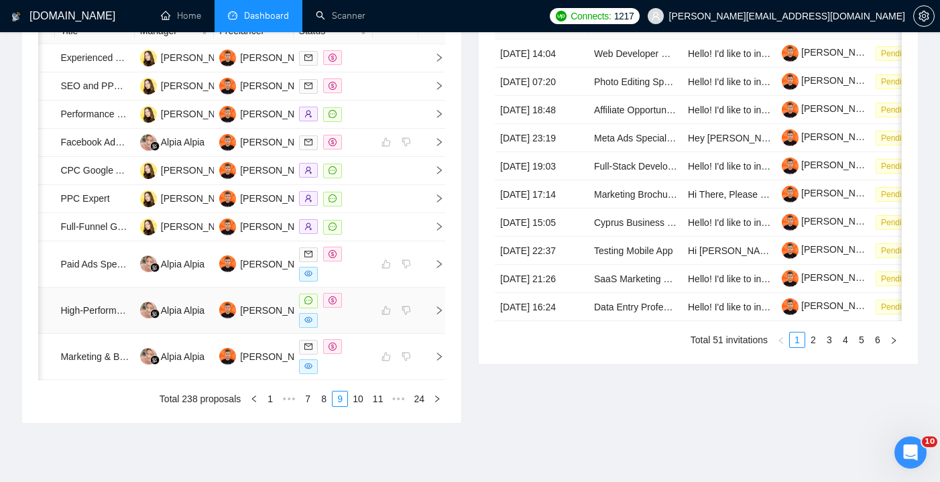
click at [359, 328] on div at bounding box center [333, 310] width 68 height 35
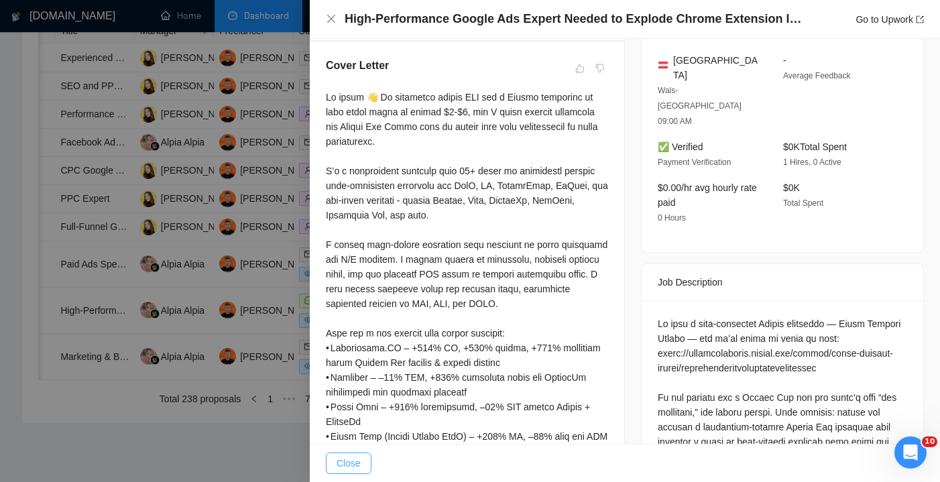
click at [347, 462] on span "Close" at bounding box center [349, 463] width 24 height 15
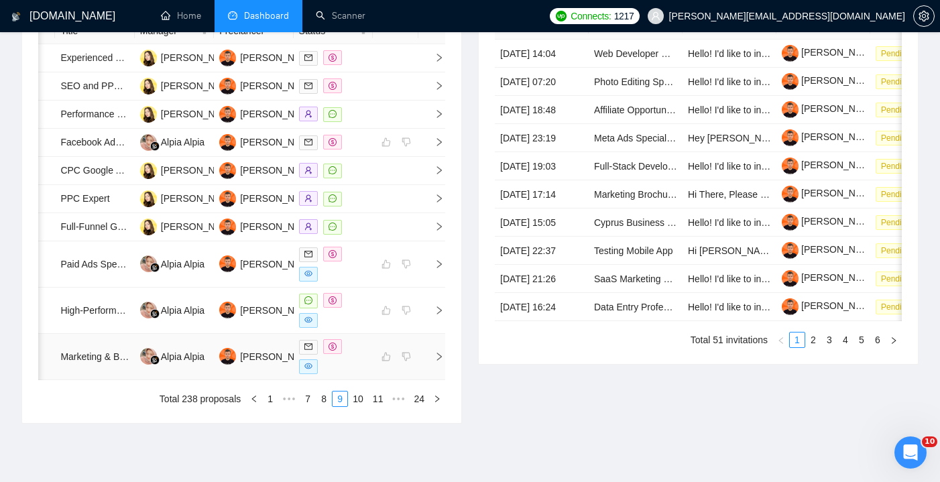
click at [358, 374] on div at bounding box center [333, 356] width 68 height 35
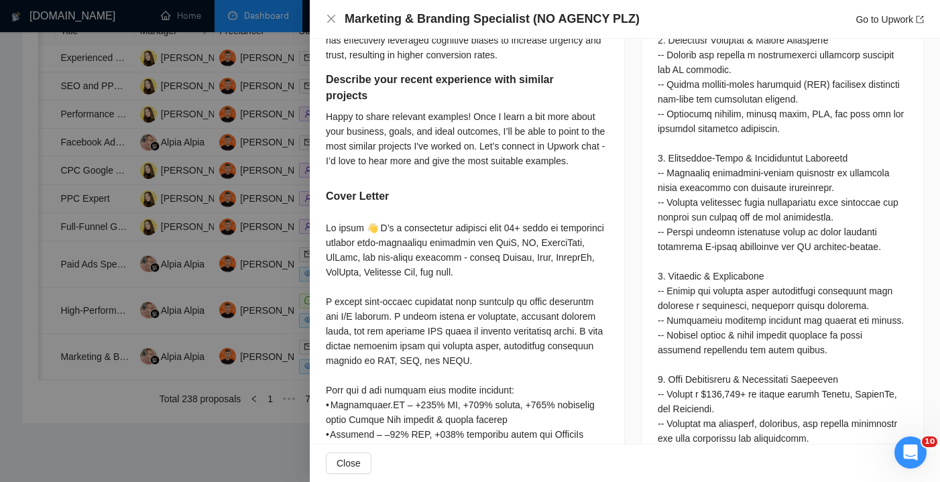
scroll to position [890, 0]
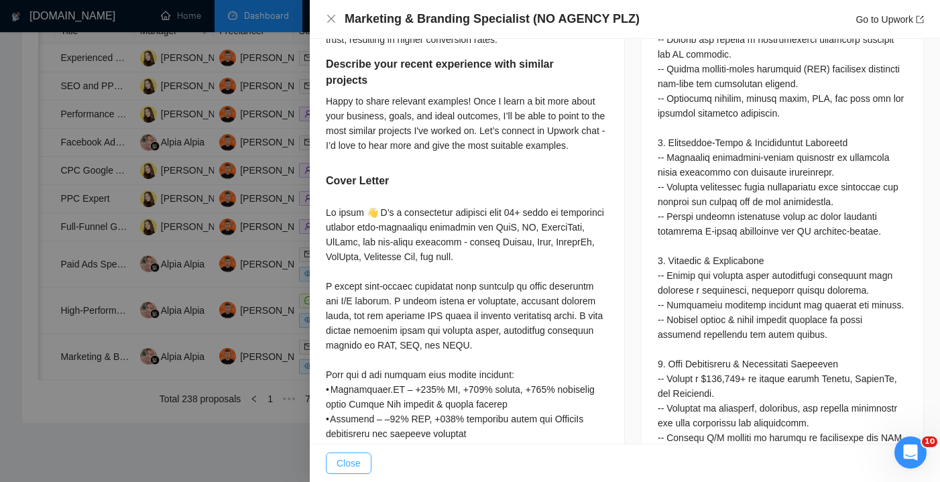
click at [349, 466] on span "Close" at bounding box center [349, 463] width 24 height 15
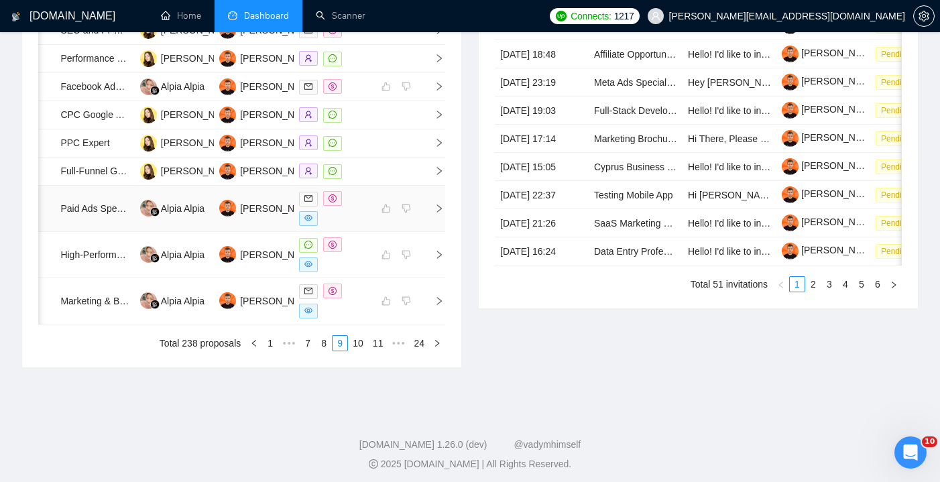
scroll to position [654, 0]
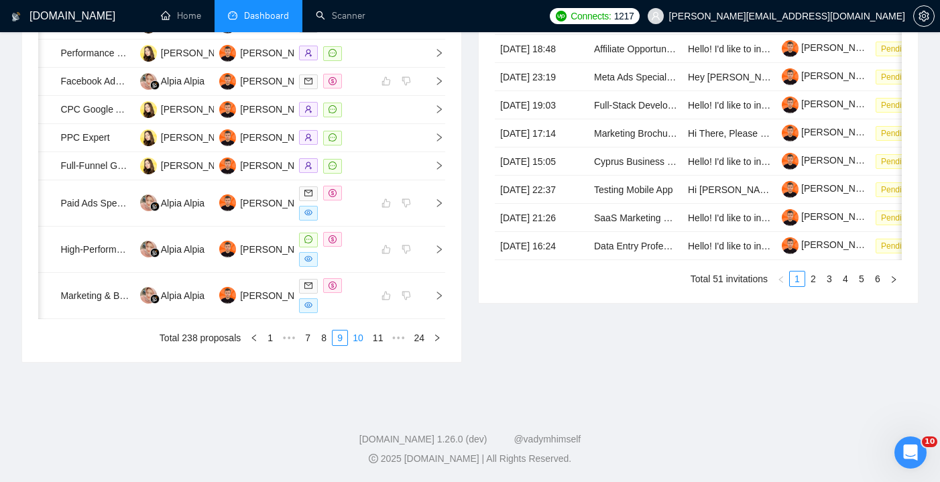
click at [356, 345] on link "10" at bounding box center [358, 337] width 19 height 15
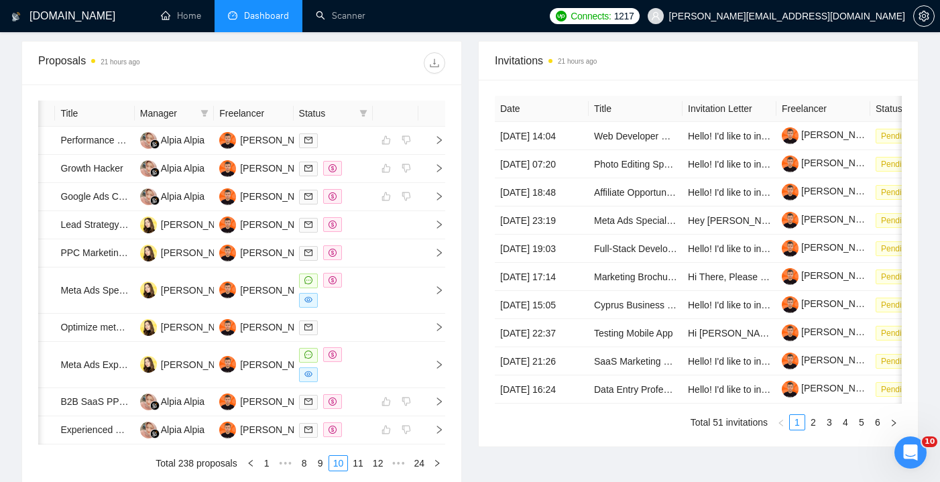
scroll to position [508, 0]
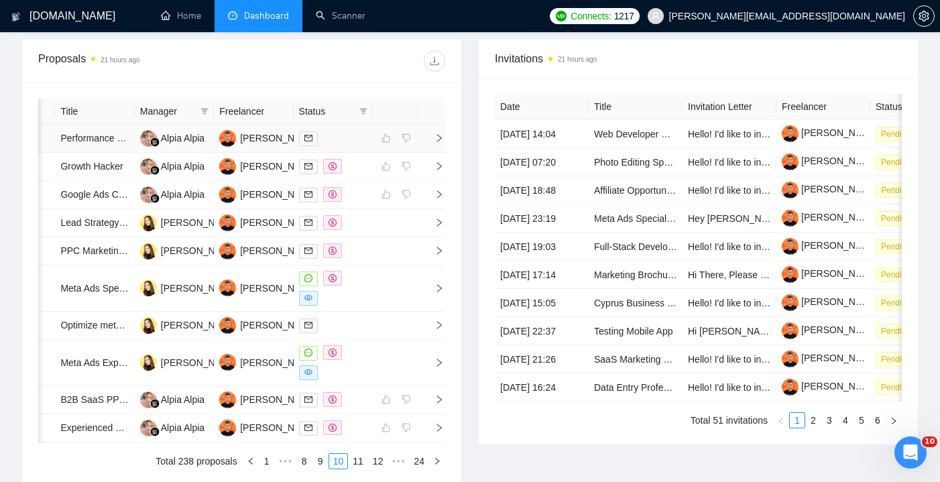
click at [359, 146] on div at bounding box center [333, 138] width 68 height 15
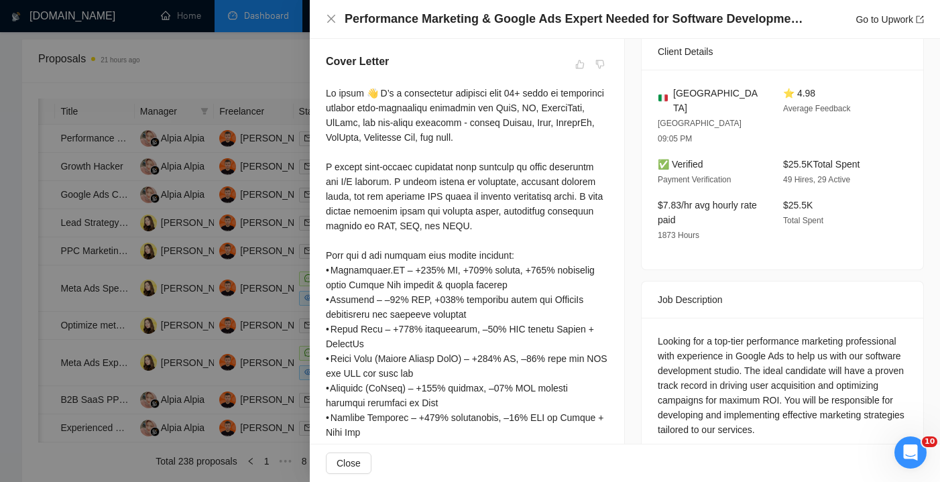
scroll to position [363, 0]
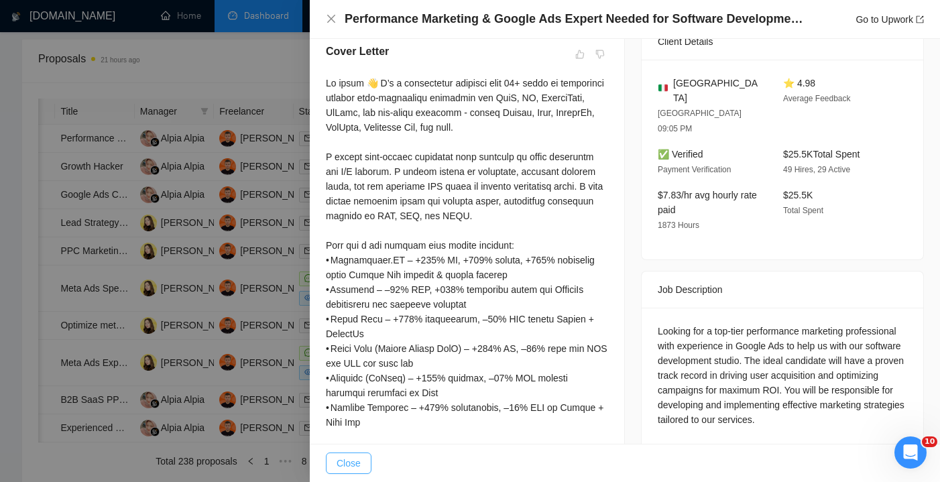
click at [342, 455] on button "Close" at bounding box center [349, 462] width 46 height 21
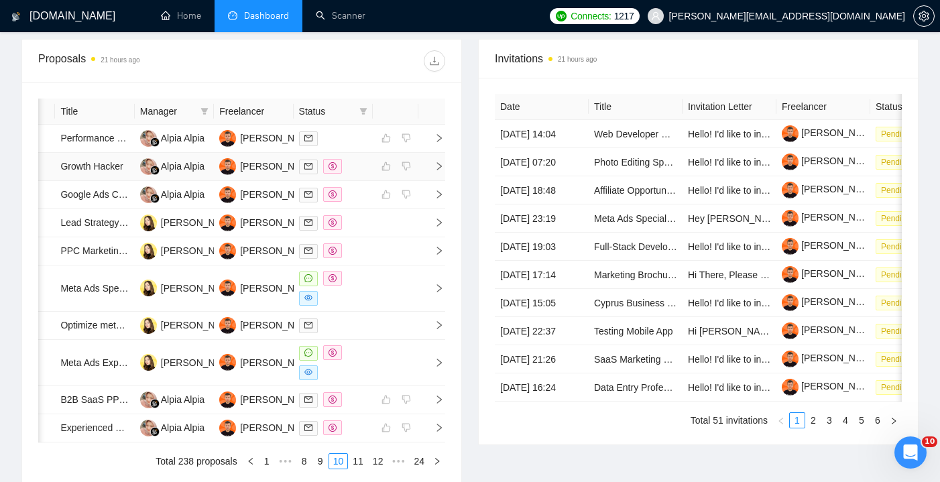
click at [351, 181] on td at bounding box center [333, 167] width 79 height 28
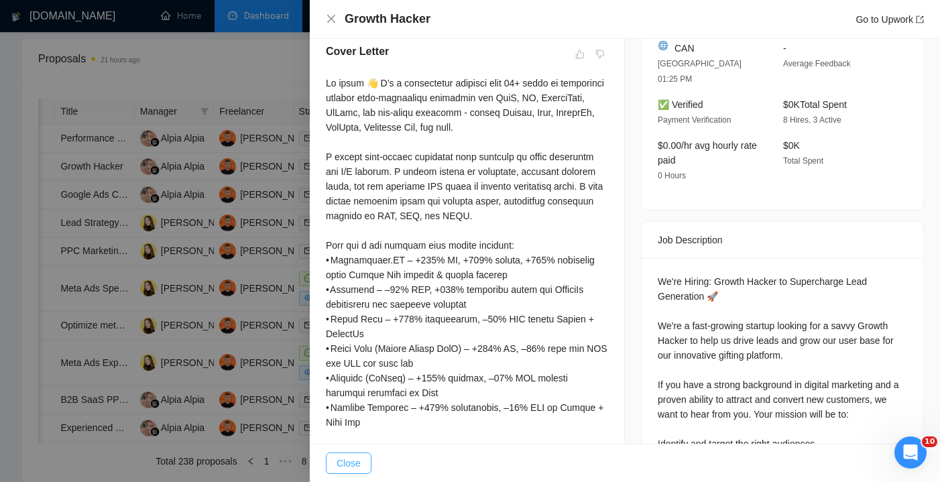
click at [361, 464] on button "Close" at bounding box center [349, 462] width 46 height 21
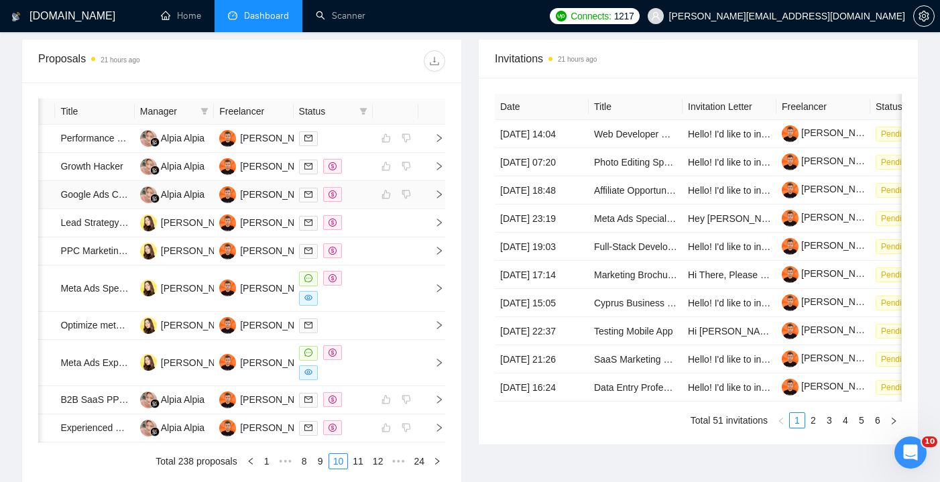
click at [366, 202] on div at bounding box center [333, 194] width 68 height 15
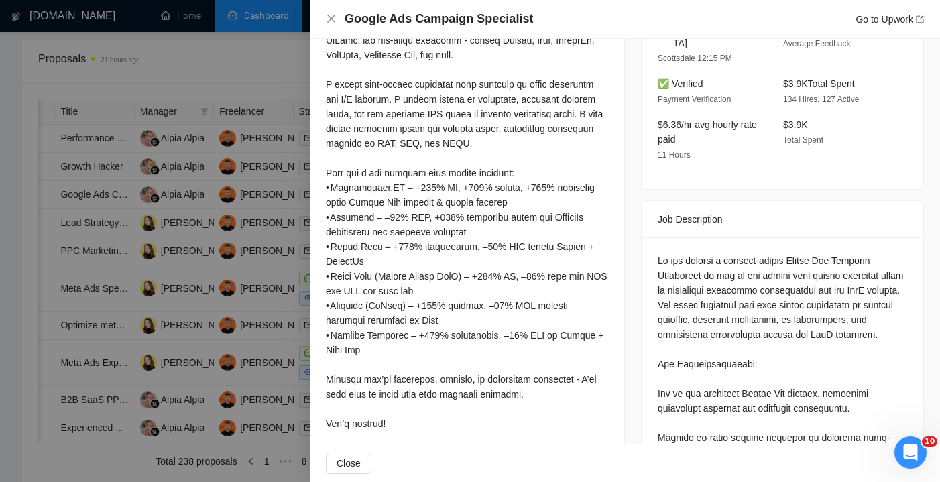
scroll to position [450, 0]
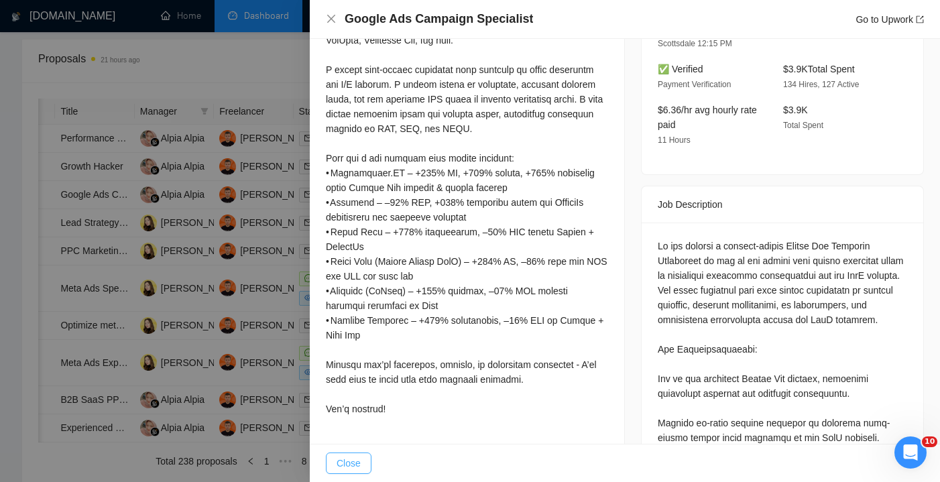
click at [355, 463] on span "Close" at bounding box center [349, 463] width 24 height 15
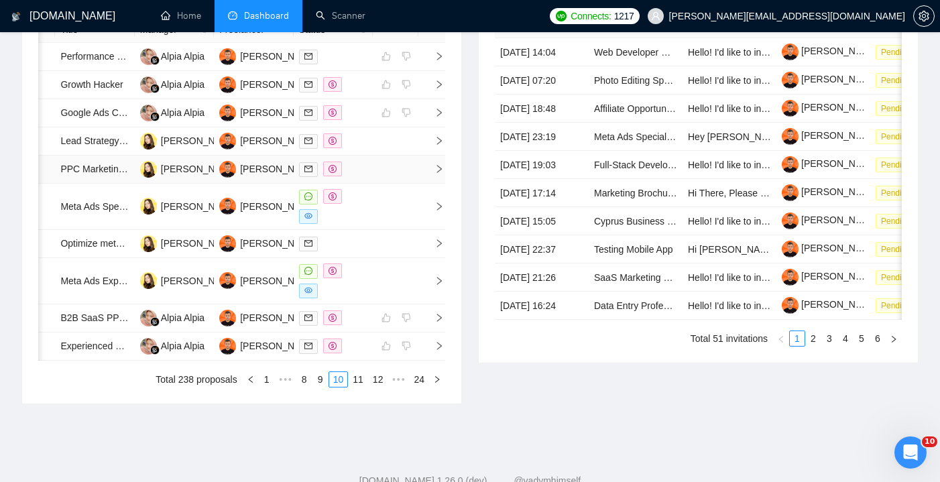
scroll to position [615, 0]
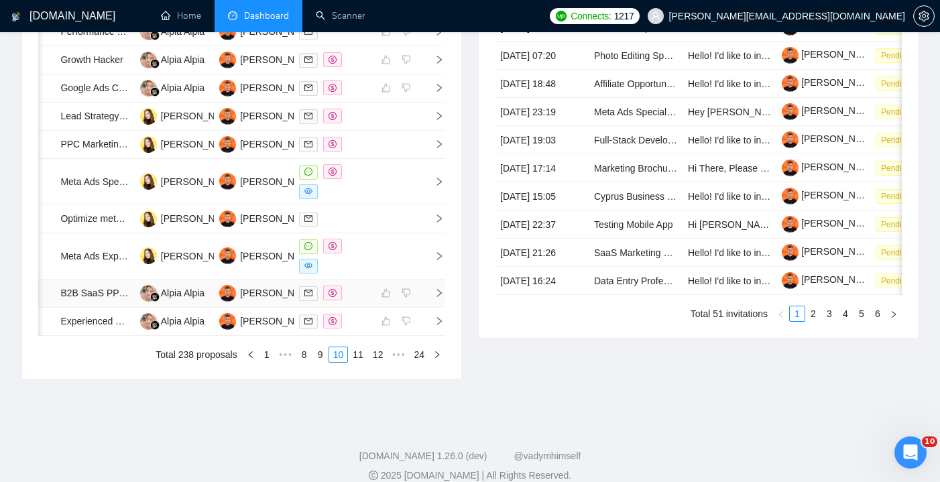
click at [365, 301] on div at bounding box center [333, 293] width 68 height 15
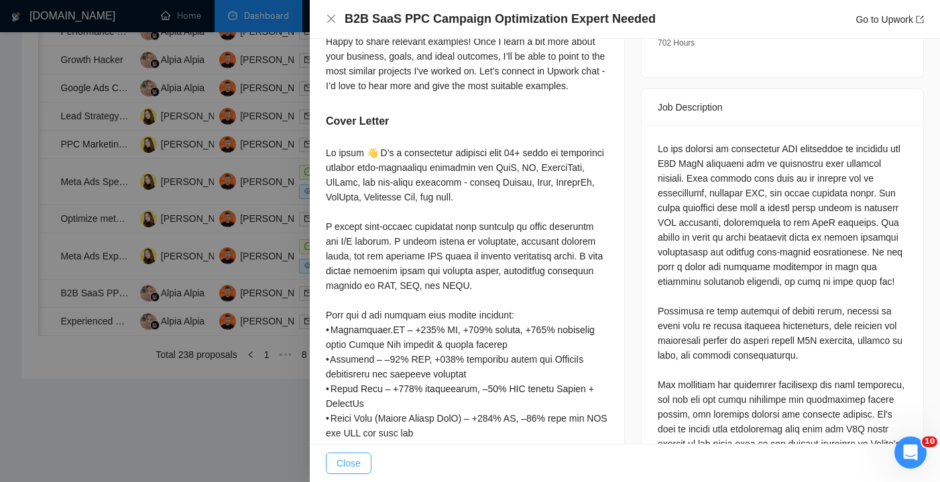
scroll to position [558, 0]
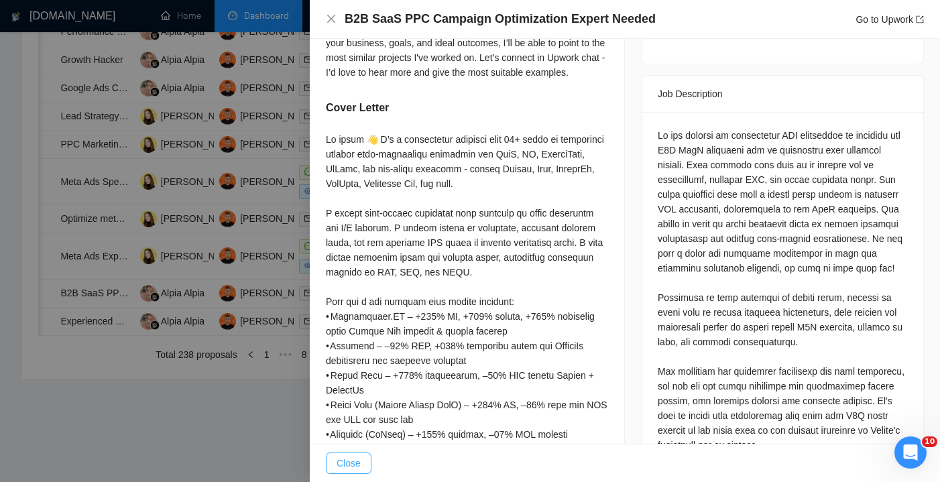
click at [345, 463] on span "Close" at bounding box center [349, 463] width 24 height 15
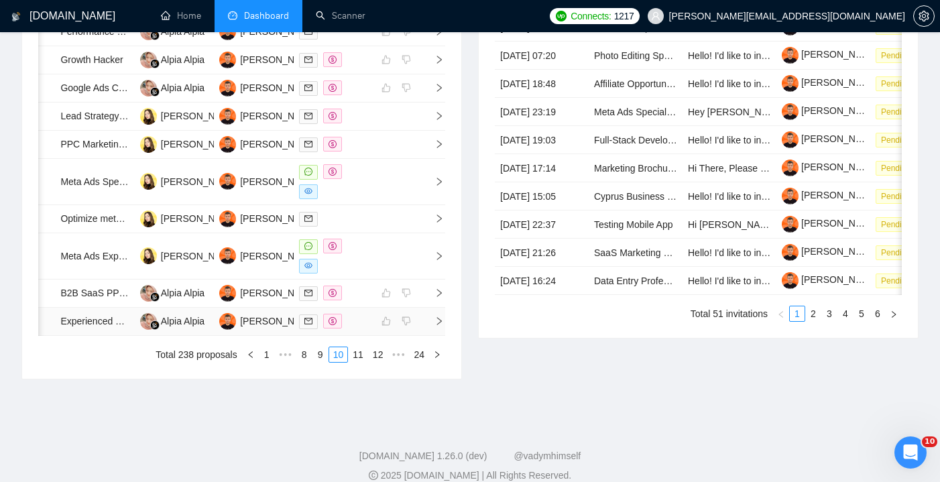
click at [362, 329] on div at bounding box center [333, 321] width 68 height 15
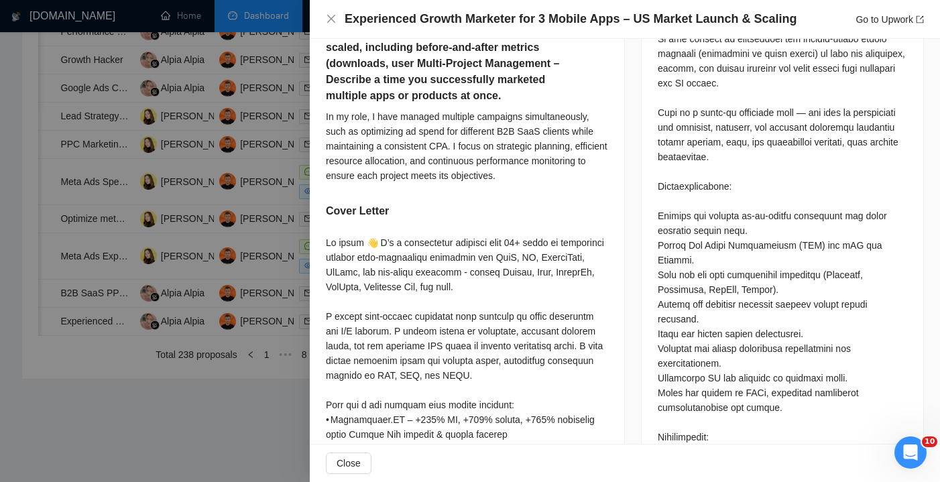
scroll to position [737, 0]
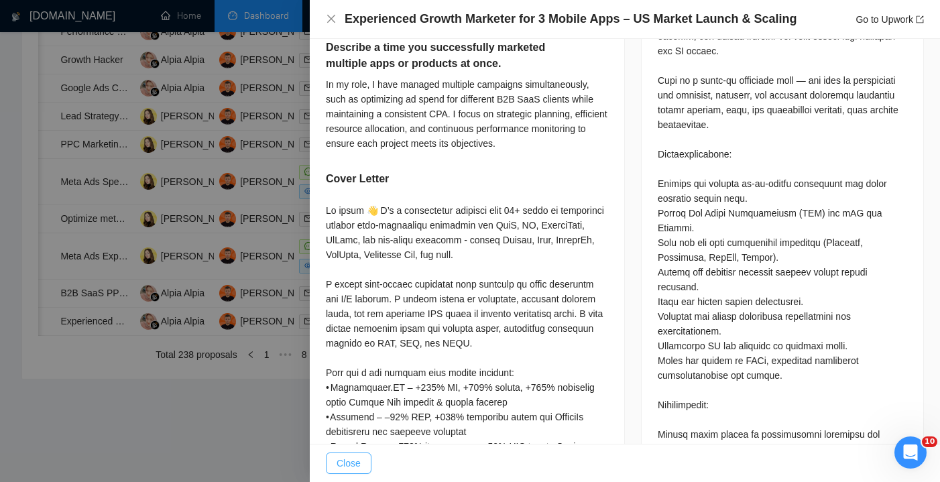
click at [359, 459] on span "Close" at bounding box center [349, 463] width 24 height 15
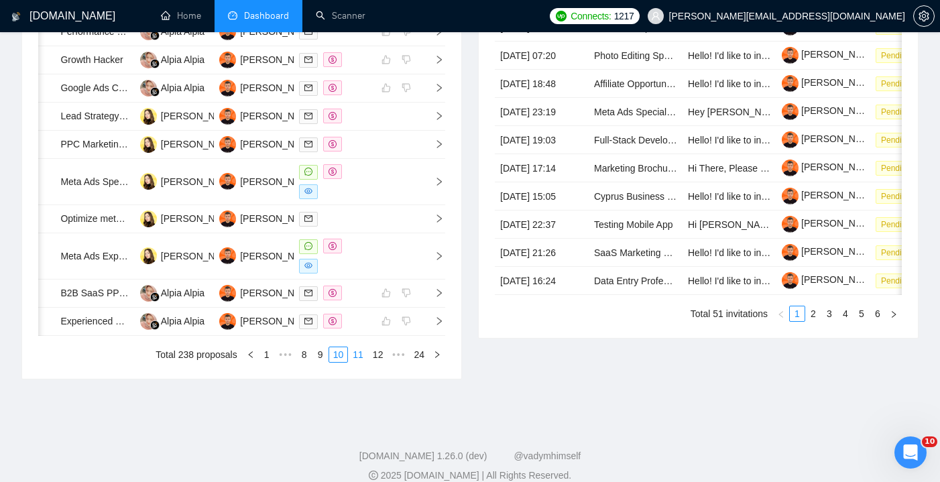
click at [351, 362] on link "11" at bounding box center [358, 354] width 19 height 15
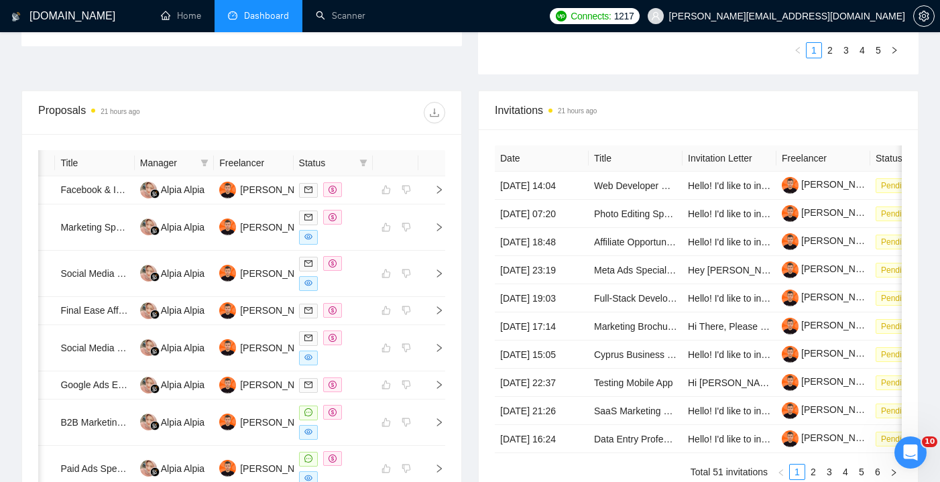
scroll to position [461, 0]
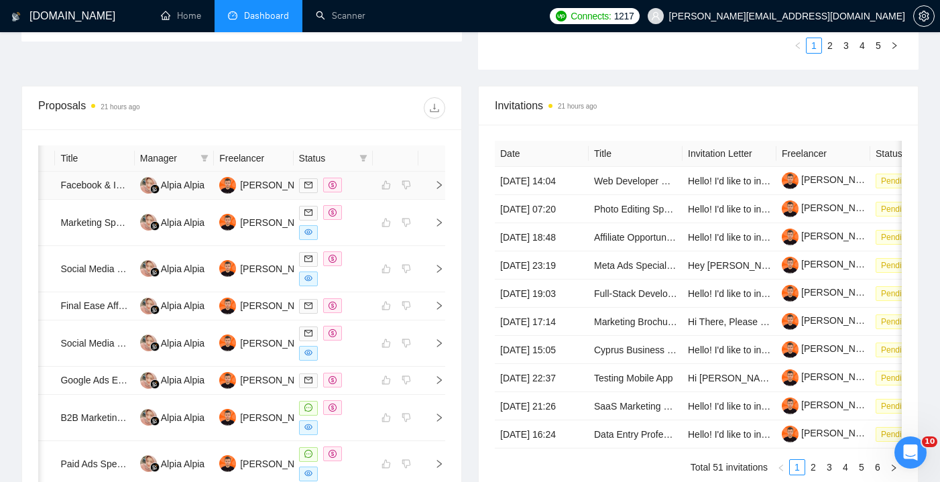
click at [357, 193] on div at bounding box center [333, 185] width 68 height 15
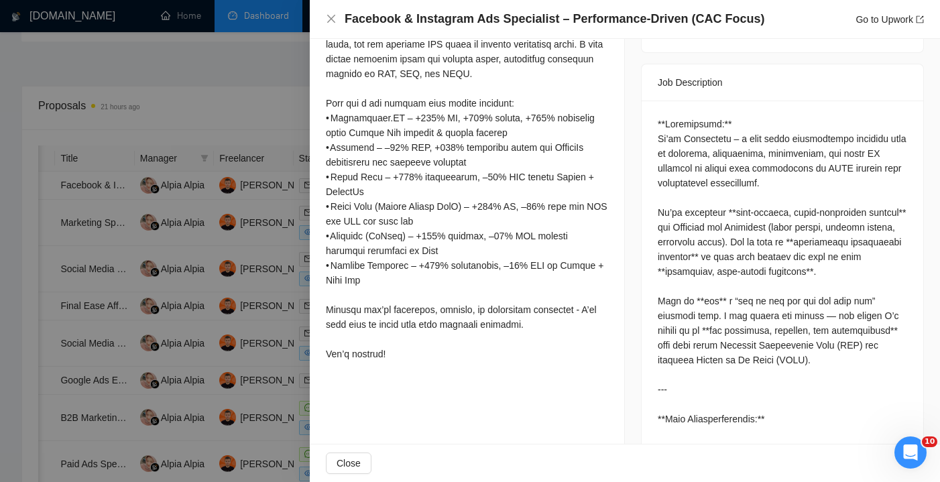
scroll to position [440, 0]
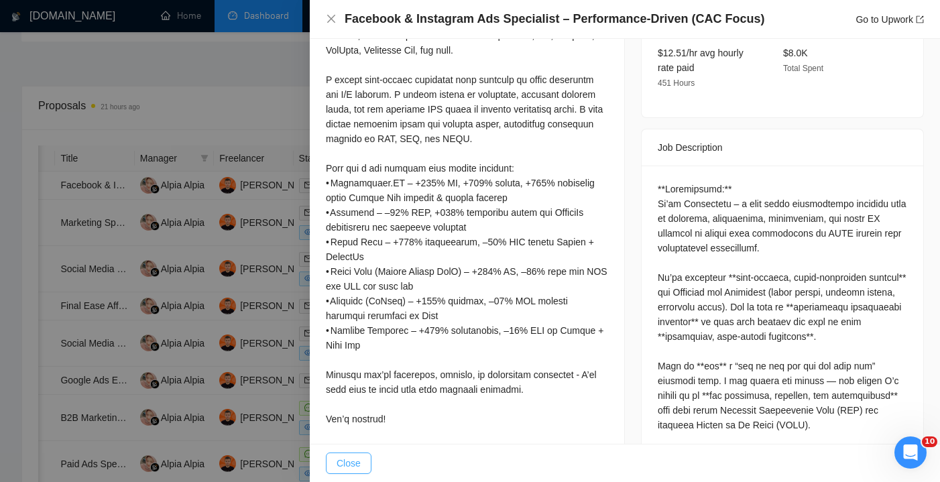
click at [350, 459] on span "Close" at bounding box center [349, 463] width 24 height 15
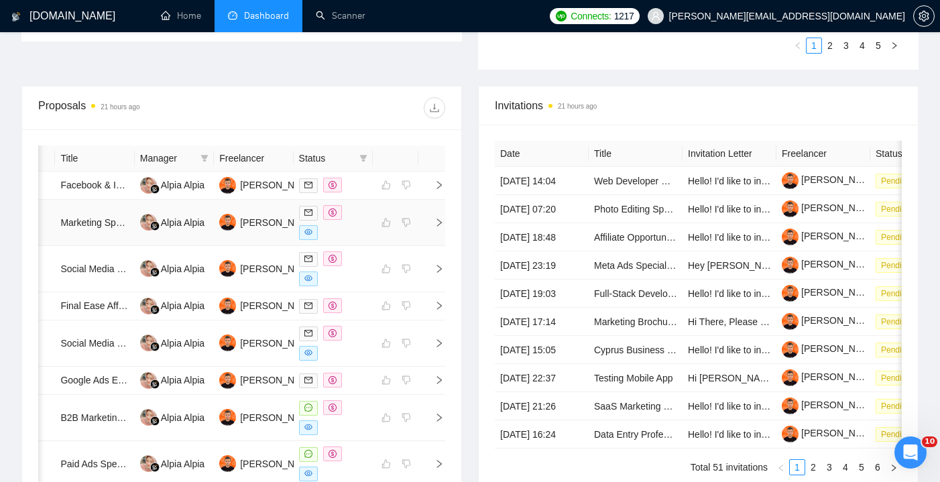
click at [359, 232] on div at bounding box center [333, 222] width 68 height 35
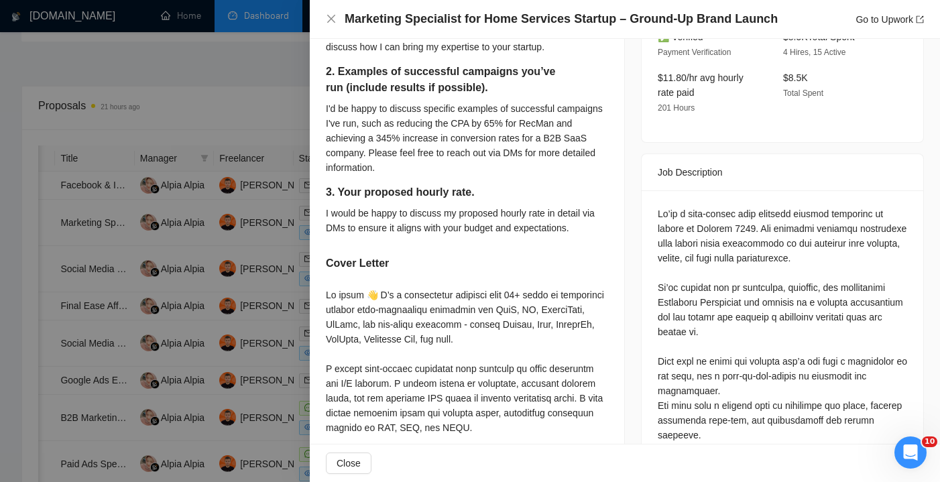
scroll to position [499, 0]
click at [349, 455] on button "Close" at bounding box center [349, 462] width 46 height 21
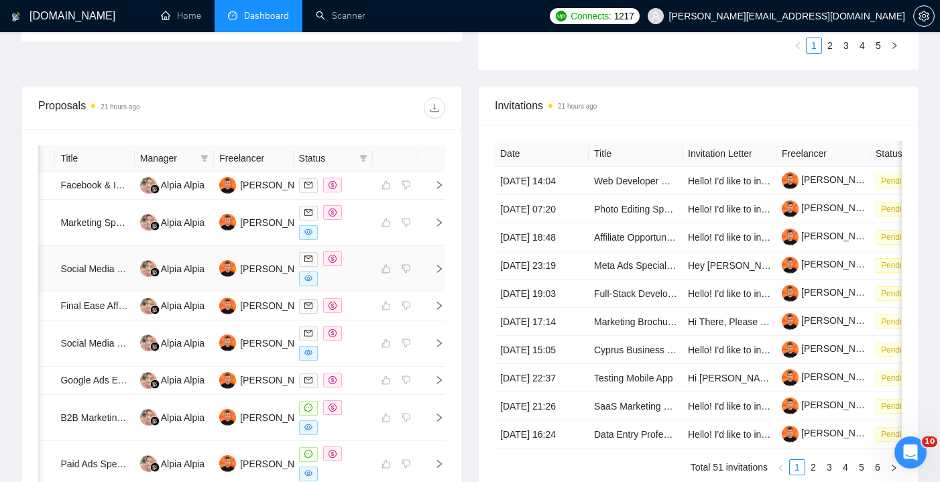
click at [353, 286] on div at bounding box center [333, 268] width 68 height 35
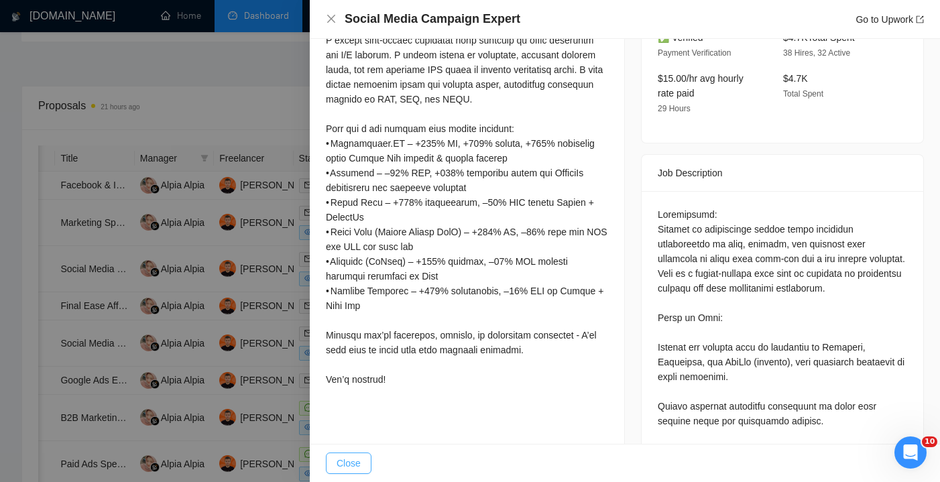
click at [360, 458] on span "Close" at bounding box center [349, 463] width 24 height 15
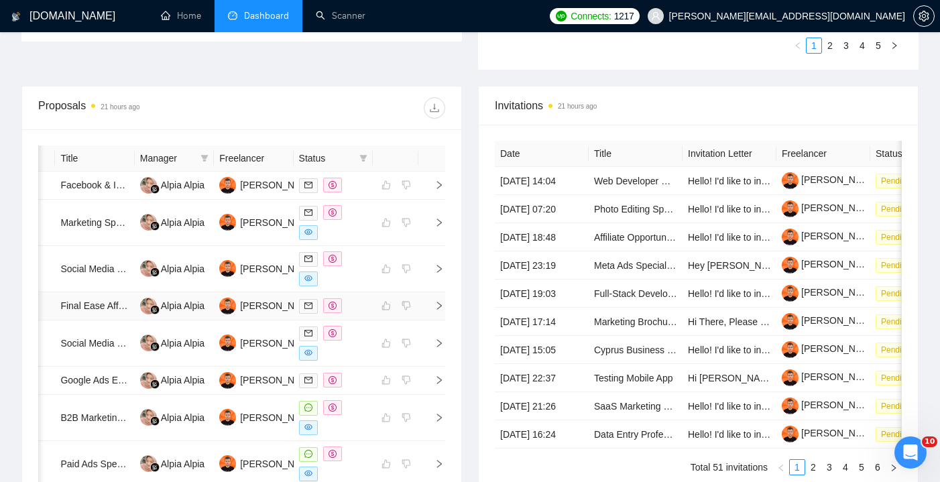
click at [360, 314] on div at bounding box center [333, 305] width 68 height 15
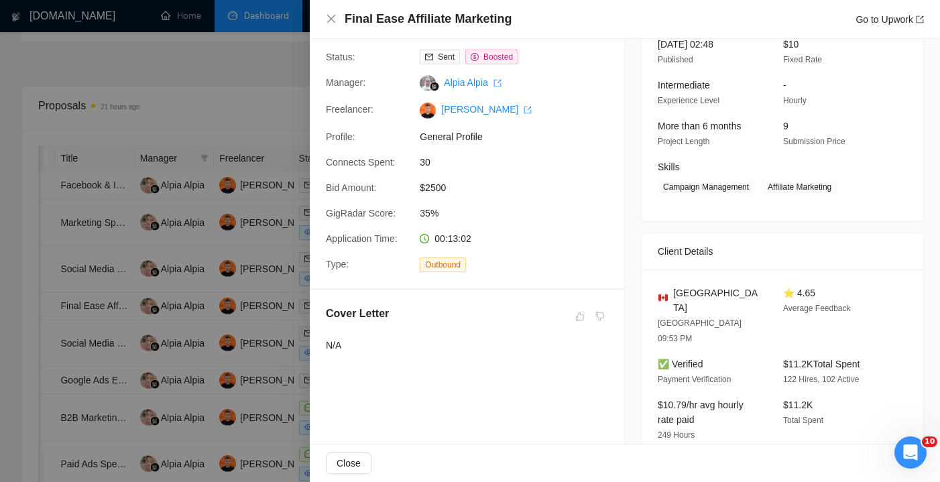
scroll to position [97, 0]
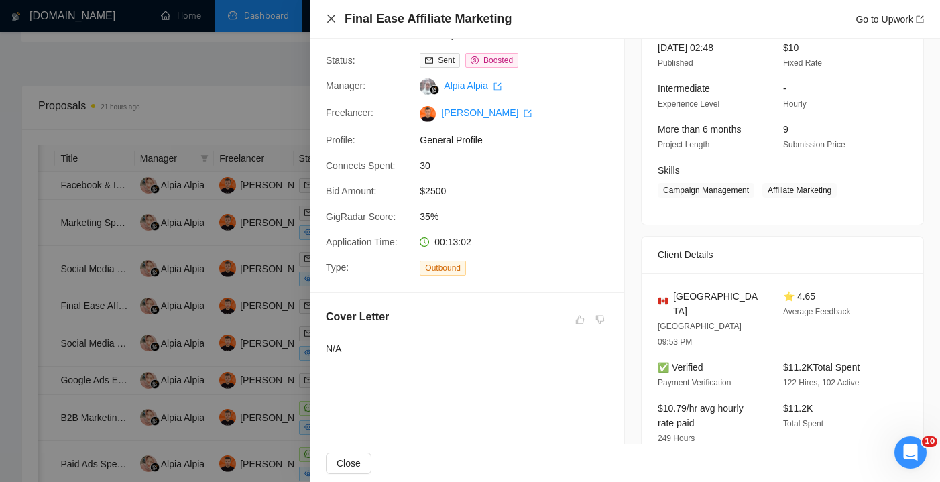
click at [332, 19] on icon "close" at bounding box center [331, 19] width 8 height 8
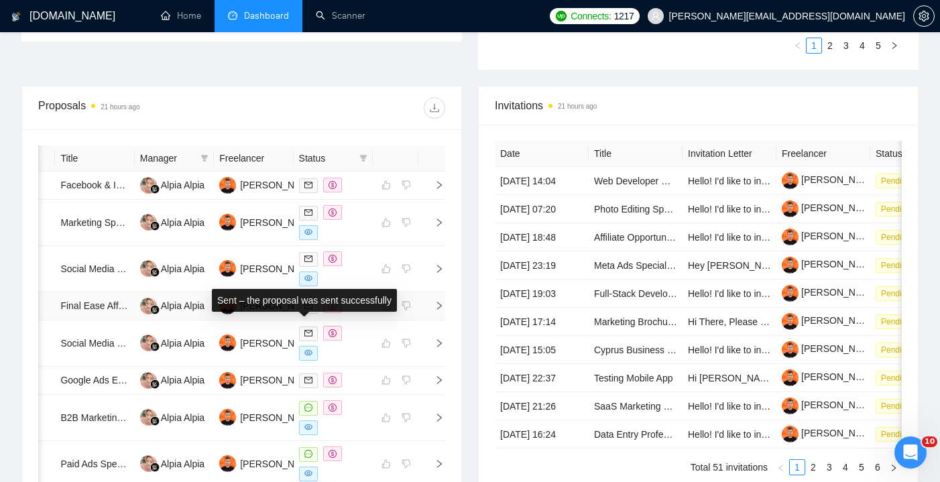
click at [313, 314] on span at bounding box center [308, 306] width 19 height 15
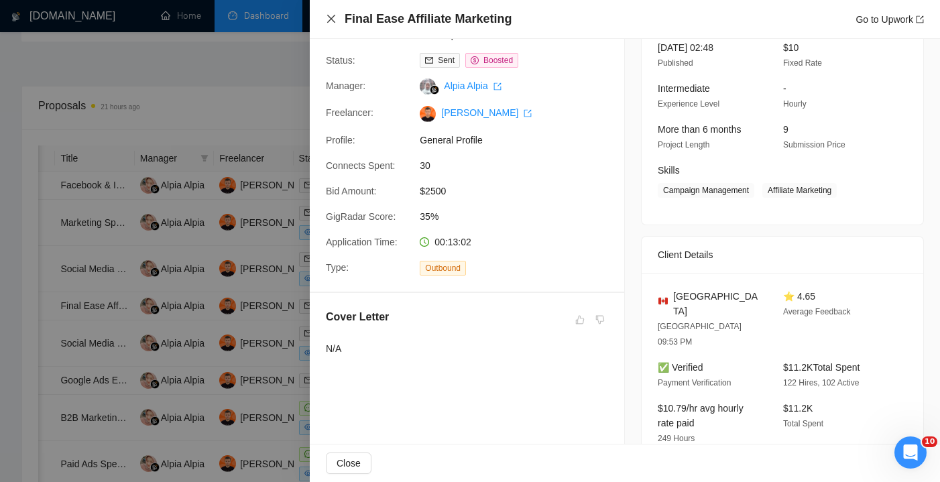
click at [335, 19] on icon "close" at bounding box center [331, 18] width 11 height 11
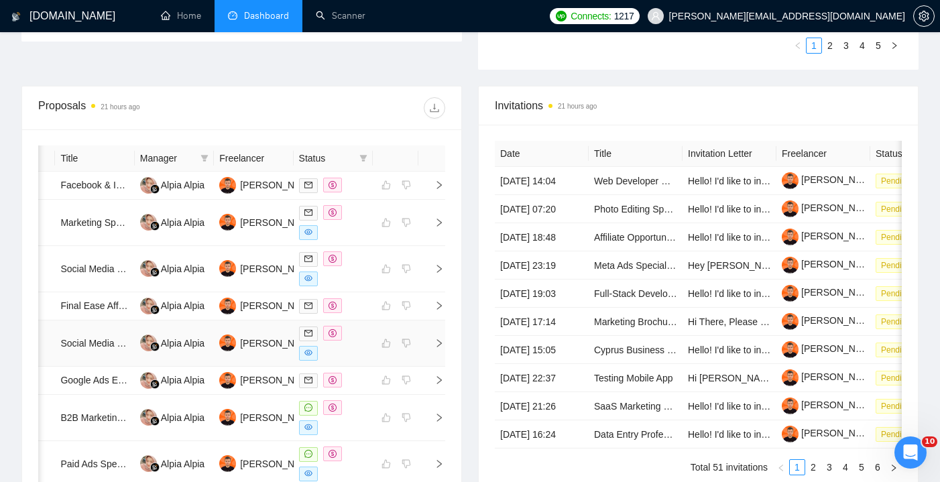
click at [361, 361] on div at bounding box center [333, 343] width 68 height 35
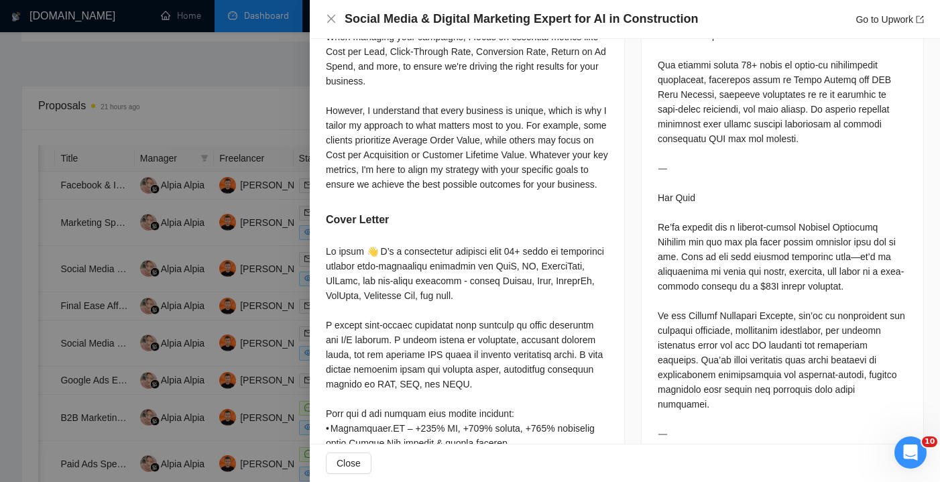
scroll to position [845, 0]
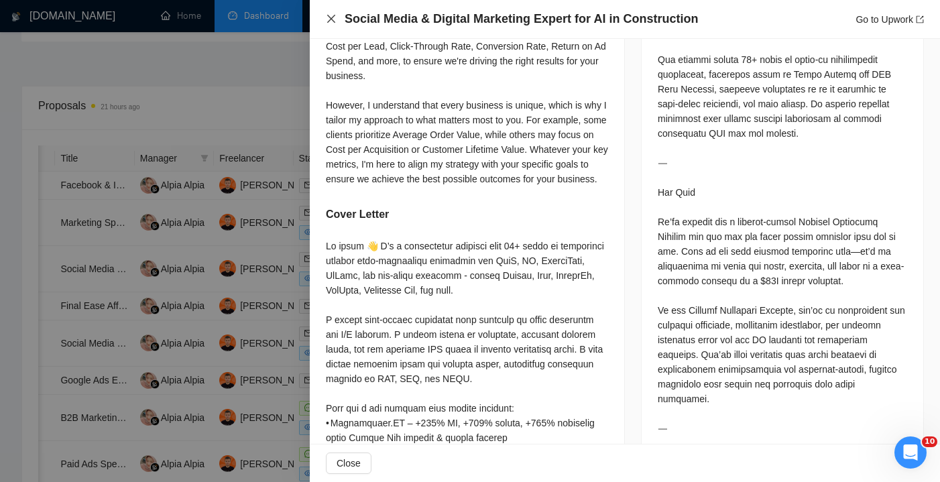
click at [331, 14] on icon "close" at bounding box center [331, 18] width 11 height 11
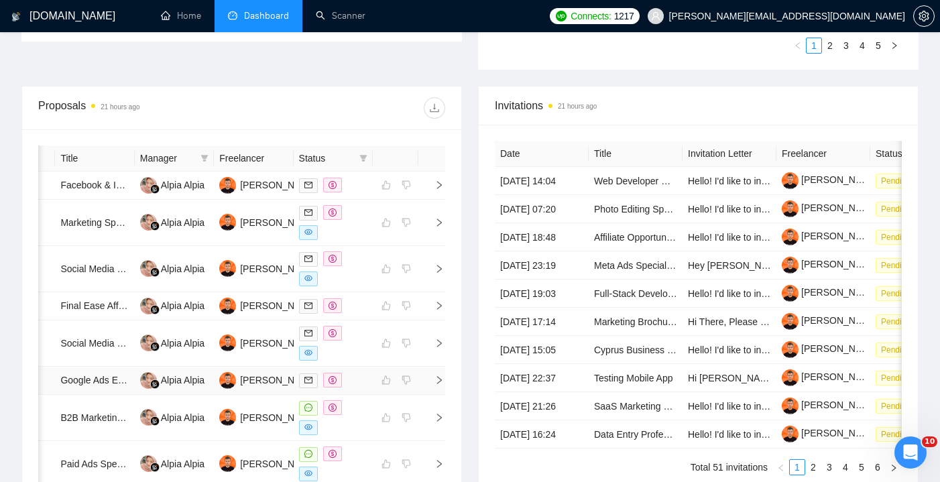
click at [361, 388] on div at bounding box center [333, 380] width 68 height 15
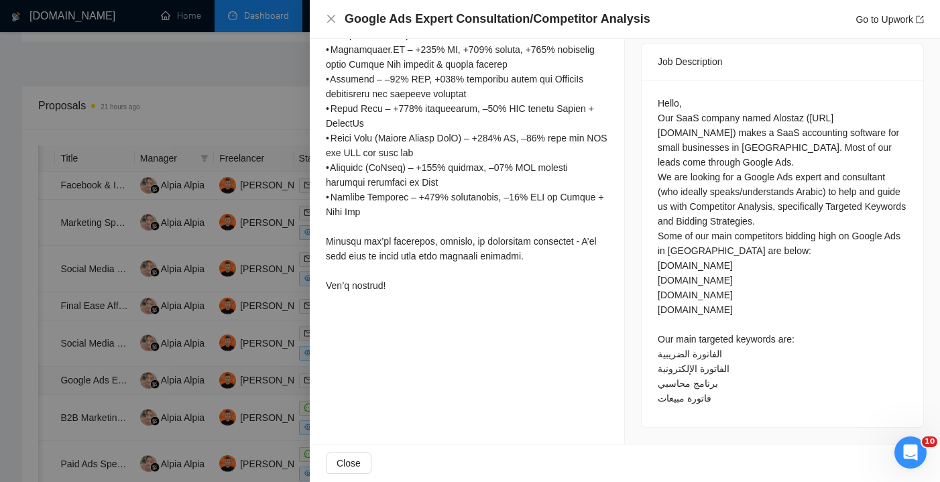
scroll to position [543, 0]
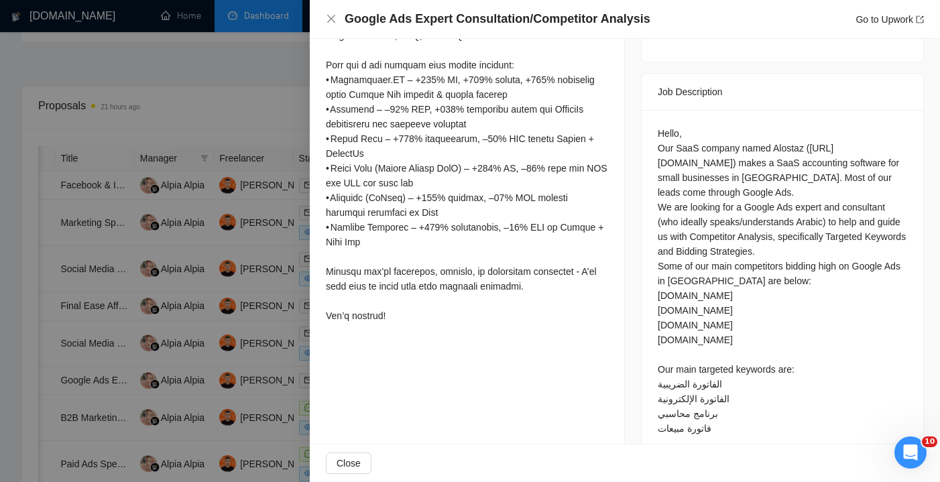
click at [331, 26] on div "Google Ads Expert Consultation/Competitor Analysis Go to Upwork" at bounding box center [625, 19] width 598 height 17
click at [332, 23] on icon "close" at bounding box center [331, 18] width 11 height 11
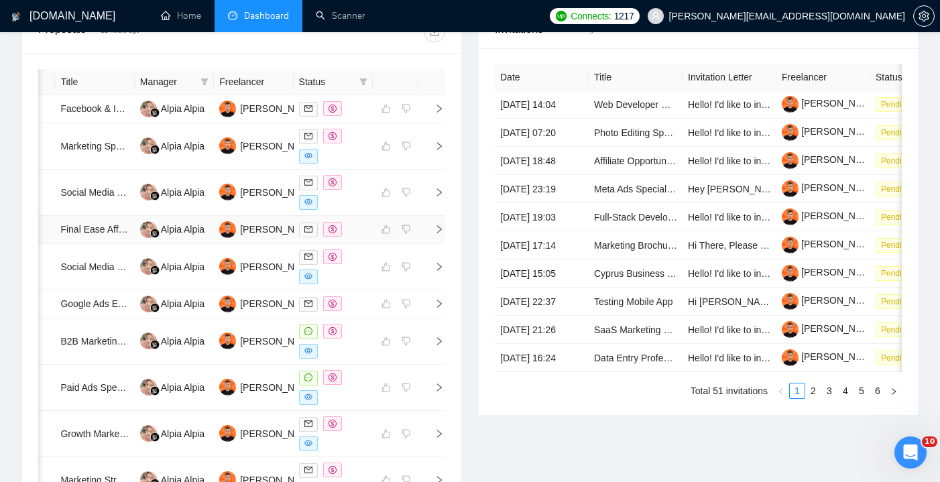
scroll to position [549, 0]
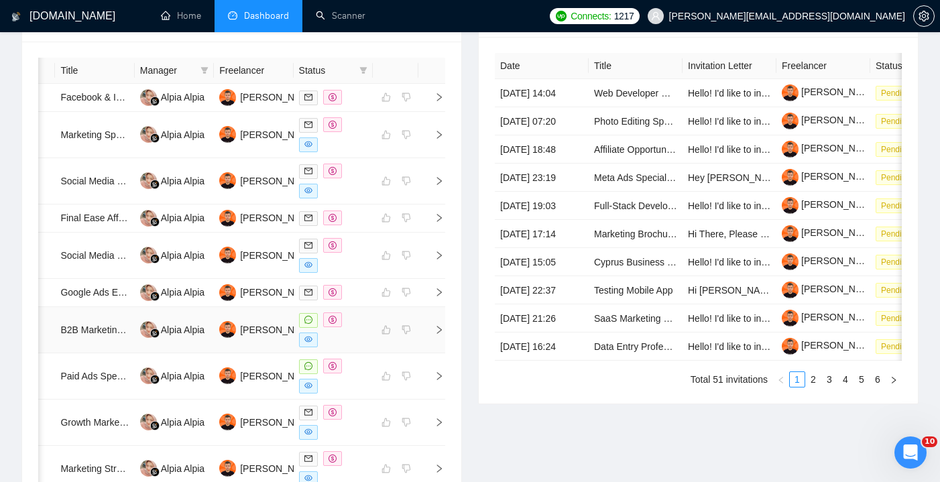
click at [358, 347] on div at bounding box center [333, 329] width 68 height 35
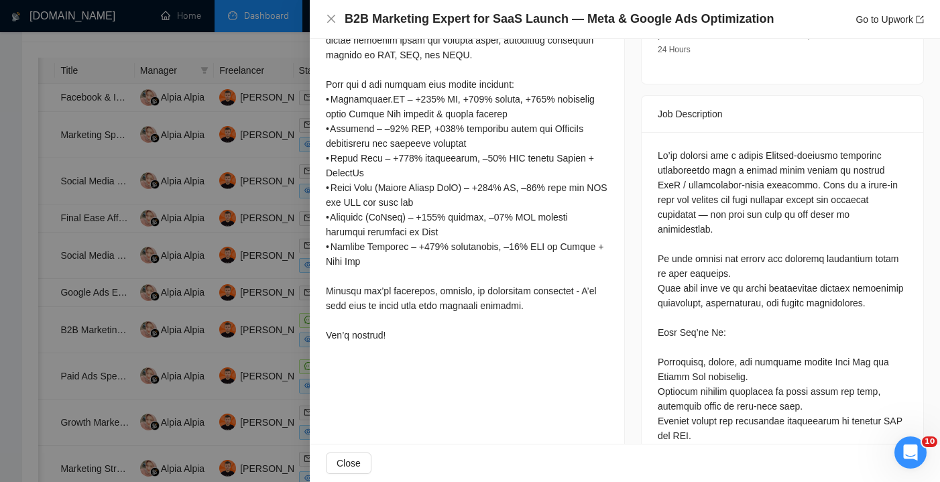
click at [347, 477] on div "Close" at bounding box center [625, 463] width 630 height 38
click at [353, 472] on button "Close" at bounding box center [349, 462] width 46 height 21
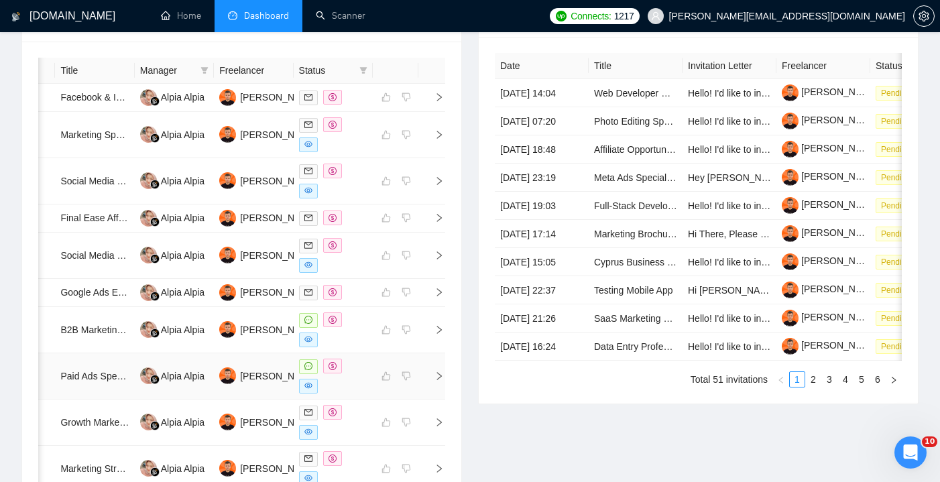
click at [365, 393] on div at bounding box center [333, 376] width 68 height 35
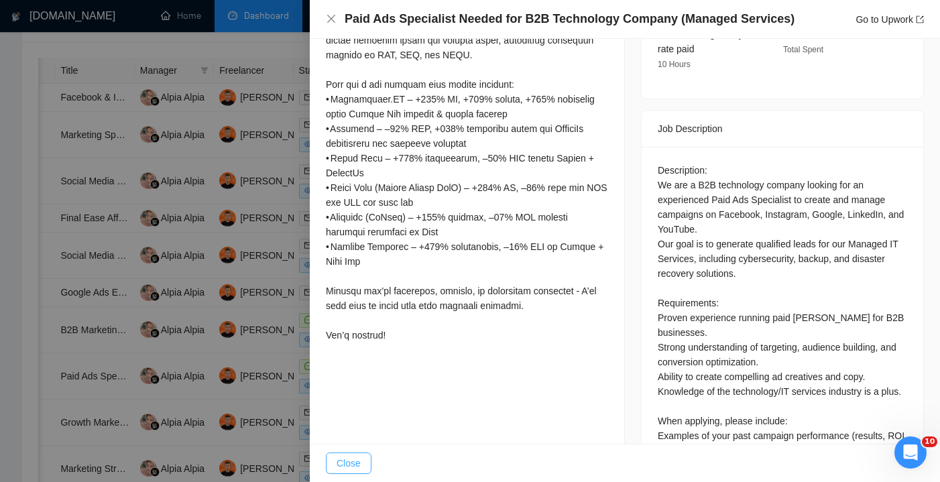
click at [352, 459] on span "Close" at bounding box center [349, 463] width 24 height 15
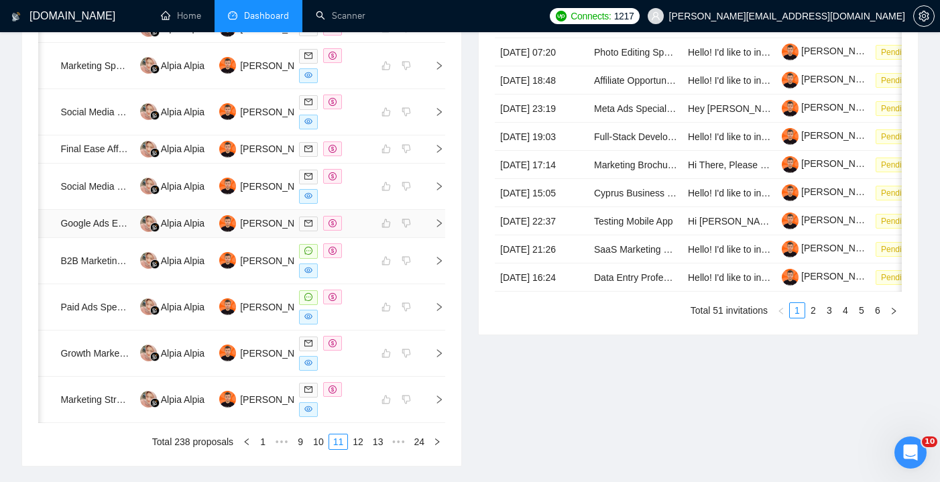
scroll to position [619, 0]
click at [361, 370] on div at bounding box center [333, 352] width 68 height 35
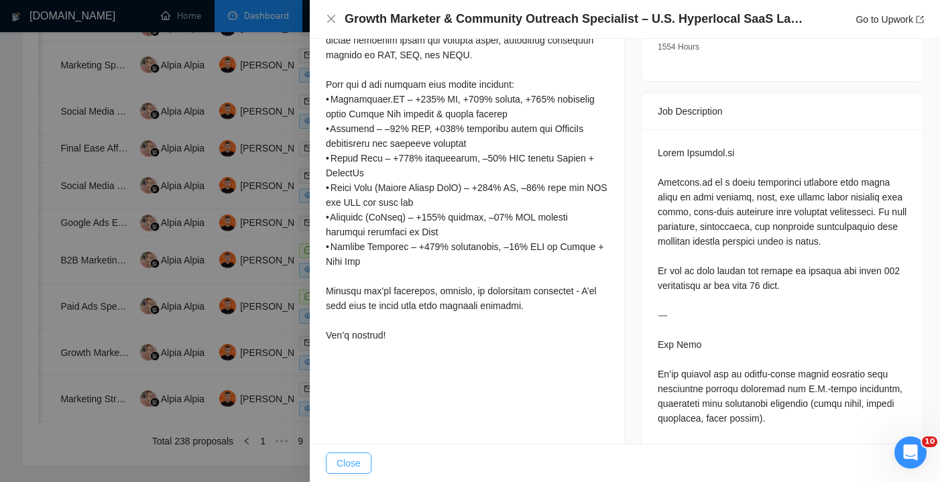
click at [355, 462] on span "Close" at bounding box center [349, 463] width 24 height 15
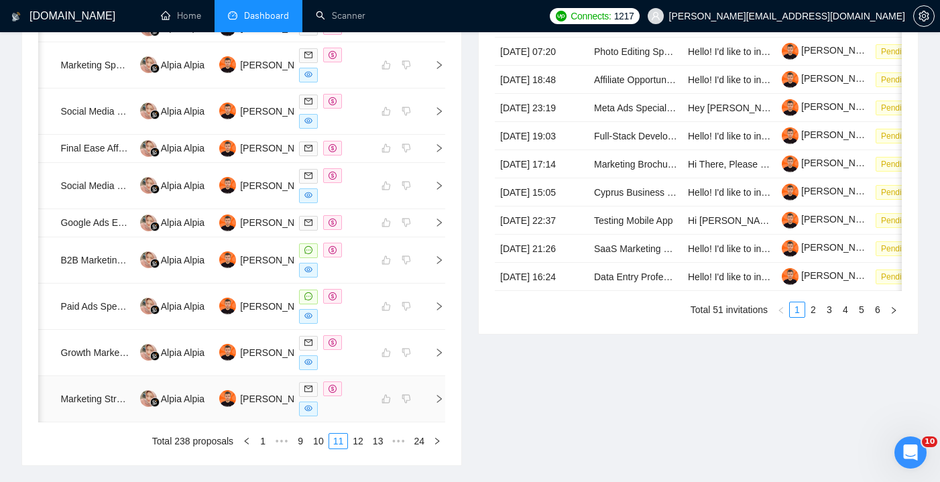
click at [343, 416] on div at bounding box center [333, 398] width 68 height 35
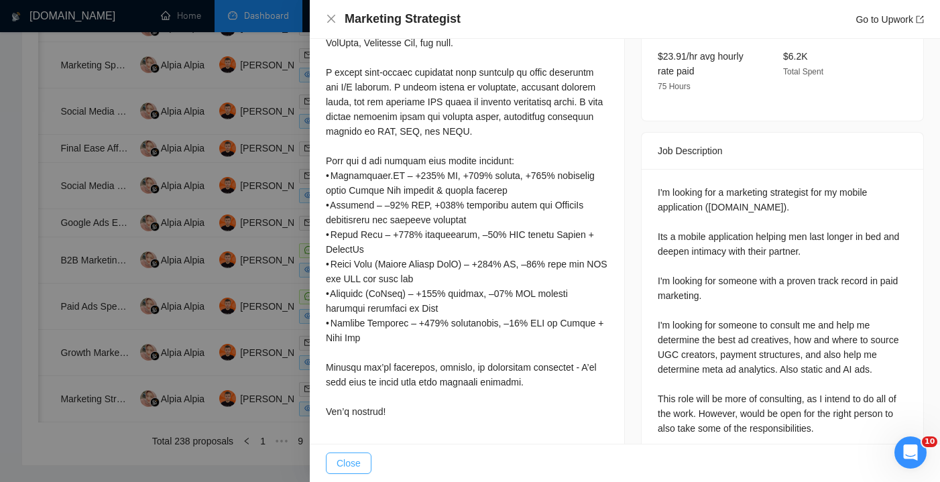
click at [356, 469] on span "Close" at bounding box center [349, 463] width 24 height 15
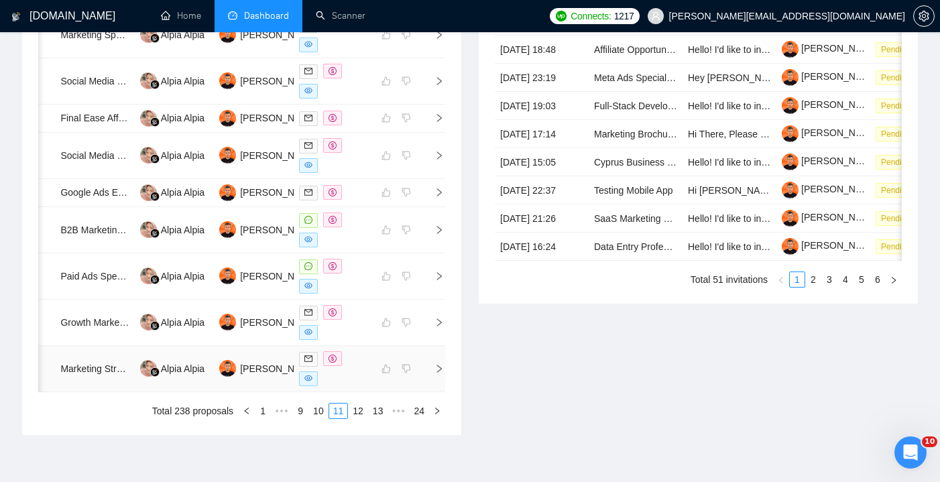
scroll to position [668, 0]
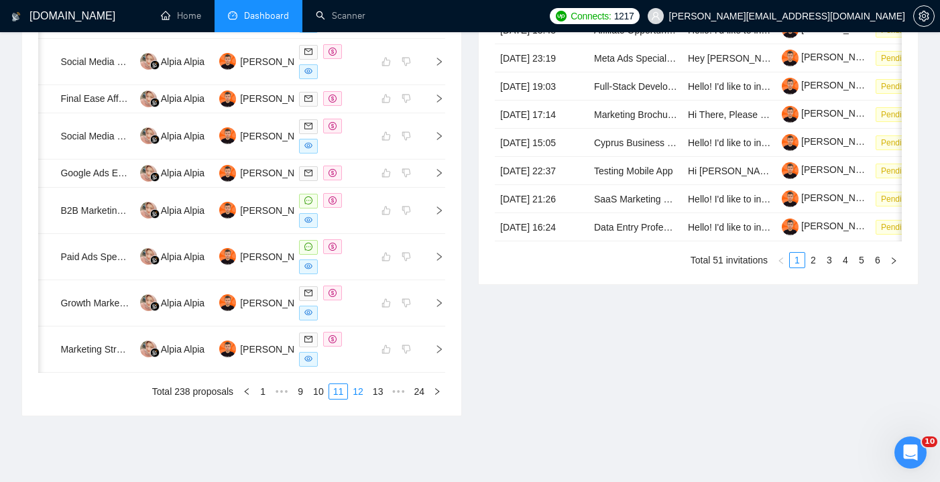
click at [357, 399] on link "12" at bounding box center [358, 391] width 19 height 15
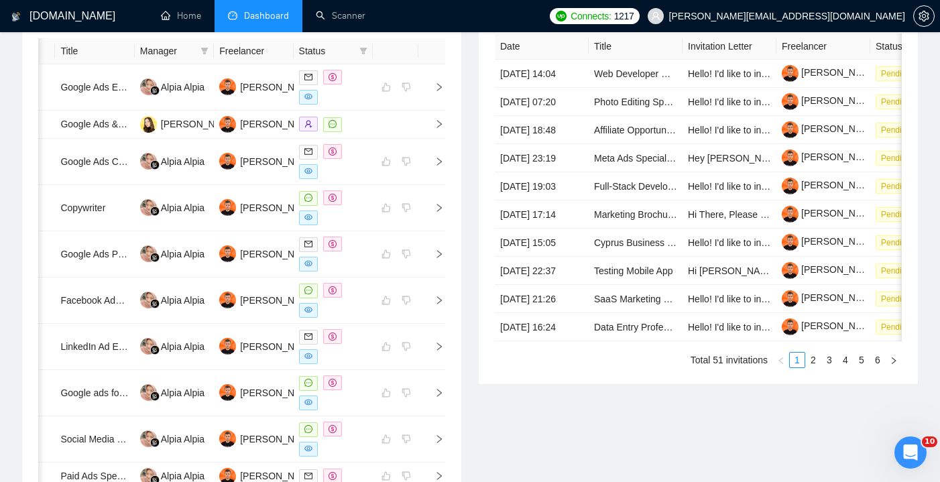
scroll to position [538, 0]
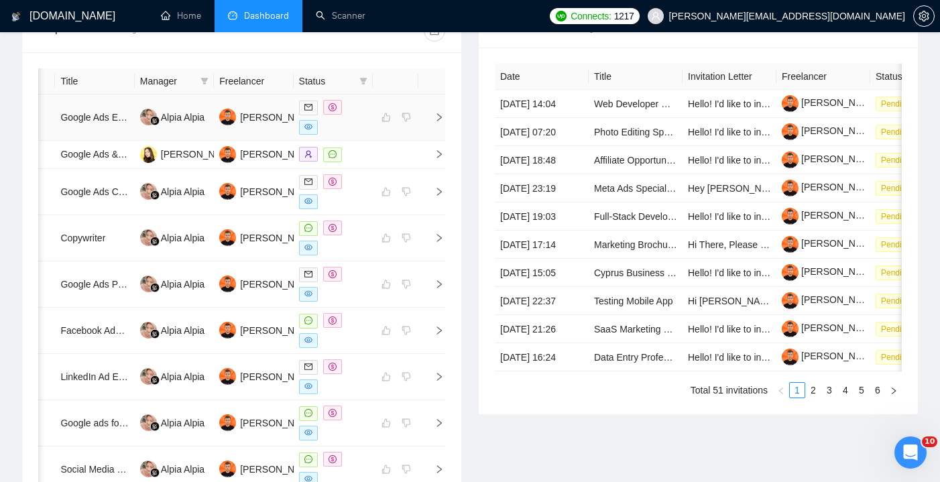
click at [359, 126] on div at bounding box center [333, 117] width 68 height 35
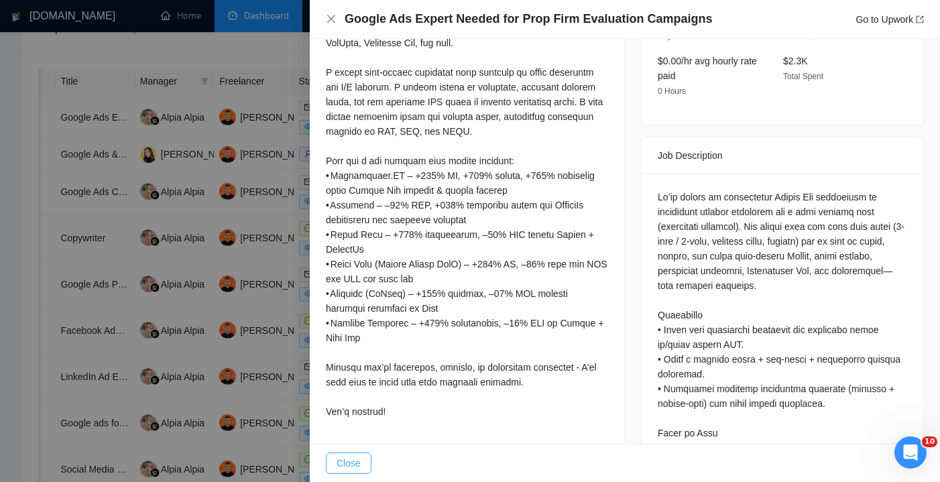
click at [357, 467] on span "Close" at bounding box center [349, 463] width 24 height 15
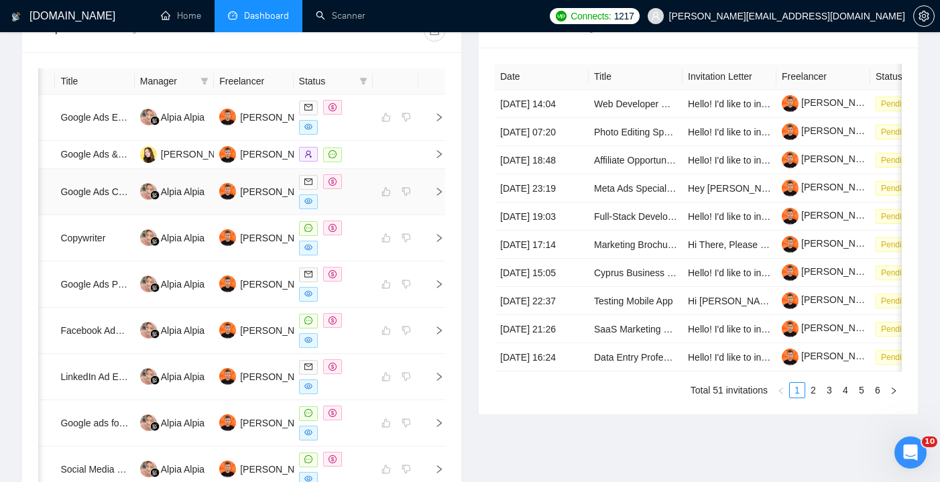
click at [351, 208] on div at bounding box center [333, 191] width 68 height 35
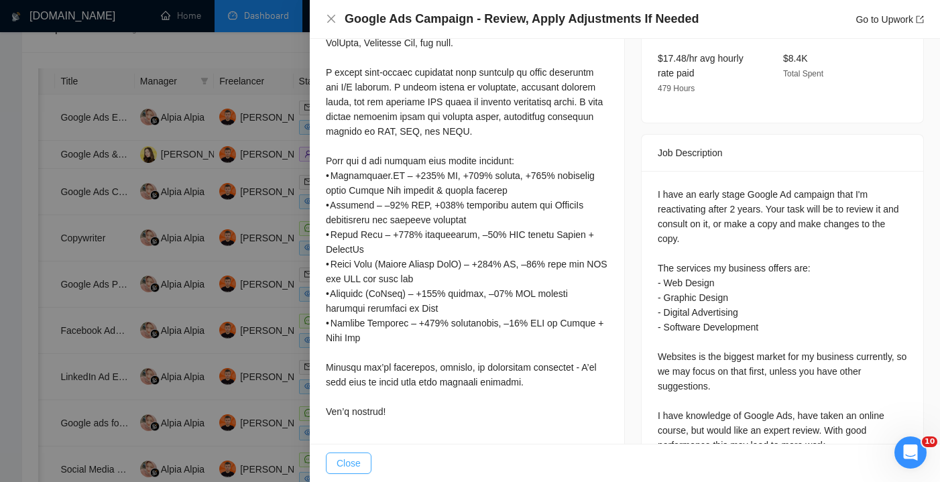
click at [367, 462] on button "Close" at bounding box center [349, 462] width 46 height 21
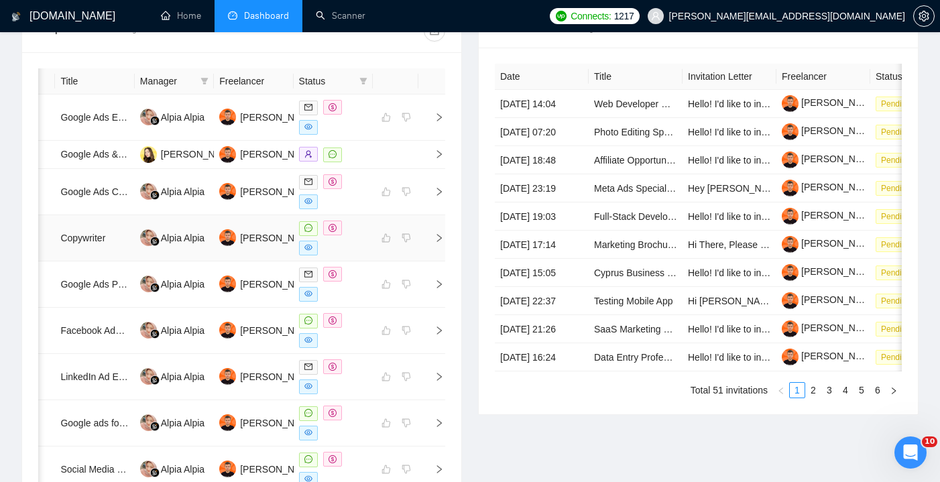
click at [352, 238] on div at bounding box center [333, 238] width 68 height 35
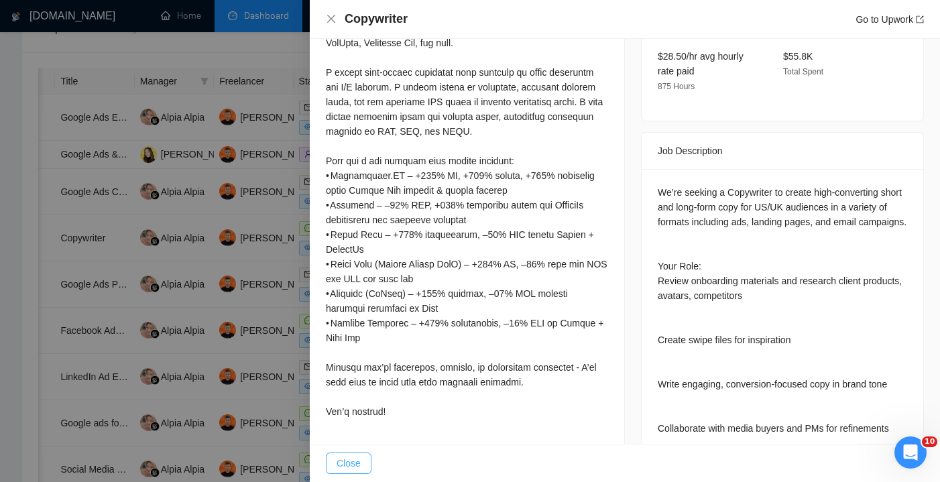
click at [357, 453] on button "Close" at bounding box center [349, 462] width 46 height 21
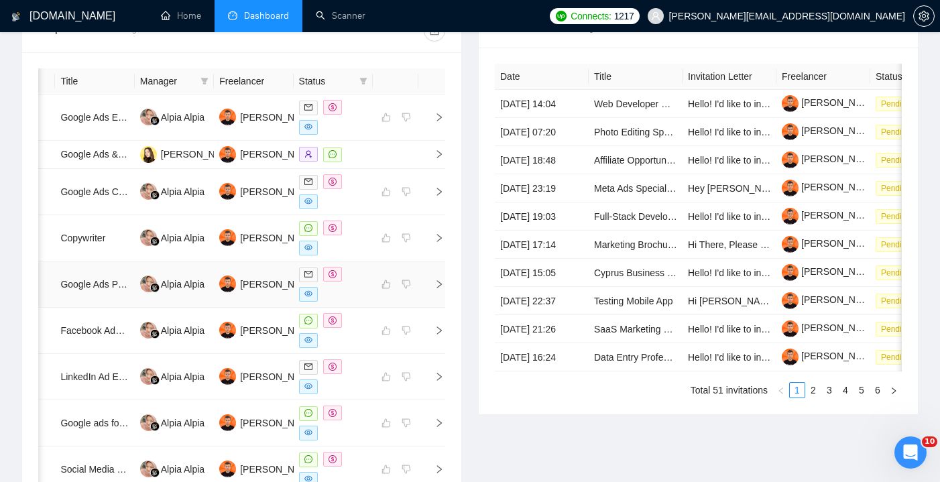
click at [365, 298] on div at bounding box center [333, 284] width 68 height 35
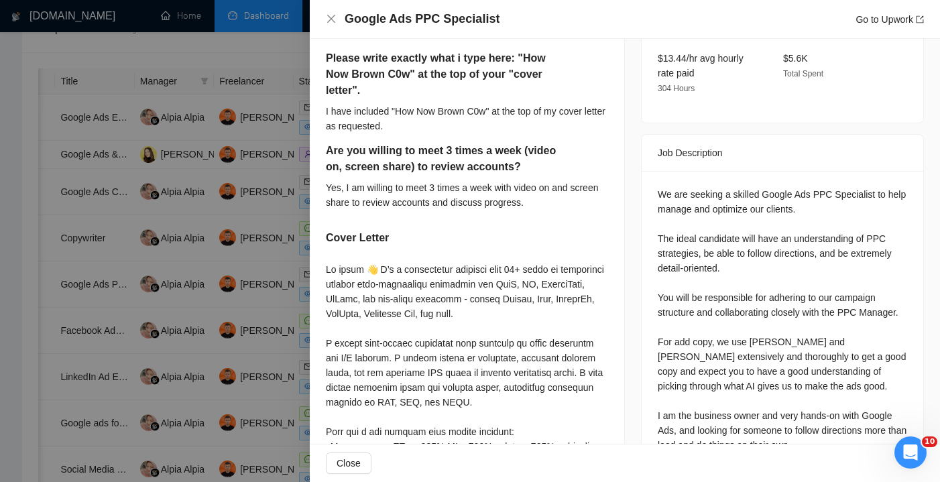
scroll to position [503, 0]
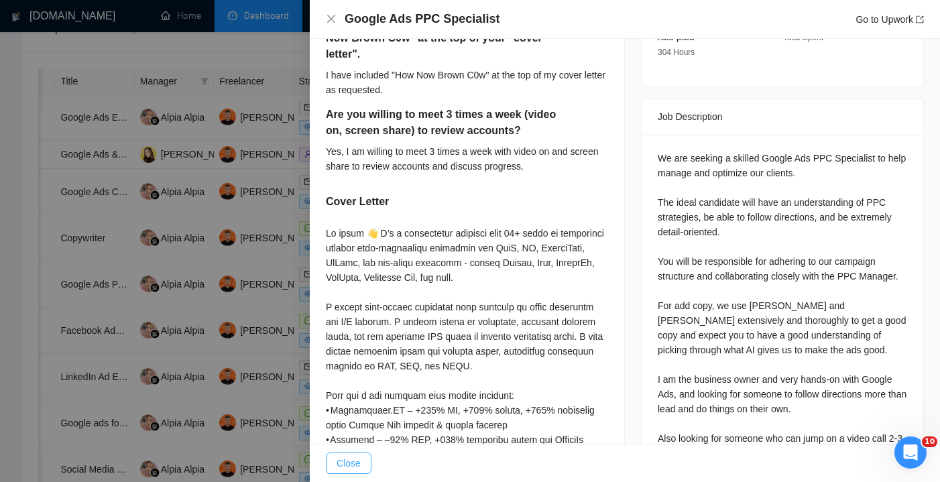
click at [362, 463] on button "Close" at bounding box center [349, 462] width 46 height 21
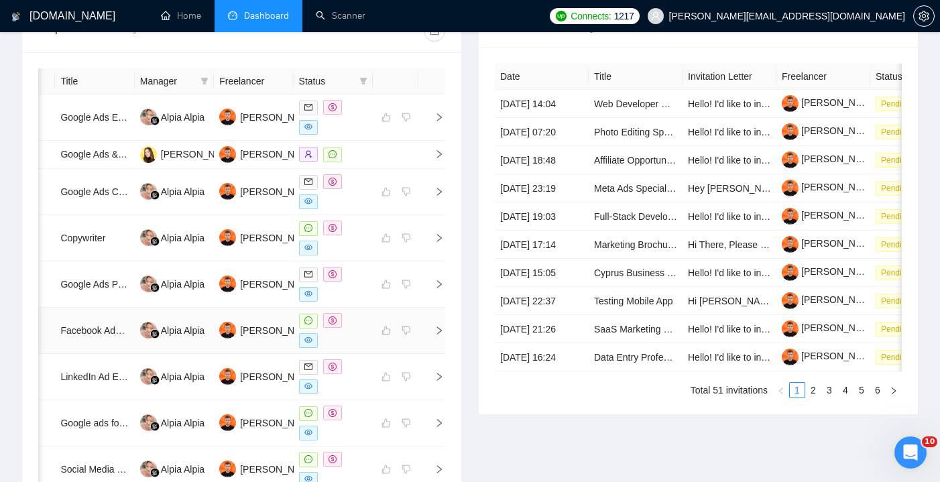
click at [370, 344] on td at bounding box center [333, 331] width 79 height 46
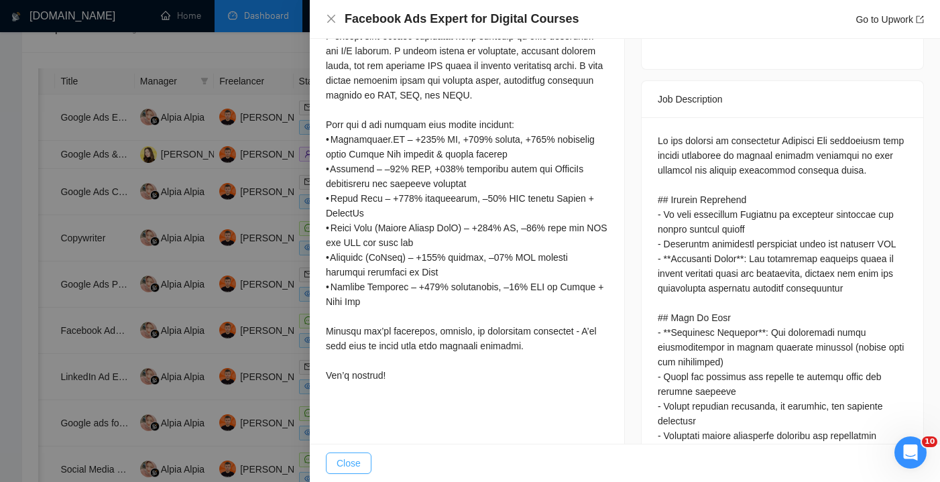
click at [365, 456] on button "Close" at bounding box center [349, 462] width 46 height 21
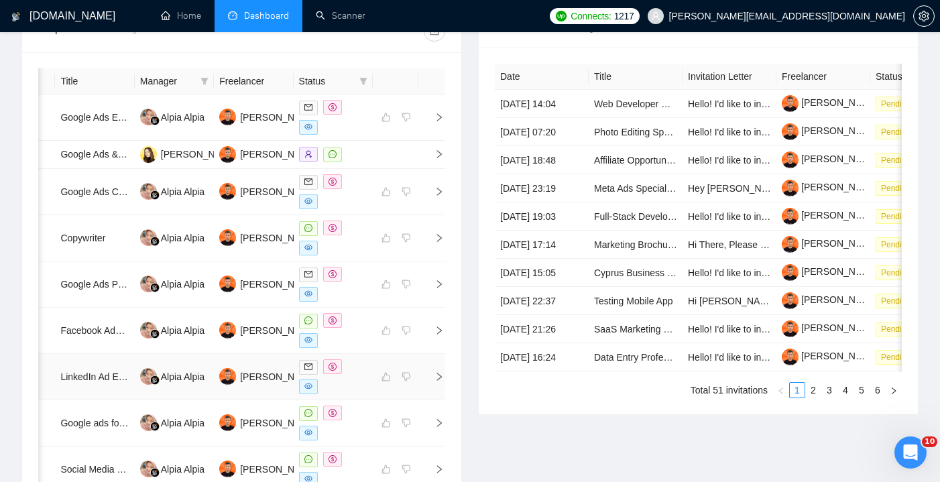
click at [342, 394] on div at bounding box center [333, 376] width 68 height 35
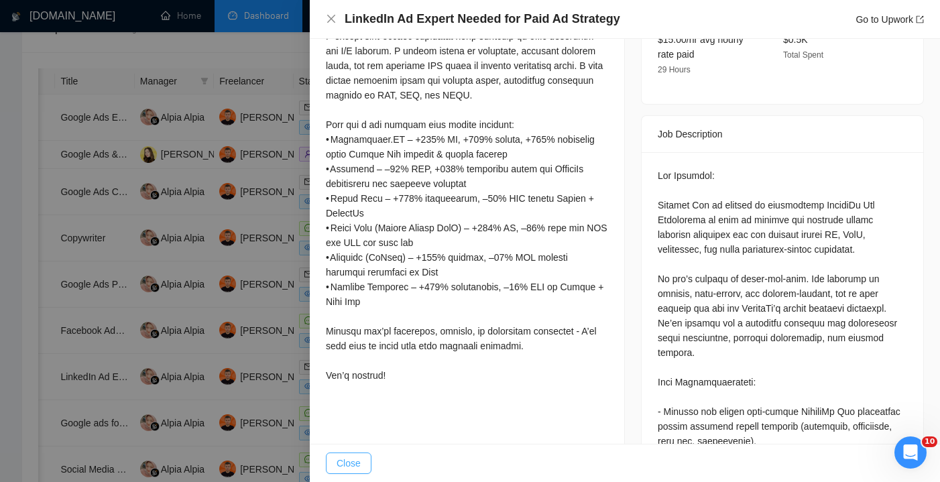
click at [354, 454] on button "Close" at bounding box center [349, 462] width 46 height 21
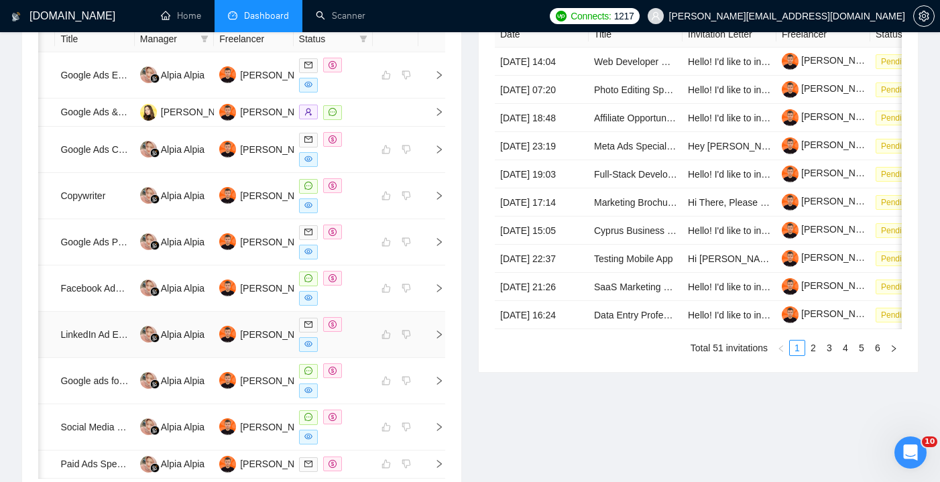
scroll to position [583, 0]
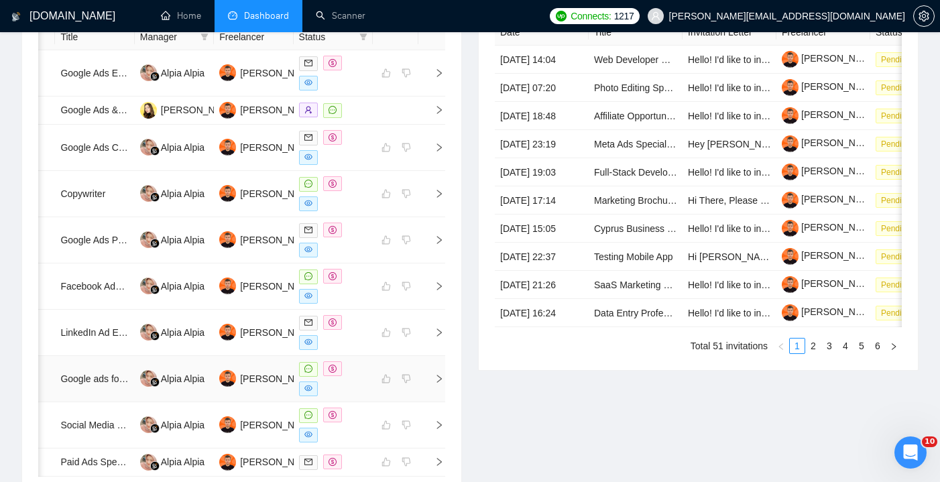
click at [355, 395] on div at bounding box center [333, 378] width 68 height 35
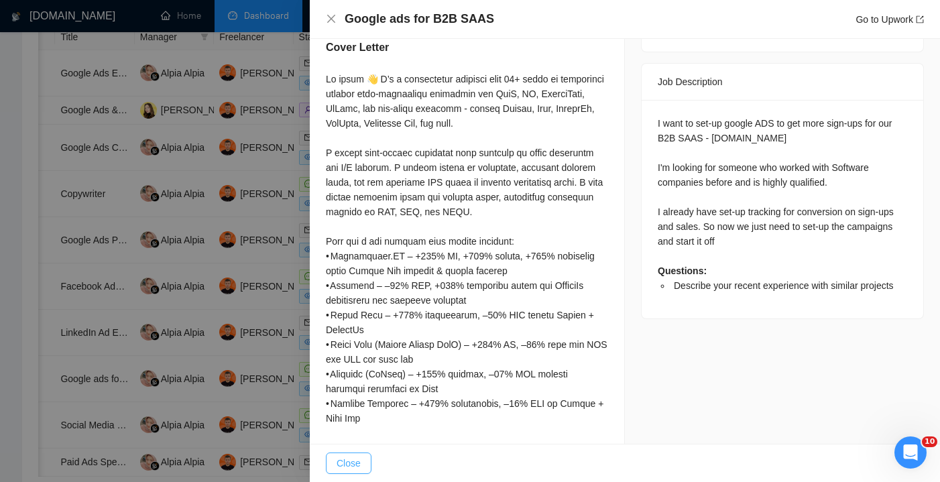
click at [356, 457] on span "Close" at bounding box center [349, 463] width 24 height 15
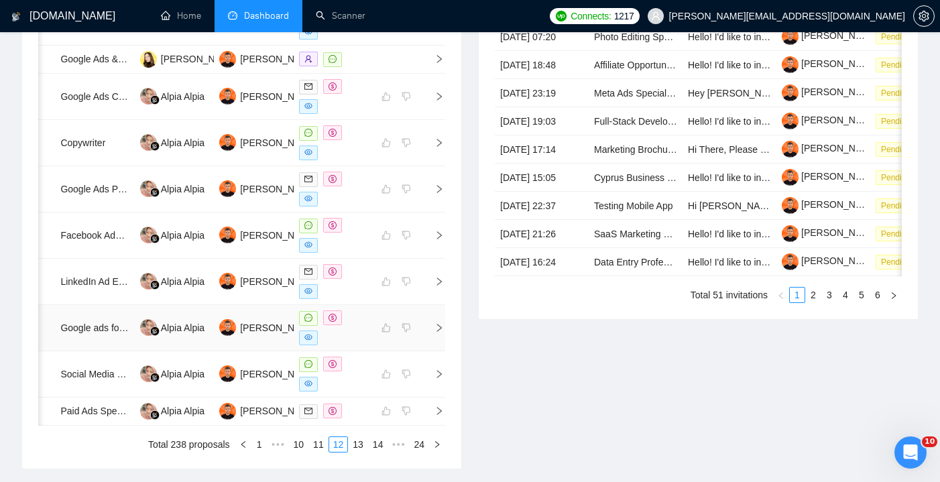
scroll to position [635, 0]
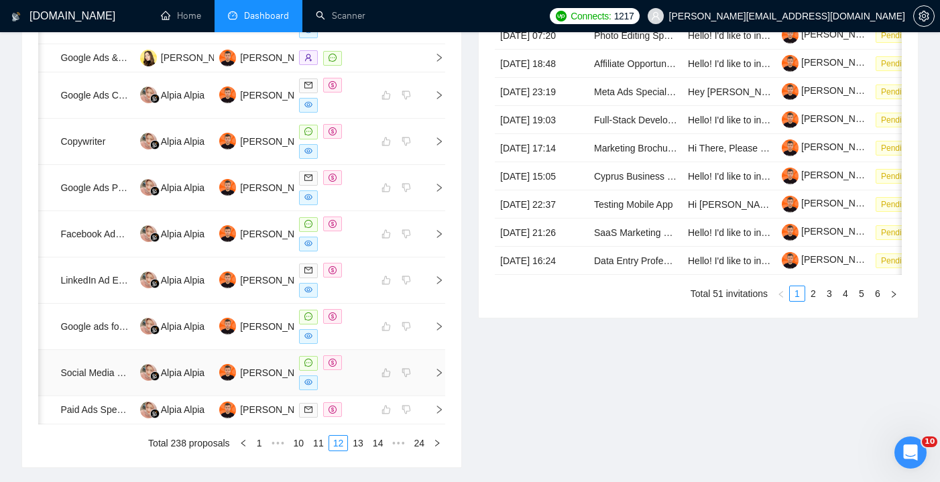
click at [361, 381] on div at bounding box center [333, 372] width 68 height 35
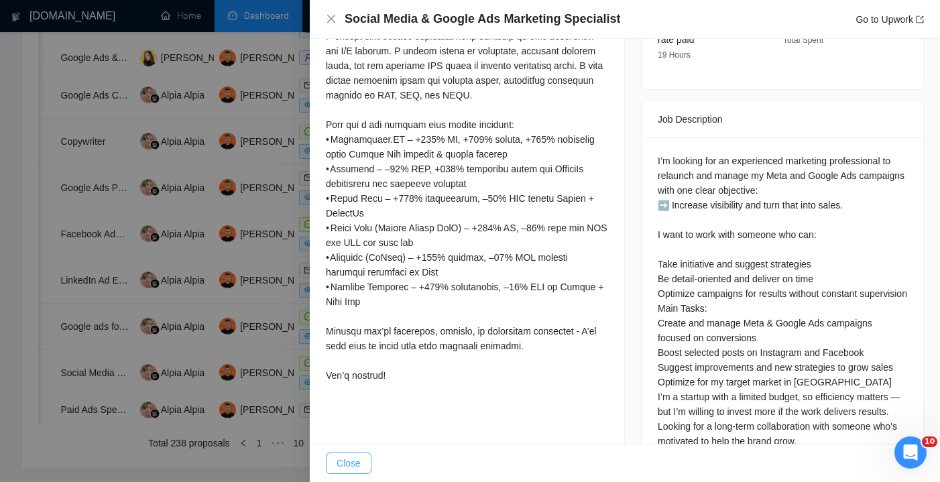
click at [356, 456] on span "Close" at bounding box center [349, 463] width 24 height 15
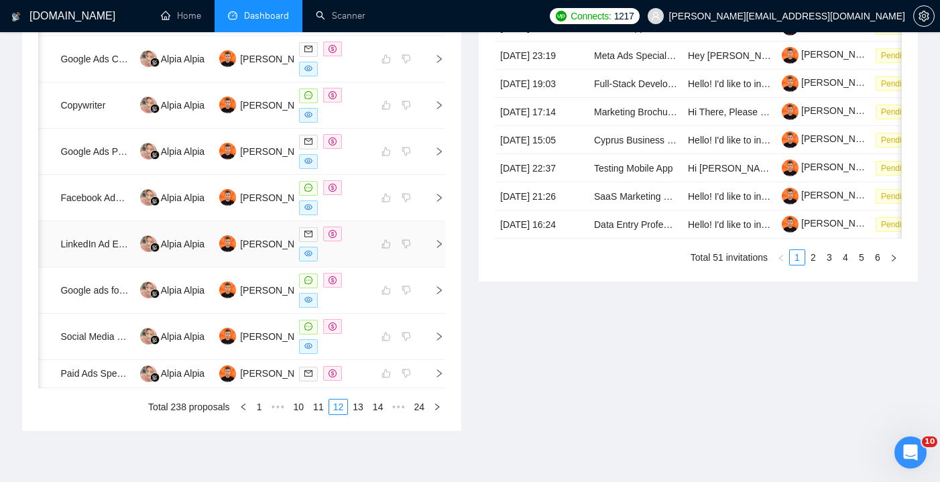
scroll to position [696, 0]
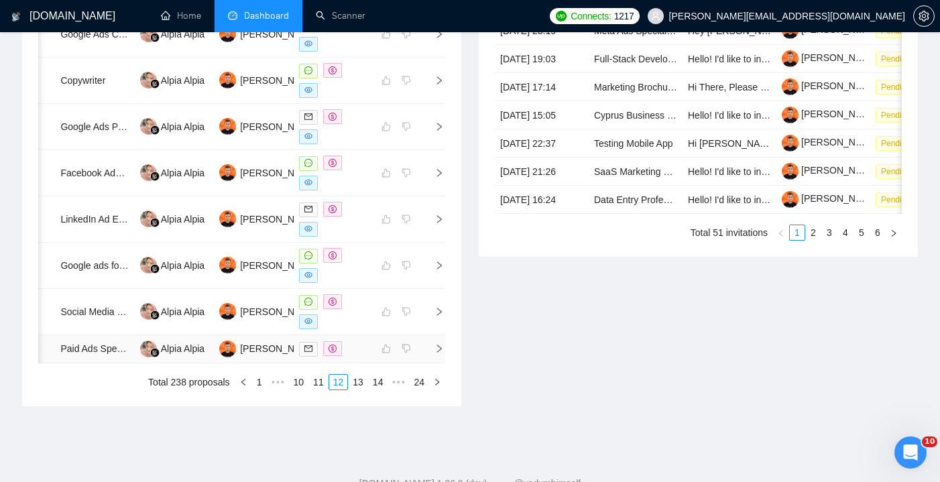
click at [363, 357] on div at bounding box center [333, 348] width 68 height 15
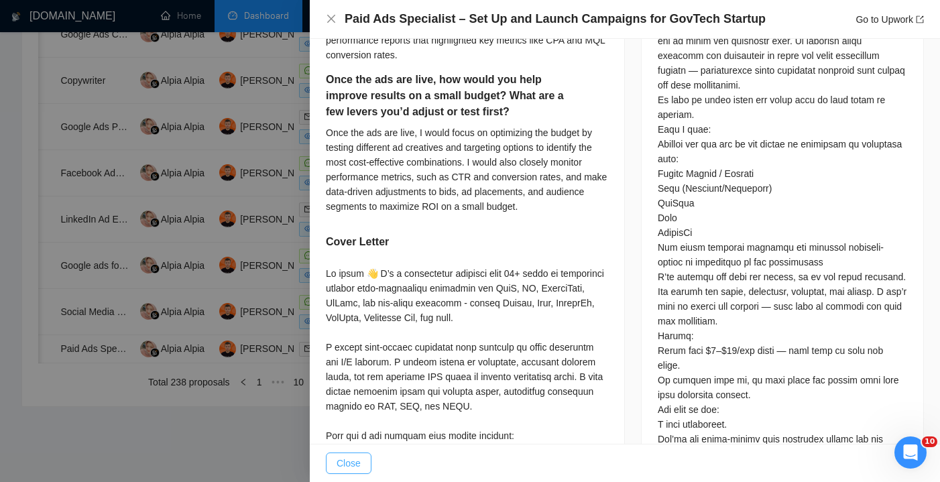
scroll to position [685, 0]
click at [357, 469] on span "Close" at bounding box center [349, 463] width 24 height 15
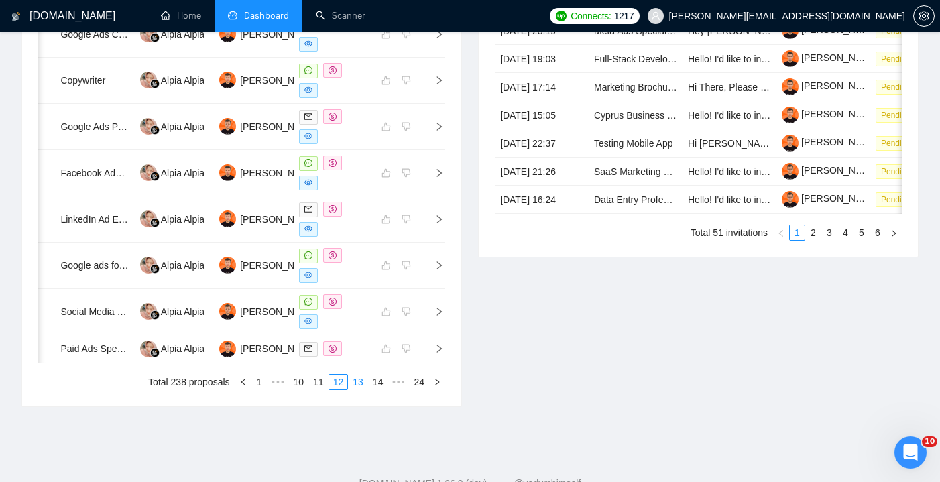
scroll to position [739, 0]
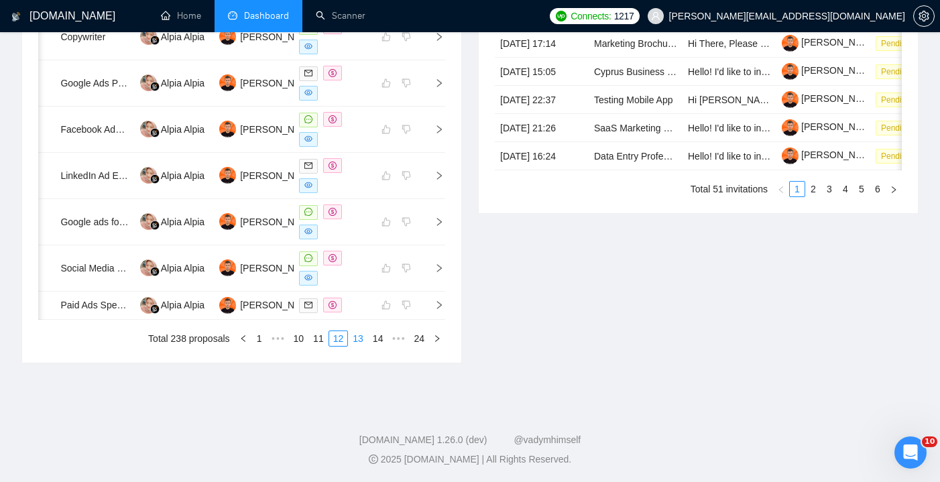
click at [357, 346] on link "13" at bounding box center [358, 338] width 19 height 15
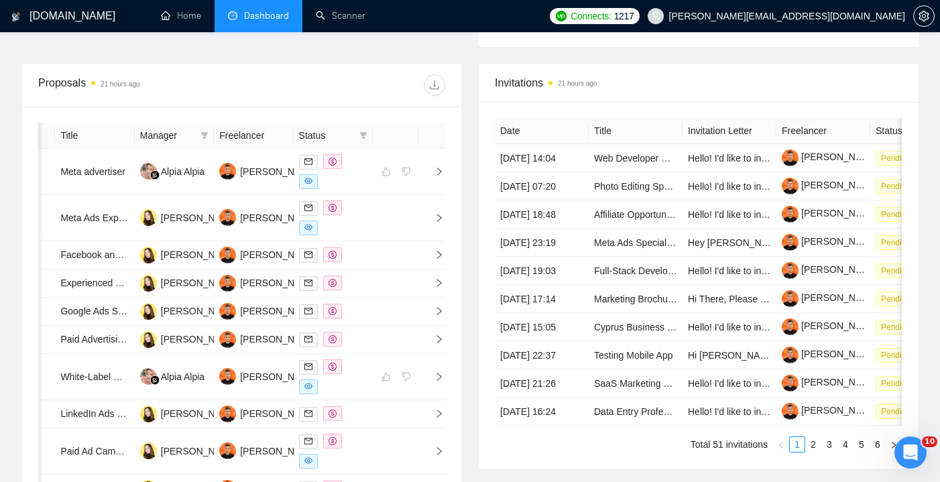
scroll to position [483, 0]
click at [363, 182] on div at bounding box center [333, 172] width 68 height 35
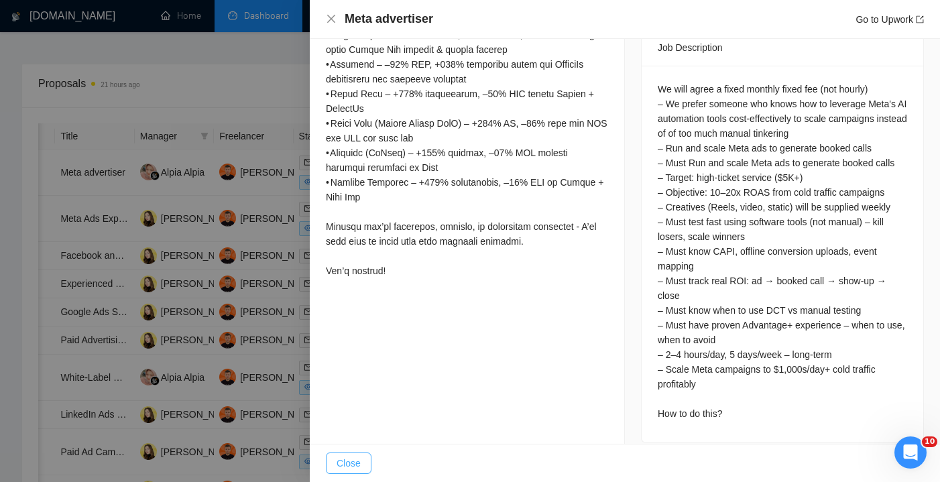
click at [369, 456] on button "Close" at bounding box center [349, 462] width 46 height 21
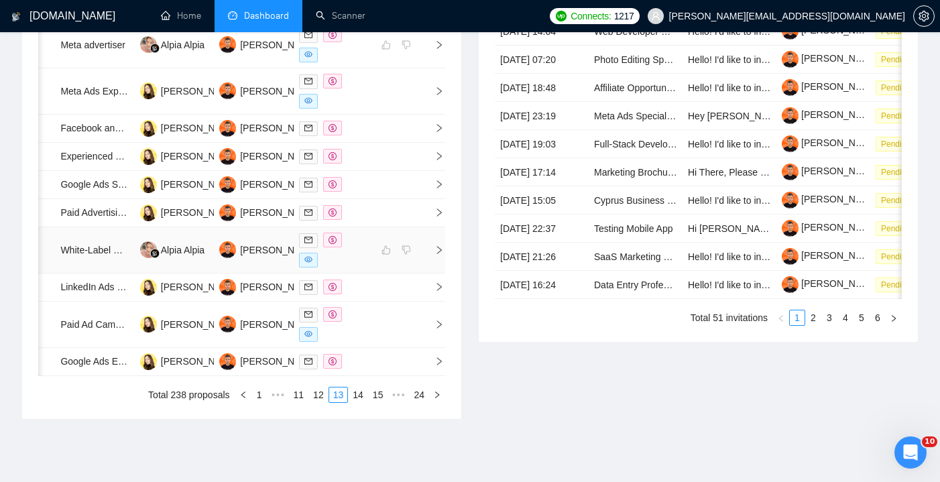
scroll to position [611, 0]
click at [358, 267] on div at bounding box center [333, 249] width 68 height 35
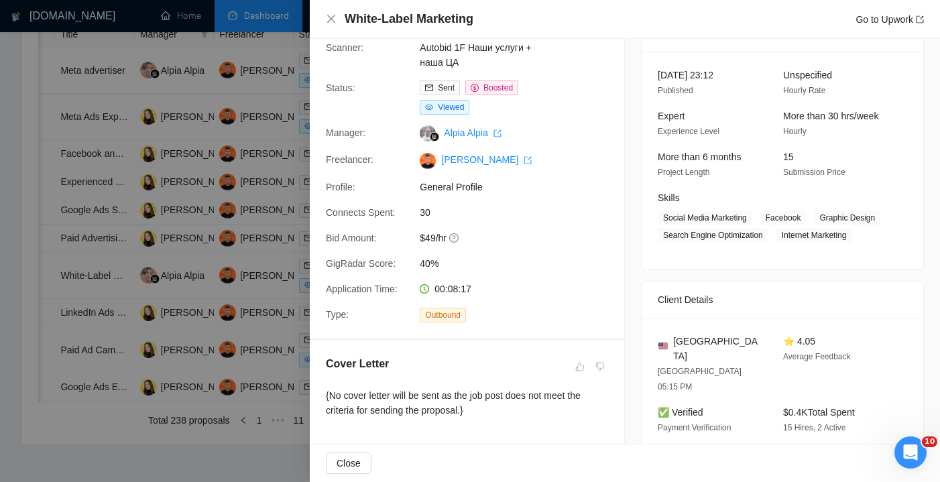
scroll to position [68, 0]
click at [333, 17] on icon "close" at bounding box center [331, 18] width 11 height 11
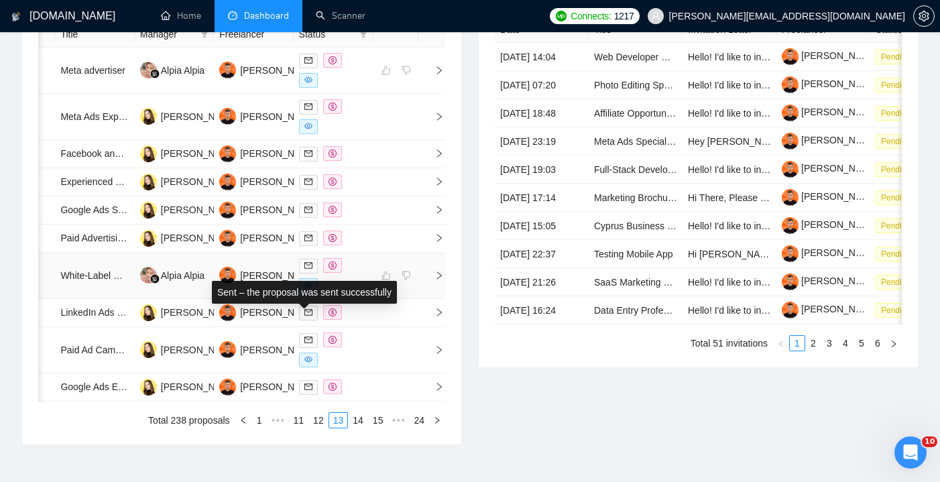
click at [307, 269] on icon "mail" at bounding box center [308, 265] width 8 height 8
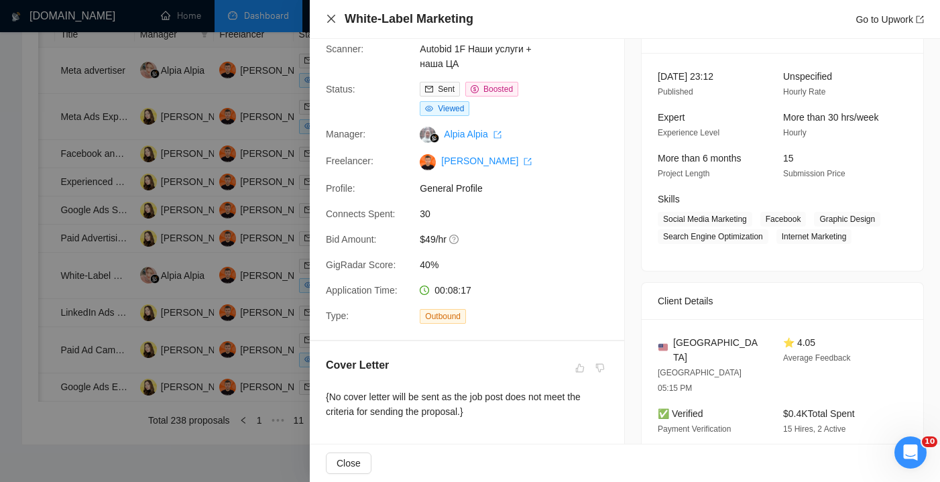
click at [332, 17] on icon "close" at bounding box center [331, 18] width 11 height 11
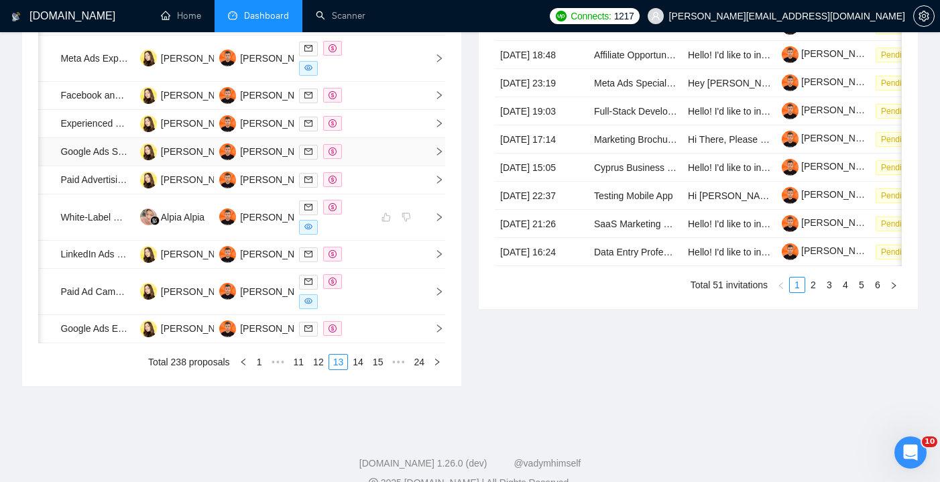
scroll to position [663, 0]
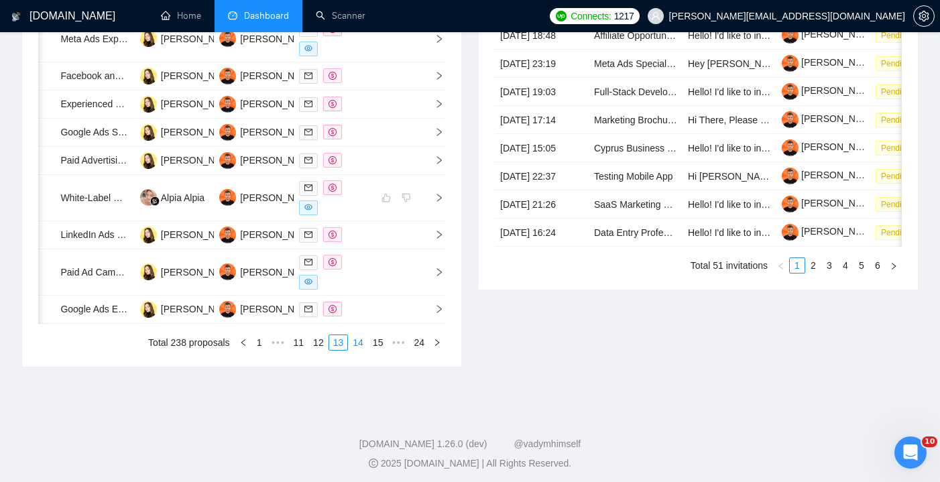
click at [353, 350] on link "14" at bounding box center [358, 342] width 19 height 15
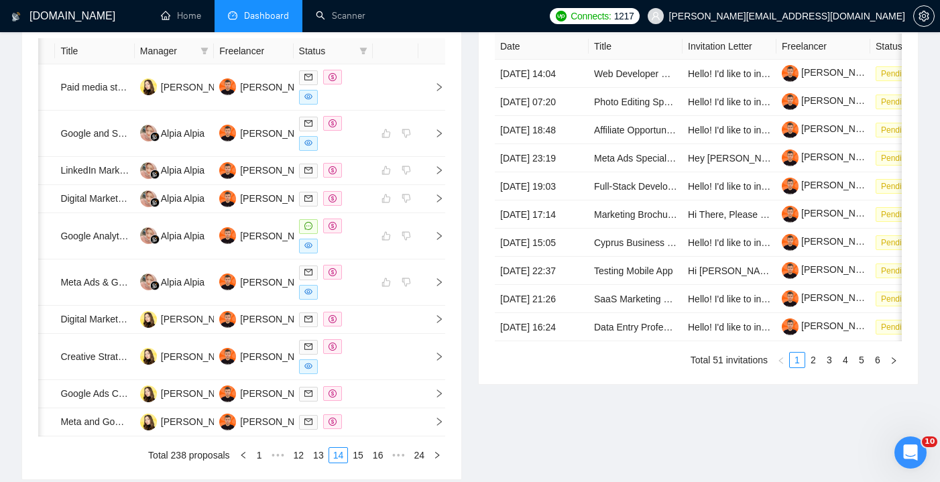
scroll to position [564, 0]
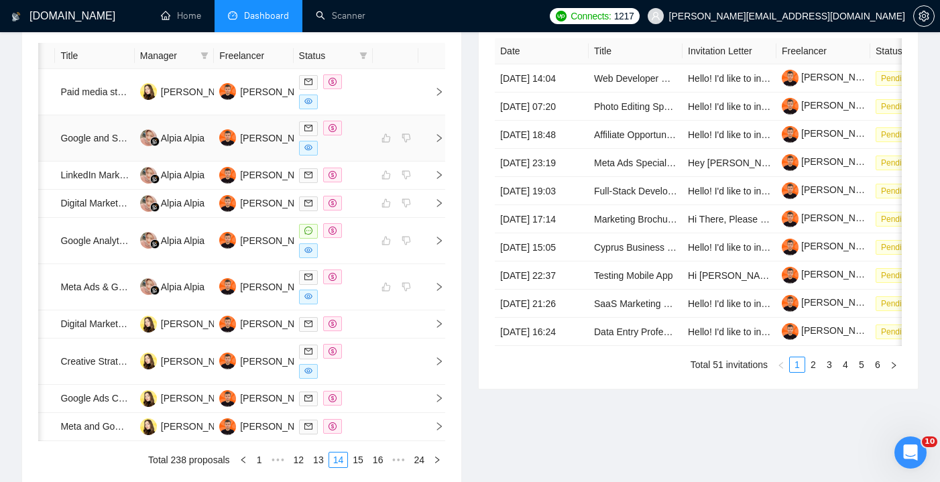
click at [360, 144] on div at bounding box center [333, 138] width 68 height 35
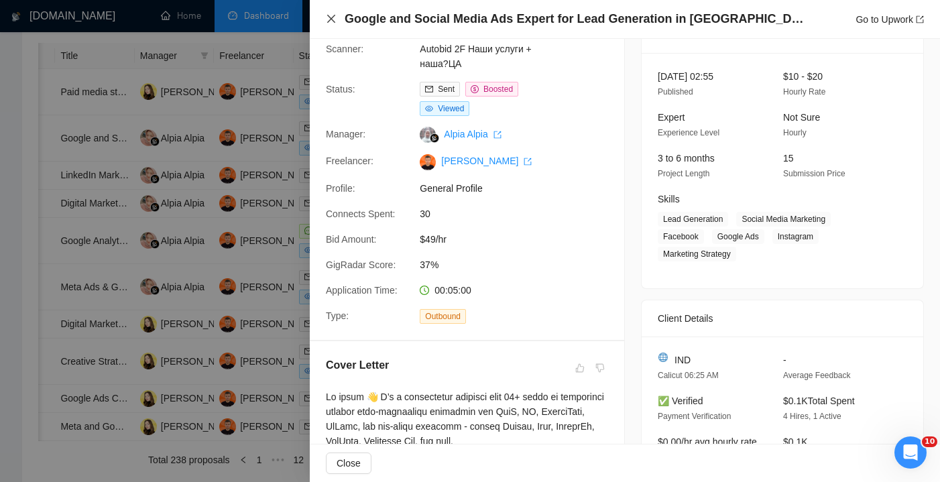
click at [330, 16] on icon "close" at bounding box center [331, 18] width 11 height 11
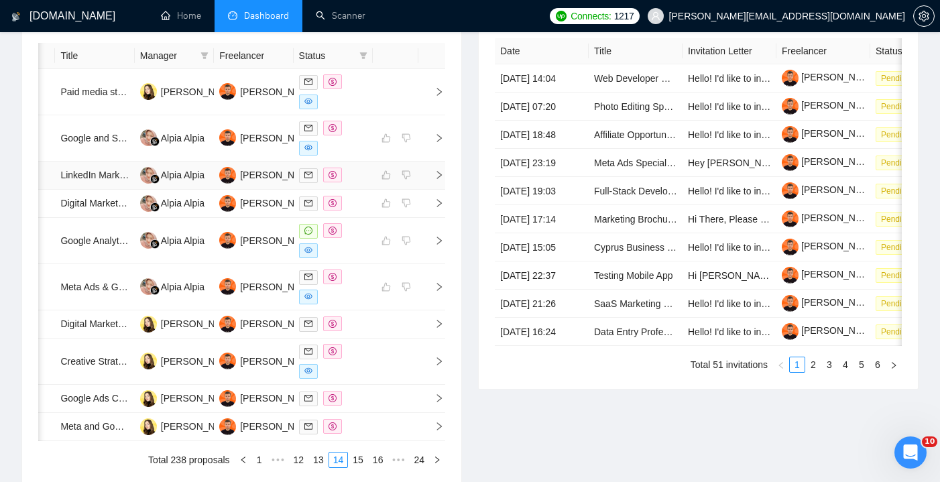
click at [364, 181] on div at bounding box center [333, 175] width 68 height 15
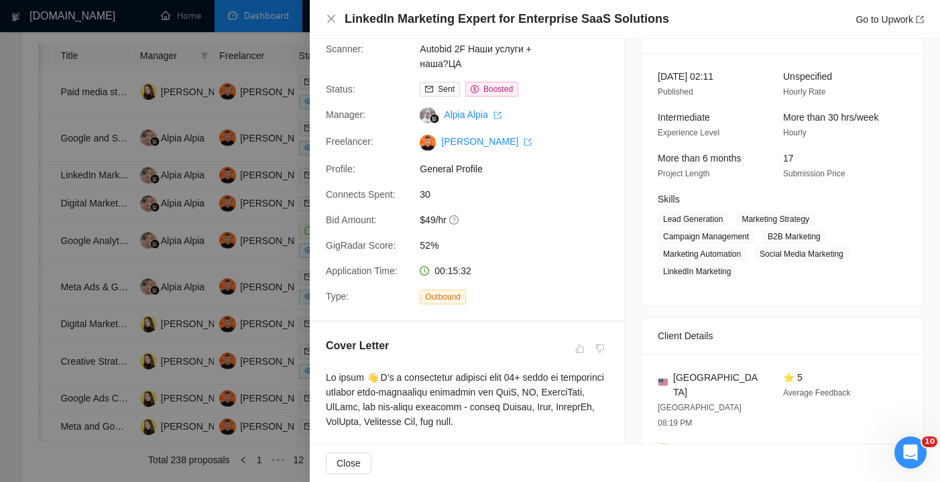
click at [334, 25] on div "LinkedIn Marketing Expert for Enterprise SaaS Solutions Go to Upwork" at bounding box center [625, 19] width 598 height 17
click at [333, 17] on icon "close" at bounding box center [331, 19] width 8 height 8
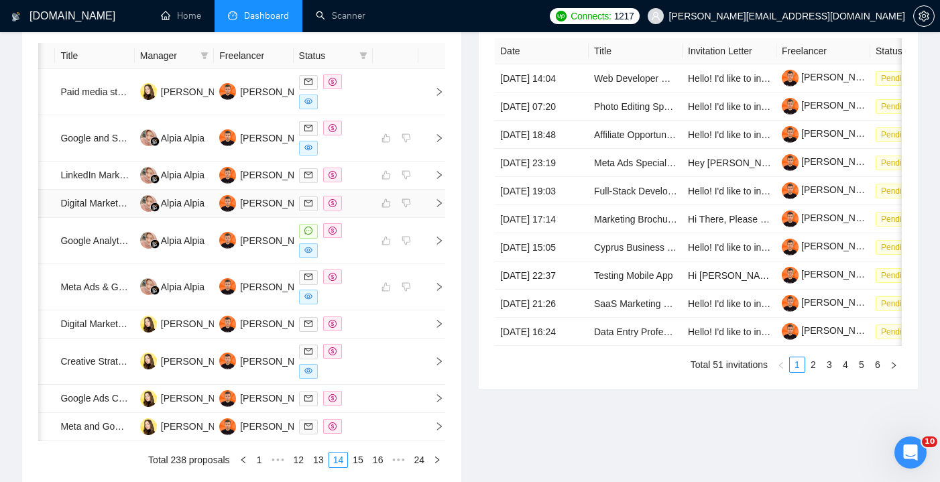
click at [361, 211] on div at bounding box center [333, 203] width 68 height 15
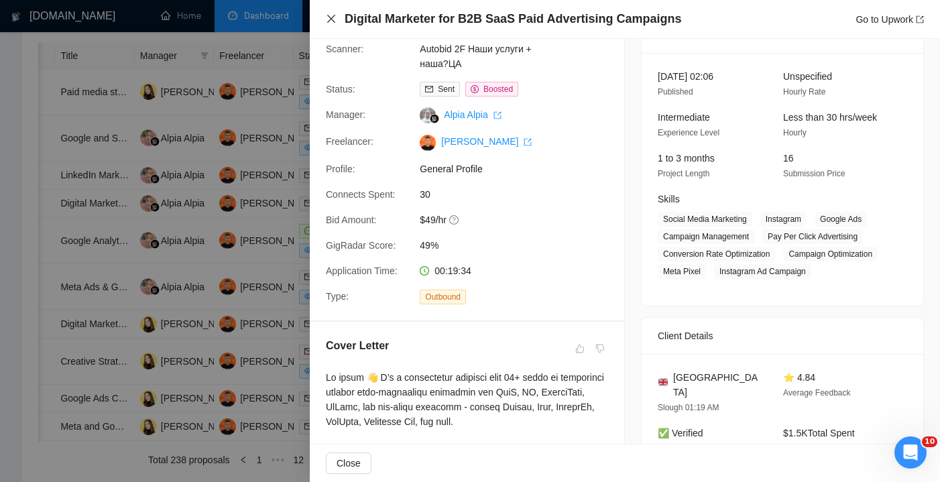
click at [333, 21] on icon "close" at bounding box center [331, 19] width 8 height 8
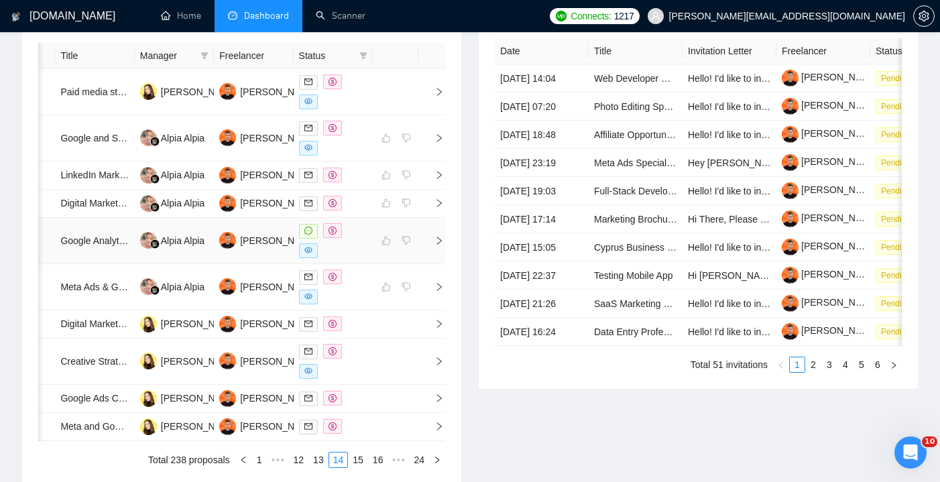
click at [364, 258] on div at bounding box center [333, 240] width 68 height 35
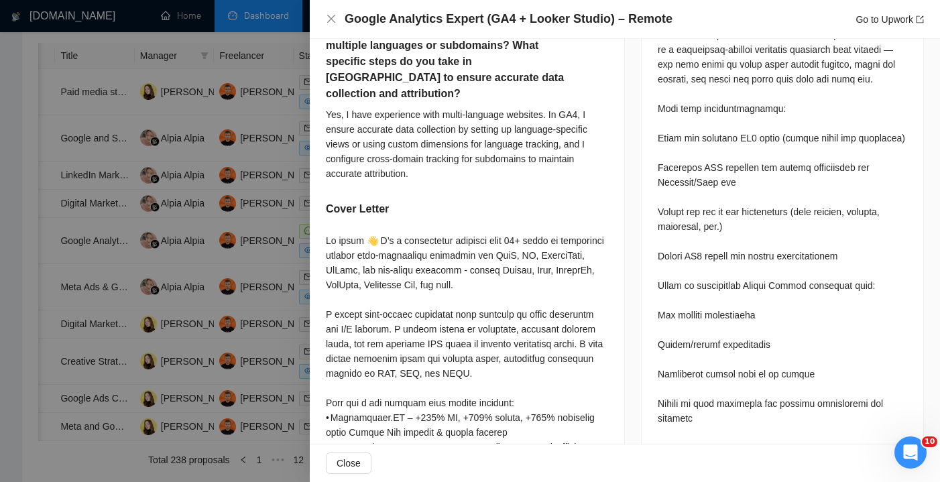
scroll to position [790, 0]
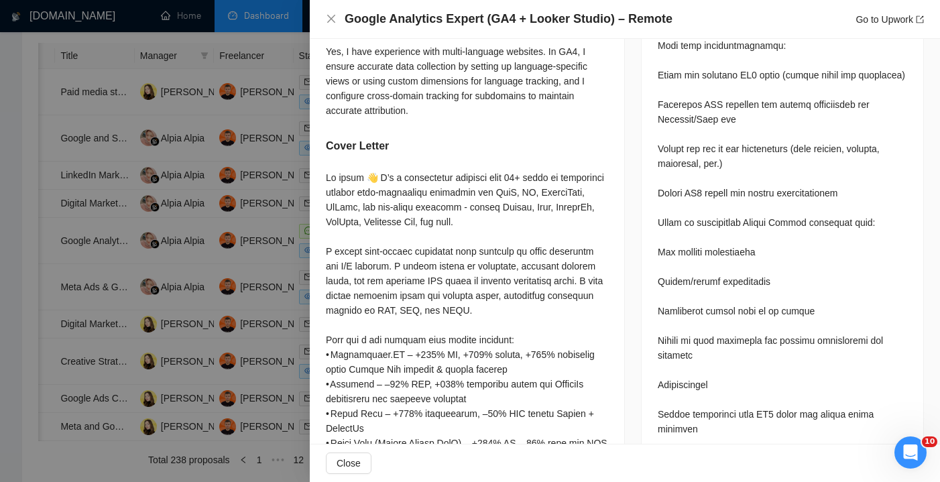
click at [337, 21] on div "Google Analytics Expert (GA4 + Looker Studio) – Remote Go to Upwork" at bounding box center [625, 19] width 598 height 17
click at [334, 21] on icon "close" at bounding box center [331, 18] width 11 height 11
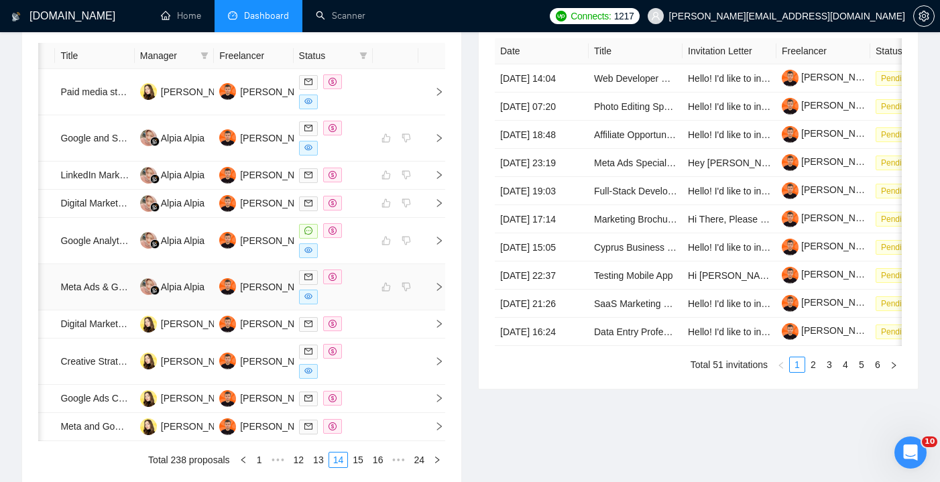
click at [360, 304] on div at bounding box center [333, 286] width 68 height 35
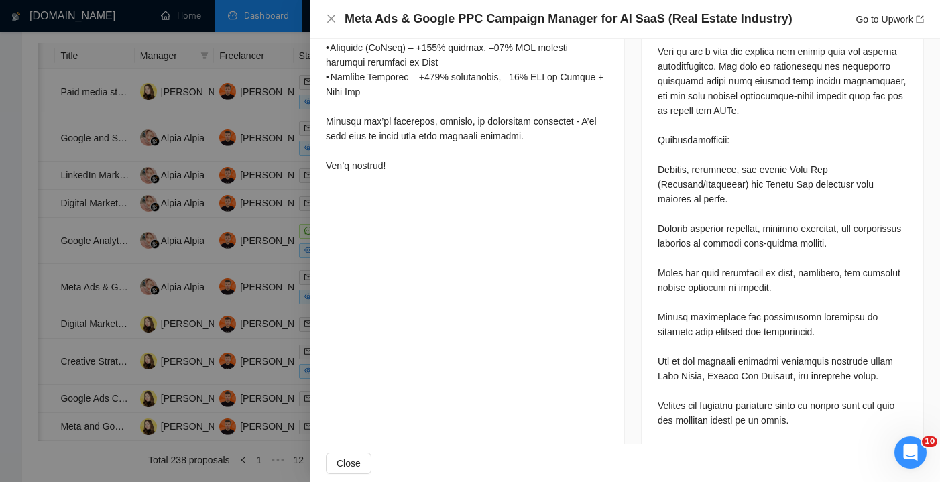
scroll to position [688, 0]
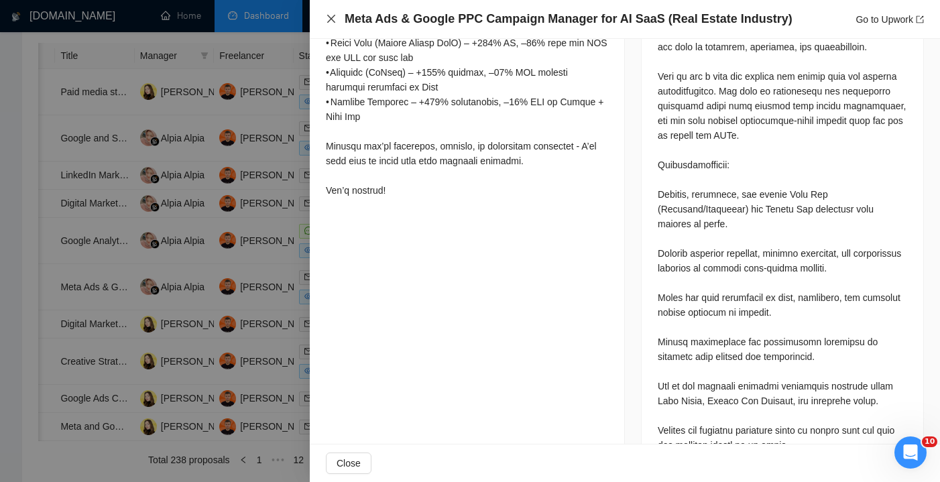
click at [330, 23] on icon "close" at bounding box center [331, 18] width 11 height 11
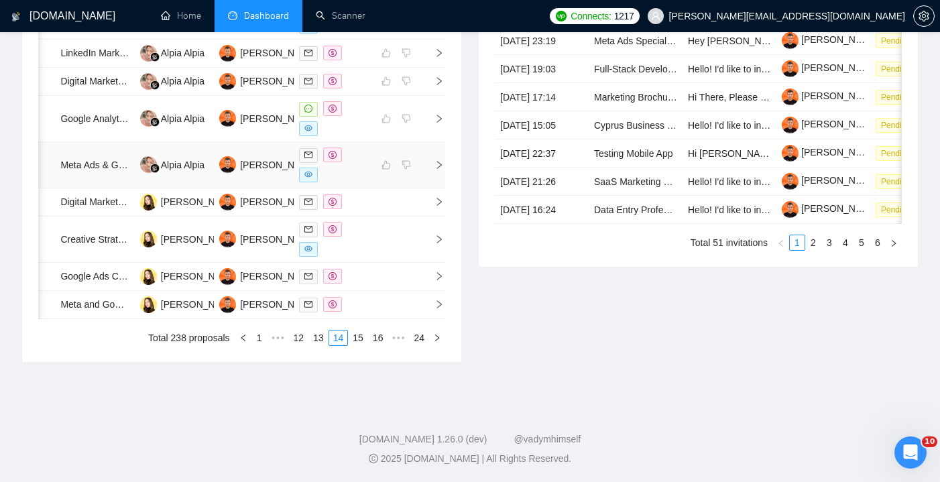
scroll to position [696, 0]
click at [352, 345] on link "15" at bounding box center [358, 337] width 19 height 15
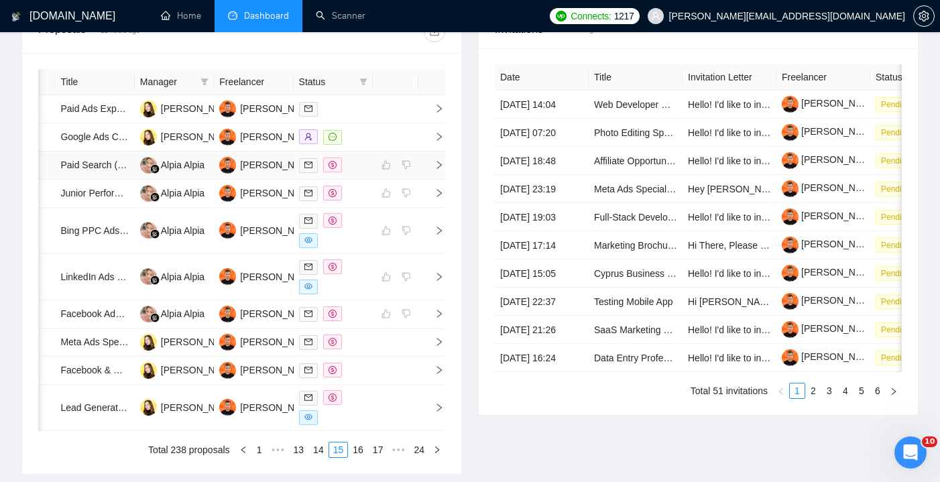
scroll to position [532, 0]
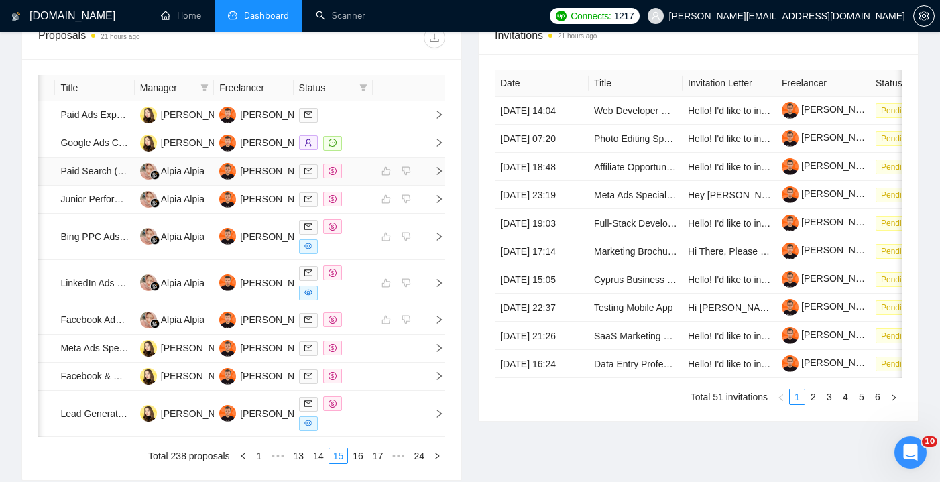
click at [363, 179] on div at bounding box center [333, 171] width 68 height 15
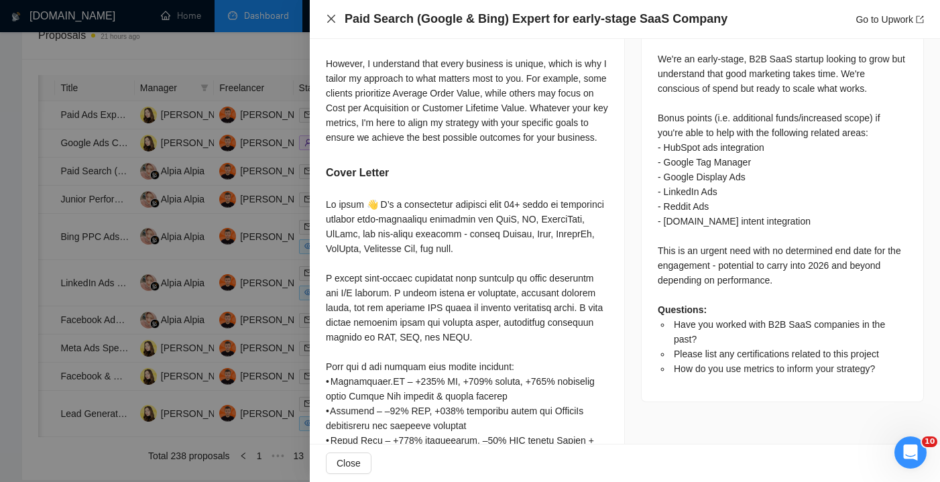
click at [335, 19] on icon "close" at bounding box center [331, 18] width 11 height 11
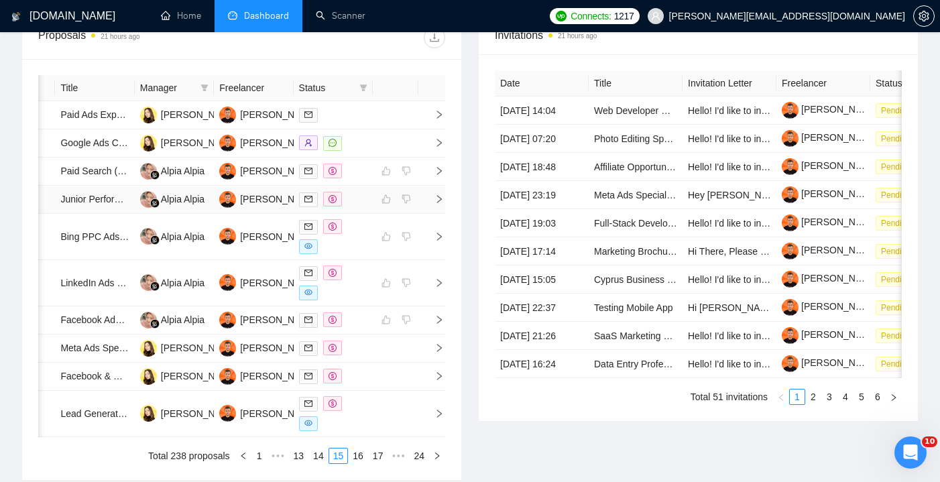
click at [367, 214] on td at bounding box center [333, 200] width 79 height 28
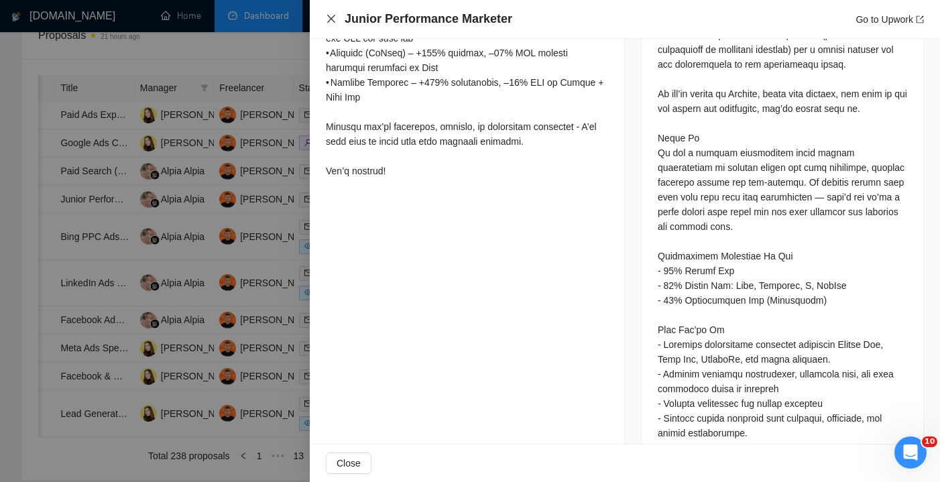
click at [329, 22] on icon "close" at bounding box center [331, 18] width 11 height 11
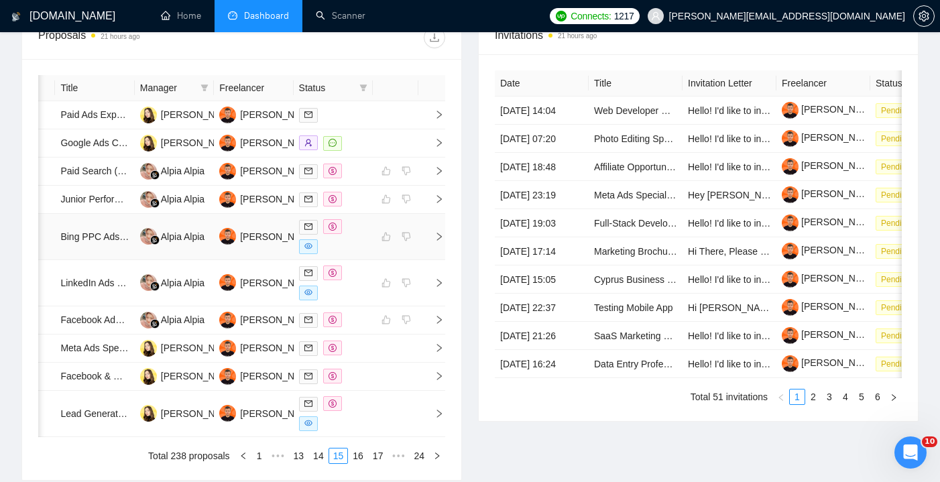
click at [356, 254] on div at bounding box center [333, 236] width 68 height 35
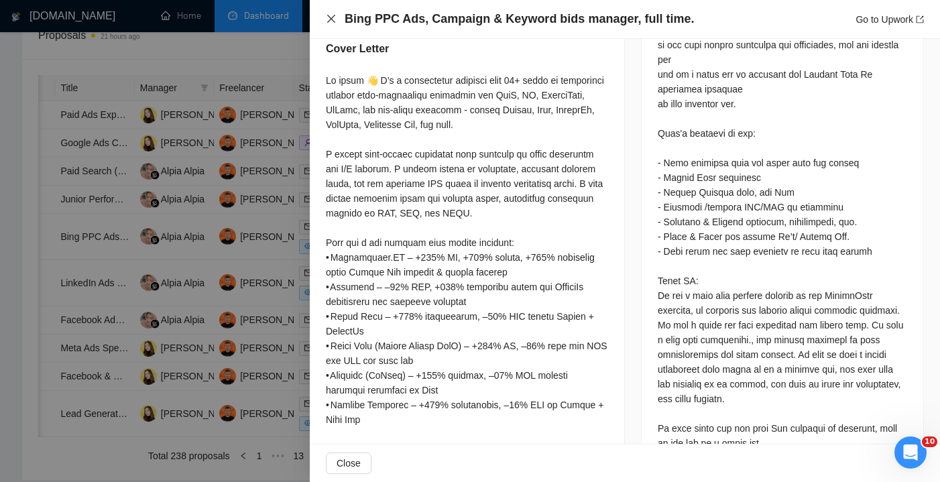
click at [329, 23] on icon "close" at bounding box center [331, 18] width 11 height 11
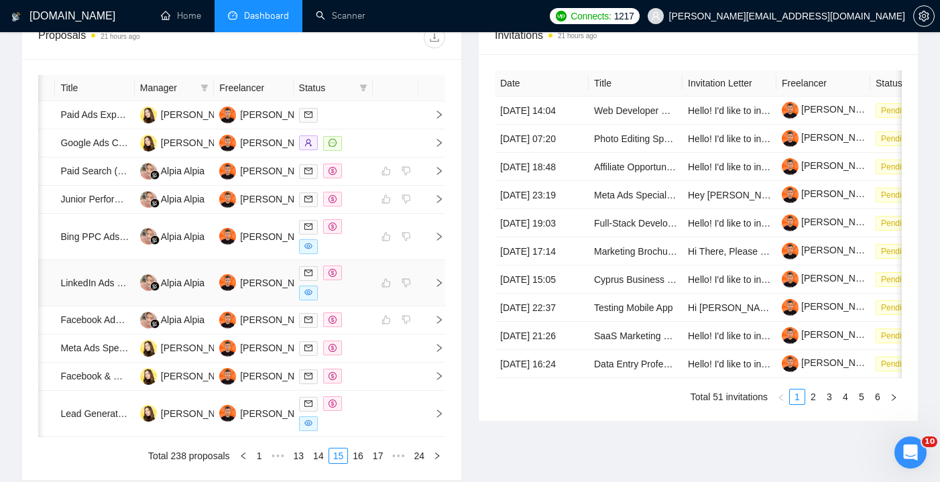
click at [375, 306] on td at bounding box center [396, 283] width 46 height 46
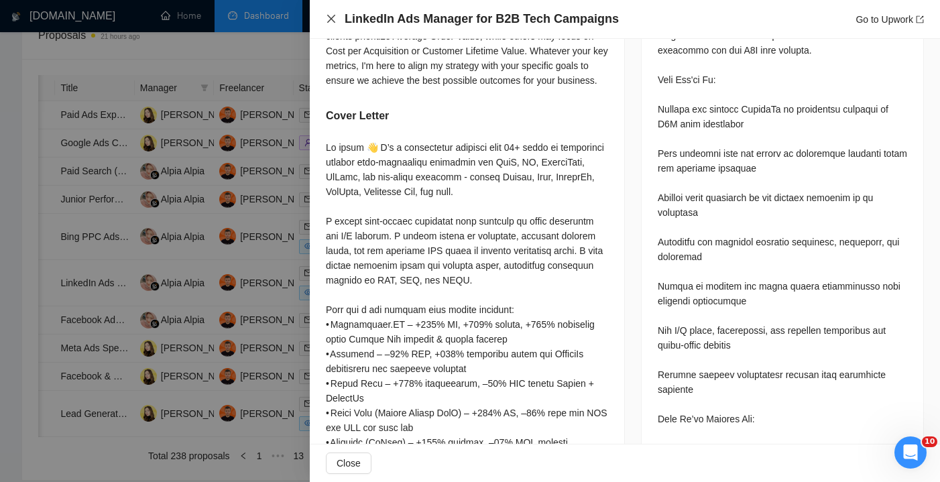
click at [334, 18] on icon "close" at bounding box center [331, 18] width 11 height 11
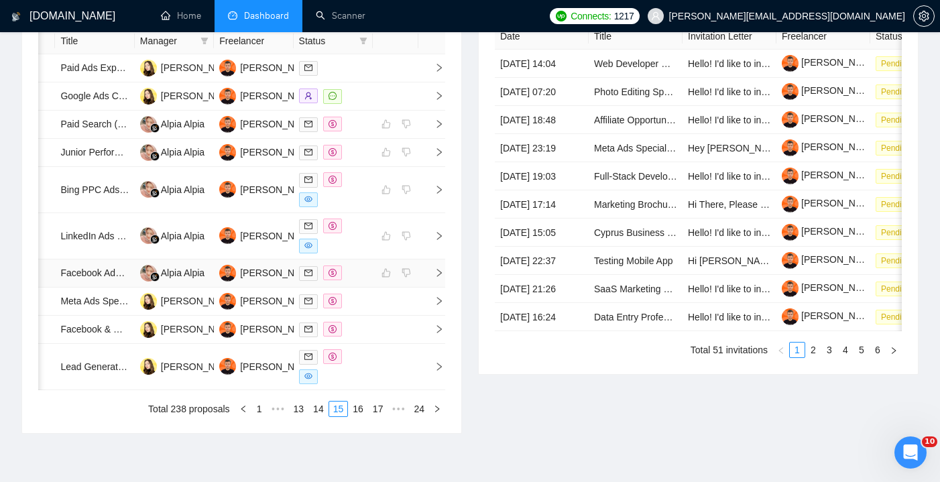
scroll to position [579, 0]
click at [355, 287] on td at bounding box center [333, 273] width 79 height 28
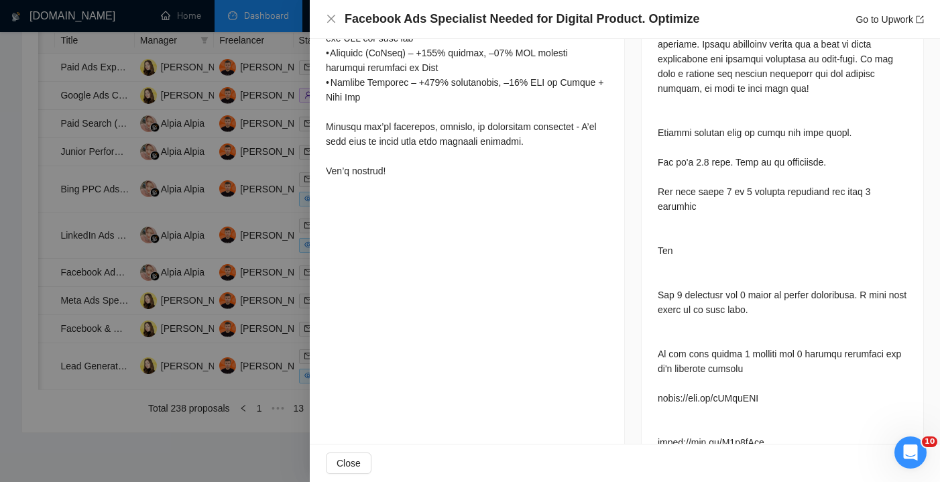
click at [337, 21] on div "Facebook Ads Specialist Needed for Digital Product. Optimize Go to Upwork" at bounding box center [625, 19] width 598 height 17
click at [331, 23] on icon "close" at bounding box center [331, 18] width 11 height 11
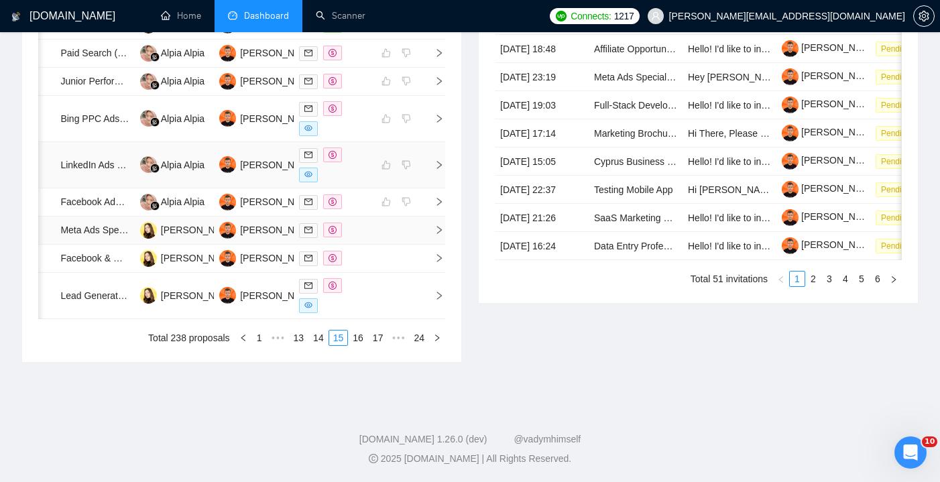
scroll to position [688, 0]
click at [356, 345] on link "16" at bounding box center [358, 337] width 19 height 15
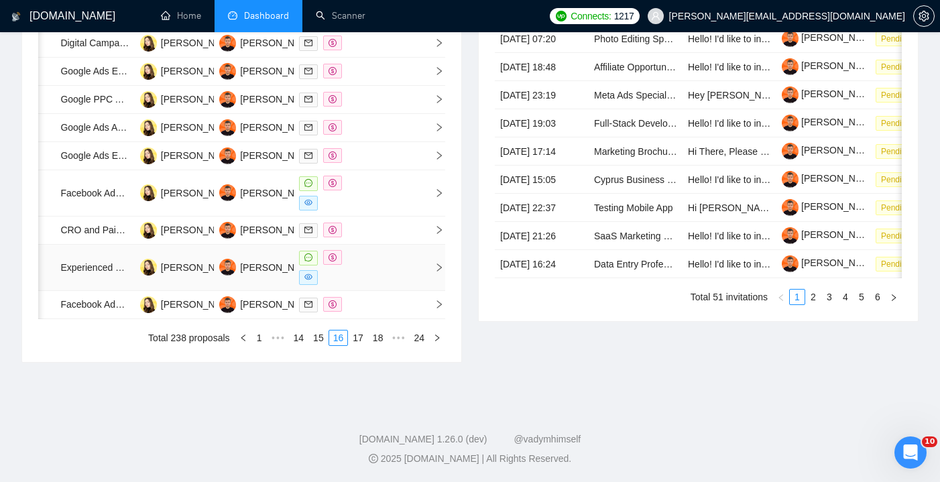
scroll to position [728, 0]
click at [357, 345] on link "17" at bounding box center [358, 337] width 19 height 15
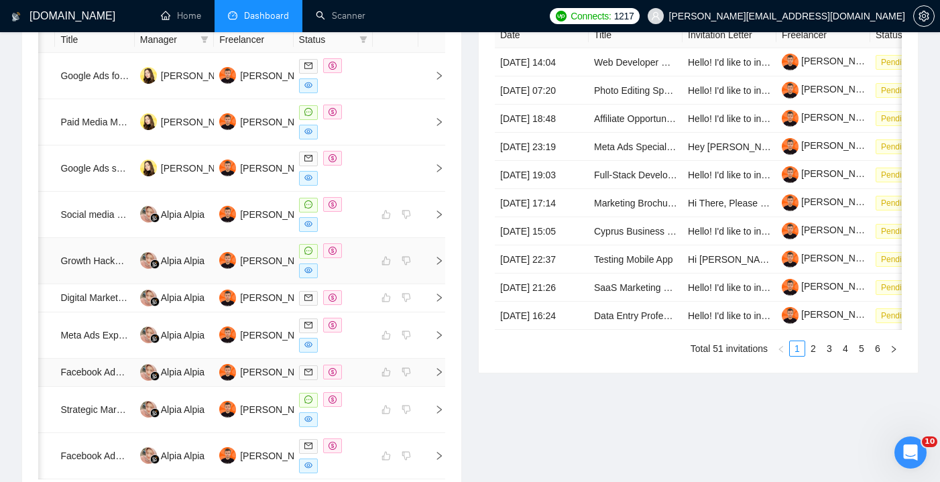
scroll to position [580, 0]
click at [364, 221] on div at bounding box center [333, 214] width 68 height 35
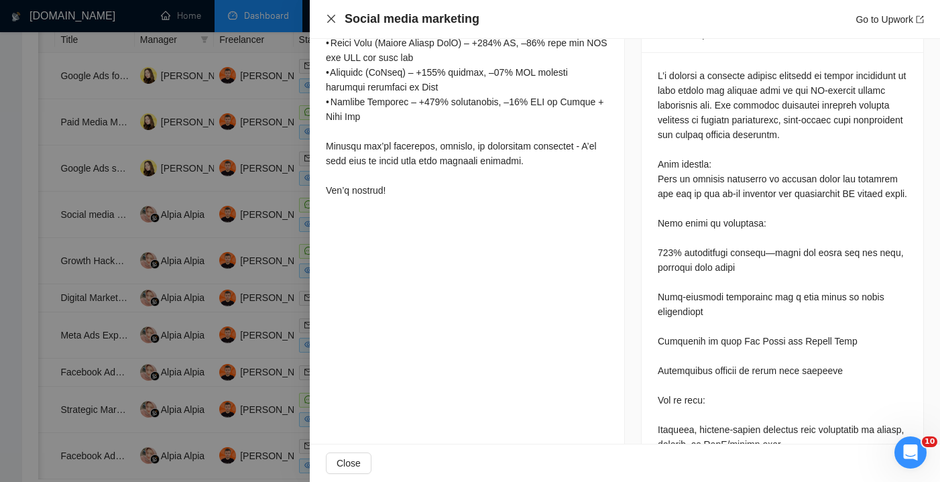
click at [335, 21] on icon "close" at bounding box center [331, 18] width 11 height 11
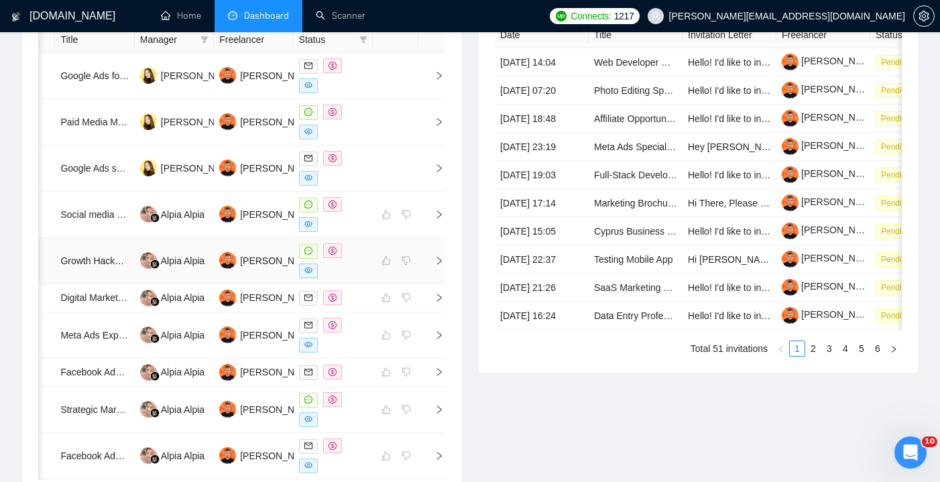
click at [357, 262] on div at bounding box center [333, 260] width 68 height 35
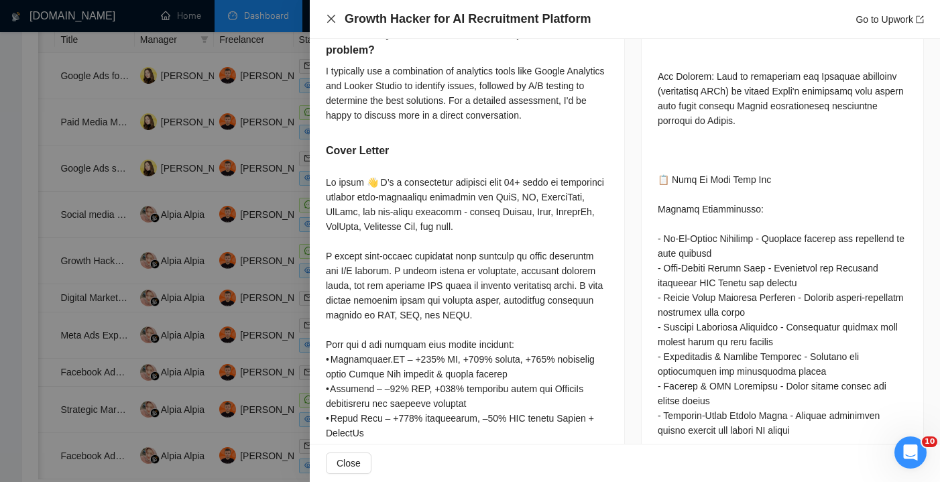
click at [334, 21] on icon "close" at bounding box center [331, 18] width 11 height 11
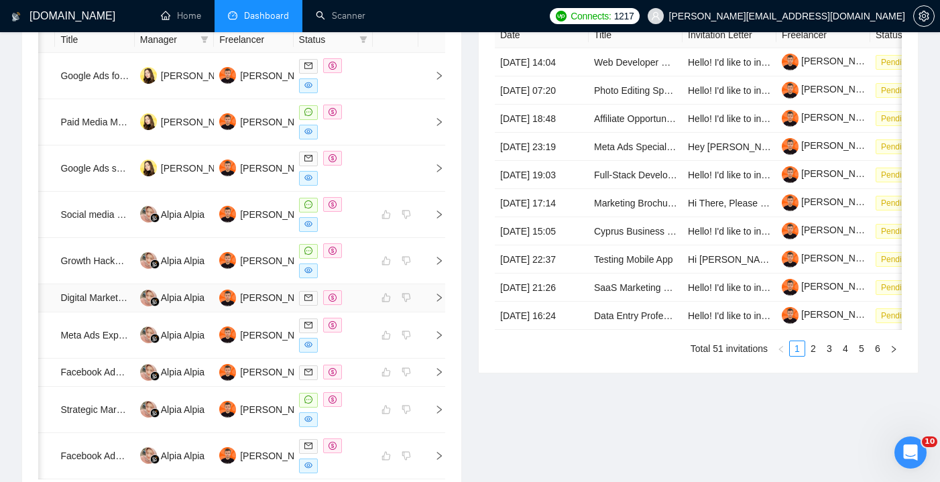
click at [356, 306] on div at bounding box center [333, 297] width 68 height 15
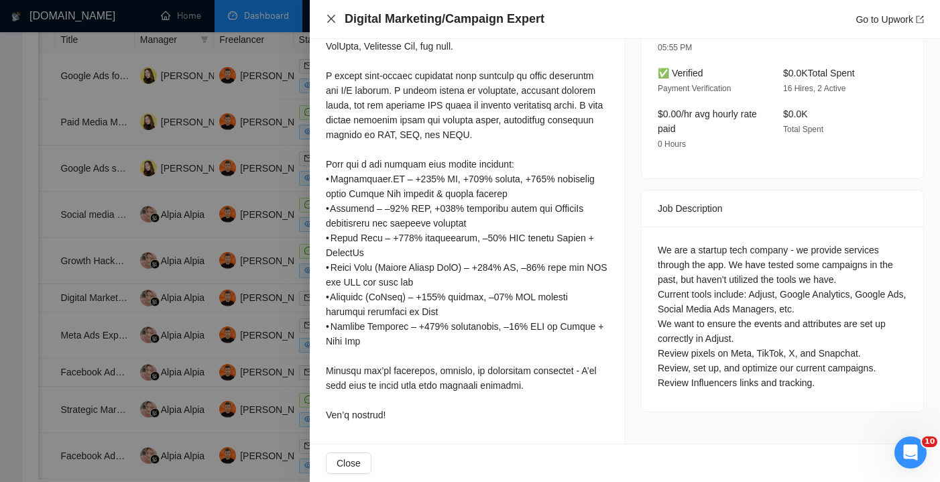
click at [335, 20] on icon "close" at bounding box center [331, 18] width 11 height 11
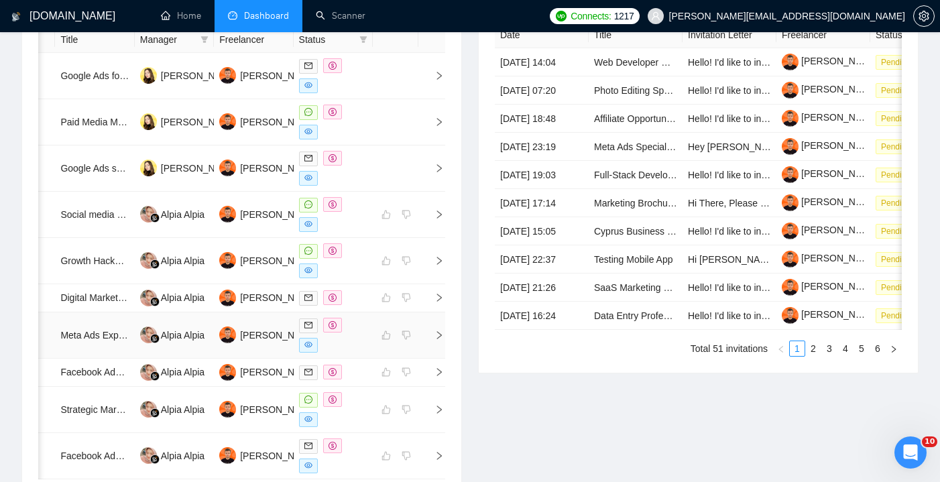
click at [360, 337] on div at bounding box center [333, 335] width 68 height 35
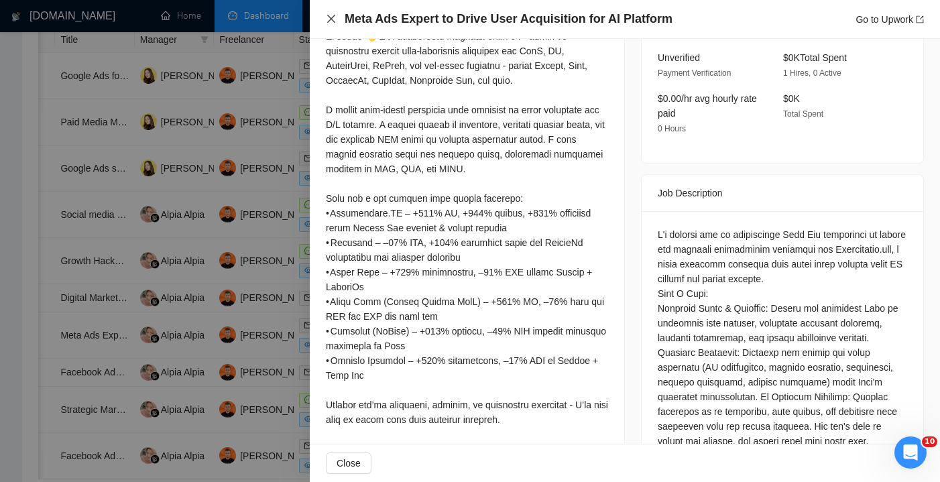
click at [334, 24] on icon "close" at bounding box center [331, 18] width 11 height 11
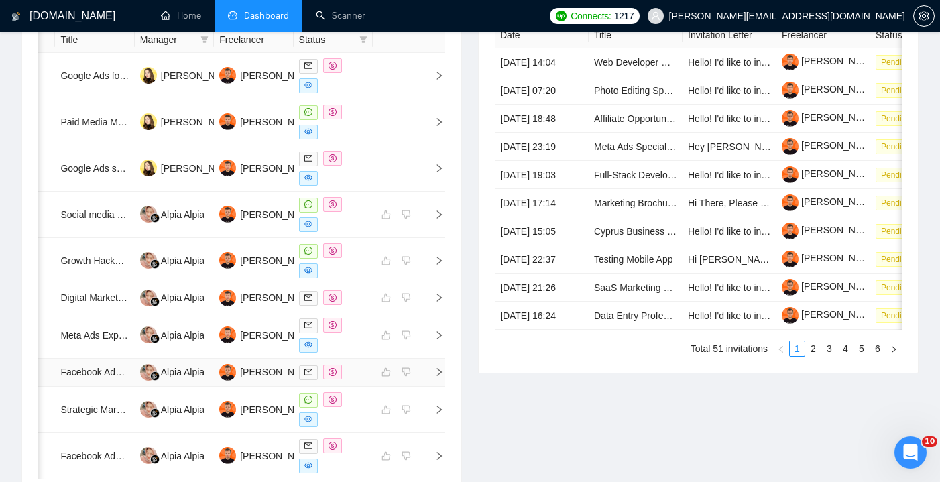
click at [350, 380] on div at bounding box center [333, 372] width 68 height 15
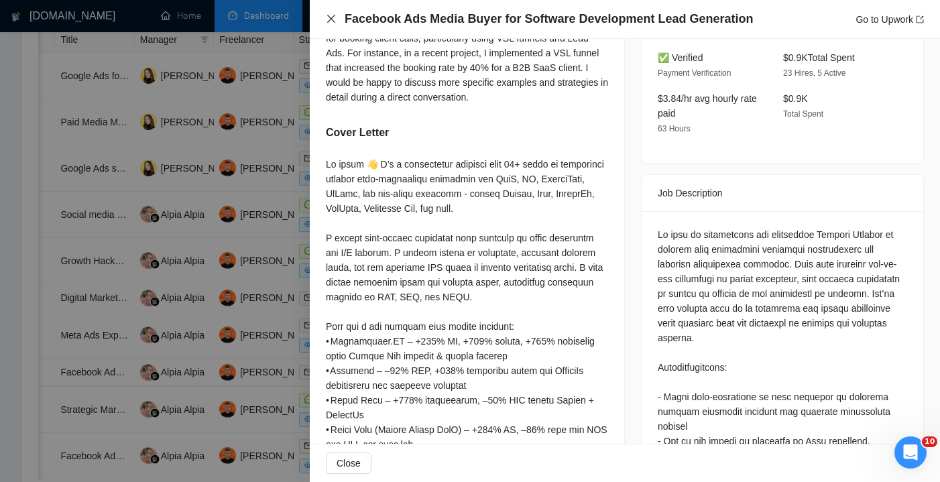
click at [334, 21] on icon "close" at bounding box center [331, 19] width 8 height 8
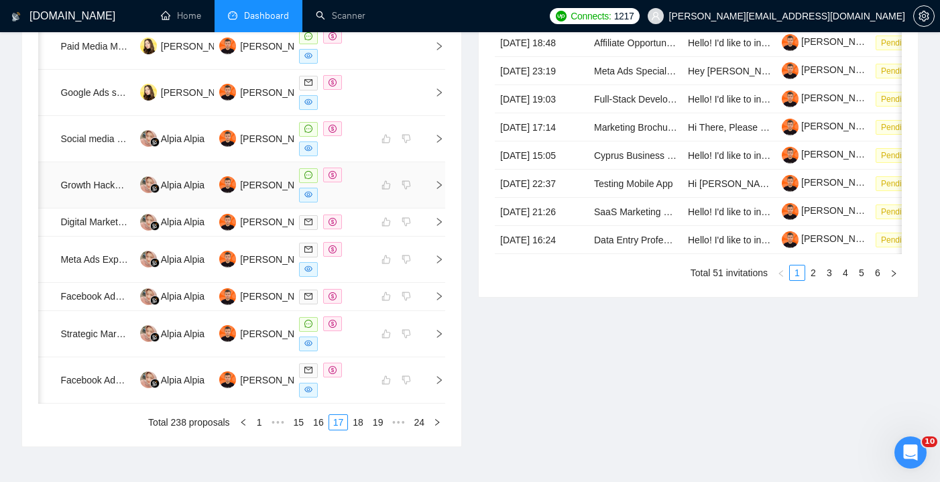
scroll to position [689, 0]
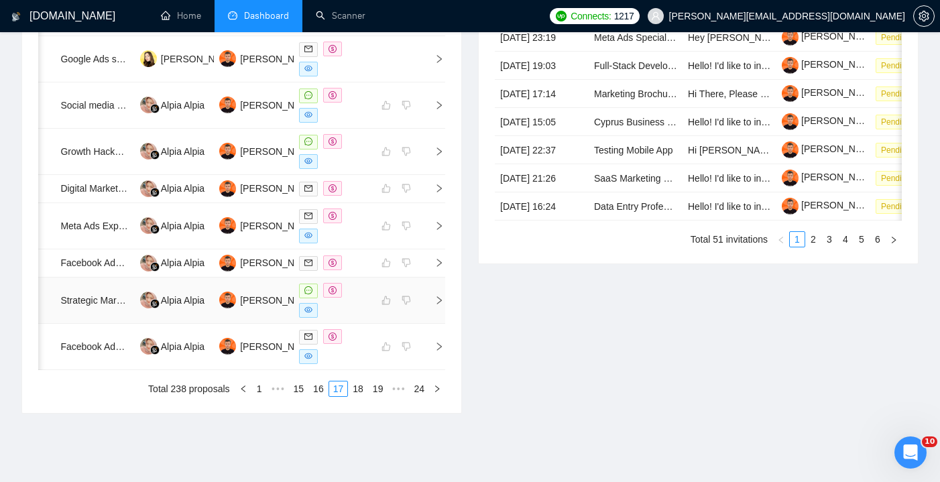
click at [363, 318] on div at bounding box center [333, 300] width 68 height 35
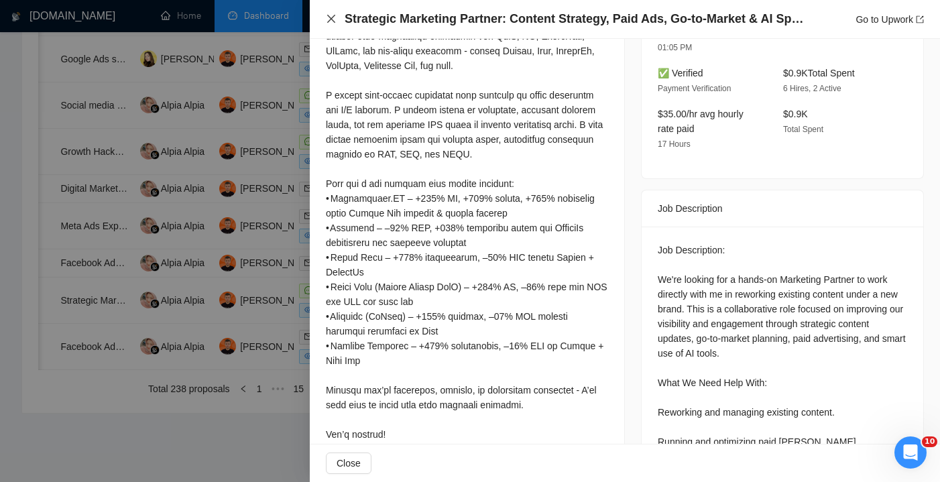
click at [330, 23] on icon "close" at bounding box center [331, 18] width 11 height 11
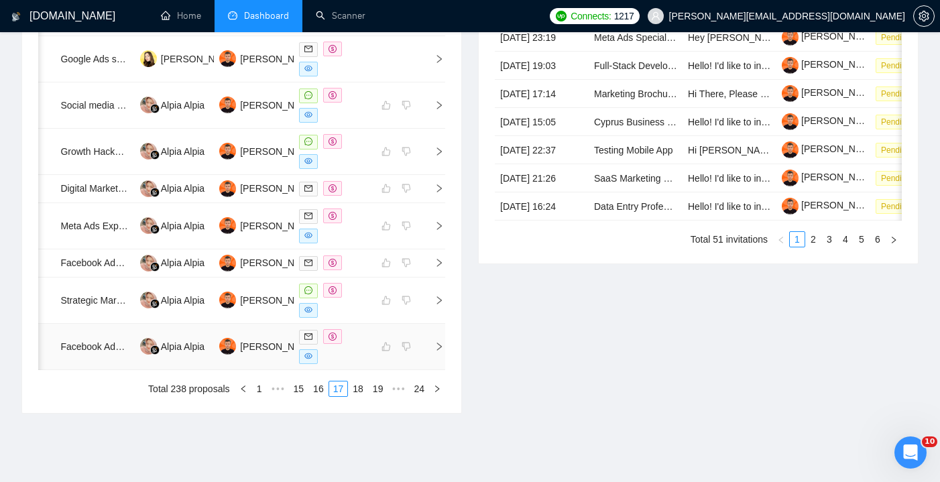
click at [354, 364] on div at bounding box center [333, 346] width 68 height 35
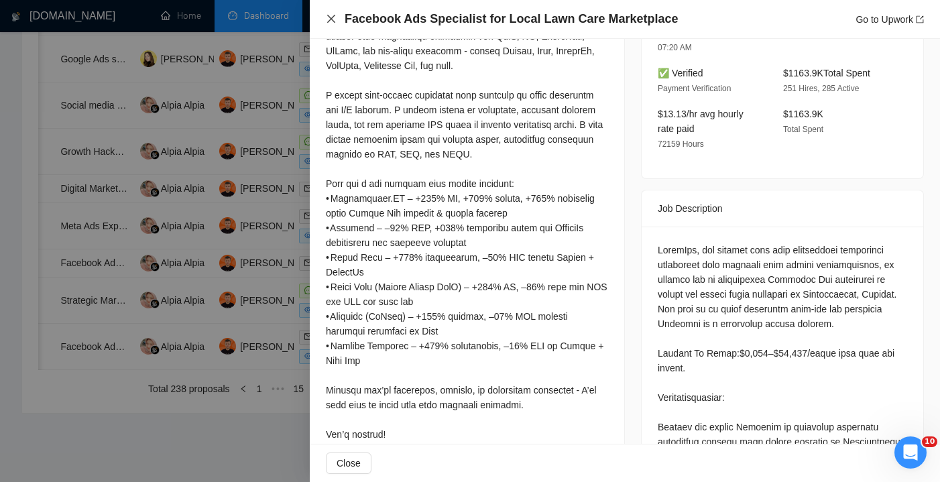
click at [334, 17] on icon "close" at bounding box center [331, 18] width 11 height 11
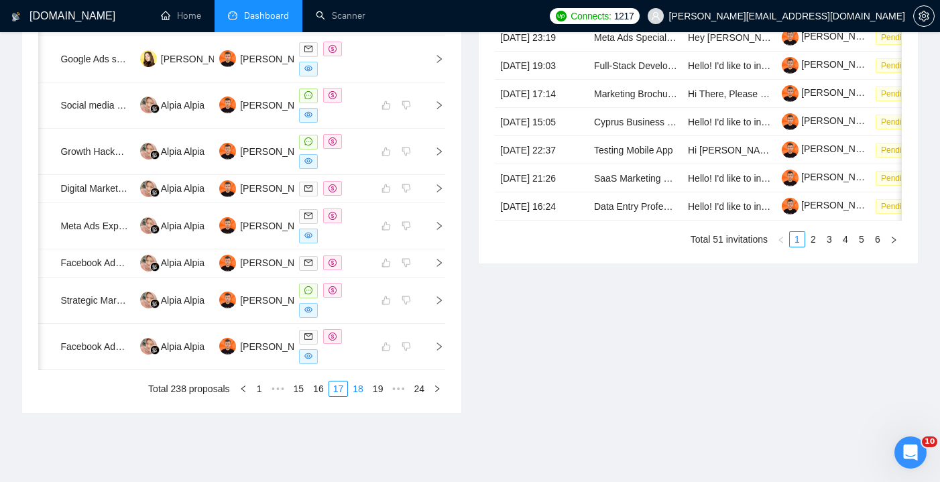
click at [356, 396] on link "18" at bounding box center [358, 388] width 19 height 15
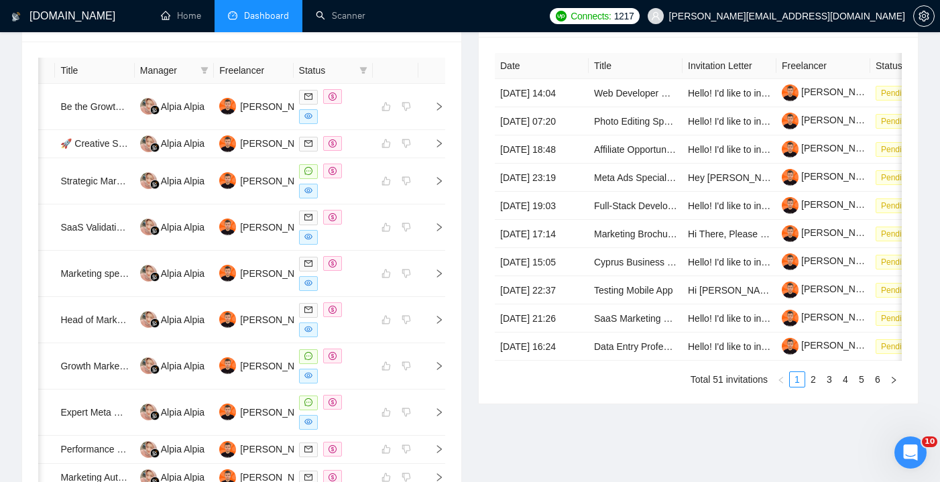
scroll to position [532, 0]
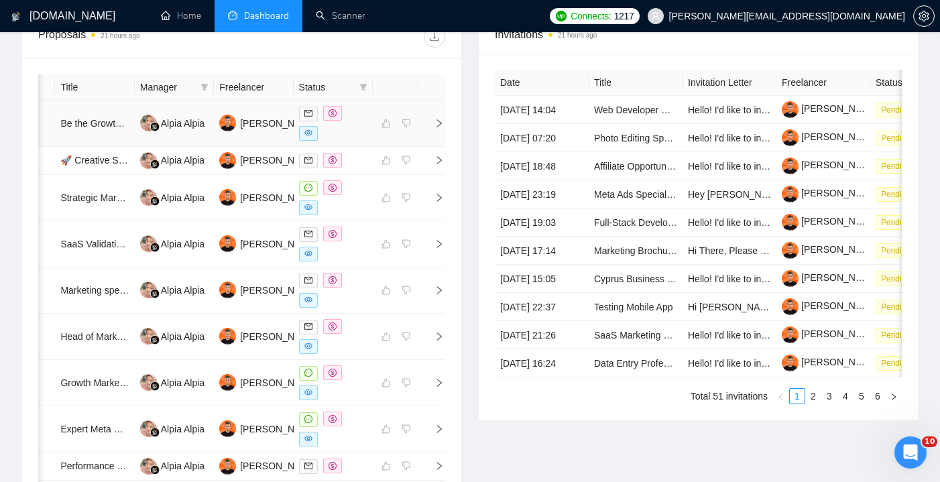
click at [353, 131] on div at bounding box center [333, 123] width 68 height 35
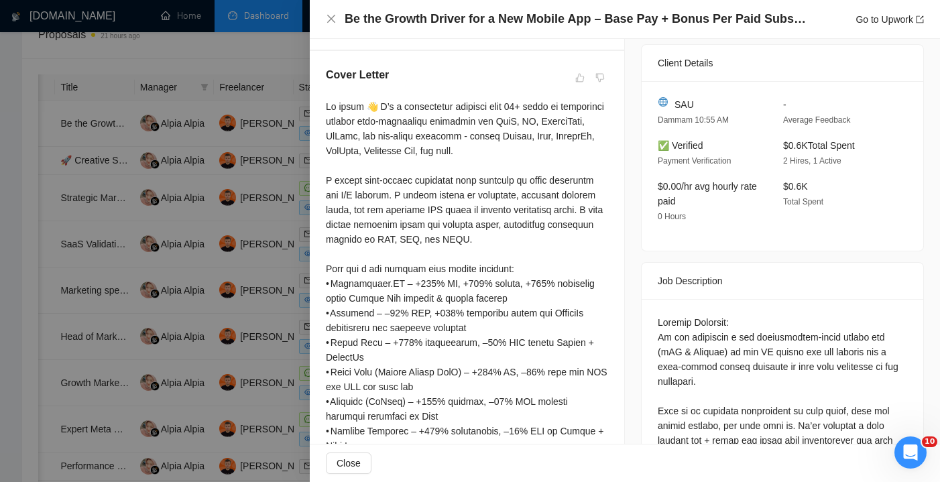
scroll to position [326, 0]
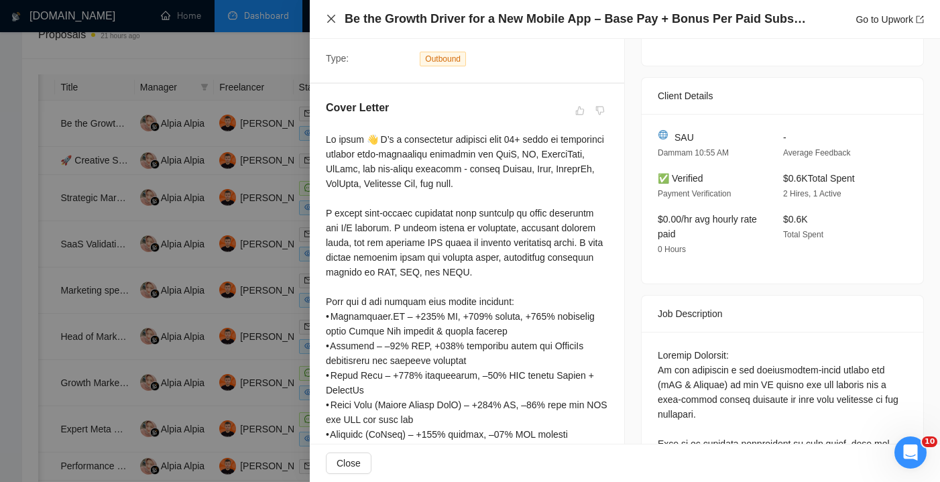
click at [330, 21] on icon "close" at bounding box center [331, 19] width 8 height 8
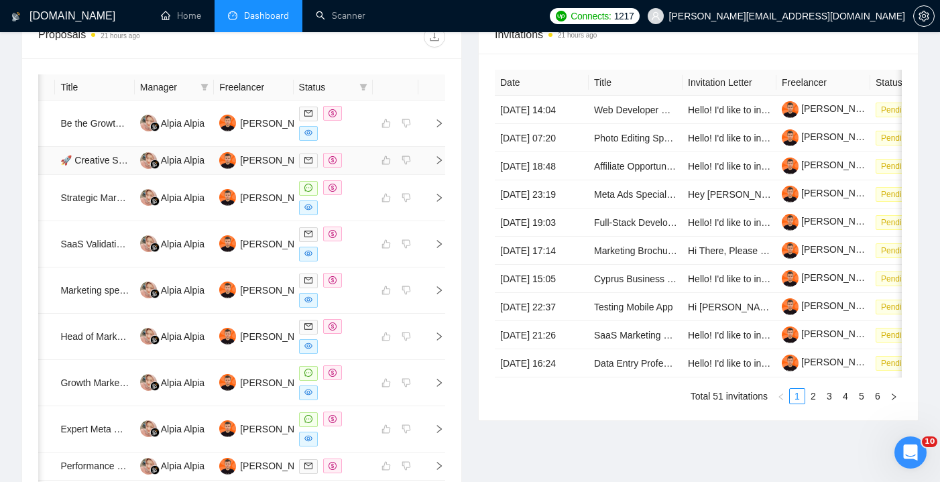
click at [351, 168] on div at bounding box center [333, 160] width 68 height 15
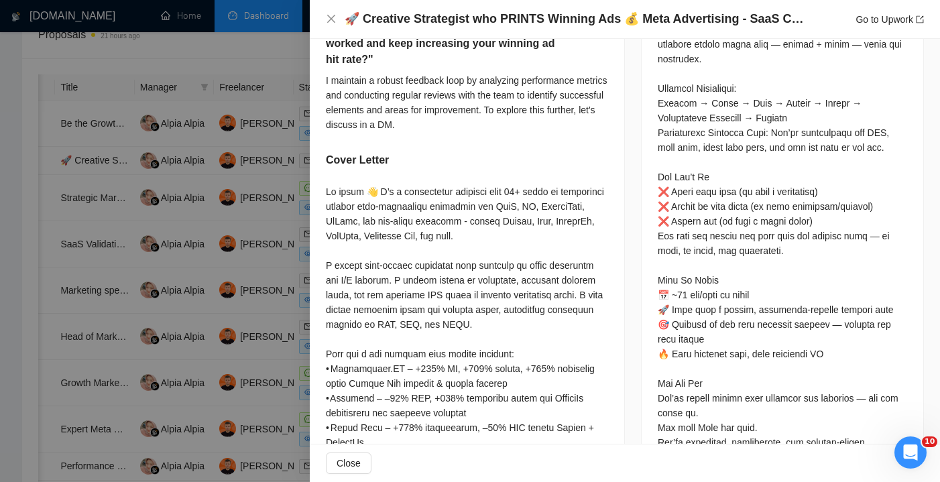
scroll to position [1025, 0]
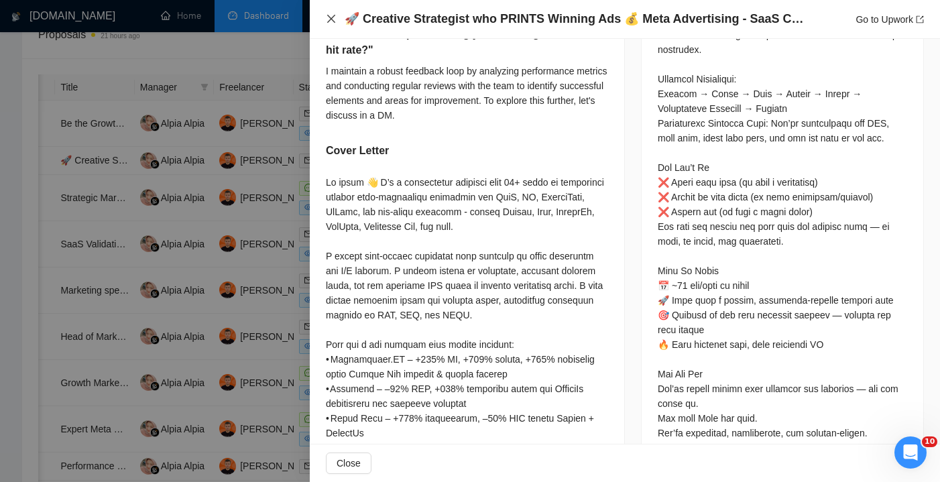
click at [332, 20] on icon "close" at bounding box center [331, 19] width 8 height 8
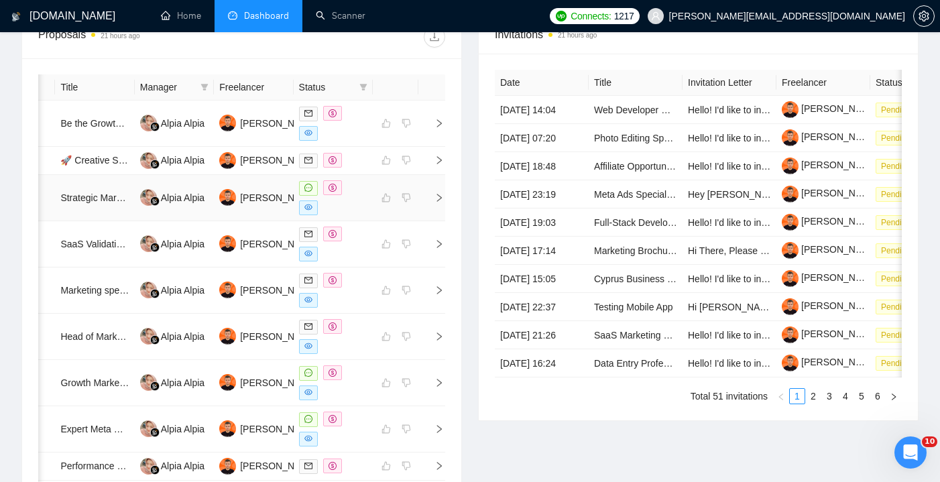
click at [355, 215] on div at bounding box center [333, 197] width 68 height 35
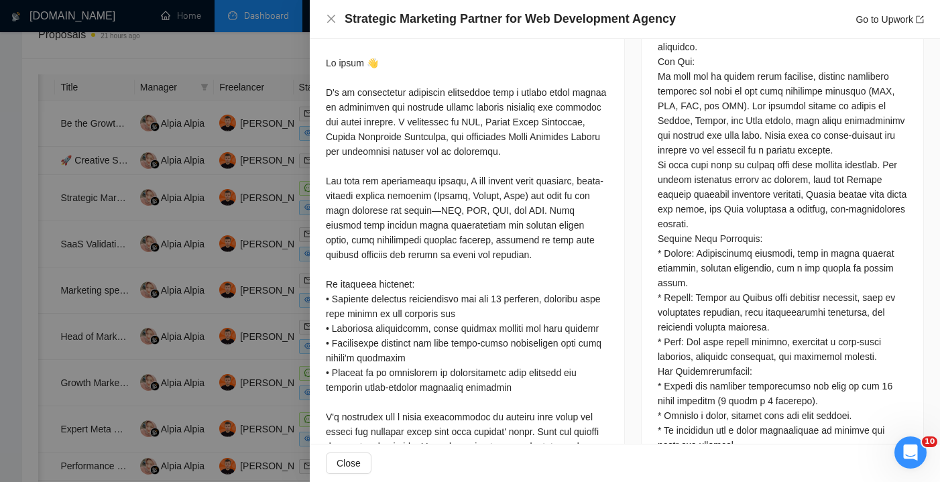
scroll to position [818, 0]
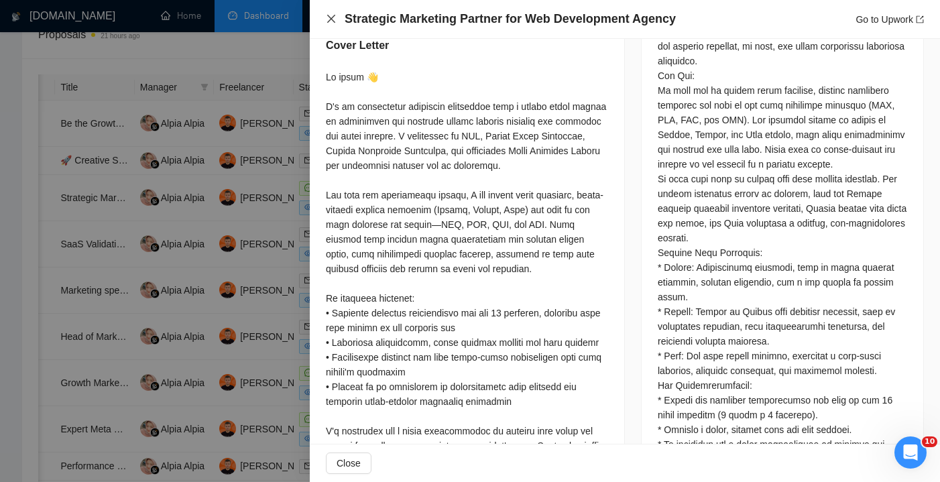
click at [332, 21] on icon "close" at bounding box center [331, 18] width 11 height 11
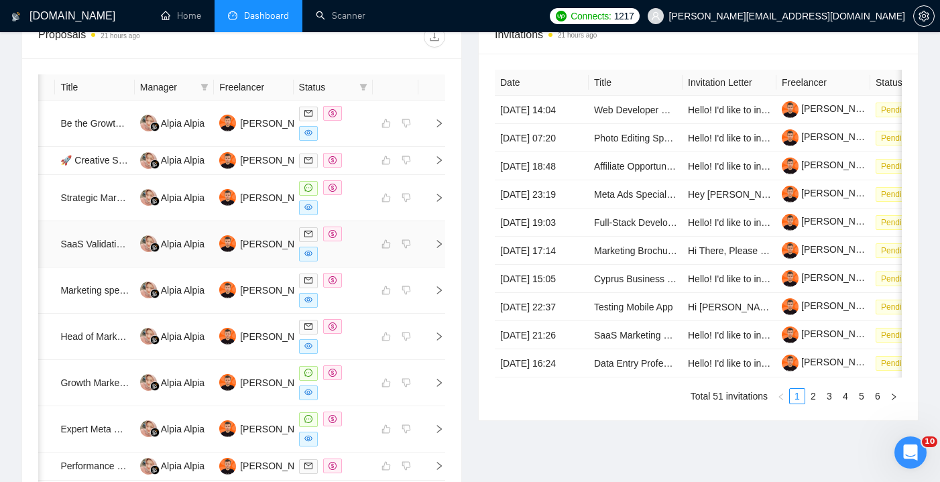
click at [352, 261] on div at bounding box center [333, 244] width 68 height 35
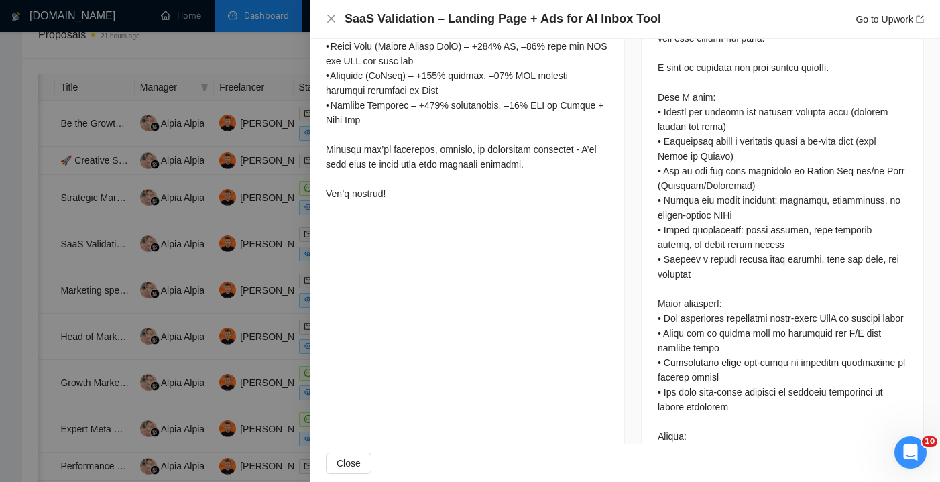
scroll to position [629, 0]
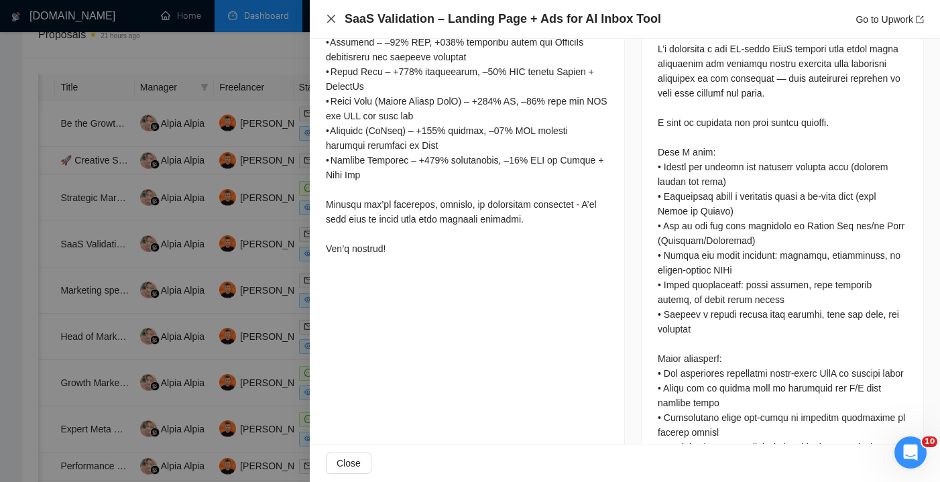
click at [333, 18] on icon "close" at bounding box center [331, 18] width 11 height 11
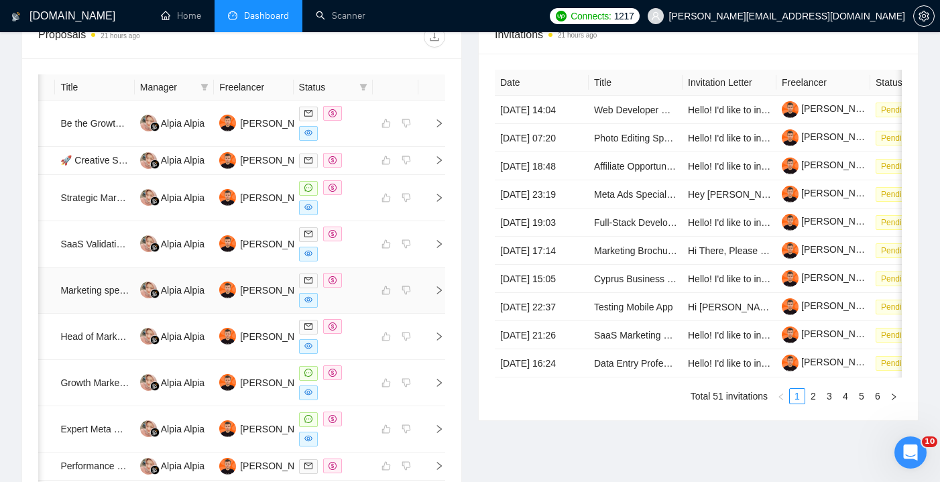
click at [364, 299] on div at bounding box center [333, 290] width 68 height 35
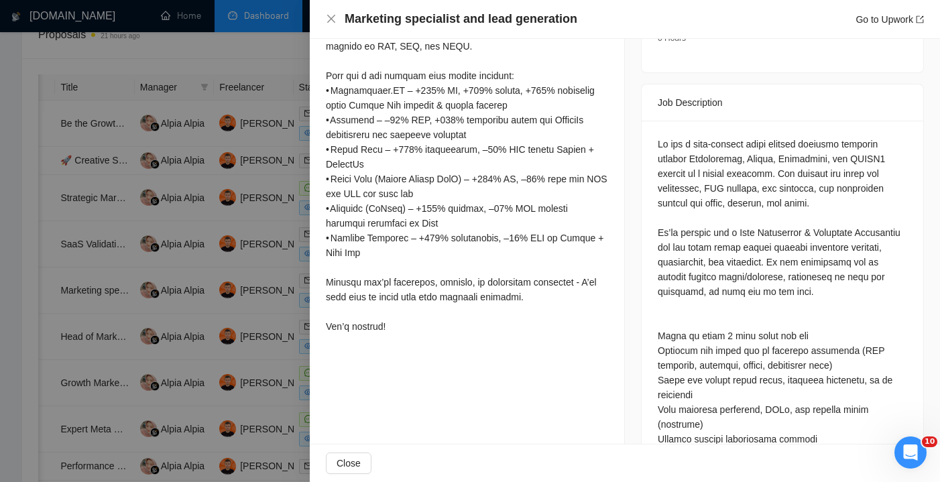
scroll to position [532, 0]
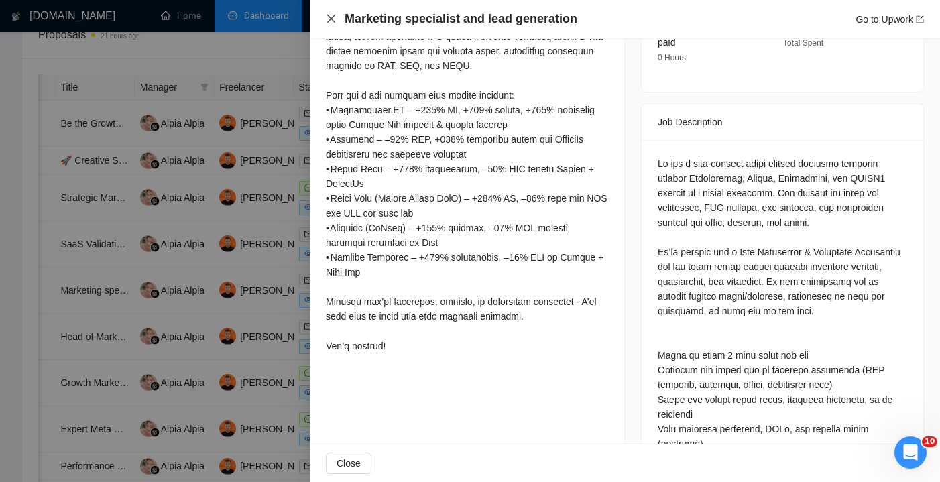
click at [335, 19] on icon "close" at bounding box center [331, 18] width 11 height 11
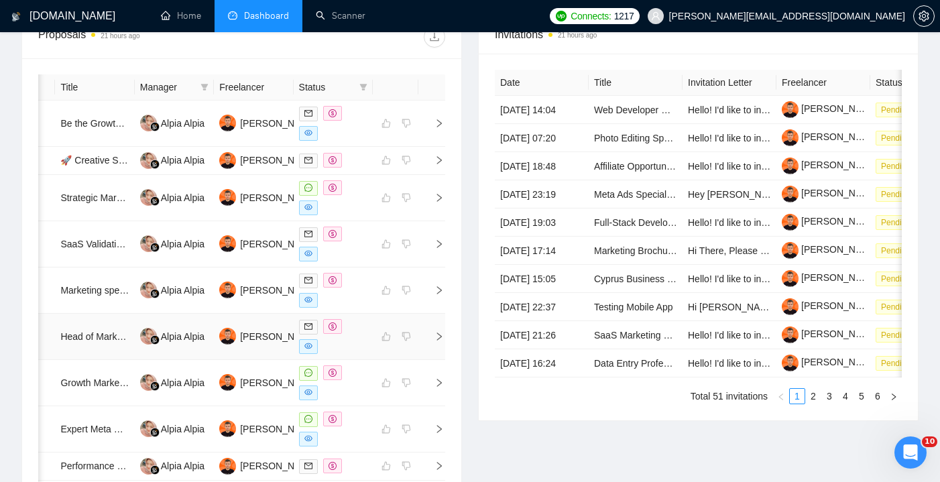
click at [357, 340] on div at bounding box center [333, 336] width 68 height 35
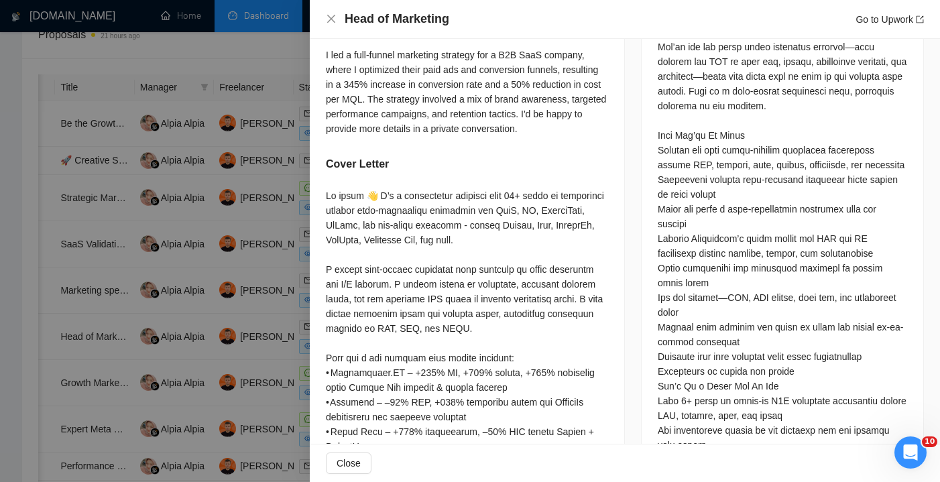
scroll to position [782, 0]
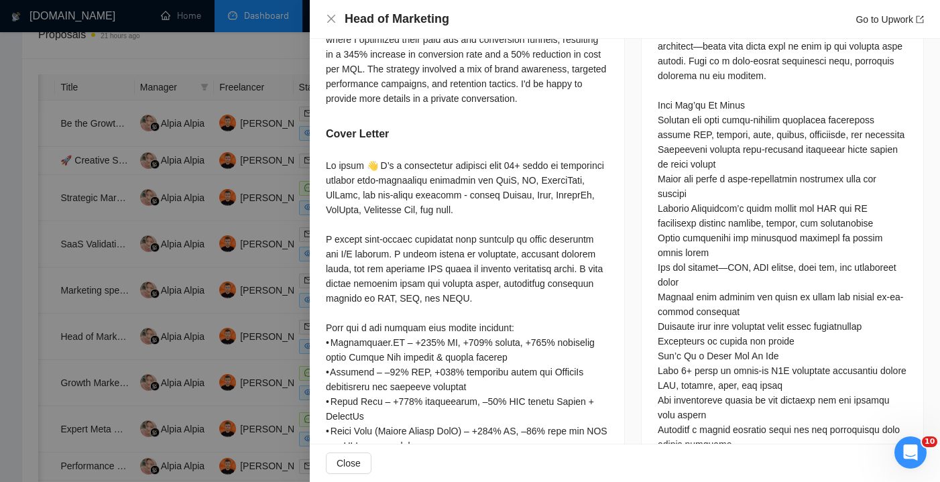
click at [337, 17] on div "Head of Marketing Go to Upwork" at bounding box center [625, 19] width 598 height 17
click at [333, 19] on icon "close" at bounding box center [331, 18] width 11 height 11
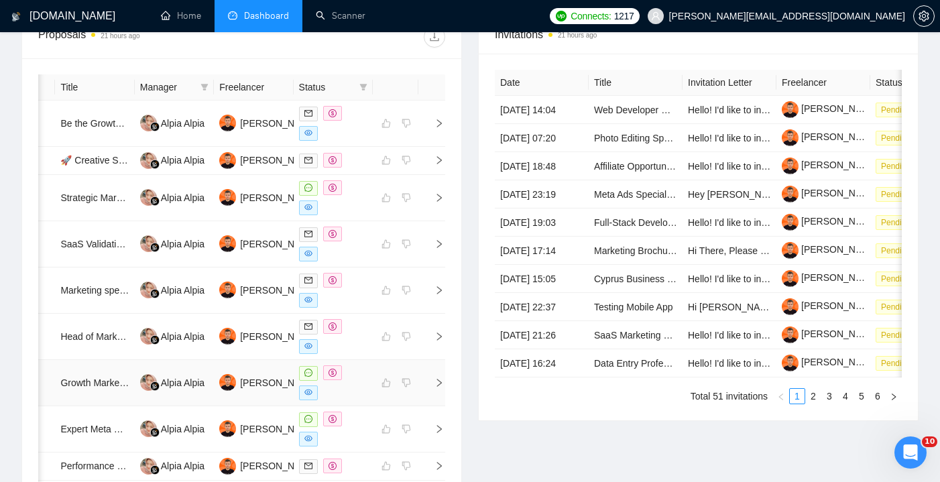
click at [357, 381] on div at bounding box center [333, 382] width 68 height 35
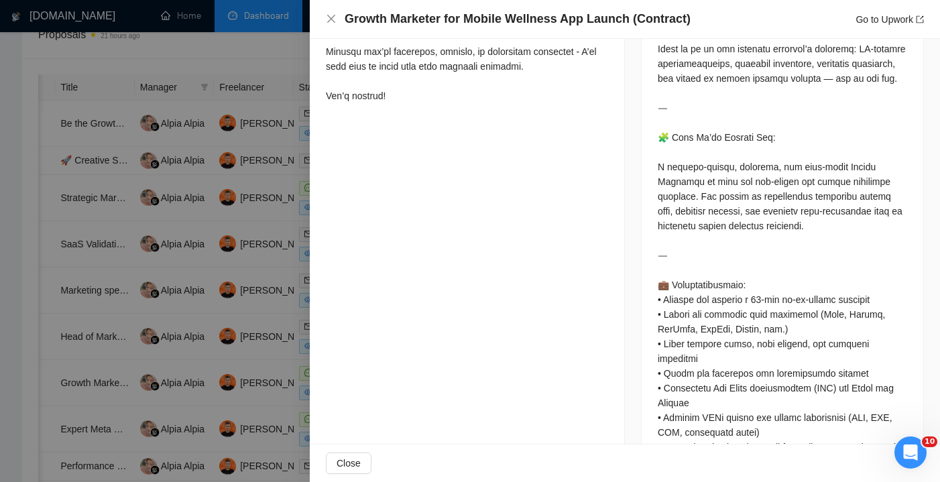
scroll to position [671, 0]
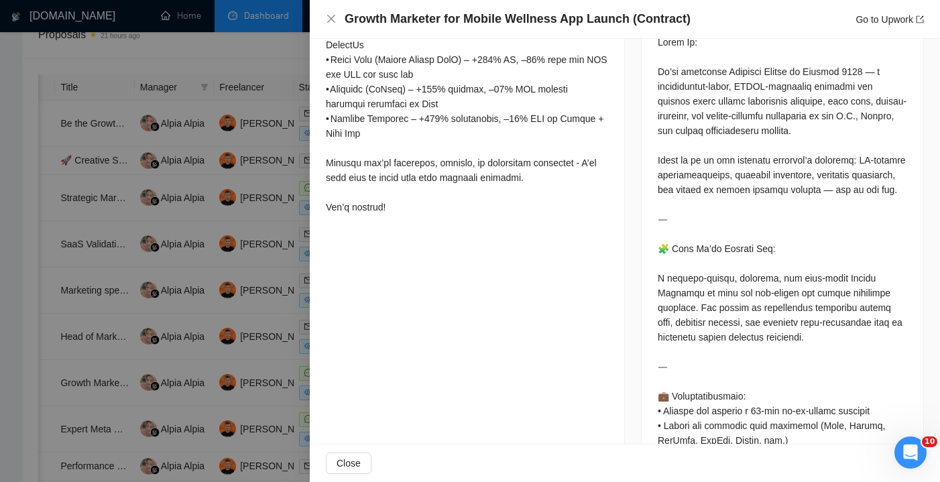
click at [328, 27] on div "Growth Marketer for Mobile Wellness App Launch (Contract) Go to Upwork" at bounding box center [625, 19] width 630 height 39
click at [329, 23] on icon "close" at bounding box center [331, 18] width 11 height 11
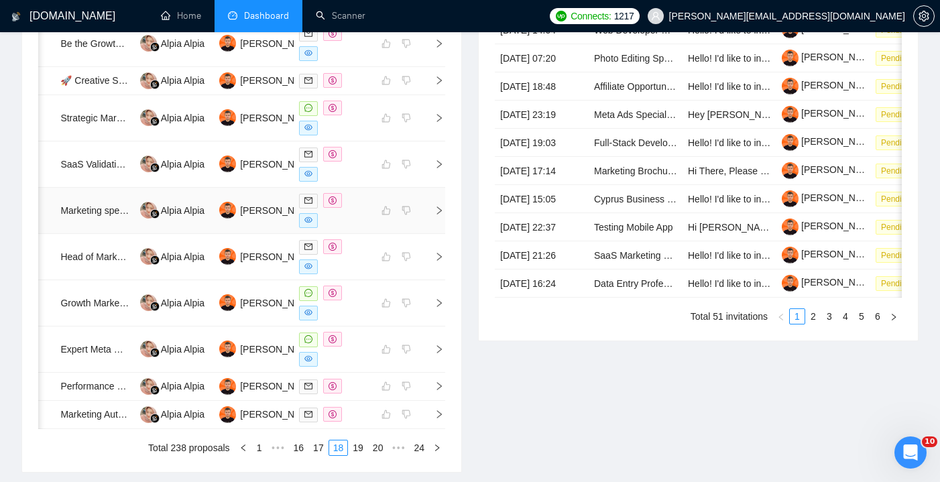
scroll to position [619, 0]
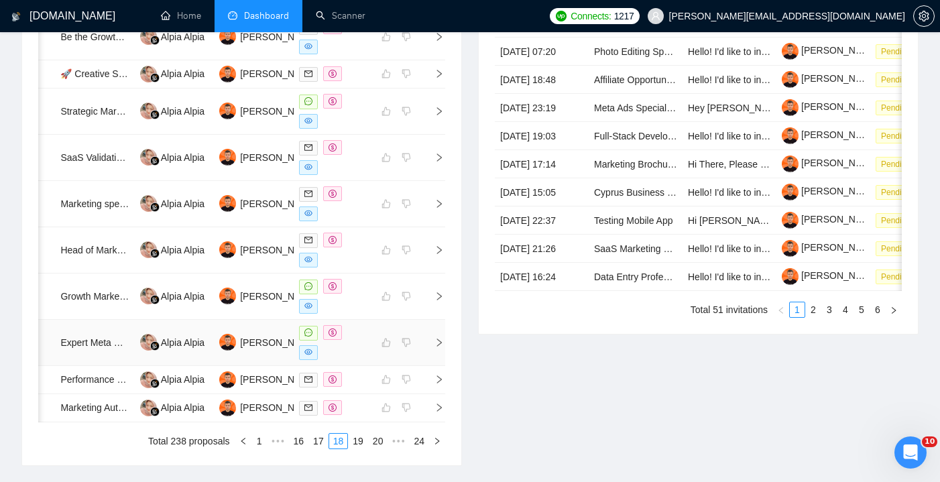
click at [354, 360] on div at bounding box center [333, 342] width 68 height 35
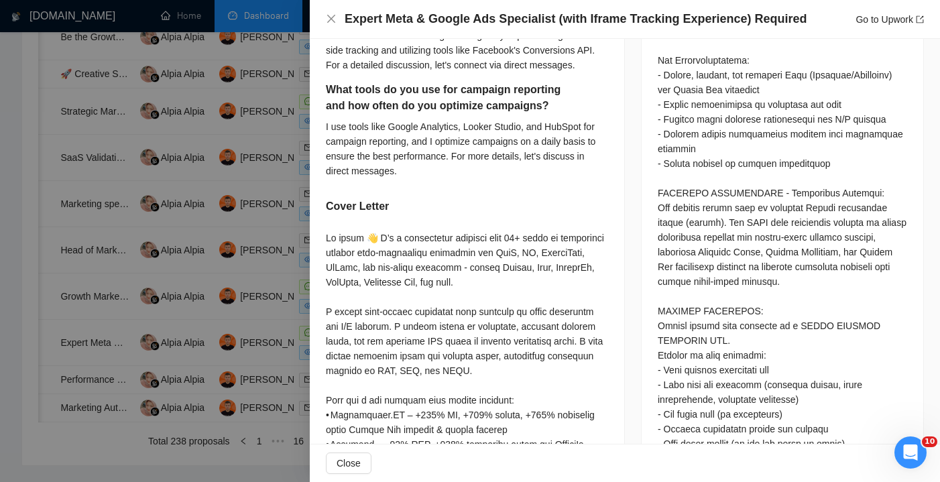
scroll to position [802, 0]
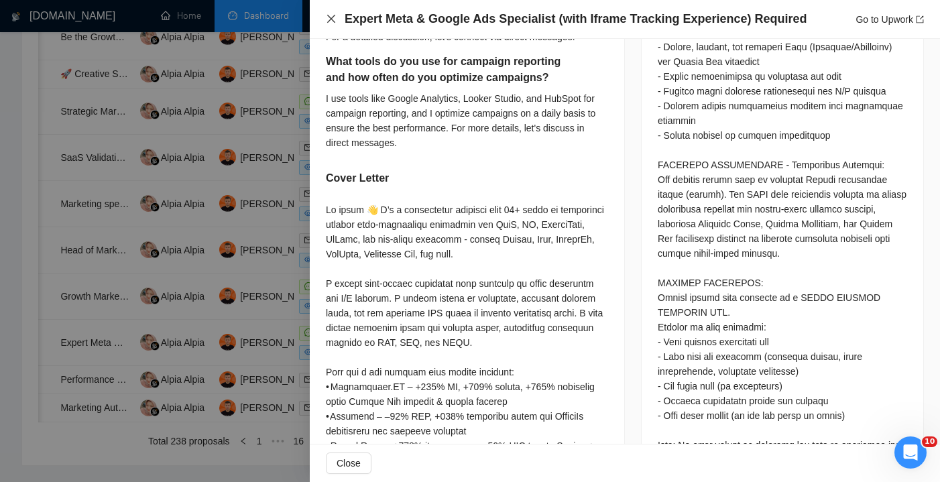
click at [334, 20] on icon "close" at bounding box center [331, 18] width 11 height 11
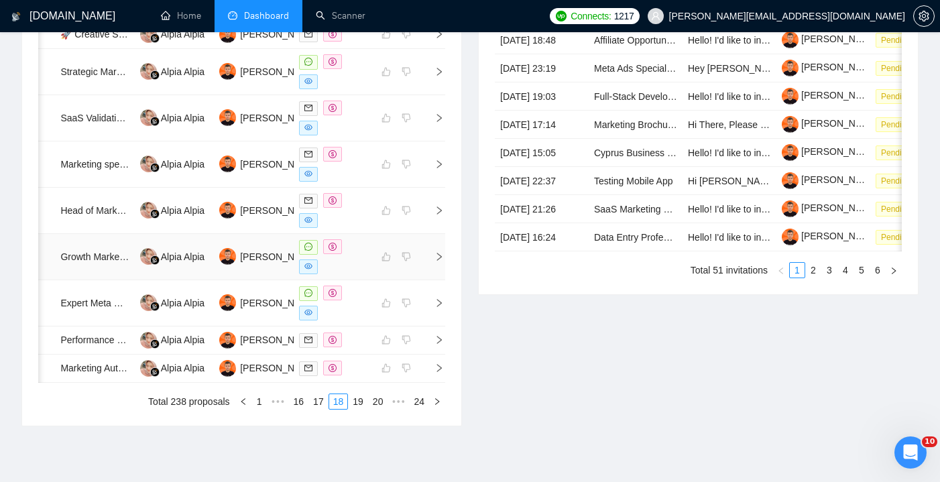
scroll to position [698, 0]
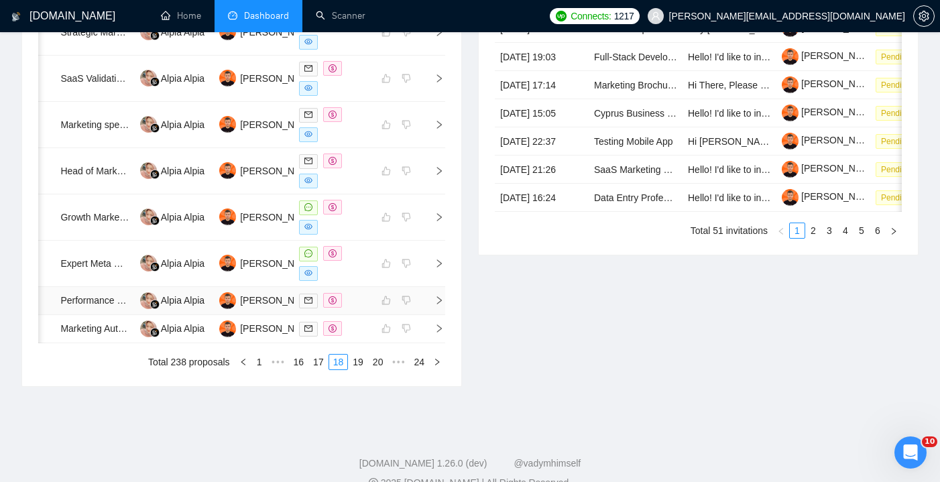
click at [351, 308] on div at bounding box center [333, 300] width 68 height 15
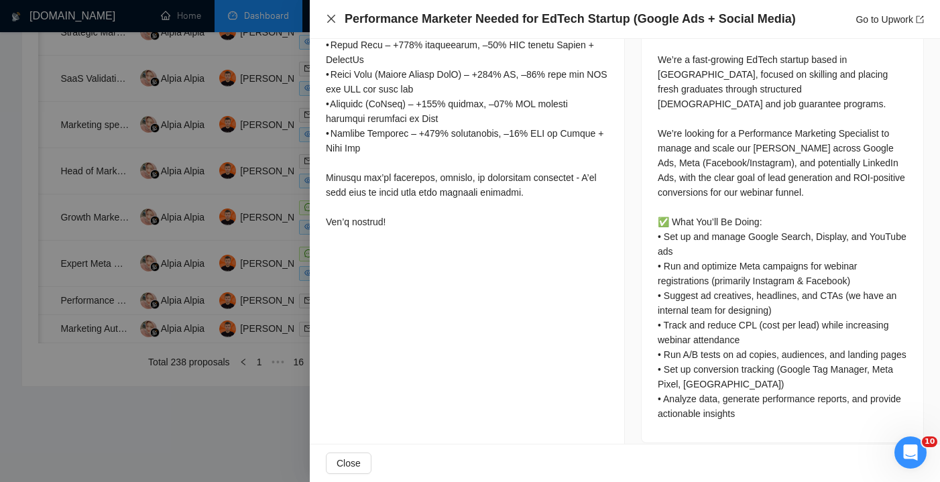
click at [336, 17] on icon "close" at bounding box center [331, 18] width 11 height 11
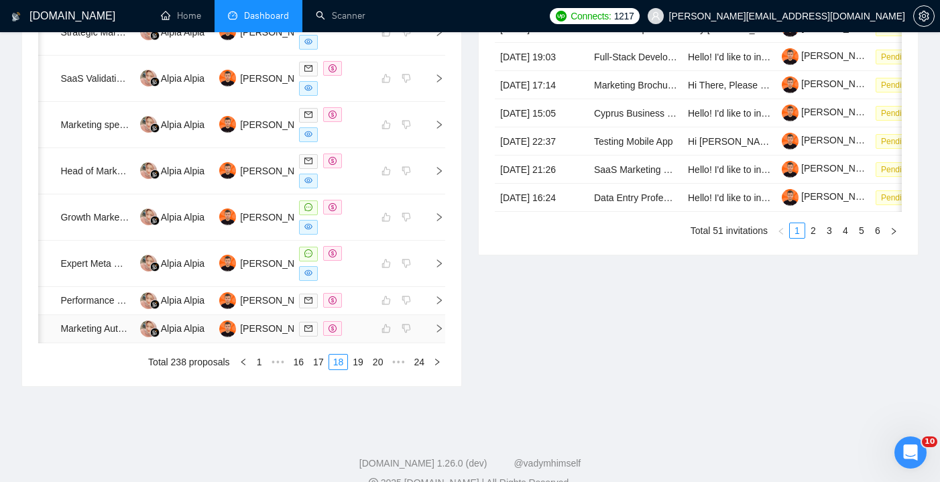
click at [370, 343] on td at bounding box center [333, 329] width 79 height 28
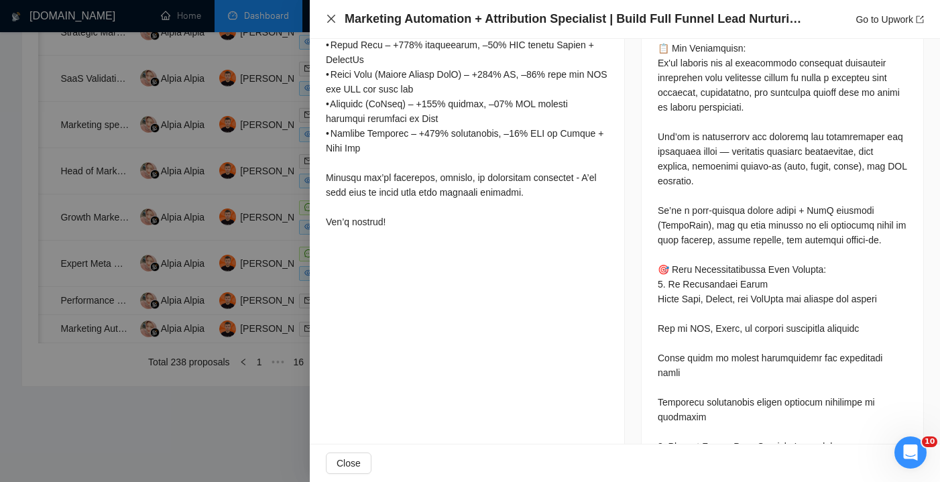
click at [334, 22] on icon "close" at bounding box center [331, 19] width 8 height 8
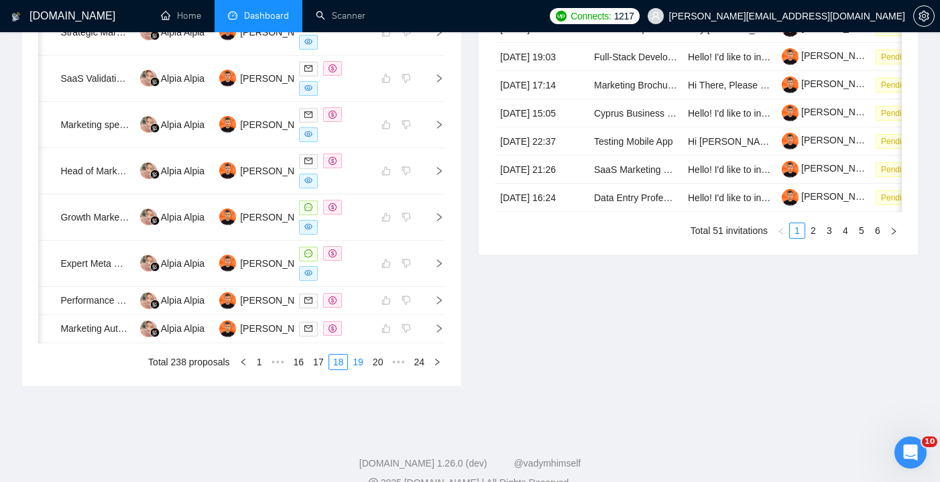
click at [354, 369] on link "19" at bounding box center [358, 362] width 19 height 15
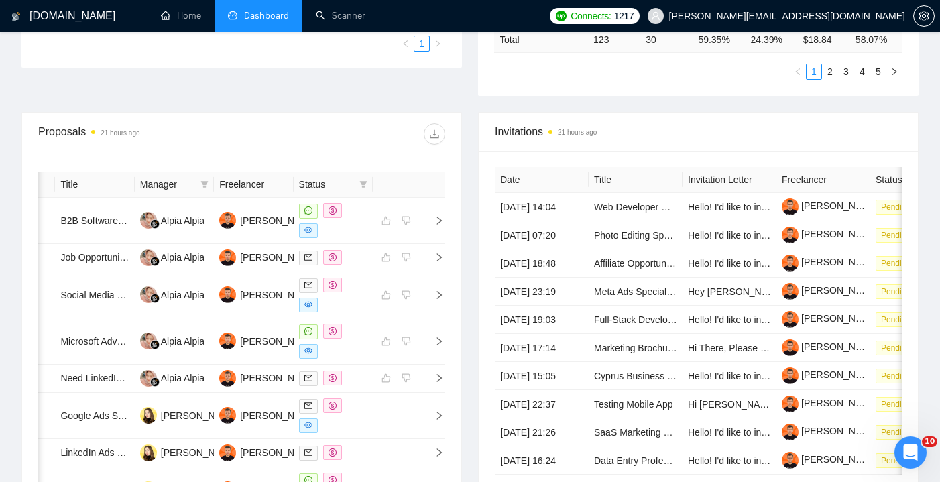
scroll to position [432, 0]
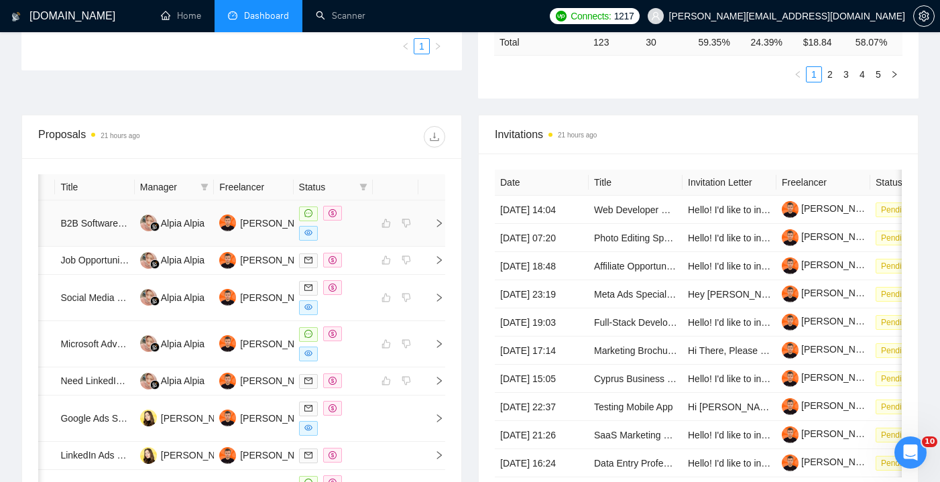
click at [353, 227] on div at bounding box center [333, 223] width 68 height 35
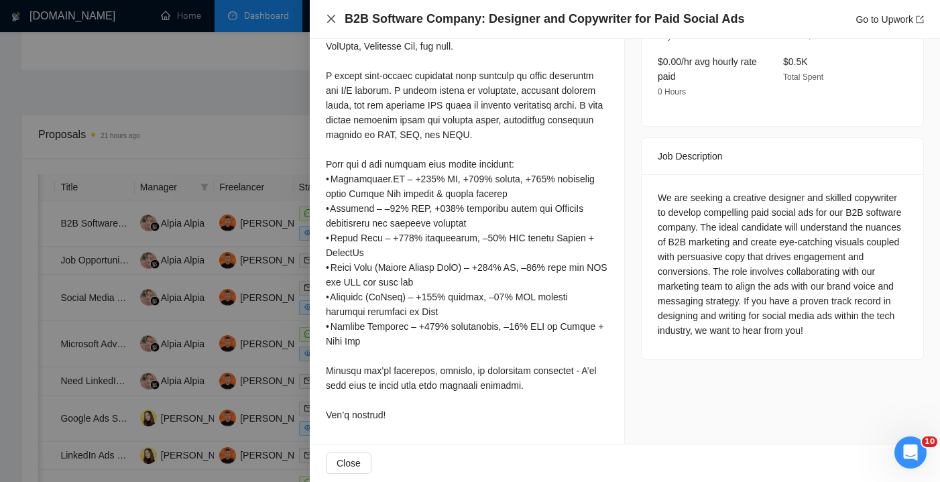
click at [330, 17] on icon "close" at bounding box center [331, 18] width 11 height 11
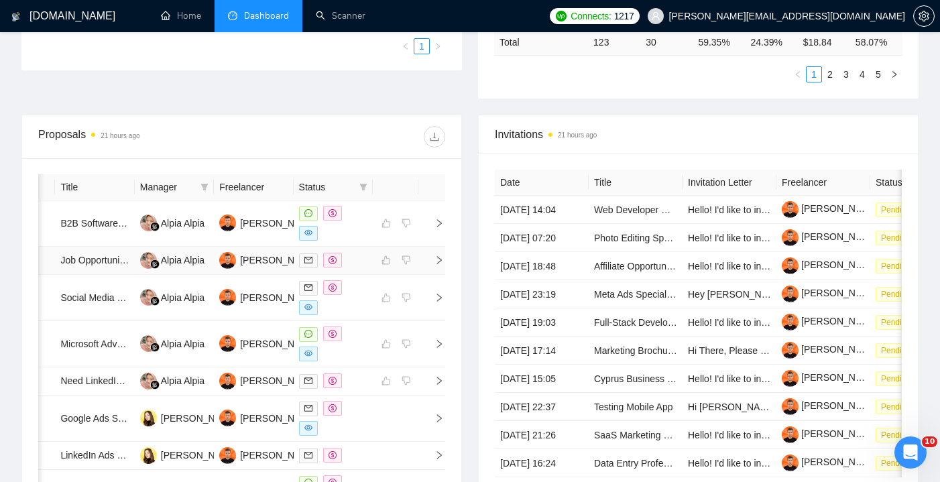
click at [357, 263] on div at bounding box center [333, 260] width 68 height 15
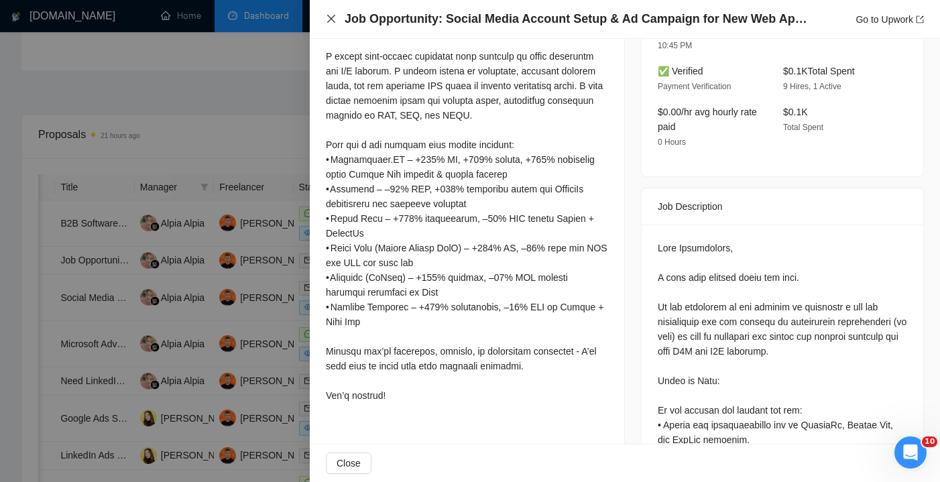
click at [332, 21] on icon "close" at bounding box center [331, 18] width 11 height 11
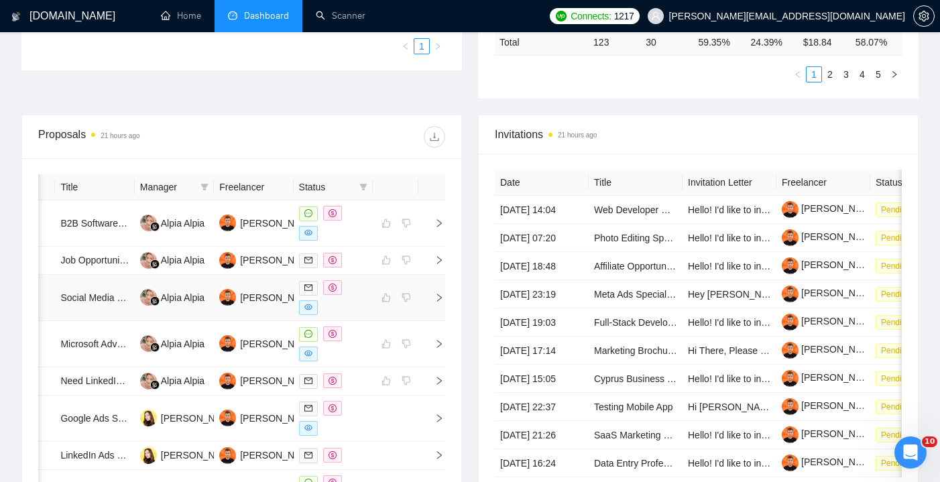
click at [356, 315] on div at bounding box center [333, 297] width 68 height 35
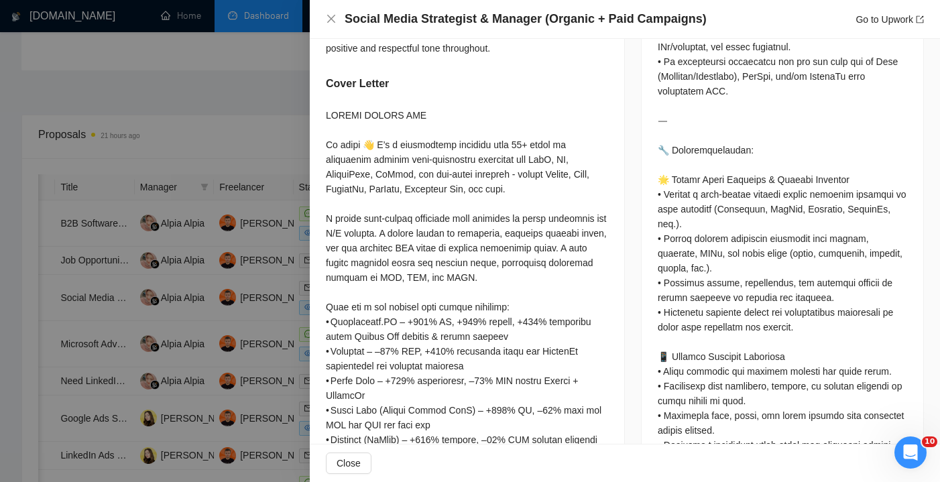
scroll to position [1086, 0]
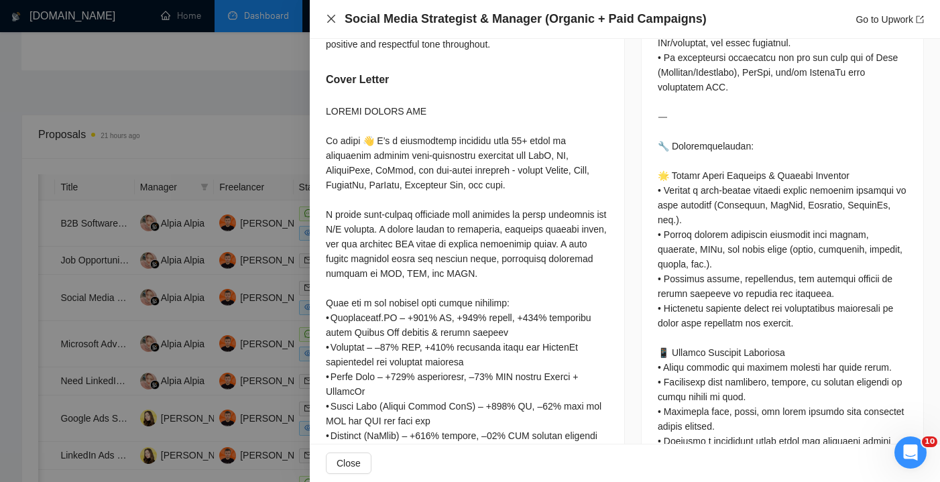
click at [335, 23] on icon "close" at bounding box center [331, 18] width 11 height 11
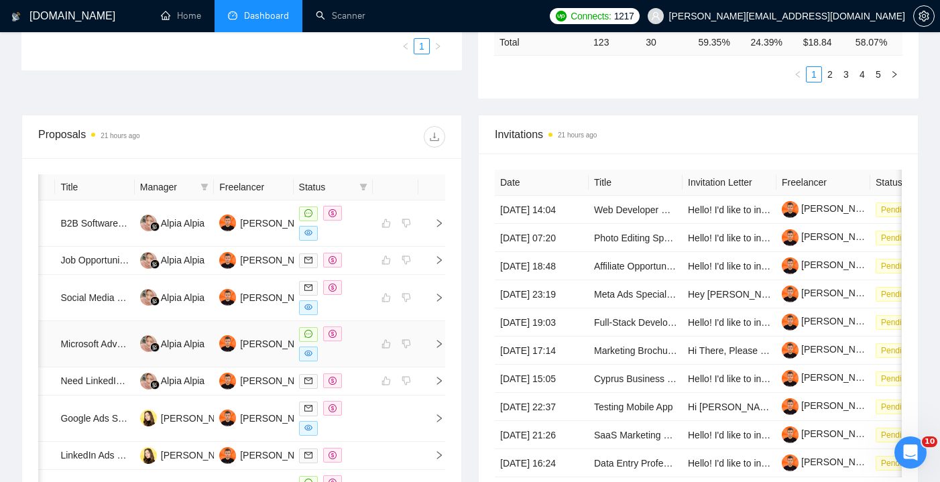
click at [365, 356] on div at bounding box center [333, 343] width 68 height 35
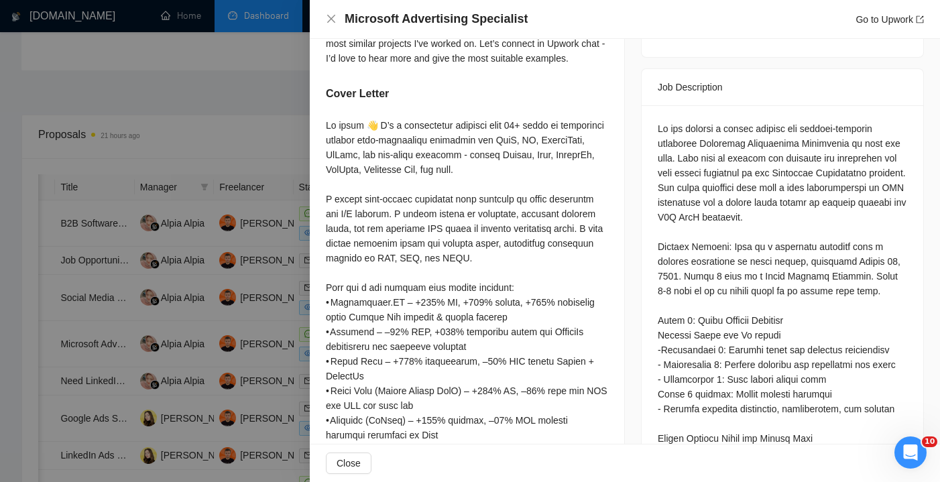
scroll to position [513, 0]
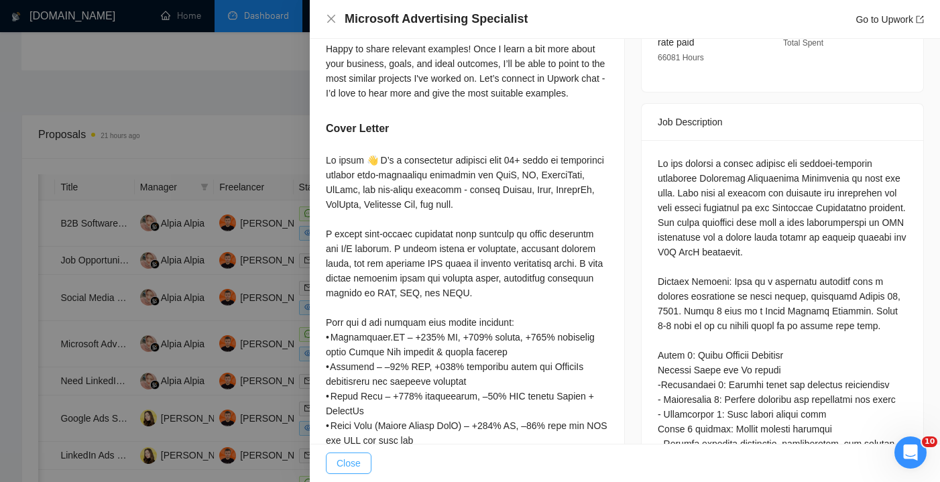
click at [350, 462] on span "Close" at bounding box center [349, 463] width 24 height 15
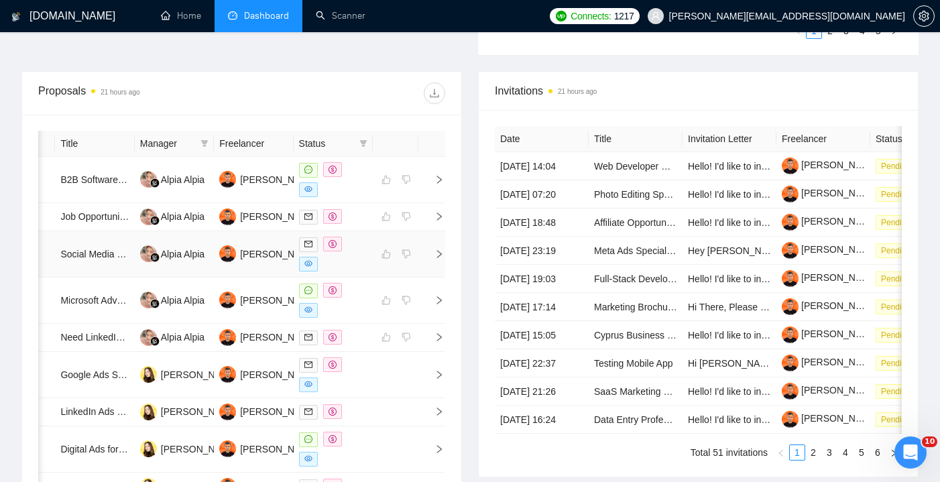
scroll to position [502, 0]
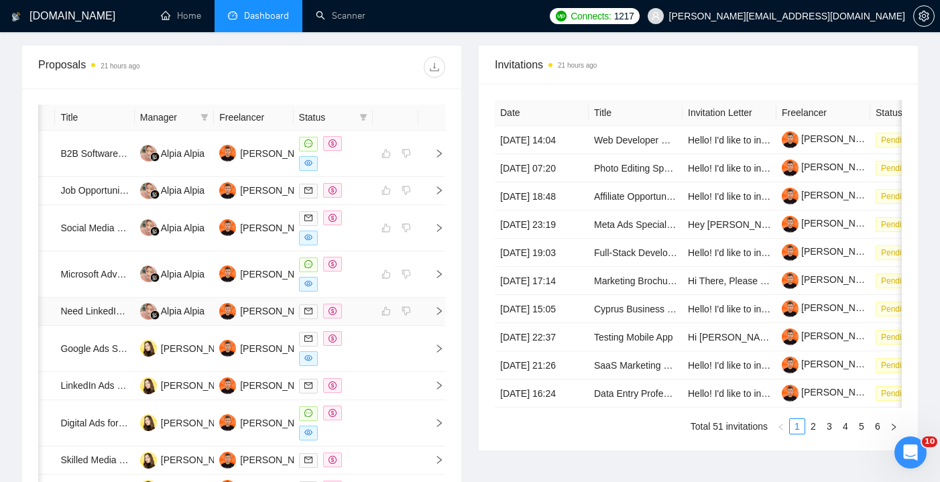
click at [364, 326] on td at bounding box center [333, 312] width 79 height 28
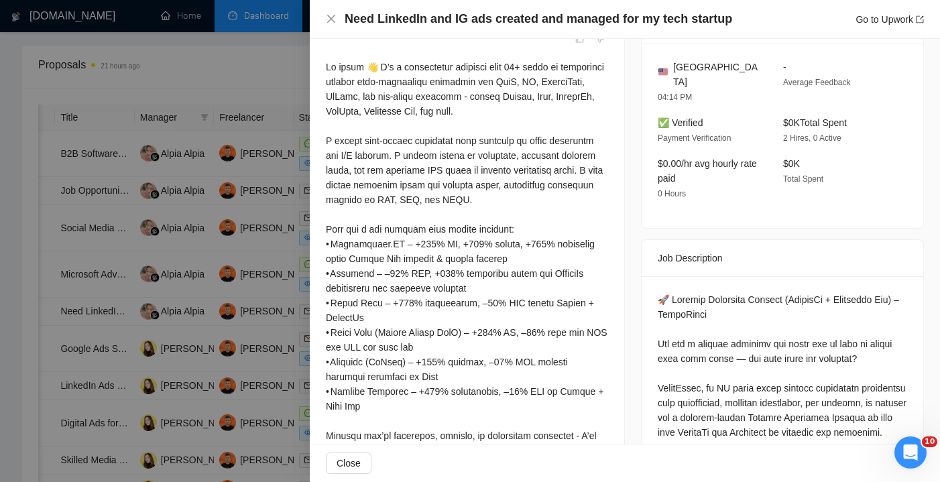
scroll to position [352, 0]
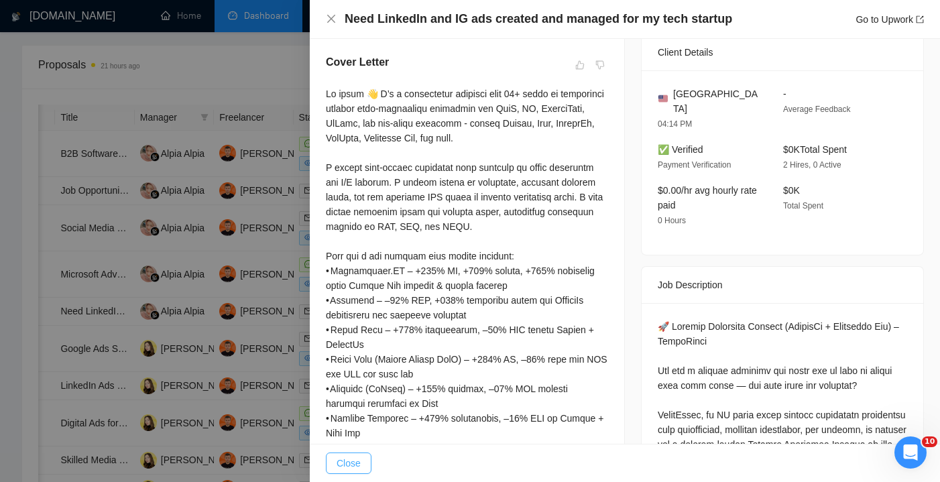
click at [365, 462] on button "Close" at bounding box center [349, 462] width 46 height 21
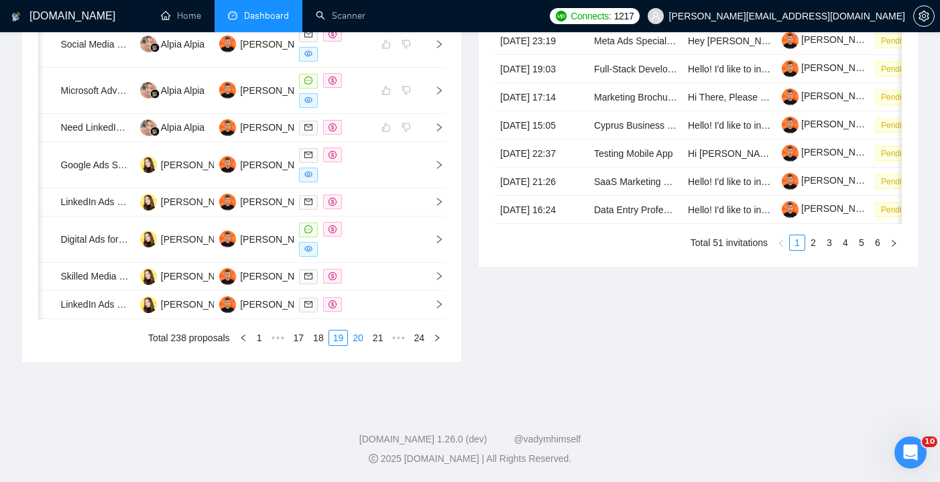
scroll to position [749, 0]
click at [351, 342] on link "20" at bounding box center [358, 337] width 19 height 15
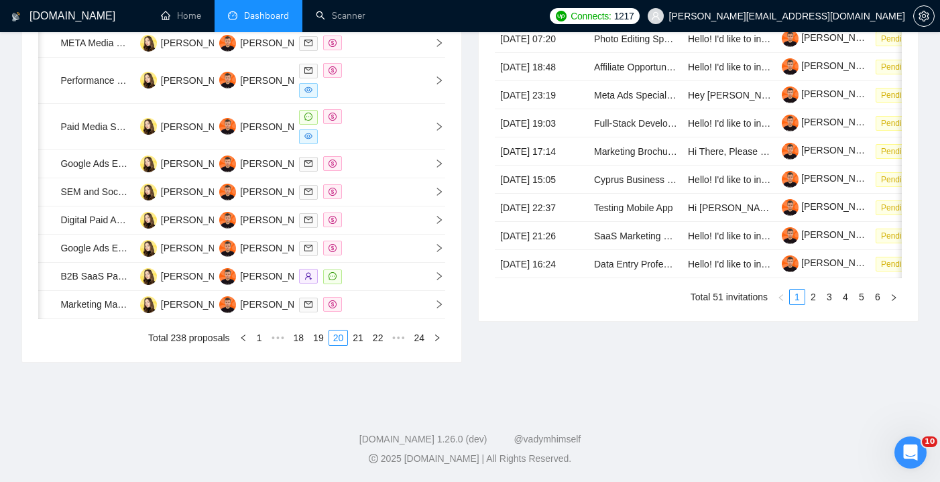
scroll to position [733, 0]
click at [358, 333] on link "21" at bounding box center [358, 337] width 19 height 15
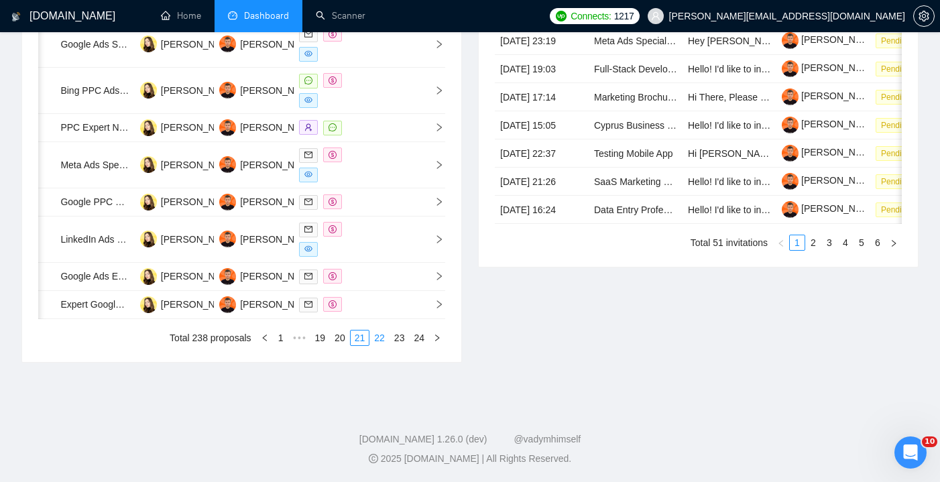
click at [371, 345] on link "22" at bounding box center [379, 337] width 19 height 15
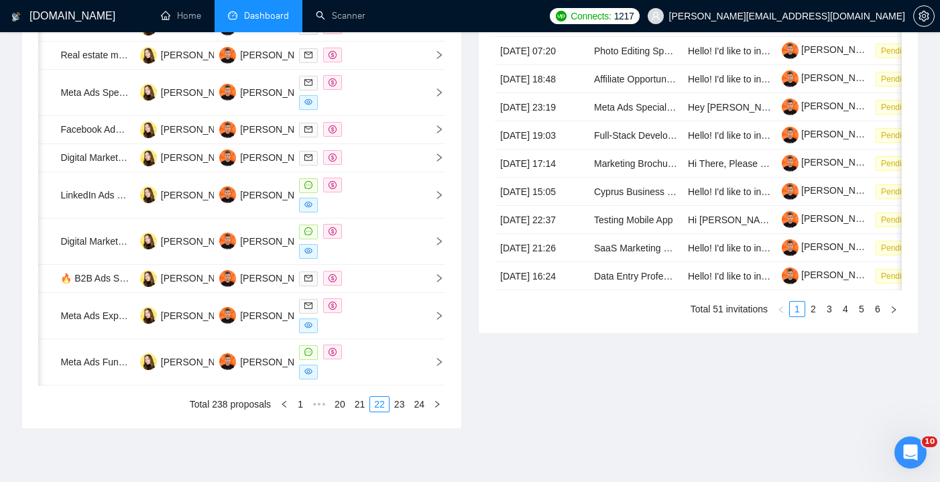
scroll to position [709, 0]
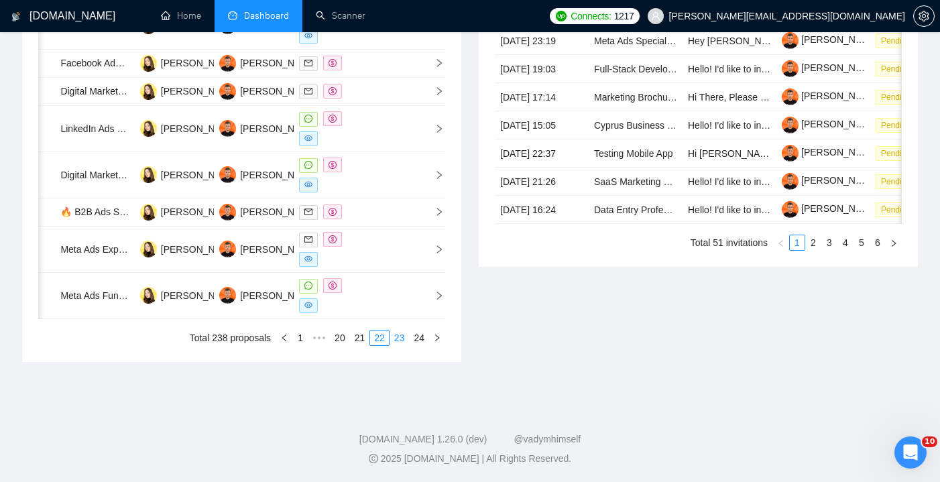
click at [396, 345] on link "23" at bounding box center [399, 337] width 19 height 15
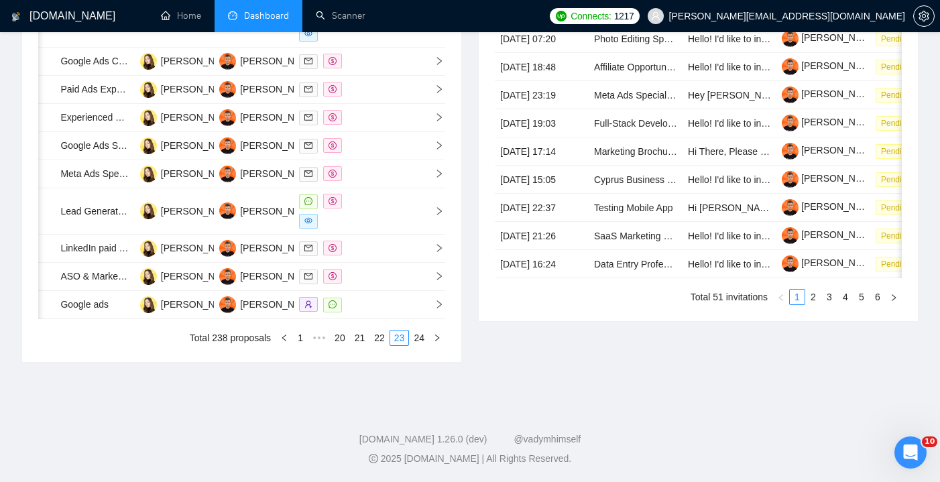
scroll to position [703, 0]
click at [417, 345] on link "24" at bounding box center [419, 337] width 19 height 15
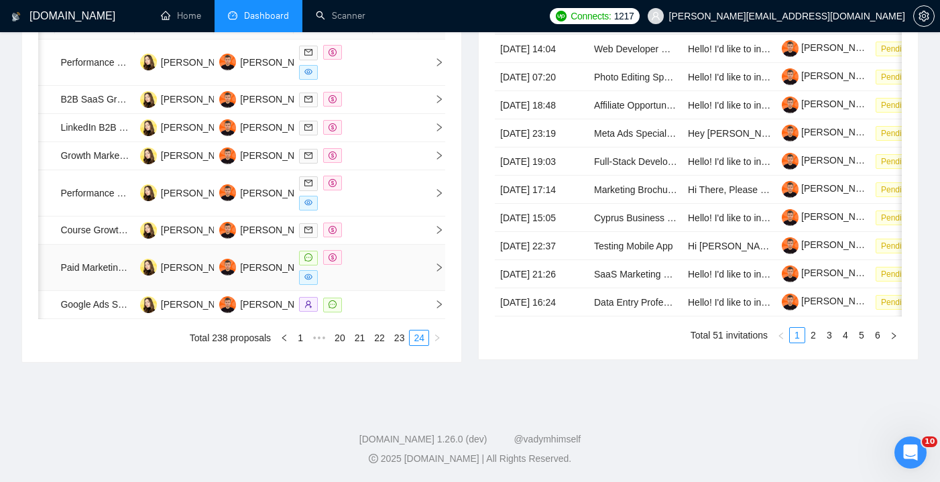
scroll to position [667, 0]
click at [337, 21] on link "Scanner" at bounding box center [341, 15] width 50 height 11
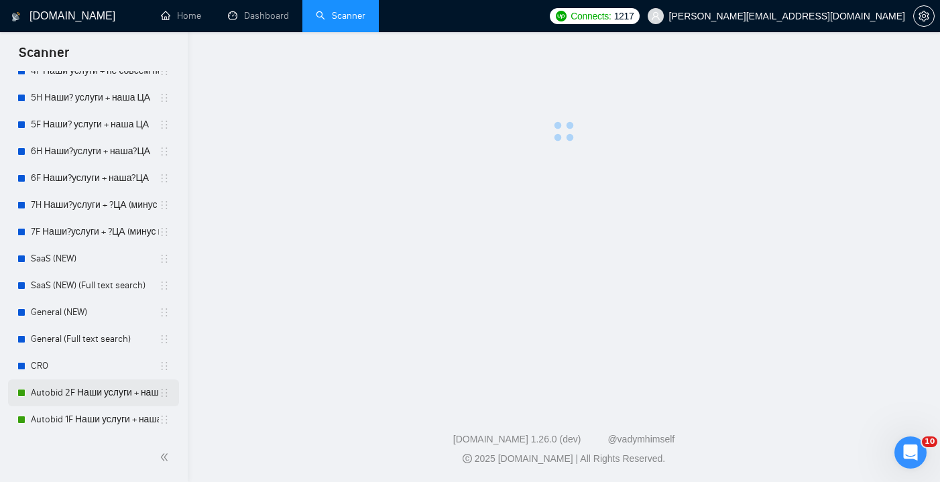
click at [81, 390] on link "Autobid 2F Наши услуги + наша?ЦА" at bounding box center [95, 392] width 128 height 27
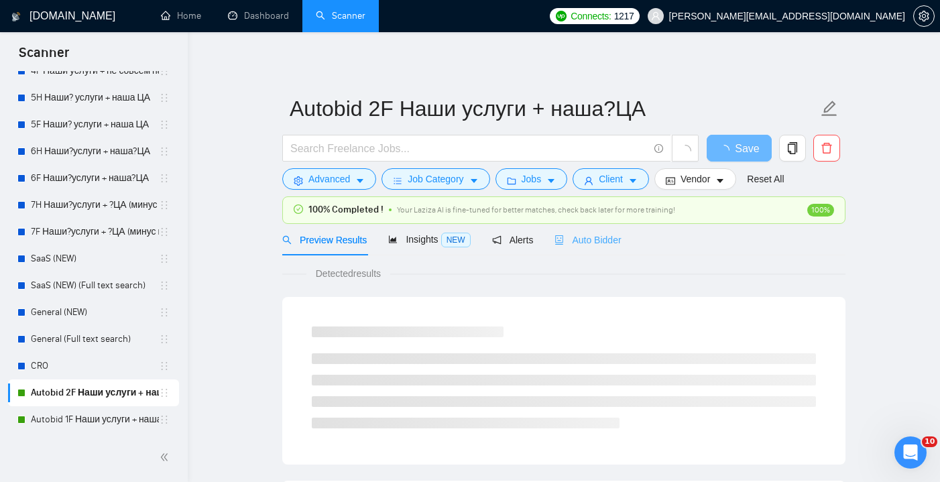
click at [593, 249] on div "Auto Bidder" at bounding box center [587, 240] width 66 height 32
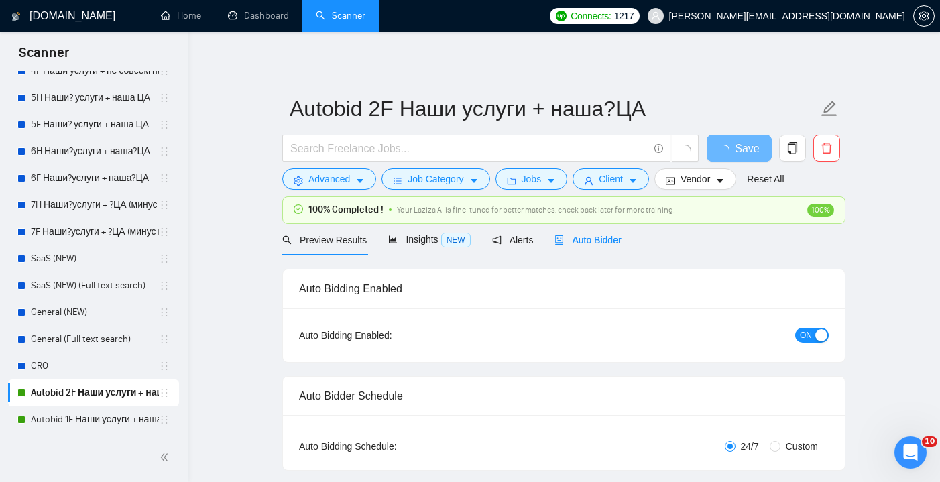
radio input "false"
radio input "true"
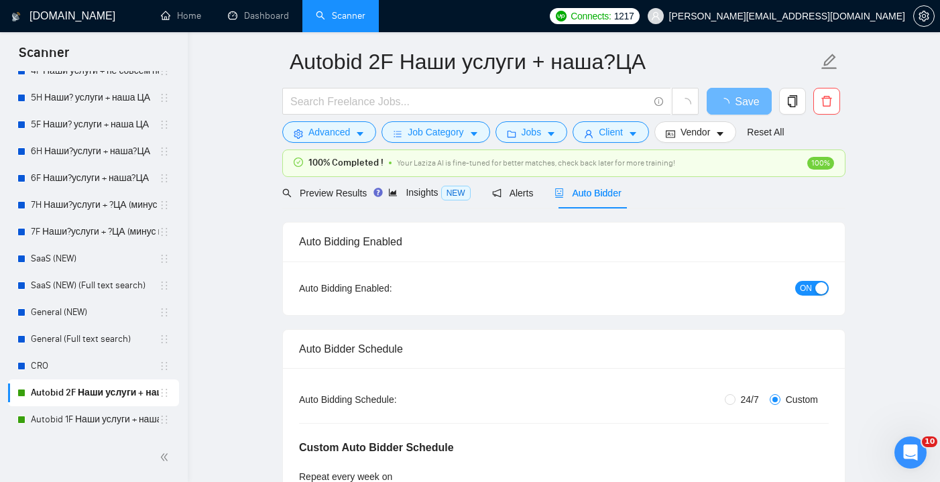
scroll to position [49, 0]
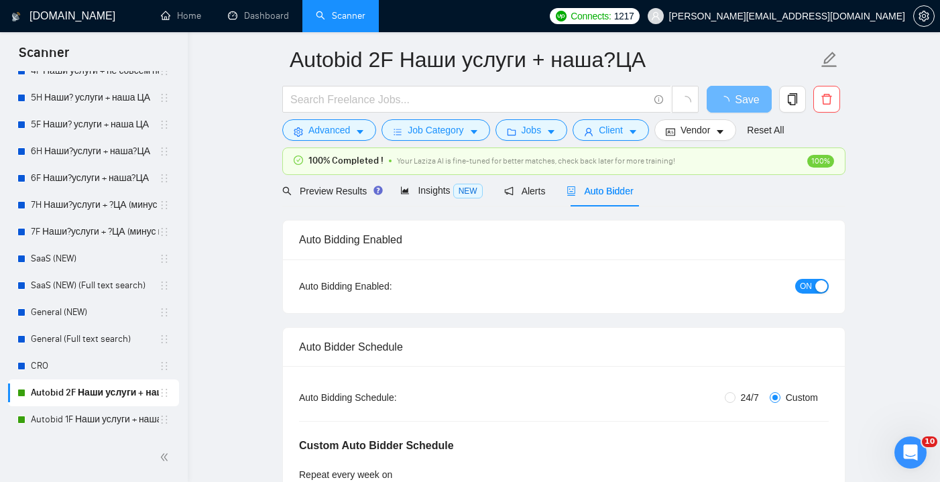
click at [804, 283] on span "ON" at bounding box center [806, 286] width 12 height 15
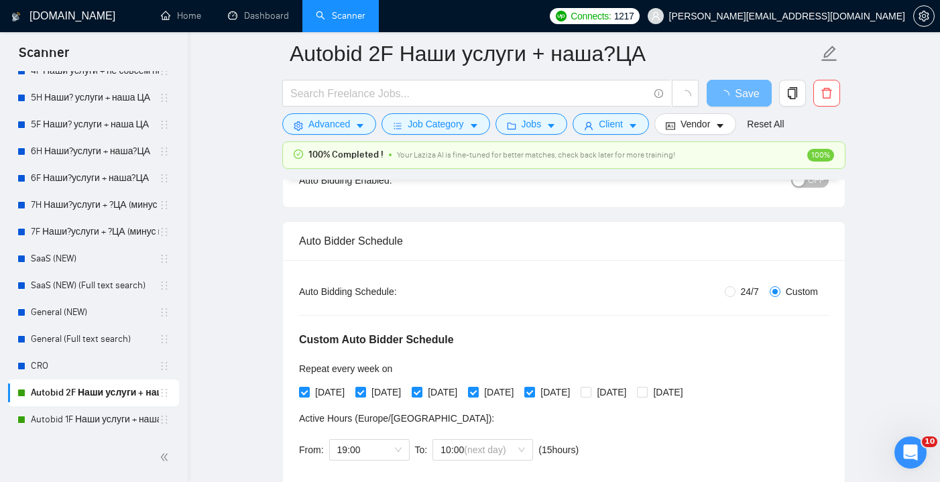
scroll to position [179, 0]
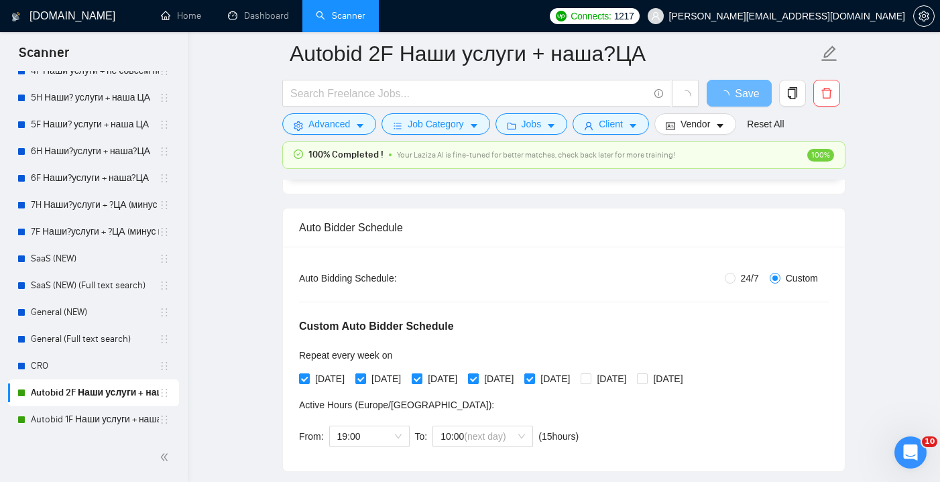
click at [477, 375] on input "[DATE]" at bounding box center [472, 377] width 9 height 9
checkbox input "false"
click at [422, 383] on span at bounding box center [417, 378] width 11 height 11
click at [421, 383] on input "[DATE]" at bounding box center [416, 377] width 9 height 9
checkbox input "false"
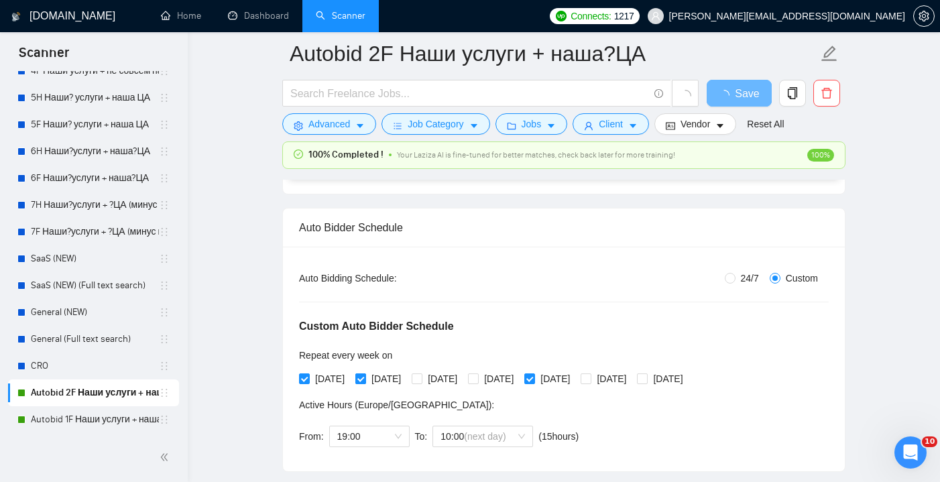
click at [365, 380] on input "[DATE]" at bounding box center [359, 377] width 9 height 9
checkbox input "false"
click at [303, 376] on input "[DATE]" at bounding box center [303, 377] width 9 height 9
checkbox input "false"
click at [534, 374] on input "[DATE]" at bounding box center [528, 377] width 9 height 9
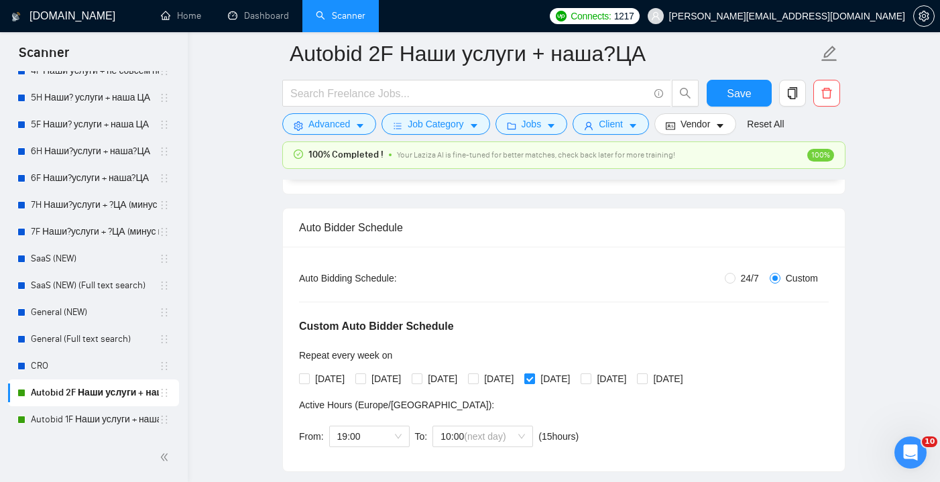
checkbox input "false"
click at [125, 420] on link "Autobid 1F Наши услуги + наша ЦА" at bounding box center [95, 419] width 128 height 27
click at [741, 93] on span "Save" at bounding box center [739, 93] width 24 height 17
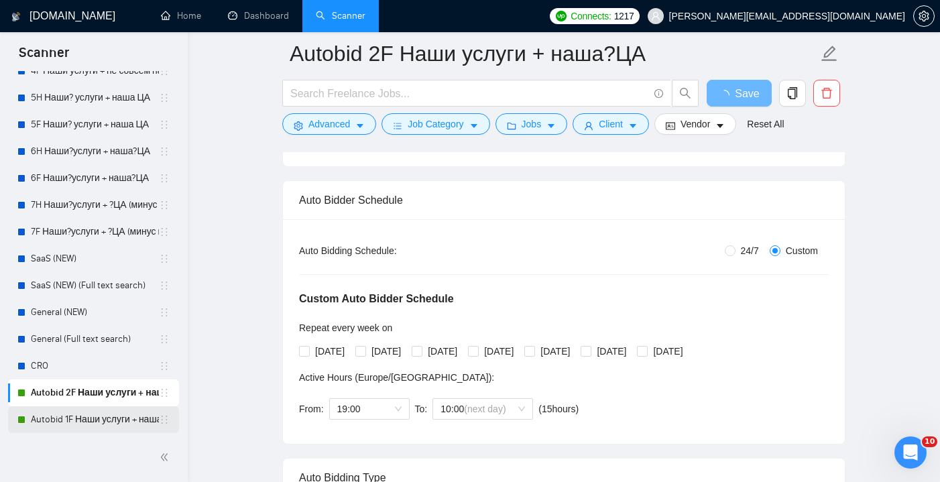
click at [101, 422] on link "Autobid 1F Наши услуги + наша ЦА" at bounding box center [95, 419] width 128 height 27
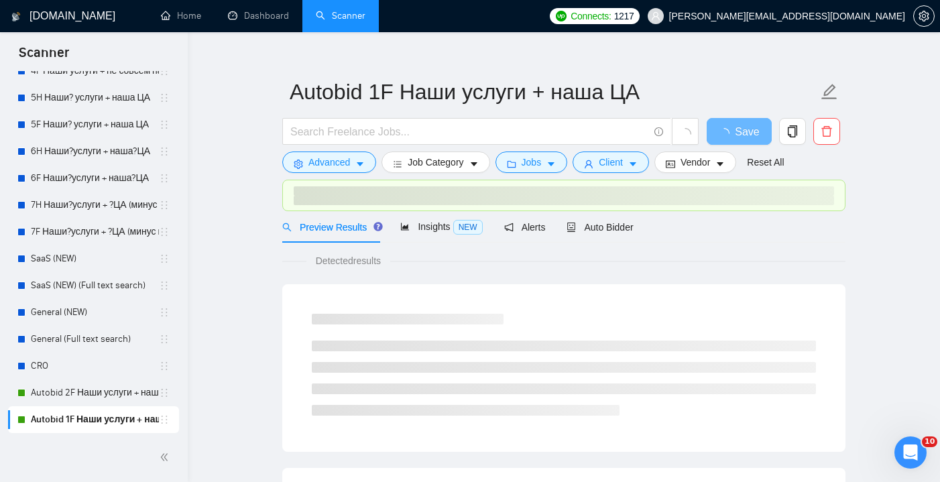
scroll to position [19, 0]
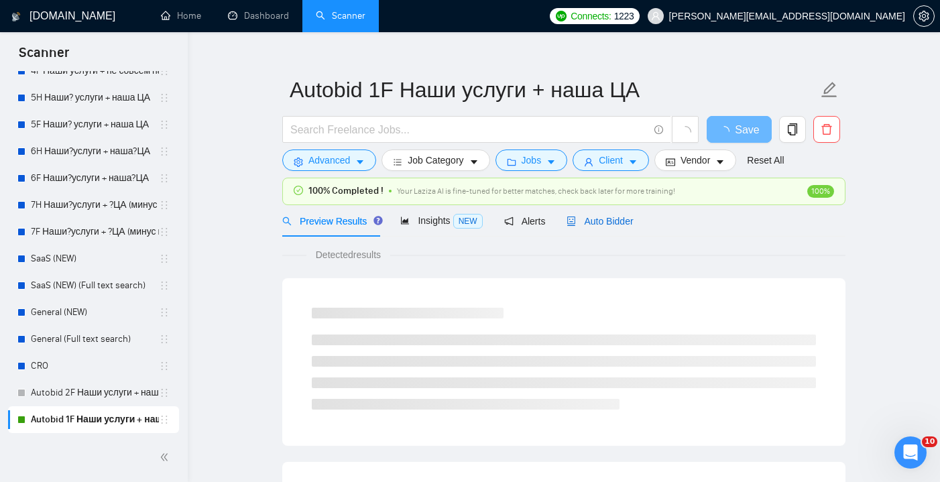
click at [625, 225] on span "Auto Bidder" at bounding box center [599, 221] width 66 height 11
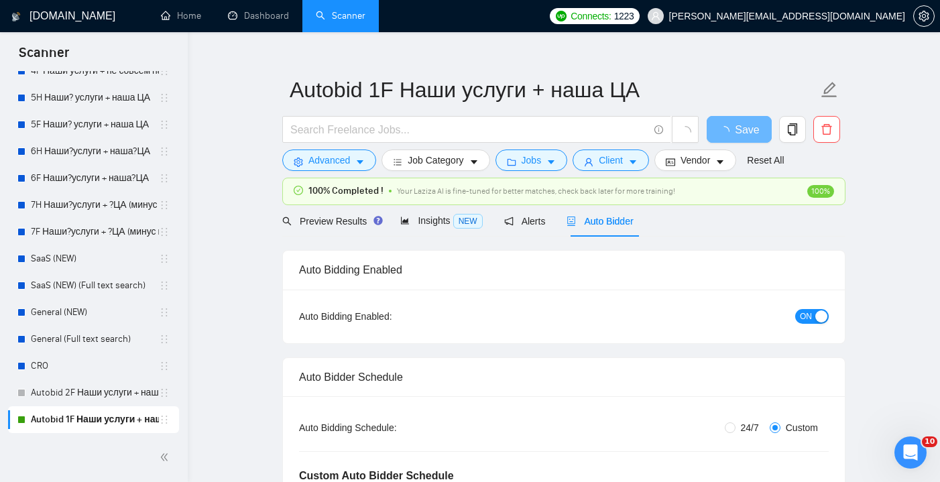
click at [830, 323] on div "Auto Bidding Enabled: ON" at bounding box center [564, 317] width 562 height 54
click at [813, 320] on button "ON" at bounding box center [812, 316] width 34 height 15
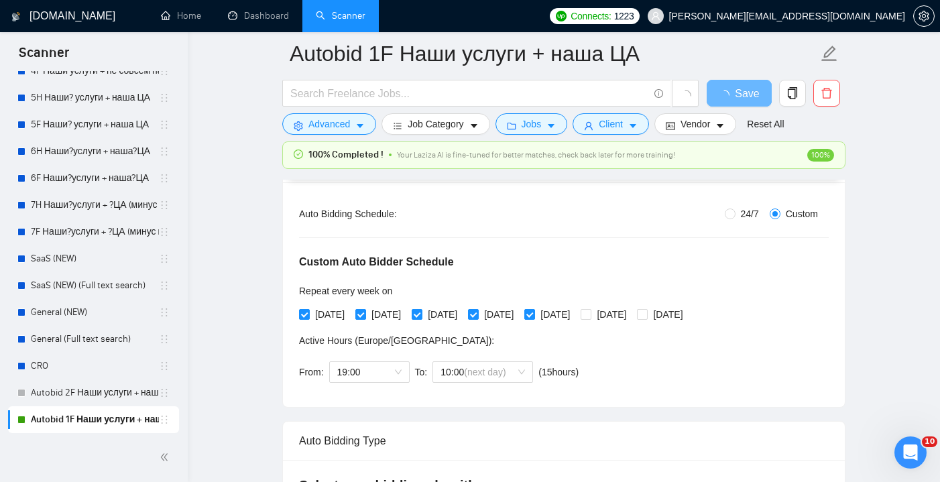
scroll to position [273, 0]
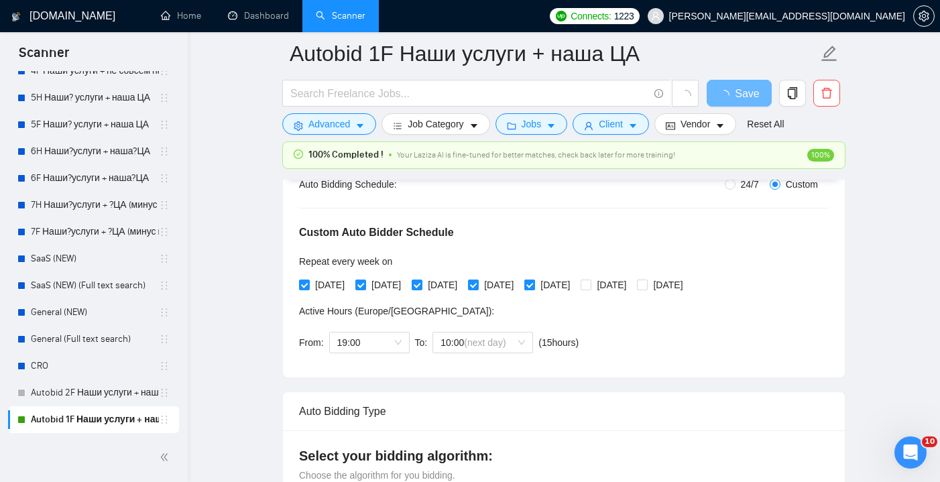
click at [534, 288] on input "[DATE]" at bounding box center [528, 284] width 9 height 9
checkbox input "false"
click at [477, 282] on input "[DATE]" at bounding box center [472, 284] width 9 height 9
checkbox input "false"
click at [421, 285] on input "[DATE]" at bounding box center [416, 284] width 9 height 9
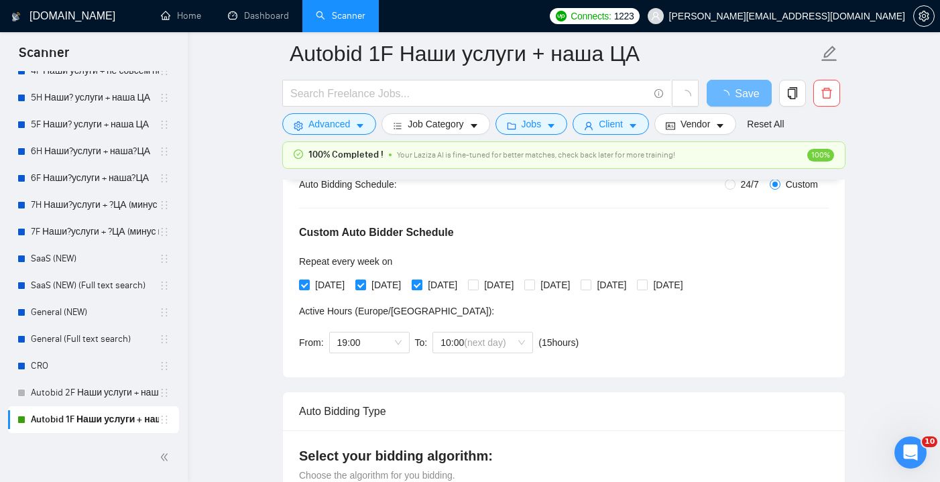
checkbox input "false"
click at [364, 290] on span at bounding box center [360, 285] width 11 height 11
click at [364, 289] on input "[DATE]" at bounding box center [359, 284] width 9 height 9
checkbox input "false"
click at [313, 281] on span "[DATE]" at bounding box center [330, 285] width 40 height 15
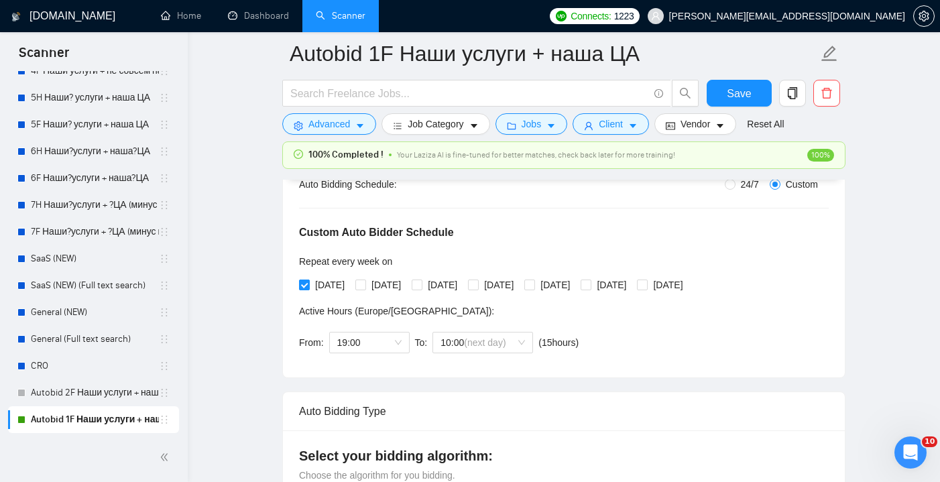
click at [308, 281] on input "[DATE]" at bounding box center [303, 284] width 9 height 9
checkbox input "false"
click at [735, 90] on span "Save" at bounding box center [739, 93] width 24 height 17
